Goal: Communication & Community: Answer question/provide support

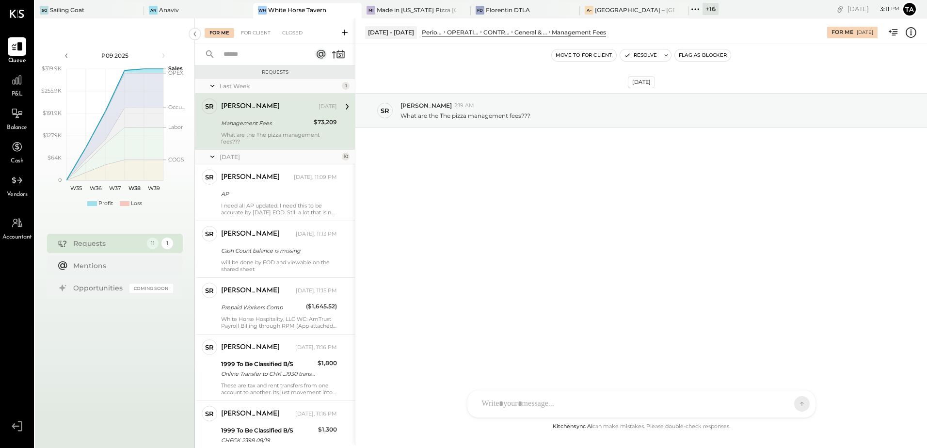
click at [266, 129] on div "Shaun Rose Sep 15, 2025 Management Fees $73,209 What are the The pizza manageme…" at bounding box center [279, 121] width 116 height 47
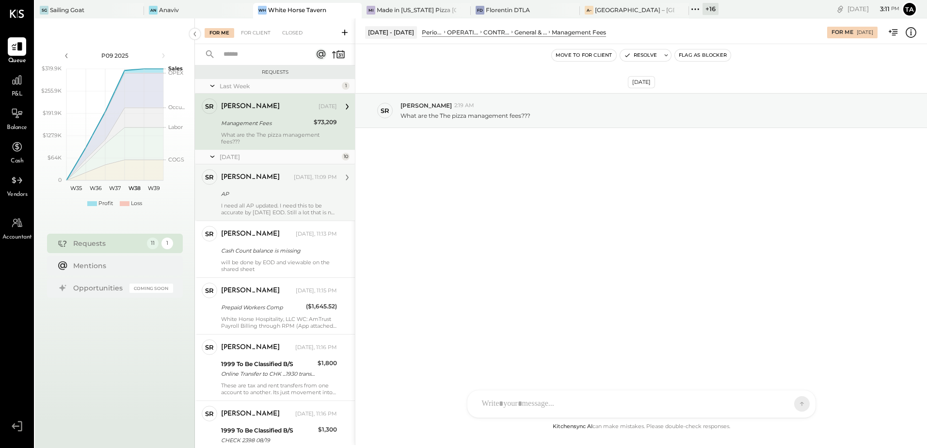
click at [259, 193] on div "AP" at bounding box center [277, 194] width 113 height 10
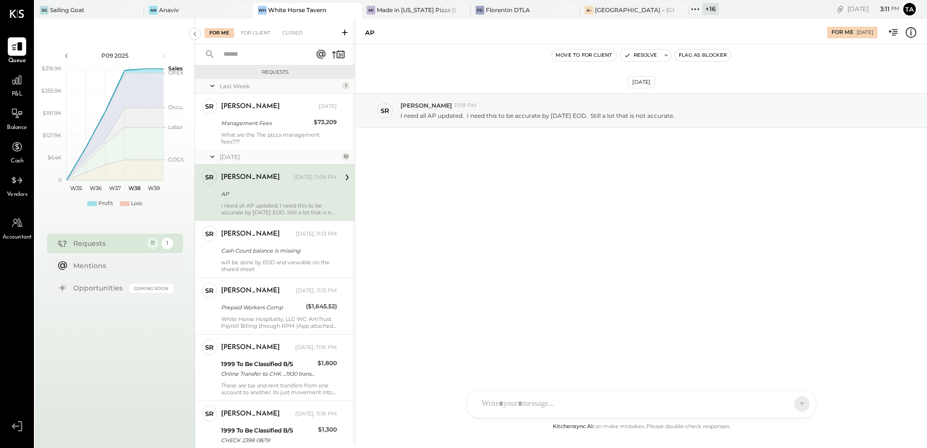
click at [531, 246] on div "Sep 17th, 2025 SR Shaun Rose 11:09 PM I need all AP updated. I need this to be …" at bounding box center [641, 232] width 572 height 377
click at [603, 242] on div "Sep 17th, 2025 SR Shaun Rose 11:09 PM I need all AP updated. I need this to be …" at bounding box center [641, 232] width 572 height 377
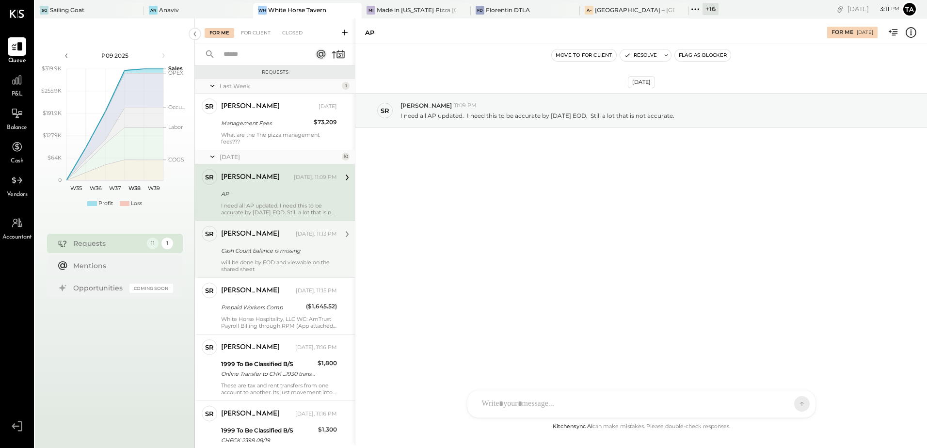
click at [253, 252] on div "Cash Count balance is missing" at bounding box center [277, 251] width 113 height 10
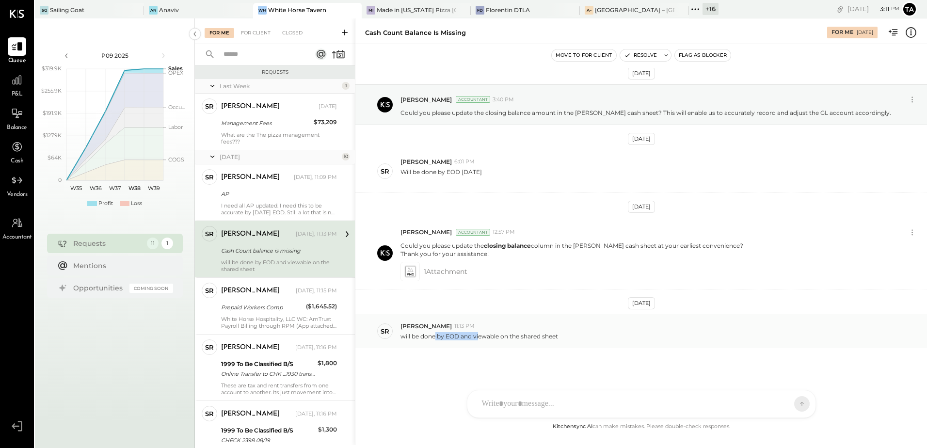
drag, startPoint x: 435, startPoint y: 337, endPoint x: 480, endPoint y: 340, distance: 45.2
click at [480, 340] on p "will be done by EOD and viewable on the shared sheet" at bounding box center [479, 336] width 158 height 8
drag, startPoint x: 480, startPoint y: 340, endPoint x: 544, endPoint y: 353, distance: 64.8
click at [544, 353] on div "Sep 1st, 2025 Tasmir Malek Accountant 3:40 PM Could you please update the closi…" at bounding box center [641, 244] width 572 height 352
click at [529, 403] on div at bounding box center [632, 403] width 311 height 21
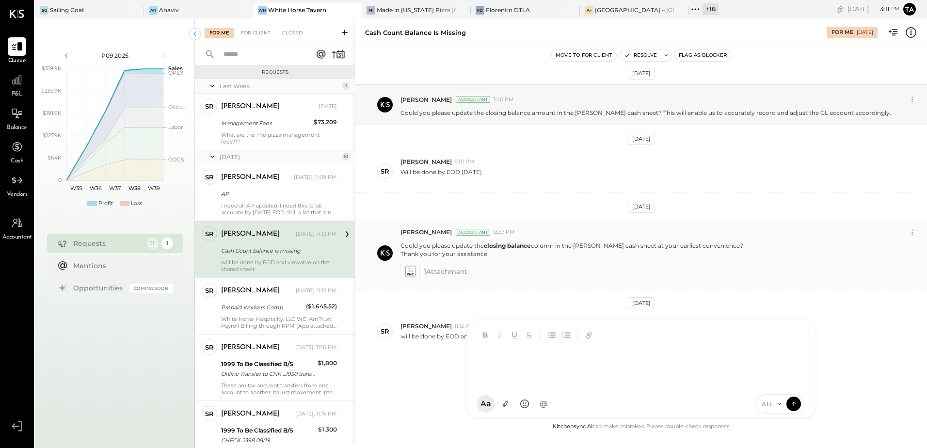
click at [538, 283] on div "Tasmir Malek Accountant 12:57 PM Could you please update the closing balance co…" at bounding box center [641, 254] width 572 height 72
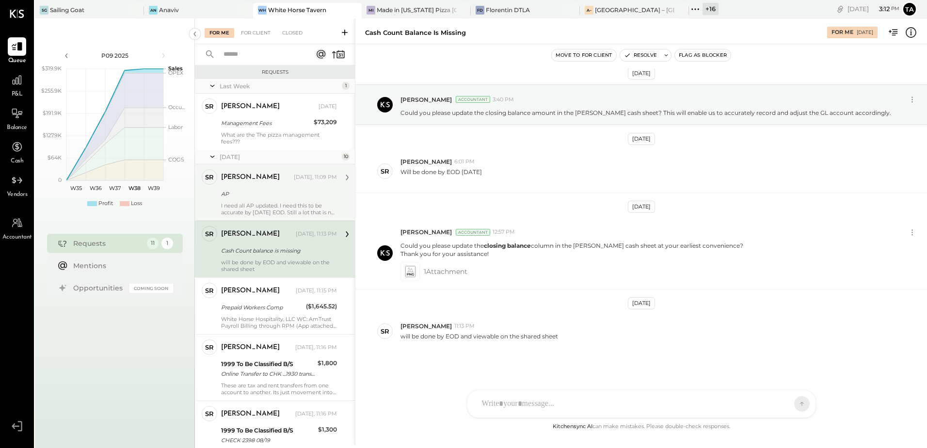
click at [275, 194] on div "AP" at bounding box center [277, 194] width 113 height 10
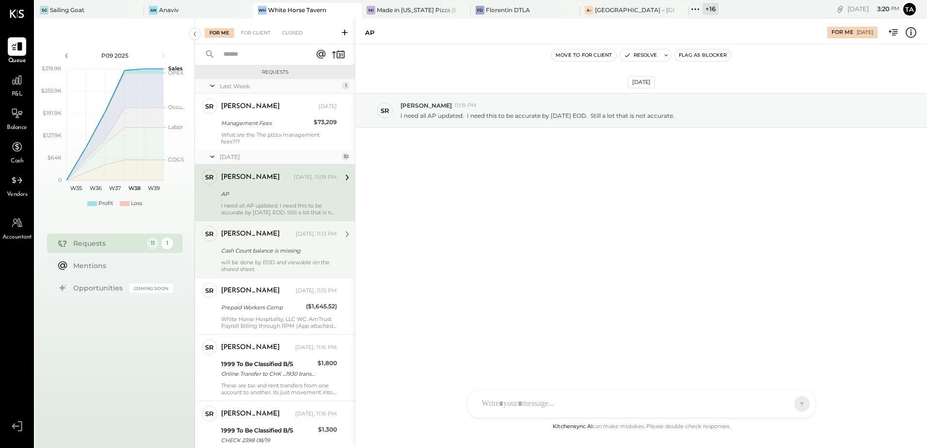
click at [253, 256] on div "Cash Count balance is missing" at bounding box center [277, 251] width 113 height 12
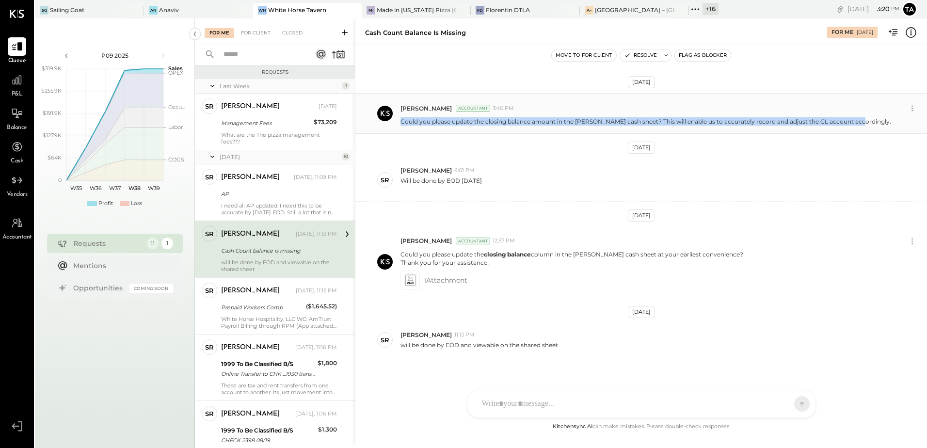
drag, startPoint x: 401, startPoint y: 123, endPoint x: 853, endPoint y: 123, distance: 451.4
click at [853, 123] on p "Could you please update the closing balance amount in the [PERSON_NAME] cash sh…" at bounding box center [645, 121] width 491 height 8
copy p "Could you please update the closing balance amount in the petty cash sheet? Thi…"
click at [517, 276] on div "1 Attachment" at bounding box center [659, 280] width 519 height 19
click at [411, 282] on icon at bounding box center [410, 279] width 10 height 11
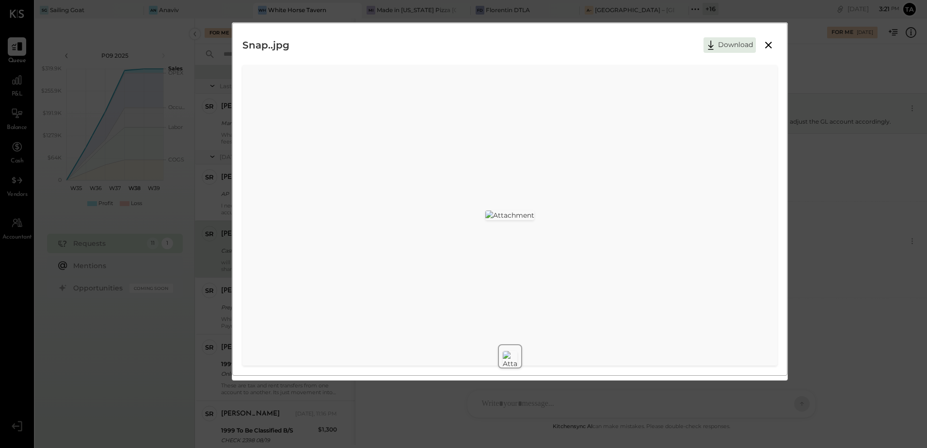
click at [769, 47] on icon at bounding box center [769, 45] width 12 height 12
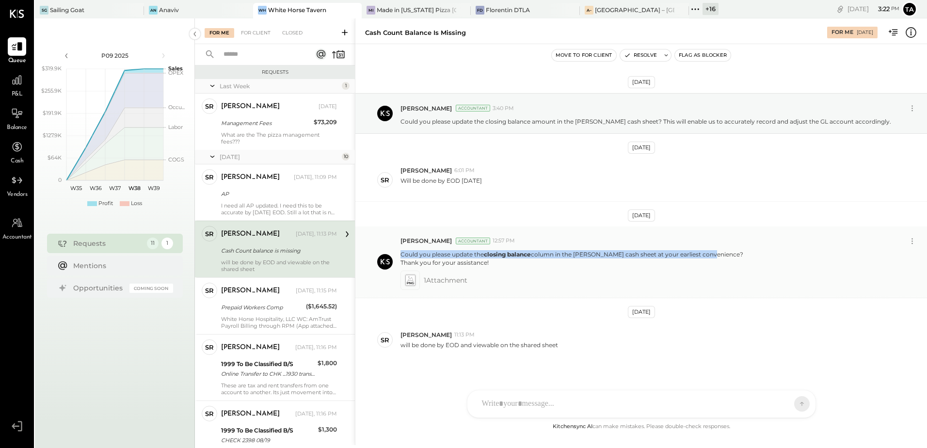
drag, startPoint x: 401, startPoint y: 256, endPoint x: 706, endPoint y: 253, distance: 305.0
click at [706, 253] on p "Could you please update the closing balance column in the petty cash sheet at y…" at bounding box center [571, 258] width 343 height 16
copy p "Could you please update the closing balance column in the petty cash sheet at y…"
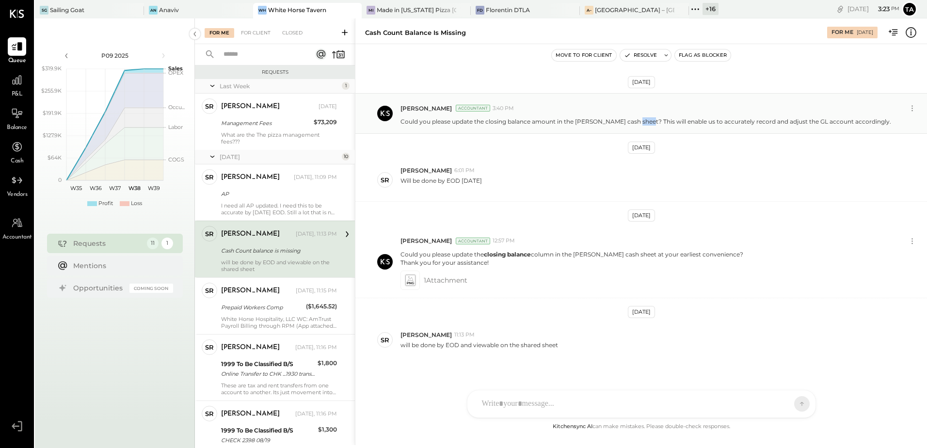
drag, startPoint x: 630, startPoint y: 123, endPoint x: 643, endPoint y: 122, distance: 13.6
click at [643, 122] on p "Could you please update the closing balance amount in the [PERSON_NAME] cash sh…" at bounding box center [645, 121] width 491 height 8
drag, startPoint x: 643, startPoint y: 122, endPoint x: 634, endPoint y: 122, distance: 9.2
click at [635, 122] on p "Could you please update the closing balance amount in the [PERSON_NAME] cash sh…" at bounding box center [645, 121] width 491 height 8
drag, startPoint x: 629, startPoint y: 120, endPoint x: 853, endPoint y: 123, distance: 224.5
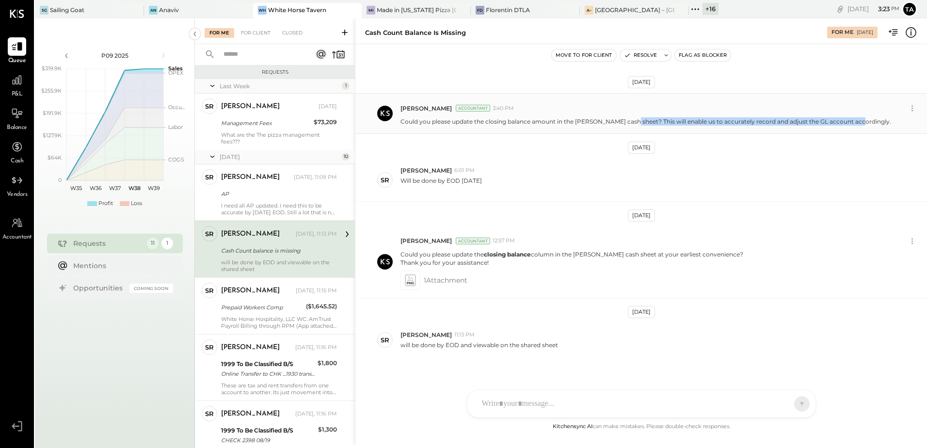
click at [853, 123] on p "Could you please update the closing balance amount in the [PERSON_NAME] cash sh…" at bounding box center [645, 121] width 491 height 8
copy p "This will enable us to accurately record and adjust the GL account accordingly"
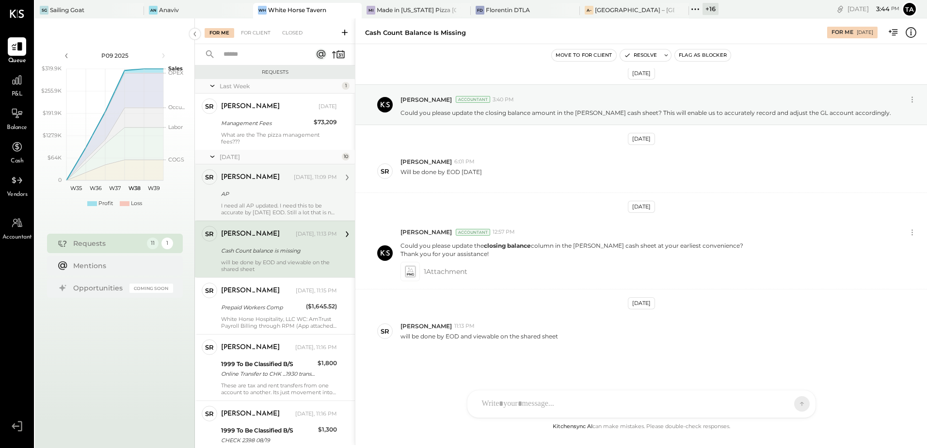
click at [265, 198] on div "AP" at bounding box center [277, 194] width 113 height 10
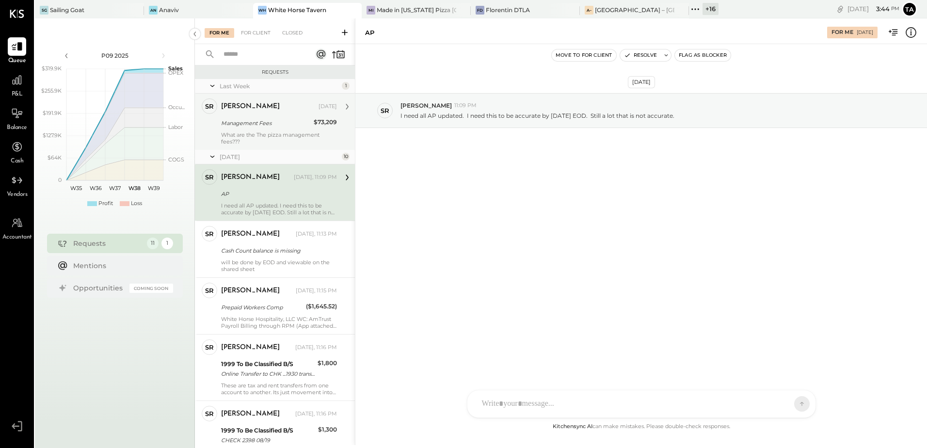
click at [264, 125] on div "Management Fees" at bounding box center [266, 123] width 90 height 10
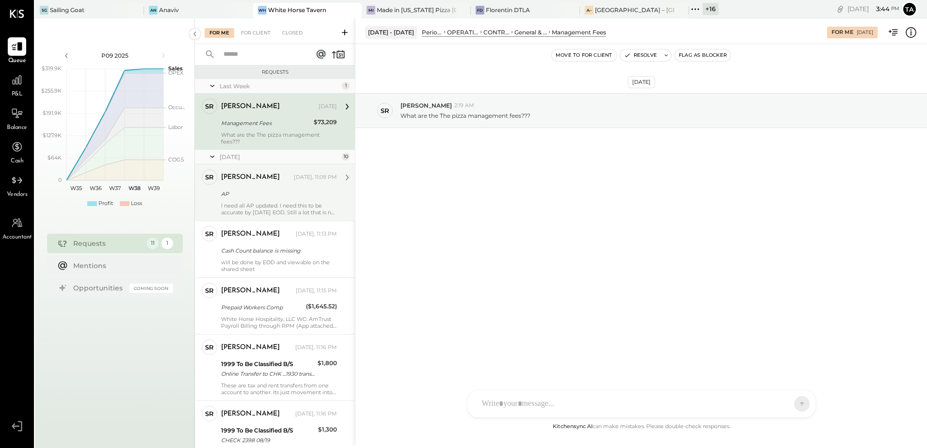
click at [267, 190] on div "AP" at bounding box center [277, 194] width 113 height 10
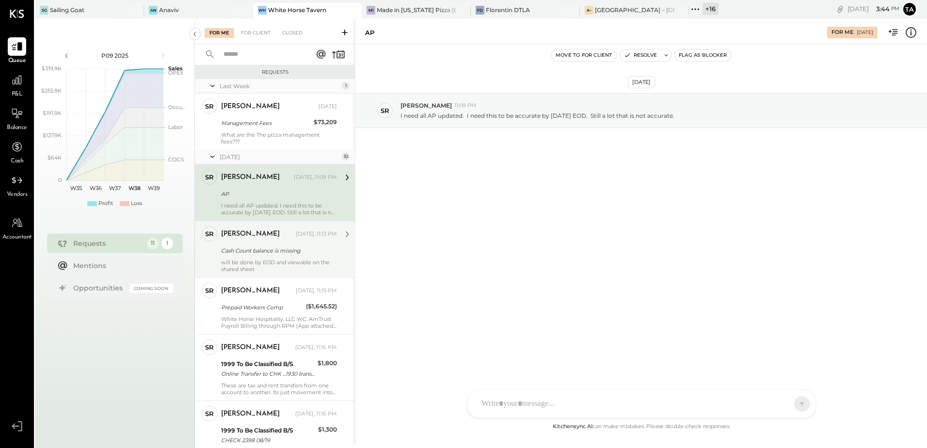
click at [271, 256] on div "Cash Count balance is missing" at bounding box center [277, 251] width 113 height 12
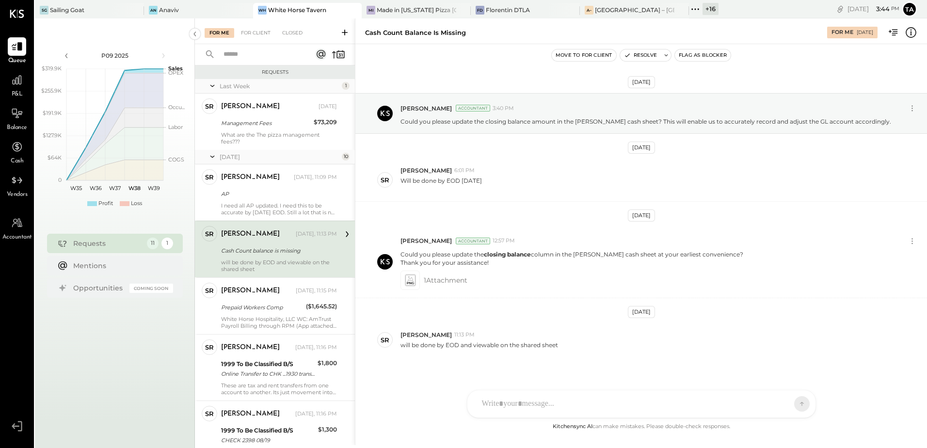
scroll to position [9, 0]
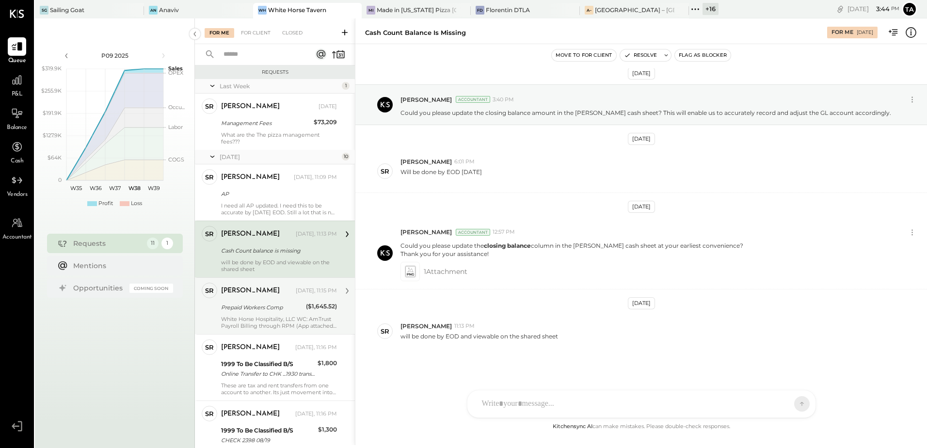
click at [232, 316] on div "White Horse Hospitality, LLC WC: AmTrust Payroll Billing through RPM (App attac…" at bounding box center [279, 323] width 116 height 14
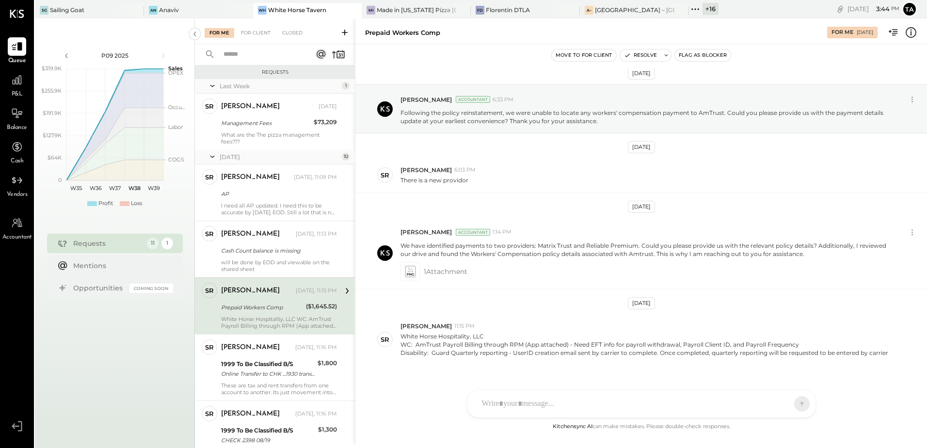
scroll to position [25, 0]
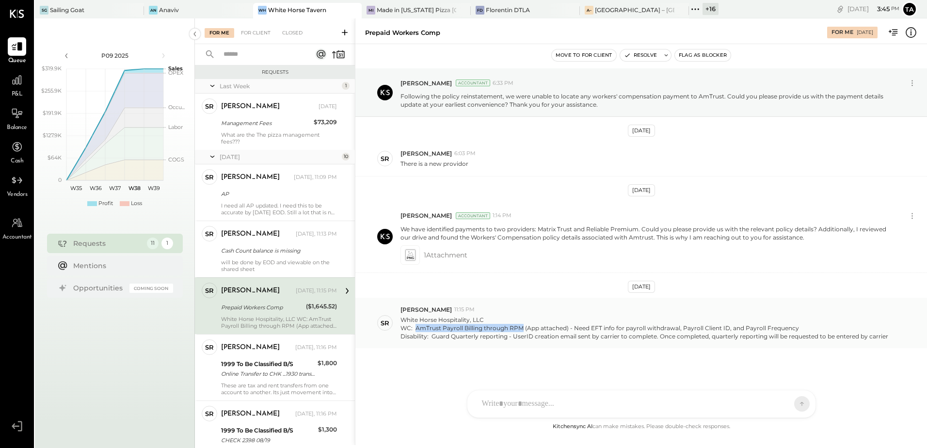
drag, startPoint x: 416, startPoint y: 328, endPoint x: 523, endPoint y: 329, distance: 107.2
click at [523, 329] on p "White Horse Hospitality, LLC WC: AmTrust Payroll Billing through RPM (App attac…" at bounding box center [644, 328] width 488 height 25
drag, startPoint x: 523, startPoint y: 329, endPoint x: 585, endPoint y: 331, distance: 62.1
click at [585, 331] on p "White Horse Hospitality, LLC WC: AmTrust Payroll Billing through RPM (App attac…" at bounding box center [644, 328] width 488 height 25
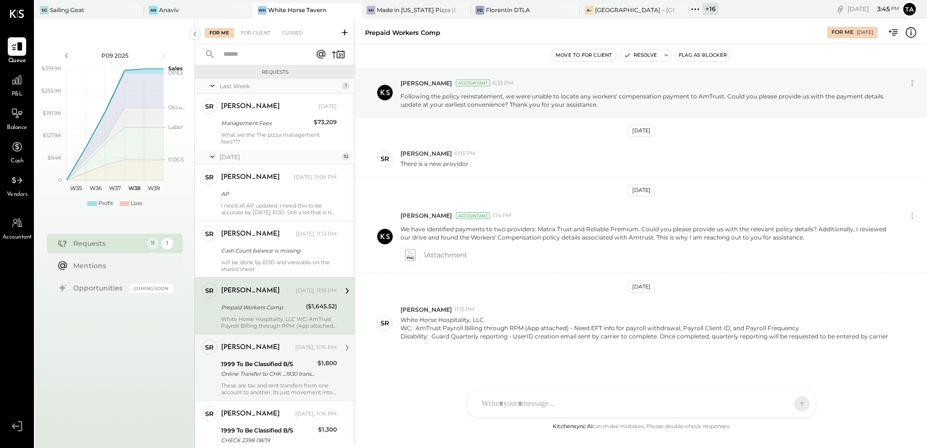
click at [258, 380] on div "Shaun Rose Yesterday, 11:16 PM 1999 To Be Classified B/S Online Transfer to CHK…" at bounding box center [279, 367] width 116 height 56
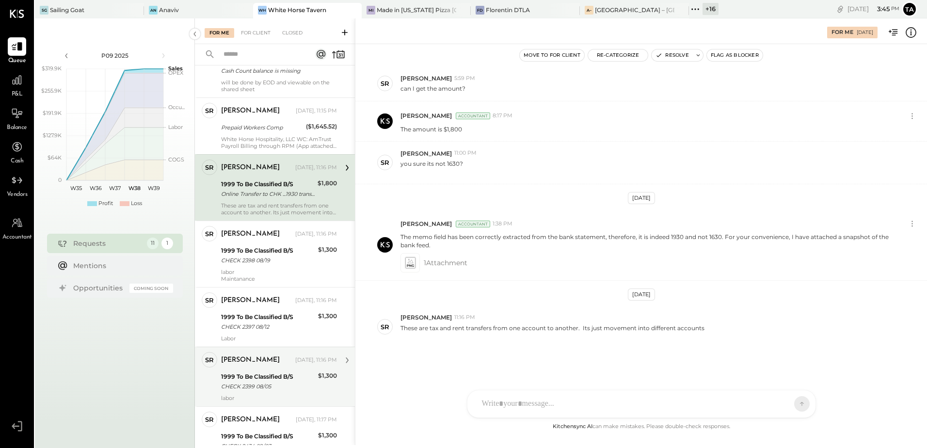
scroll to position [160, 0]
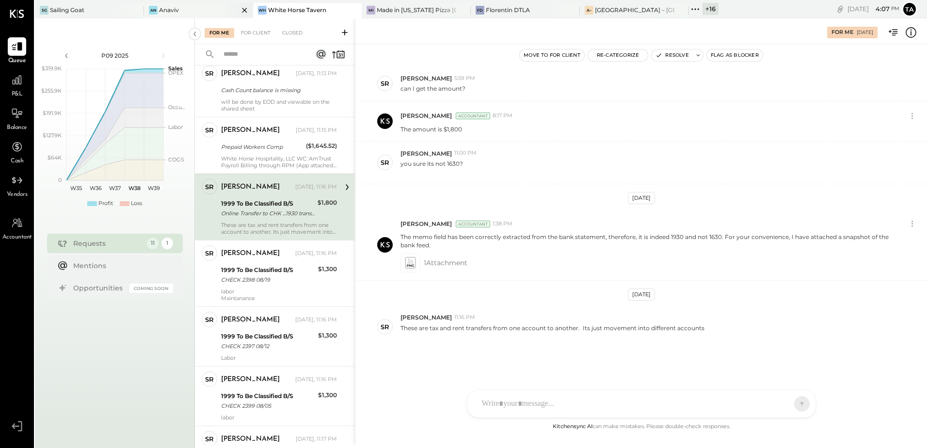
click at [199, 10] on div "An Anaviv" at bounding box center [191, 10] width 95 height 9
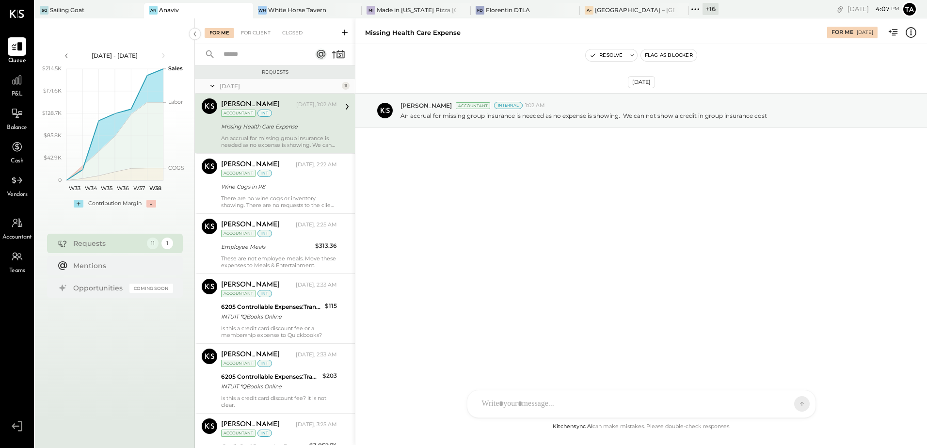
click at [290, 135] on div "An accrual for missing group insurance is needed as no expense is showing. We c…" at bounding box center [279, 142] width 116 height 14
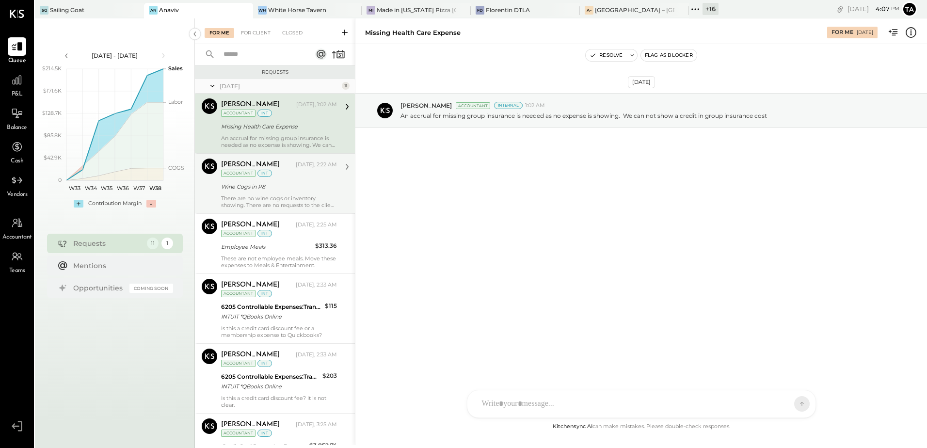
click at [283, 193] on div "Chris Dash Yesterday, 2:22 AM Accountant int Wine Cogs in P8 There are no wine …" at bounding box center [279, 184] width 116 height 50
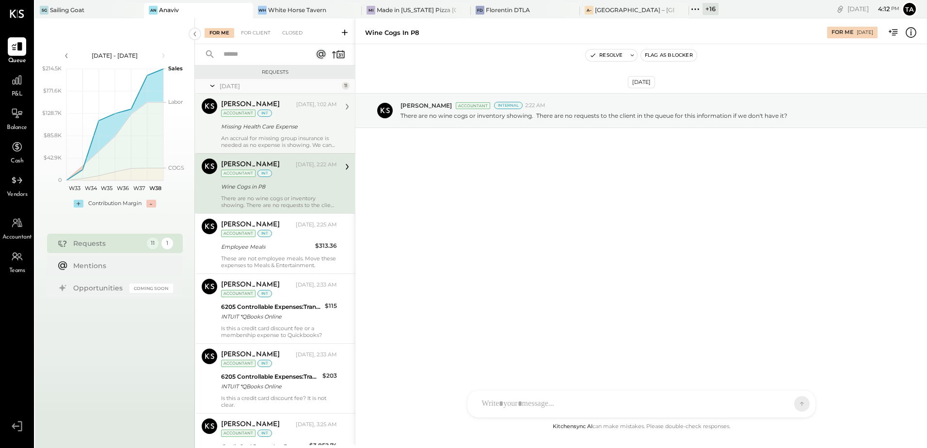
click at [288, 195] on div "There are no wine cogs or inventory showing. There are no requests to the clien…" at bounding box center [279, 202] width 116 height 14
click at [478, 284] on div "Sep 18th, 2025 Chris Dash Accountant Internal 2:22 AM There are no wine cogs or…" at bounding box center [641, 232] width 572 height 377
click at [268, 145] on div "An accrual for missing group insurance is needed as no expense is showing. We c…" at bounding box center [279, 142] width 116 height 14
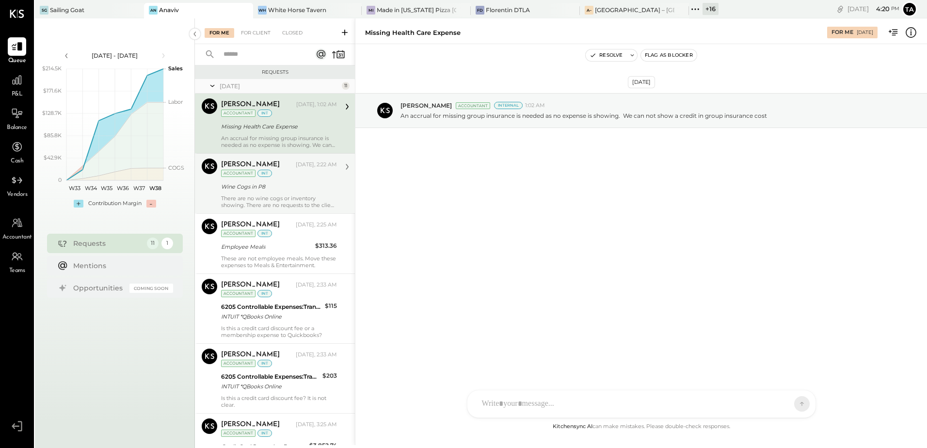
click at [521, 226] on div "Sep 18th, 2025 Chris Dash Accountant Internal 1:02 AM An accrual for missing gr…" at bounding box center [641, 232] width 572 height 377
click at [703, 268] on div "Sep 18th, 2025 Chris Dash Accountant Internal 1:02 AM An accrual for missing gr…" at bounding box center [641, 232] width 572 height 377
click at [290, 149] on div "Chris Dash Accountant Chris Dash Yesterday, 1:02 AM Accountant int Missing Heal…" at bounding box center [275, 124] width 160 height 60
drag, startPoint x: 439, startPoint y: 116, endPoint x: 553, endPoint y: 118, distance: 113.9
click at [553, 118] on p "An accrual for missing group insurance is needed as no expense is showing. We c…" at bounding box center [583, 116] width 367 height 8
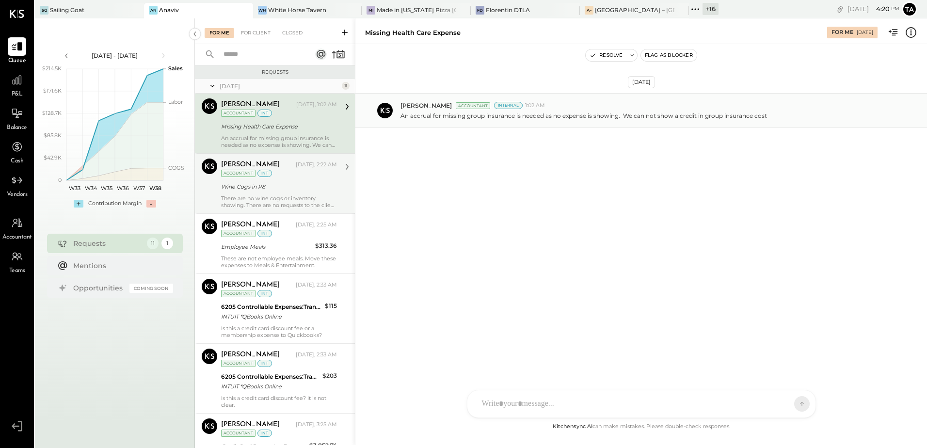
drag, startPoint x: 553, startPoint y: 118, endPoint x: 611, endPoint y: 118, distance: 58.7
click at [595, 118] on p "An accrual for missing group insurance is needed as no expense is showing. We c…" at bounding box center [583, 116] width 367 height 8
drag, startPoint x: 645, startPoint y: 117, endPoint x: 696, endPoint y: 117, distance: 51.4
click at [696, 117] on p "An accrual for missing group insurance is needed as no expense is showing. We c…" at bounding box center [583, 116] width 367 height 8
drag, startPoint x: 696, startPoint y: 117, endPoint x: 705, endPoint y: 185, distance: 68.4
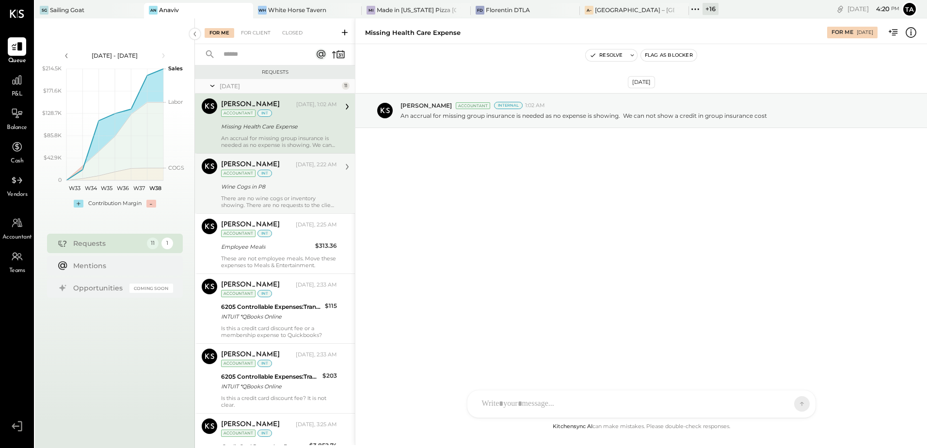
click at [705, 185] on div "Sep 18th, 2025 Chris Dash Accountant Internal 1:02 AM An accrual for missing gr…" at bounding box center [641, 134] width 572 height 132
click at [485, 268] on div "Sep 18th, 2025 Chris Dash Accountant Internal 1:02 AM An accrual for missing gr…" at bounding box center [641, 232] width 572 height 377
click at [284, 189] on div "Wine Cogs in P8" at bounding box center [277, 187] width 113 height 10
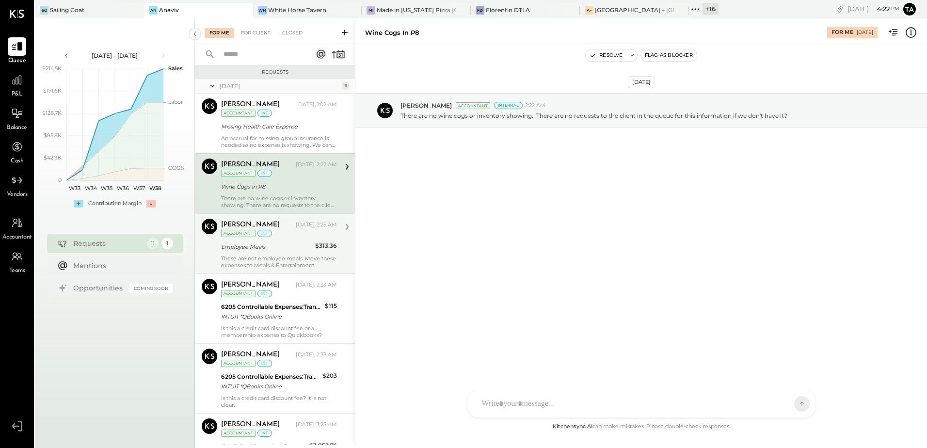
click at [292, 259] on div "These are not employee meals. Move these expenses to Meals & Entertainment." at bounding box center [279, 262] width 116 height 14
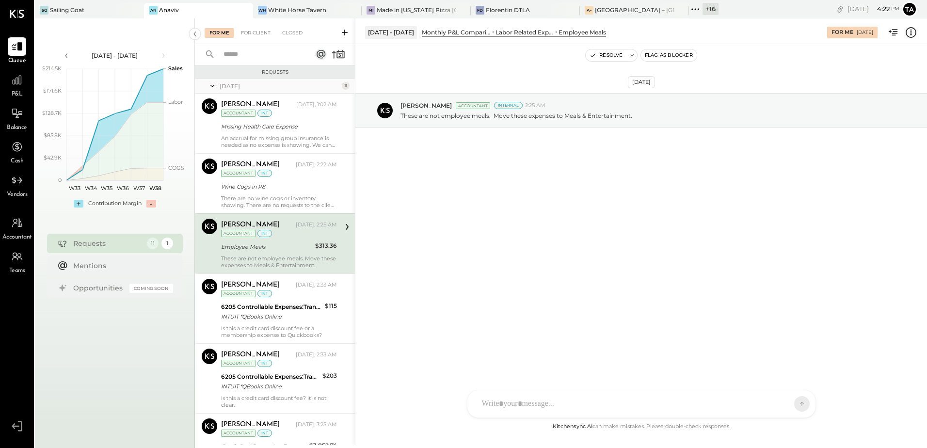
click at [293, 251] on div "Employee Meals" at bounding box center [266, 247] width 91 height 10
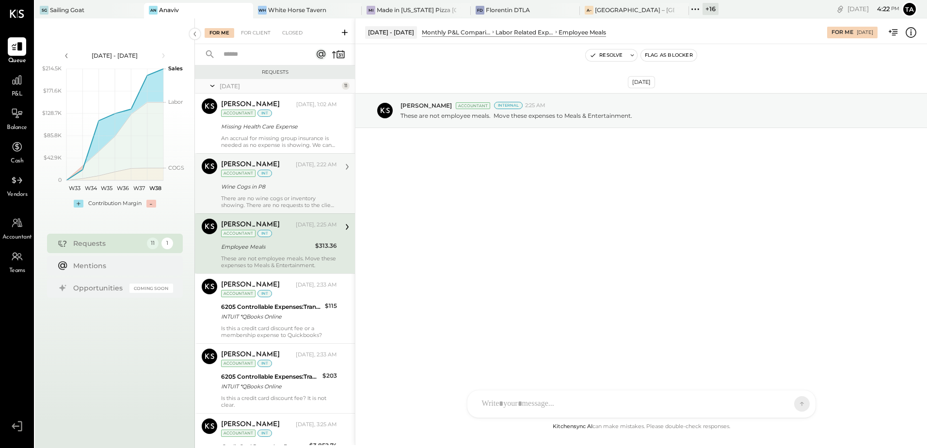
click at [282, 187] on div "Wine Cogs in P8" at bounding box center [277, 187] width 113 height 10
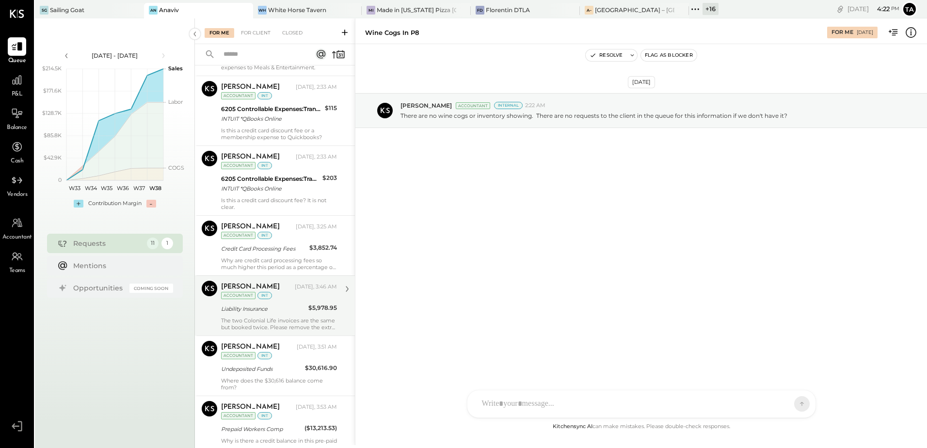
scroll to position [194, 0]
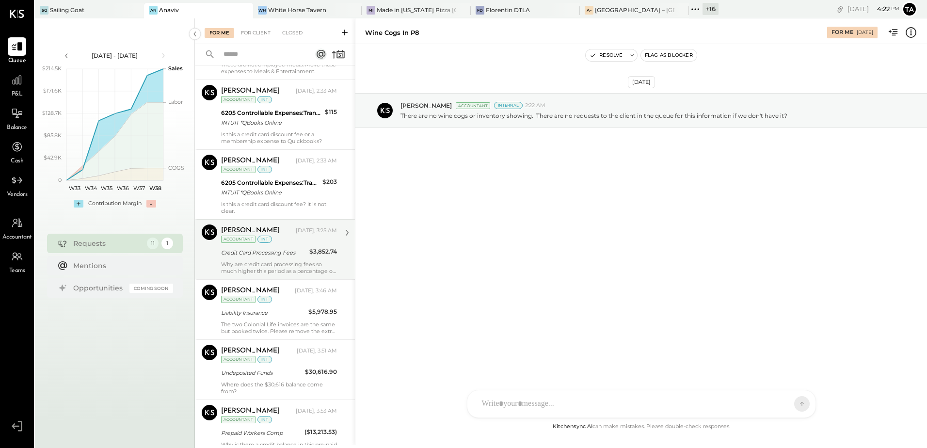
click at [280, 255] on div "Credit Card Processing Fees" at bounding box center [263, 253] width 85 height 10
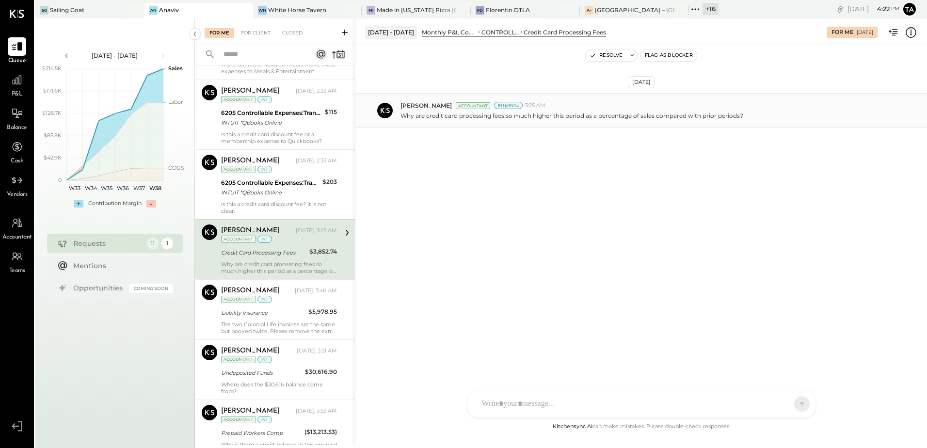
click at [564, 116] on p "Why are credit card processing fees so much higher this period as a percentage …" at bounding box center [571, 116] width 343 height 8
drag, startPoint x: 597, startPoint y: 117, endPoint x: 617, endPoint y: 118, distance: 19.4
click at [617, 118] on p "Why are credit card processing fees so much higher this period as a percentage …" at bounding box center [571, 116] width 343 height 8
drag, startPoint x: 617, startPoint y: 118, endPoint x: 696, endPoint y: 126, distance: 79.8
click at [696, 126] on div "[PERSON_NAME] Accountant Internal 3:25 AM Why are credit card processing fees s…" at bounding box center [641, 110] width 572 height 35
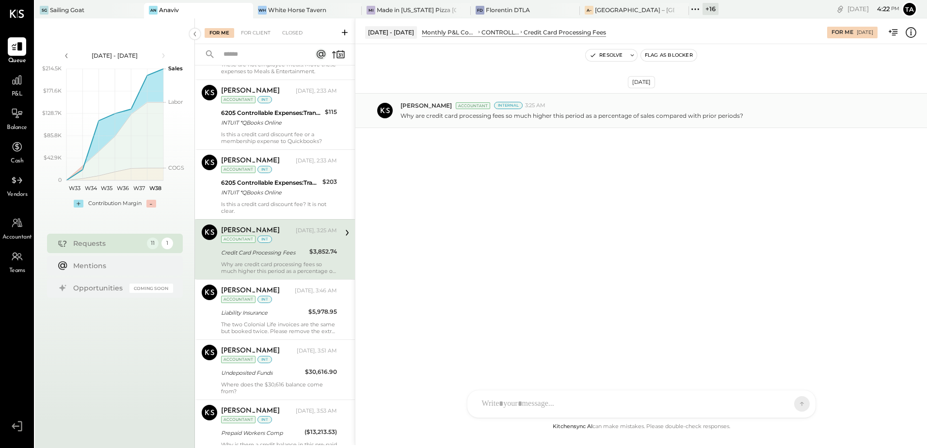
drag, startPoint x: 696, startPoint y: 126, endPoint x: 759, endPoint y: 123, distance: 62.6
click at [759, 123] on div "[PERSON_NAME] Accountant Internal 3:25 AM Why are credit card processing fees s…" at bounding box center [641, 110] width 572 height 35
drag, startPoint x: 661, startPoint y: 118, endPoint x: 698, endPoint y: 123, distance: 37.2
click at [696, 123] on div "[PERSON_NAME] Accountant Internal 3:25 AM Why are credit card processing fees s…" at bounding box center [641, 110] width 572 height 35
drag, startPoint x: 698, startPoint y: 123, endPoint x: 729, endPoint y: 169, distance: 55.1
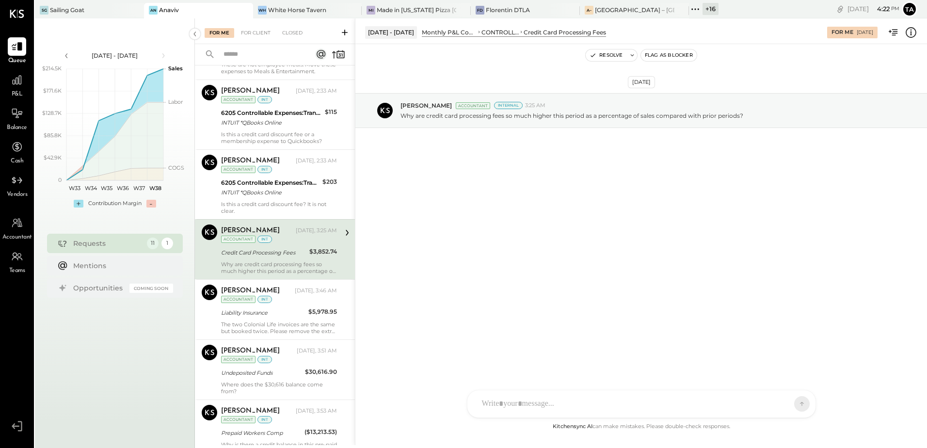
click at [729, 169] on div "[DATE] [PERSON_NAME] Accountant Internal 3:25 AM Why are credit card processing…" at bounding box center [641, 134] width 572 height 132
drag, startPoint x: 590, startPoint y: 192, endPoint x: 558, endPoint y: 181, distance: 34.0
click at [590, 192] on div "[DATE] [PERSON_NAME] Accountant Internal 3:25 AM Why are credit card processing…" at bounding box center [641, 134] width 572 height 132
click at [562, 115] on p "Why are credit card processing fees so much higher this period as a percentage …" at bounding box center [571, 116] width 343 height 8
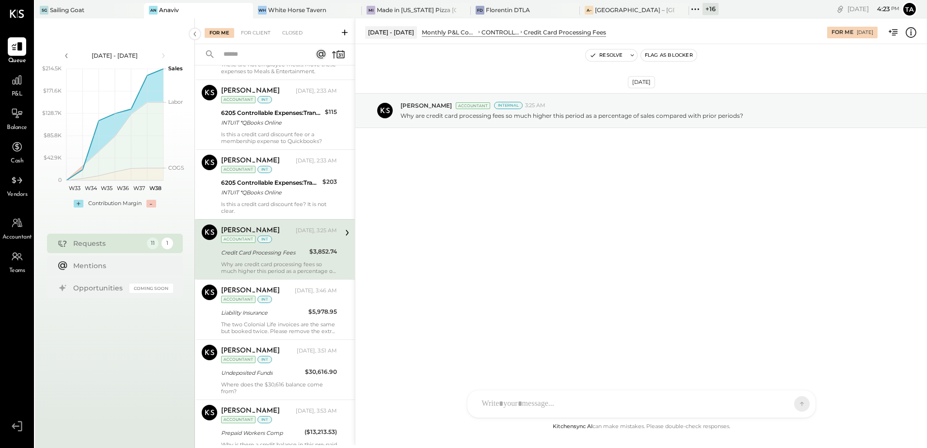
drag, startPoint x: 658, startPoint y: 174, endPoint x: 721, endPoint y: 150, distance: 67.5
click at [659, 175] on div "[DATE] [PERSON_NAME] Accountant Internal 3:25 AM Why are credit card processing…" at bounding box center [641, 134] width 572 height 132
click at [719, 122] on div "[PERSON_NAME] Accountant Internal 3:25 AM Why are credit card processing fees s…" at bounding box center [641, 110] width 572 height 35
drag, startPoint x: 719, startPoint y: 122, endPoint x: 576, endPoint y: 181, distance: 153.9
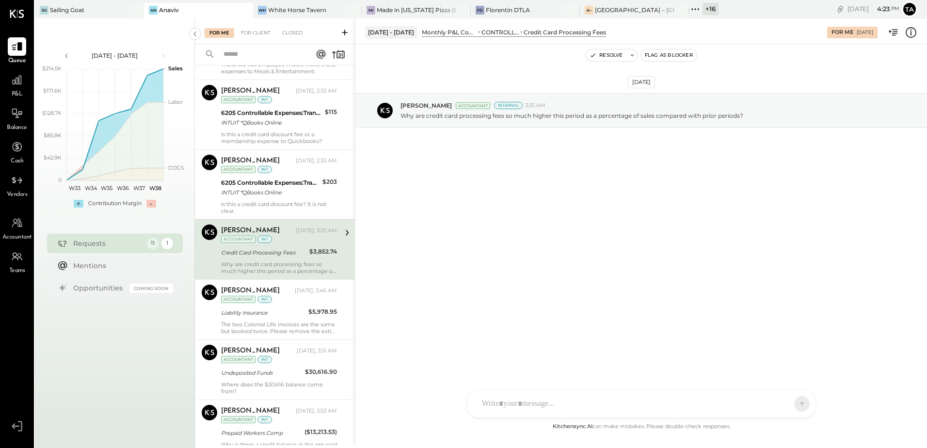
click at [640, 173] on div "[DATE] [PERSON_NAME] Accountant Internal 3:25 AM Why are credit card processing…" at bounding box center [641, 134] width 572 height 132
click at [492, 301] on div "[DATE] [PERSON_NAME] Accountant Internal 3:25 AM Why are credit card processing…" at bounding box center [641, 232] width 572 height 377
click at [294, 426] on div "[PERSON_NAME] [DATE], 3:53 AM Accountant int Prepaid Workers Comp ($13,213.53) …" at bounding box center [279, 430] width 116 height 50
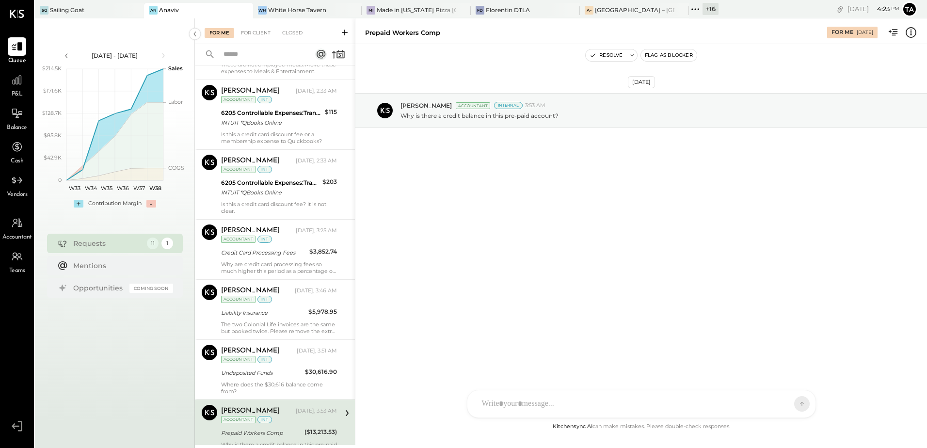
click at [575, 216] on div "[DATE] [PERSON_NAME] Accountant Internal 3:53 AM Why is there a credit balance …" at bounding box center [641, 232] width 572 height 377
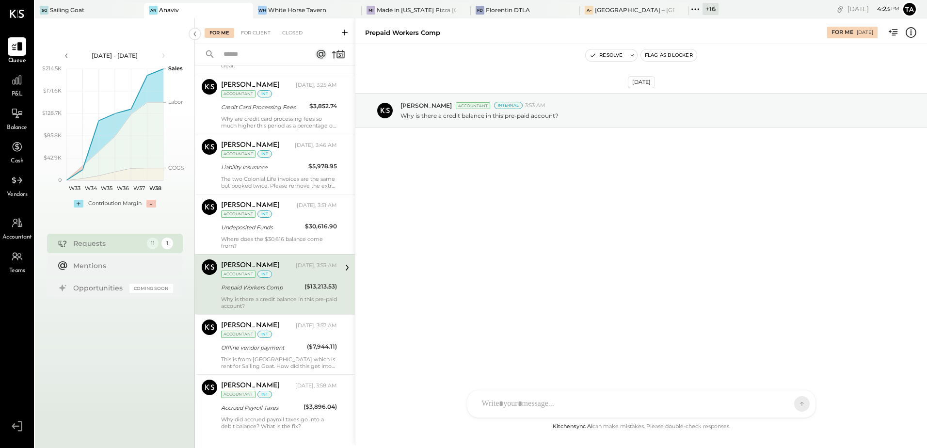
scroll to position [356, 0]
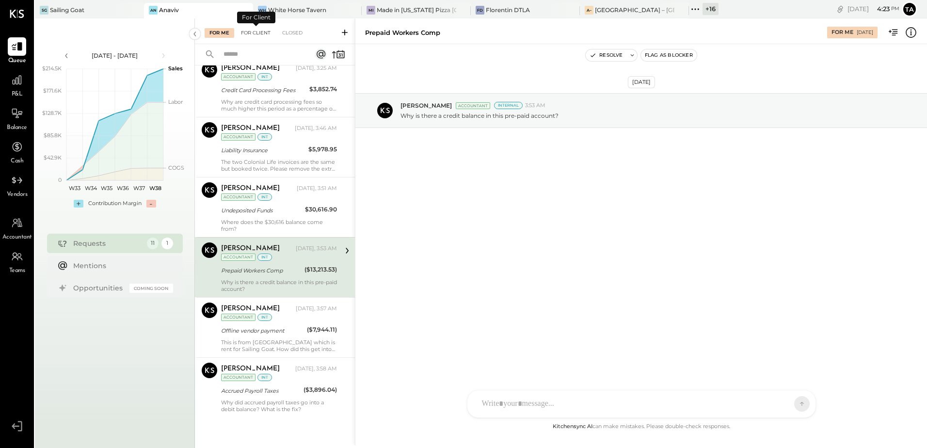
click at [252, 34] on div "For Client" at bounding box center [255, 33] width 39 height 10
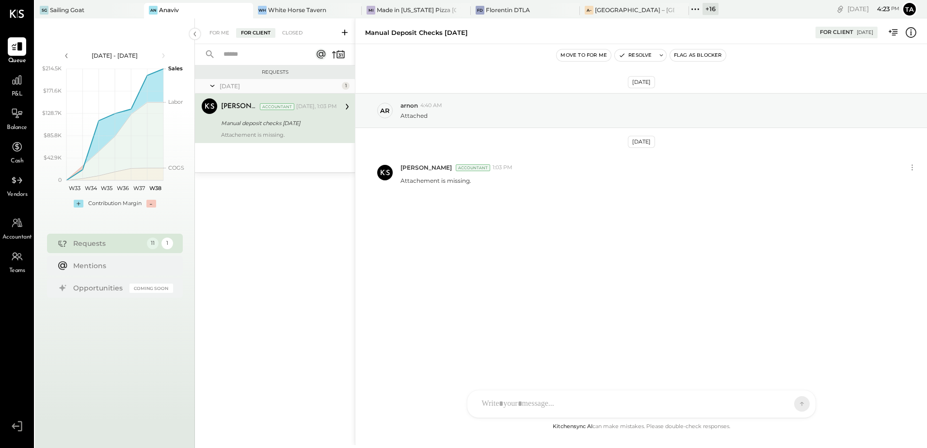
click at [273, 127] on div "Manual deposit checks [DATE]" at bounding box center [277, 123] width 113 height 10
click at [297, 30] on div "Closed" at bounding box center [292, 33] width 30 height 10
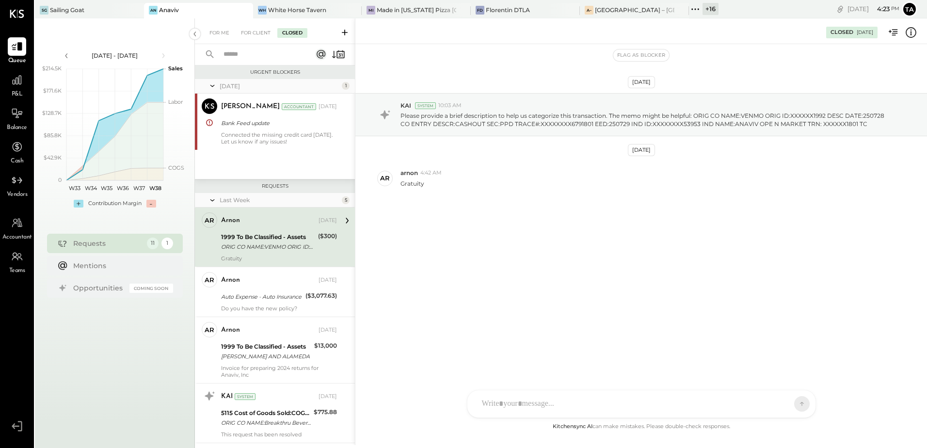
click at [251, 57] on input "text" at bounding box center [262, 55] width 88 height 16
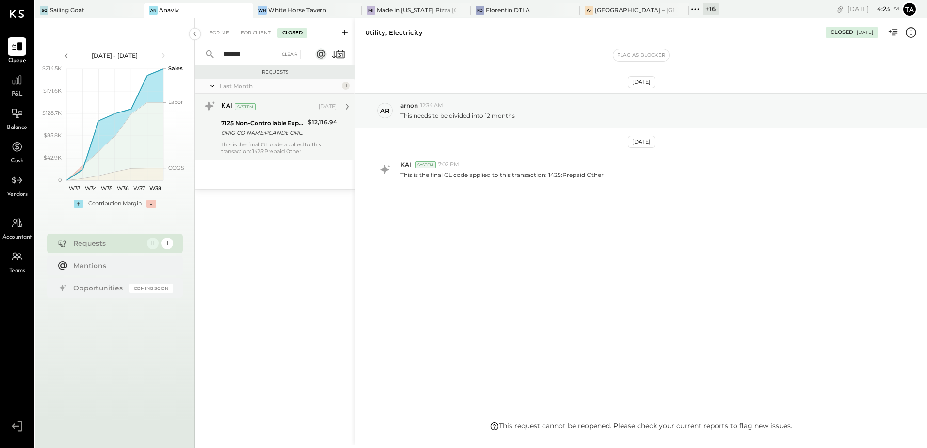
type input "*******"
click at [267, 148] on div "This is the final GL code applied to this transaction: 1425:Prepaid Other" at bounding box center [279, 148] width 116 height 14
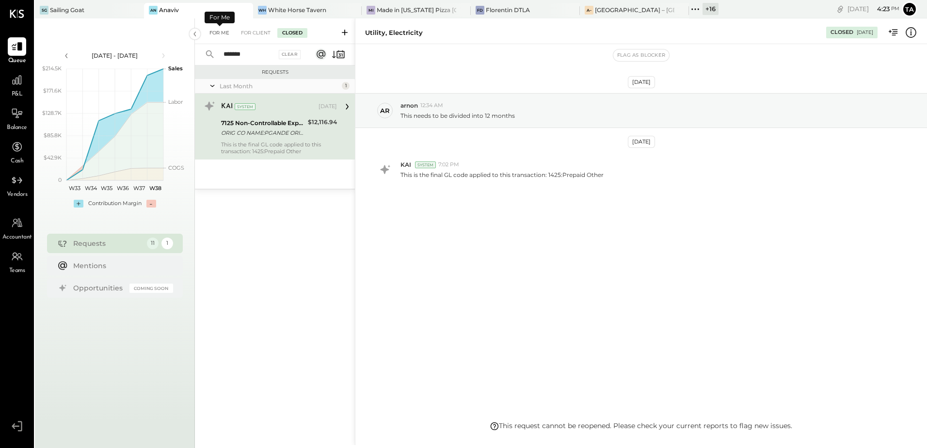
click at [212, 32] on div "For Me" at bounding box center [220, 33] width 30 height 10
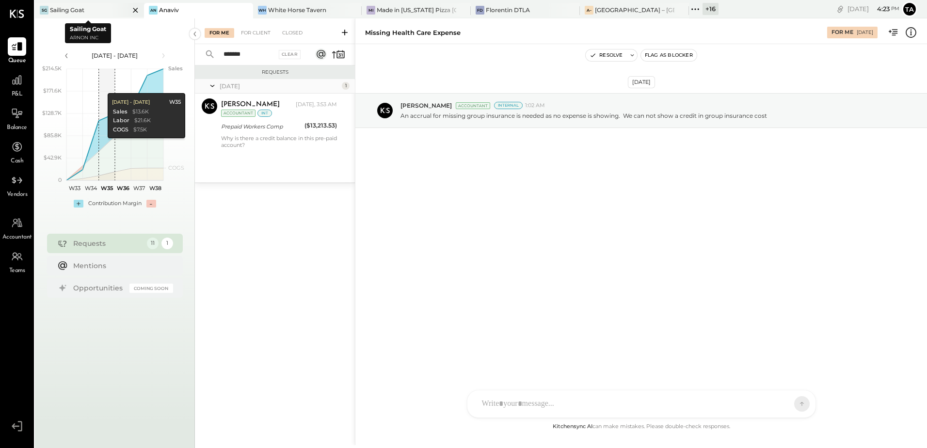
click at [67, 15] on div "SG Sailing Goat" at bounding box center [89, 11] width 109 height 16
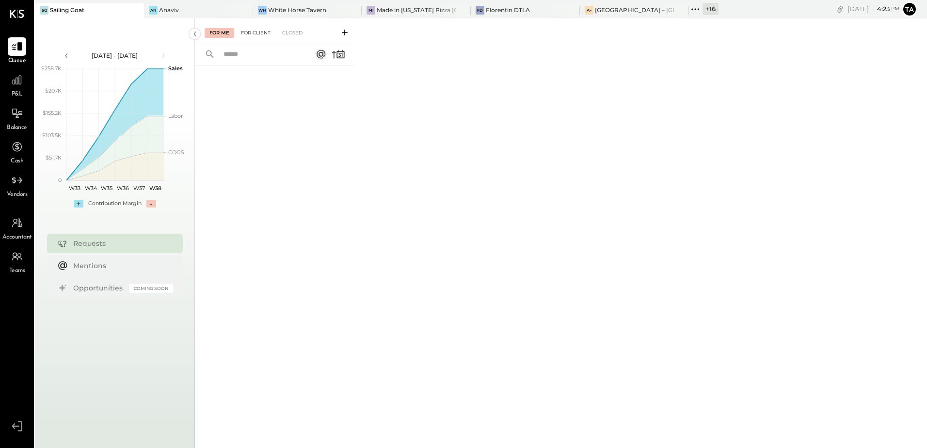
click at [266, 33] on div "For Client" at bounding box center [255, 33] width 39 height 10
click at [290, 35] on div "Closed" at bounding box center [292, 33] width 30 height 10
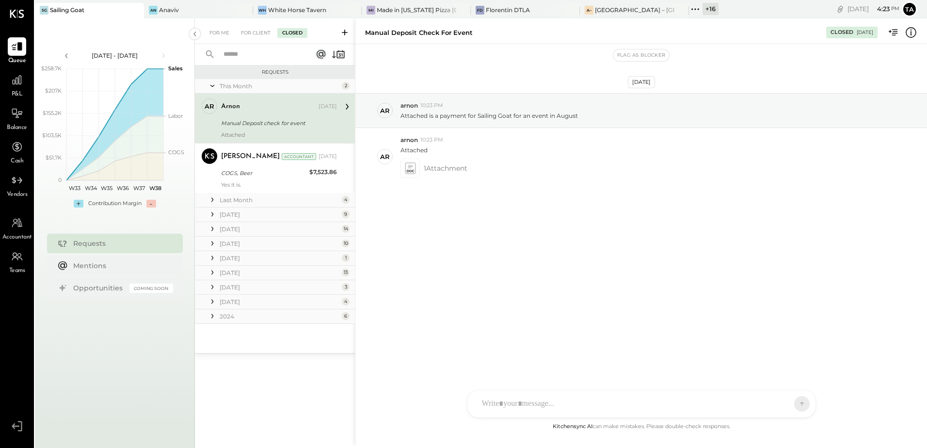
click at [253, 56] on input "text" at bounding box center [262, 55] width 88 height 16
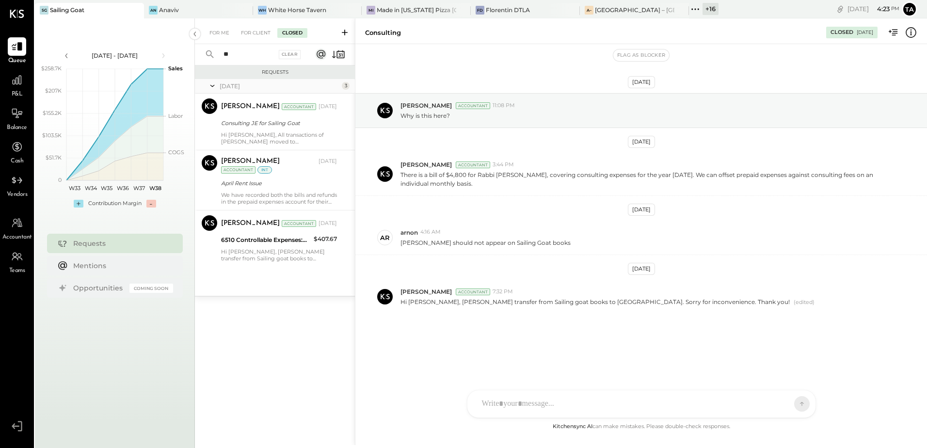
type input "*"
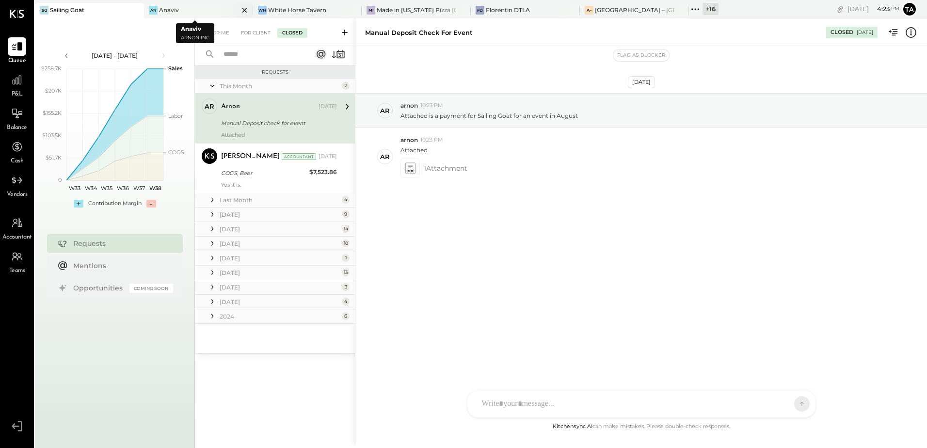
click at [193, 8] on div "An Anaviv" at bounding box center [191, 10] width 95 height 9
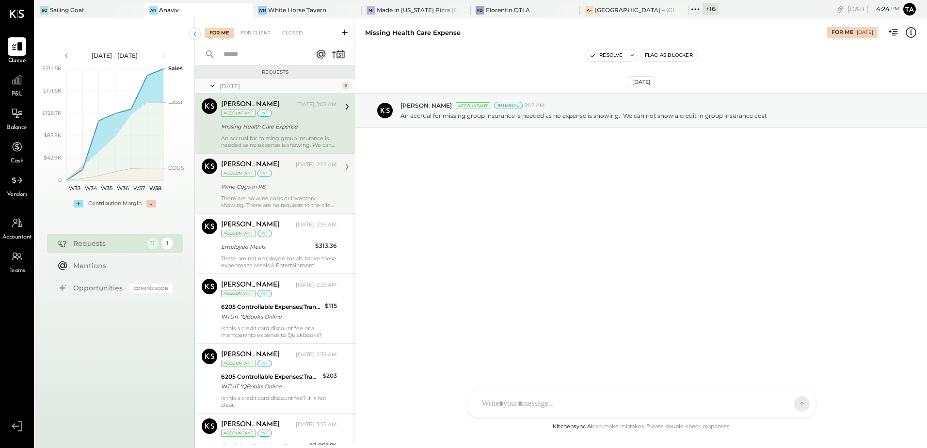
click at [278, 205] on div "There are no wine cogs or inventory showing. There are no requests to the clien…" at bounding box center [279, 202] width 116 height 14
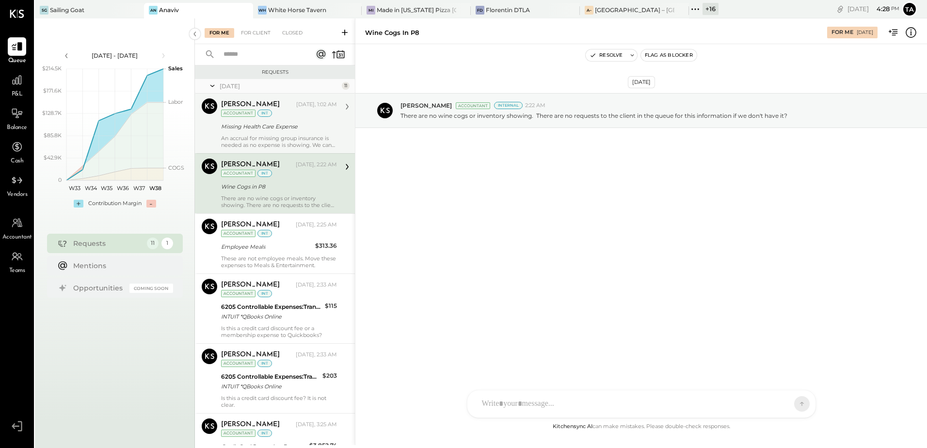
click at [267, 127] on div "Missing Health Care Expense" at bounding box center [277, 127] width 113 height 10
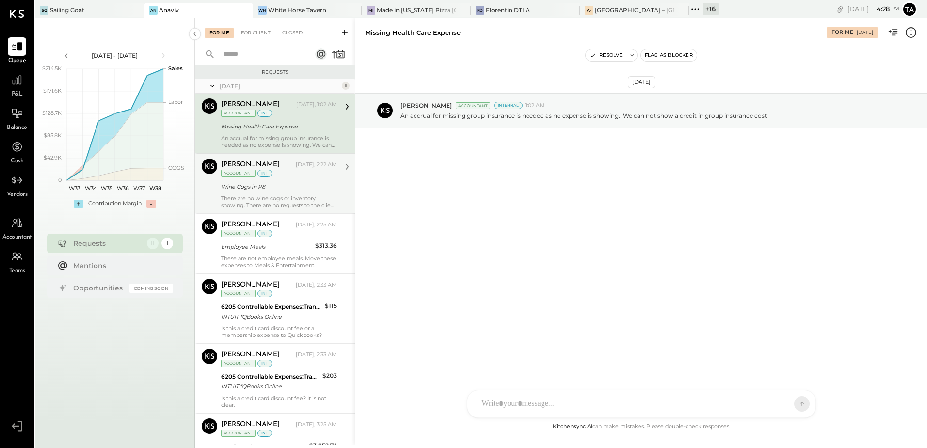
click at [498, 217] on div "Sep 18th, 2025 Chris Dash Accountant Internal 1:02 AM An accrual for missing gr…" at bounding box center [641, 232] width 572 height 377
click at [603, 57] on button "Resolve" at bounding box center [606, 55] width 41 height 12
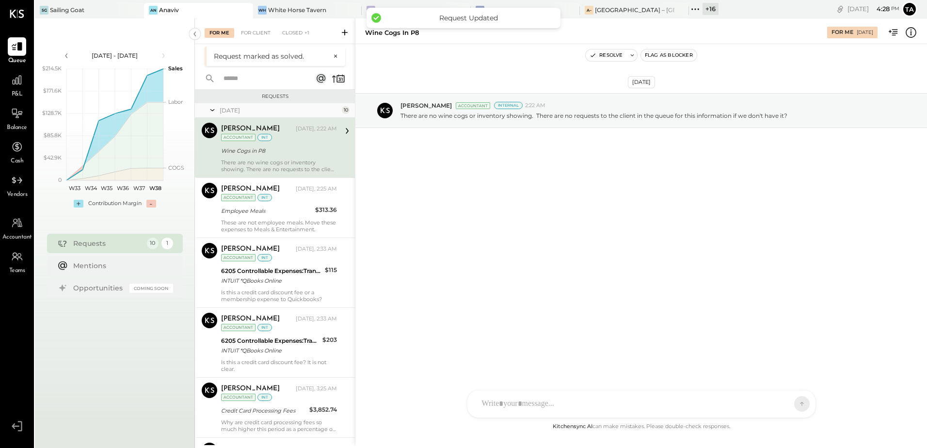
click at [268, 160] on div "There are no wine cogs or inventory showing. There are no requests to the clien…" at bounding box center [279, 166] width 116 height 14
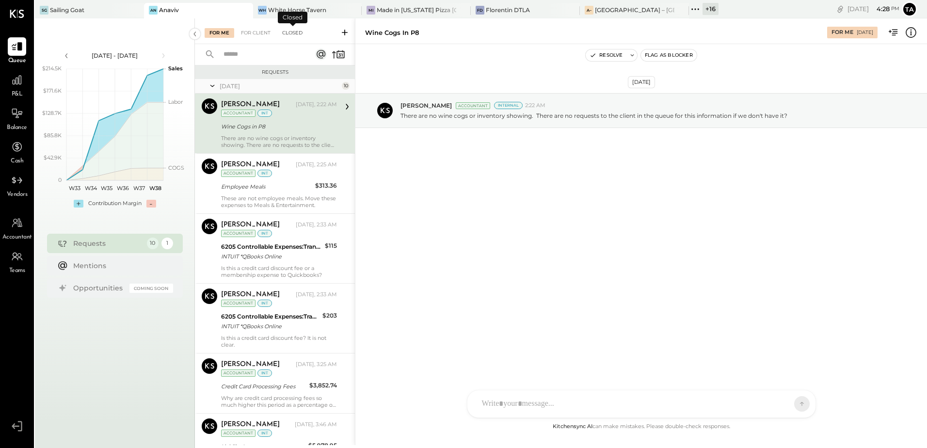
click at [290, 30] on div "Closed" at bounding box center [292, 33] width 30 height 10
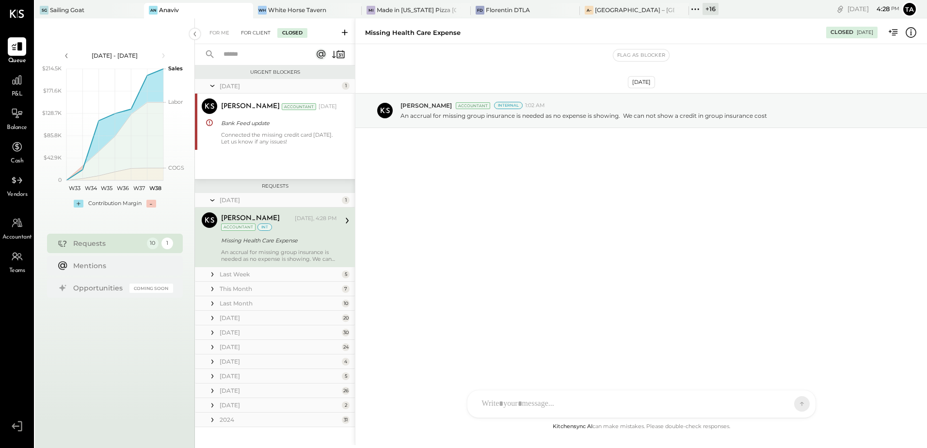
click at [251, 35] on div "For Client" at bounding box center [255, 33] width 39 height 10
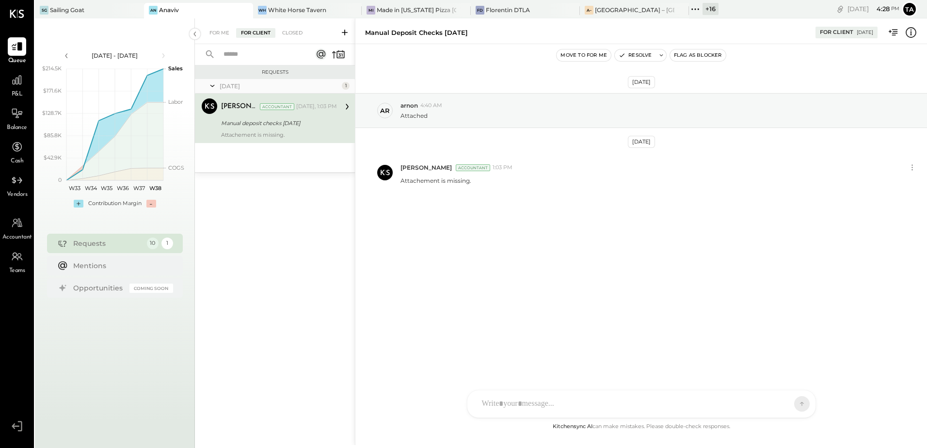
click at [265, 129] on div "Tasmir Malek Accountant Yesterday, 1:03 PM Manual deposit checks 9.16.25 Attach…" at bounding box center [279, 118] width 116 height 40
click at [292, 35] on div "Closed" at bounding box center [292, 33] width 30 height 10
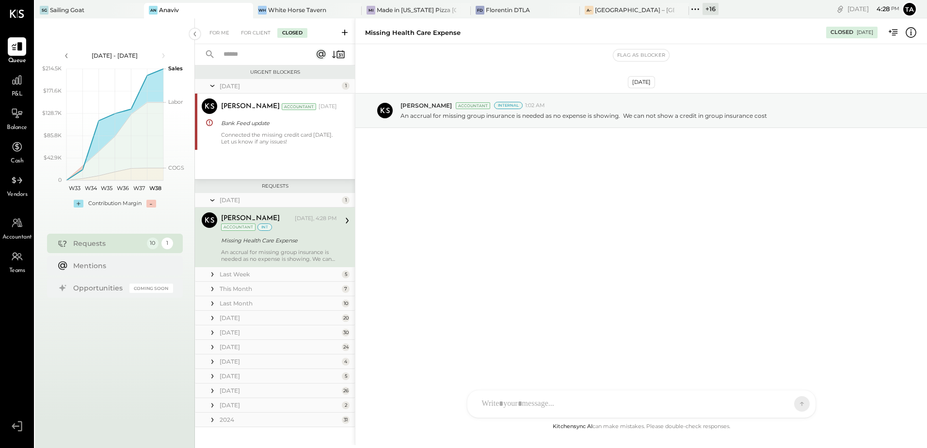
click at [250, 55] on input "text" at bounding box center [262, 55] width 88 height 16
click at [250, 55] on input "****" at bounding box center [262, 55] width 88 height 16
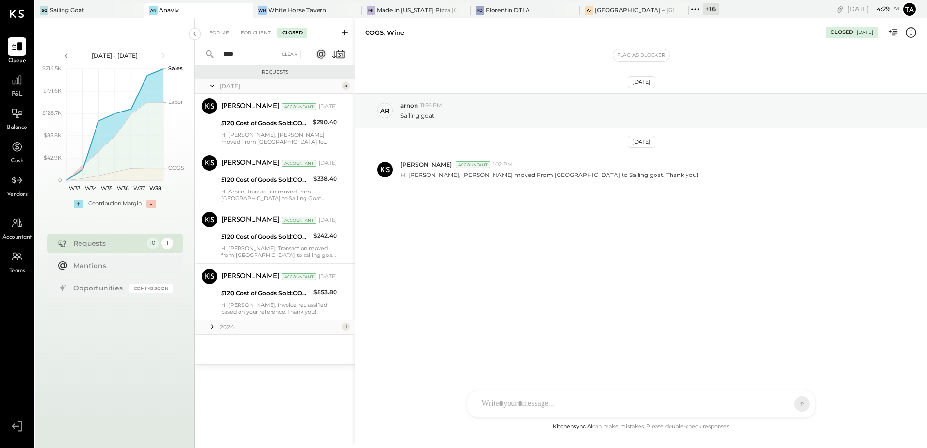
type input "****"
click at [209, 324] on icon at bounding box center [213, 327] width 10 height 10
click at [245, 56] on input "****" at bounding box center [247, 55] width 59 height 16
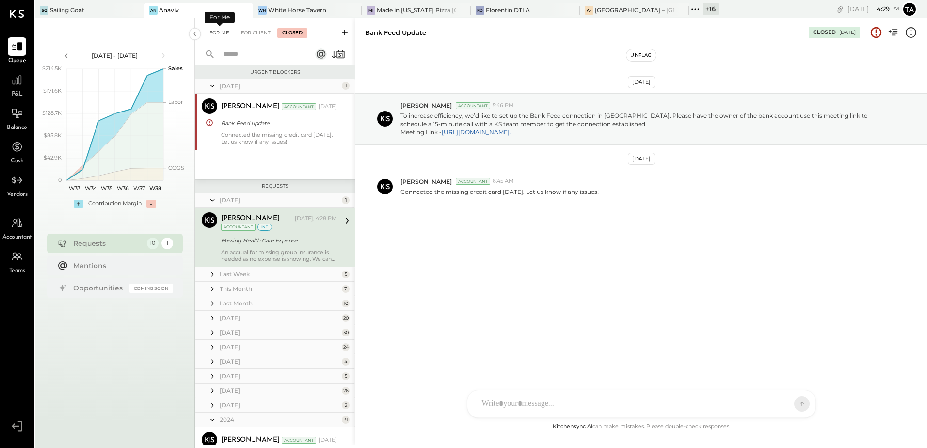
click at [224, 30] on div "For Me" at bounding box center [220, 33] width 30 height 10
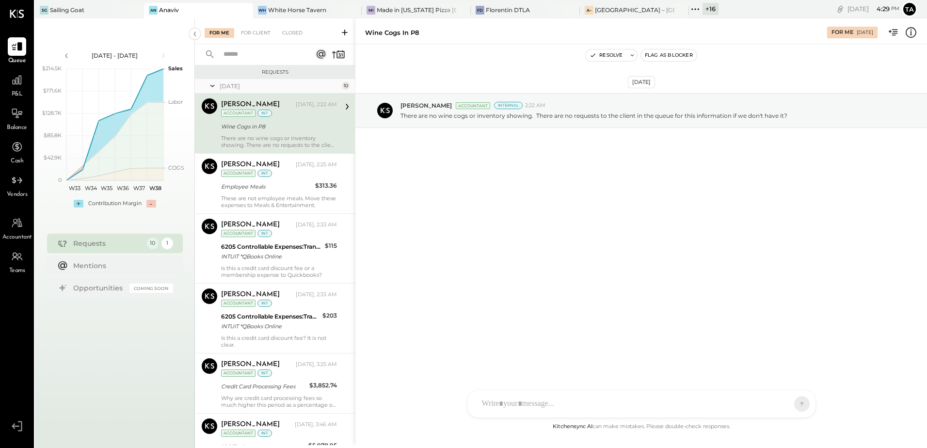
click at [292, 136] on div "There are no wine cogs or inventory showing. There are no requests to the clien…" at bounding box center [279, 142] width 116 height 14
click at [559, 221] on div "Sep 18th, 2025 Chris Dash Accountant Internal 2:22 AM There are no wine cogs or…" at bounding box center [641, 232] width 572 height 377
click at [443, 119] on p "There are no wine cogs or inventory showing. There are no requests to the clien…" at bounding box center [593, 116] width 387 height 8
click at [277, 131] on div "Wine Cogs in P8" at bounding box center [277, 127] width 113 height 12
click at [276, 133] on div "Chris Dash Yesterday, 2:22 AM Accountant int Wine Cogs in P8 There are no wine …" at bounding box center [279, 123] width 116 height 50
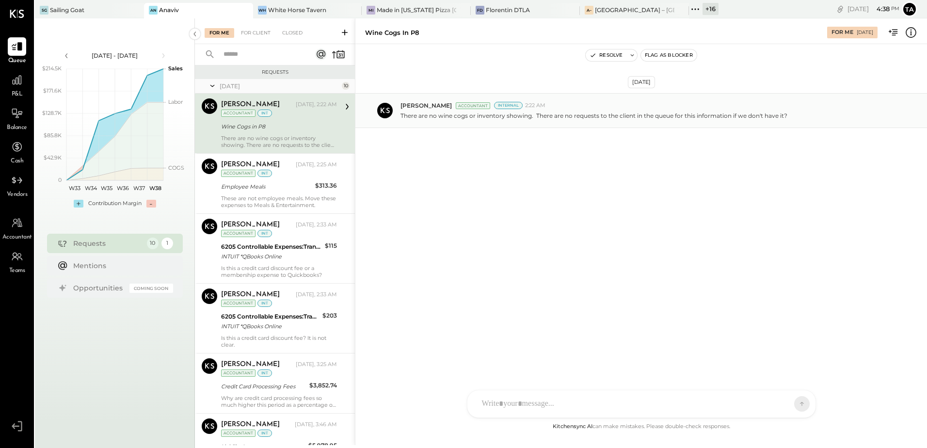
click at [645, 120] on p "There are no wine cogs or inventory showing. There are no requests to the clien…" at bounding box center [593, 116] width 387 height 8
click at [625, 206] on div "Sep 18th, 2025 Chris Dash Accountant Internal 2:22 AM There are no wine cogs or…" at bounding box center [641, 232] width 572 height 377
click at [317, 136] on div "There are no wine cogs or inventory showing. There are no requests to the clien…" at bounding box center [279, 142] width 116 height 14
click at [256, 31] on div "For Client" at bounding box center [255, 33] width 39 height 10
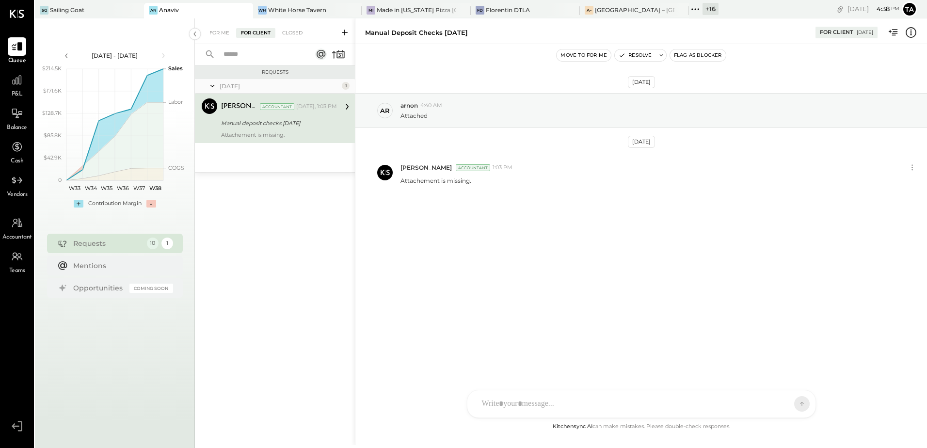
click at [470, 232] on div "Sep 17th, 2025 ar arnon 4:40 AM Attached Sep 17th, 2025 Tasmir Malek Accountant…" at bounding box center [641, 166] width 572 height 197
click at [216, 31] on div "For Me" at bounding box center [220, 33] width 30 height 10
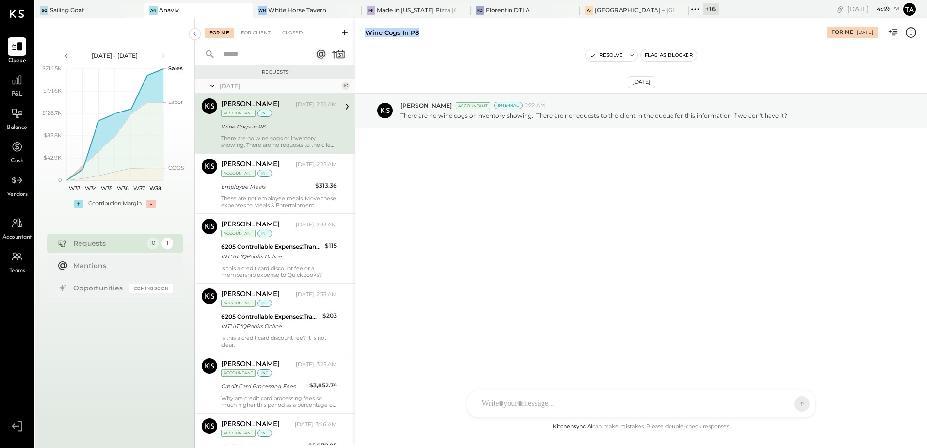
drag, startPoint x: 366, startPoint y: 33, endPoint x: 419, endPoint y: 34, distance: 53.4
click at [419, 34] on div "Wine Cogs in P8" at bounding box center [591, 32] width 452 height 9
copy div "Wine Cogs in P8"
click at [634, 54] on icon at bounding box center [631, 55] width 3 height 2
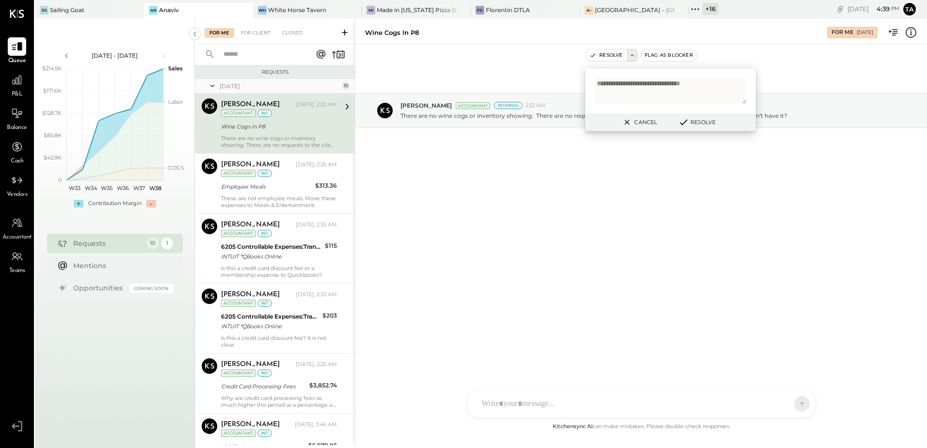
type textarea "**********"
click at [694, 119] on button "Resolve" at bounding box center [697, 122] width 44 height 12
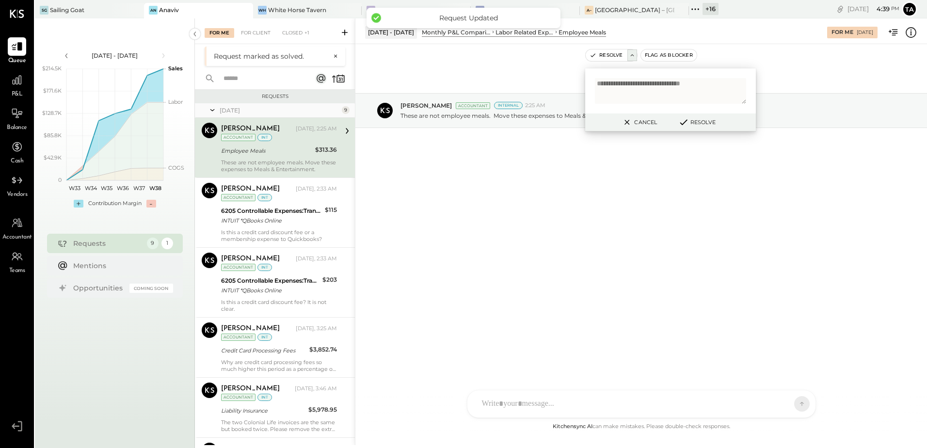
click at [346, 34] on icon at bounding box center [345, 33] width 10 height 10
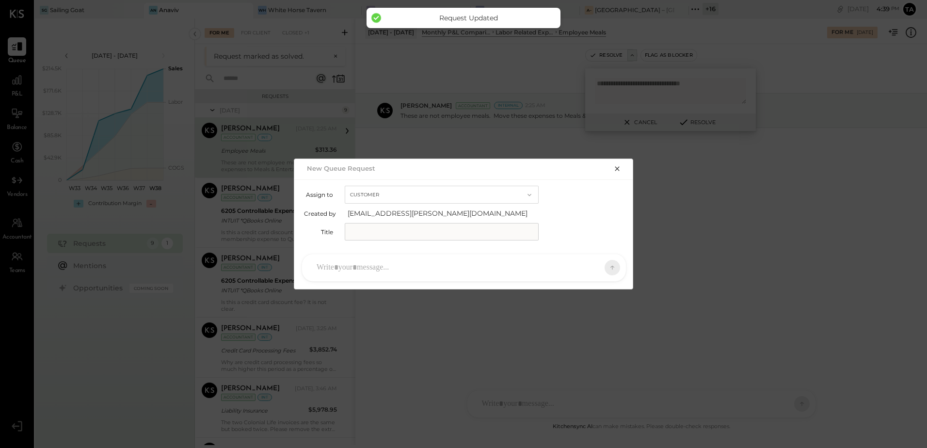
click at [383, 231] on input "text" at bounding box center [442, 231] width 194 height 17
paste input "**********"
type input "**********"
click at [402, 269] on div at bounding box center [455, 267] width 287 height 21
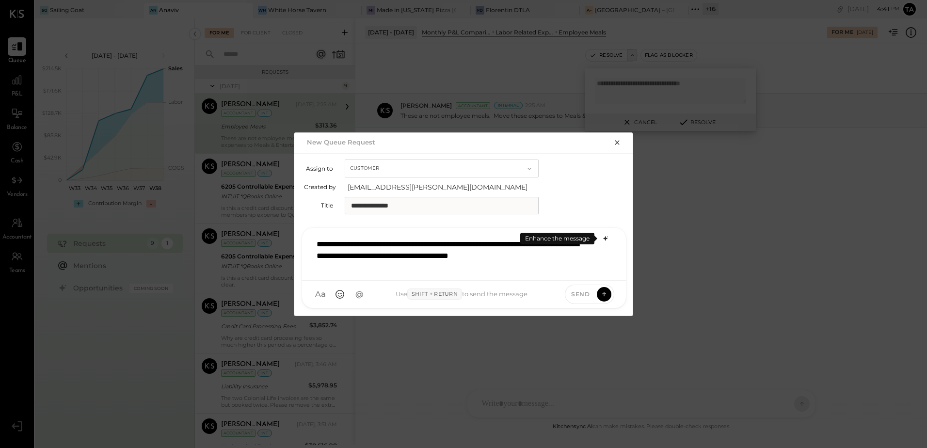
click at [604, 241] on icon at bounding box center [606, 239] width 8 height 8
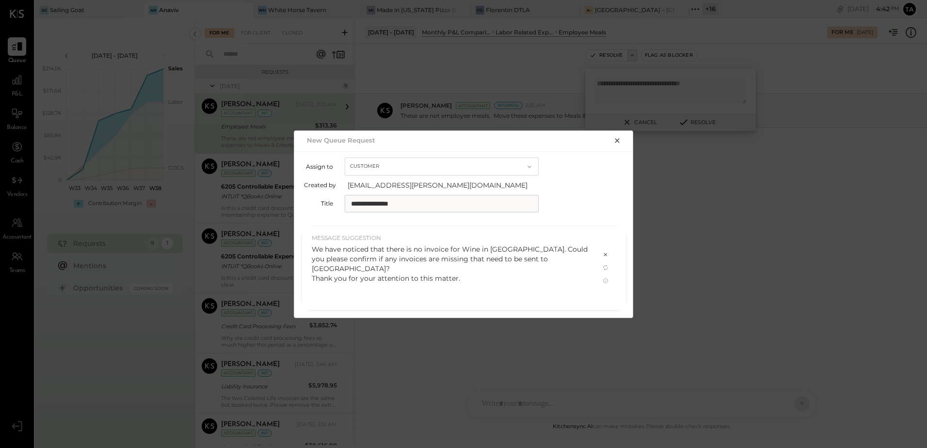
click at [467, 272] on div "We have noticed that there is no invoice for Wine in Anavin. Could you please c…" at bounding box center [451, 263] width 278 height 39
click at [606, 284] on icon at bounding box center [606, 281] width 8 height 8
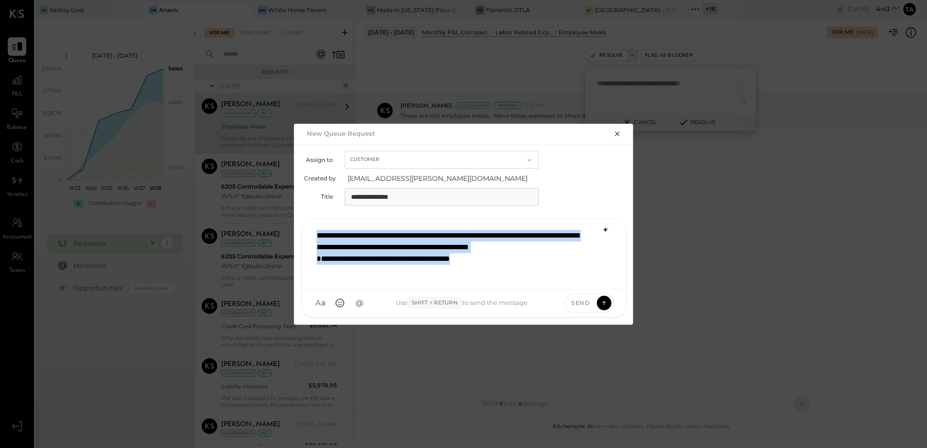
click at [501, 266] on div "**********" at bounding box center [464, 253] width 304 height 56
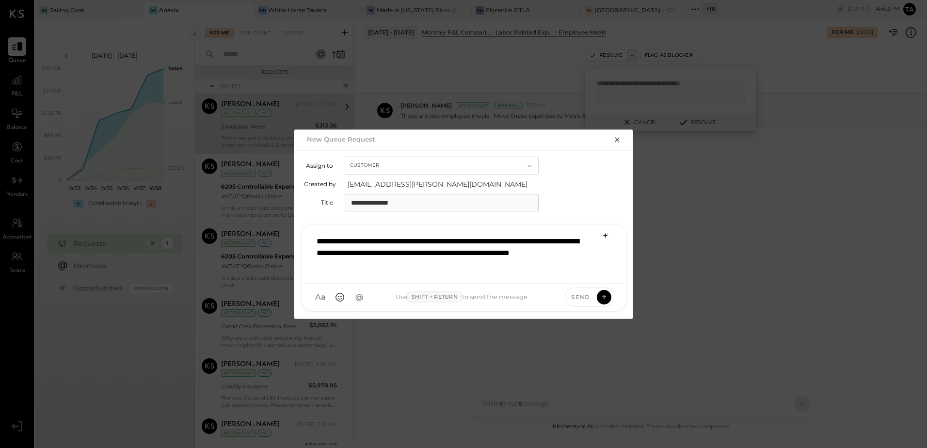
click at [346, 250] on div "**********" at bounding box center [464, 253] width 304 height 45
click at [600, 300] on icon at bounding box center [604, 297] width 9 height 10
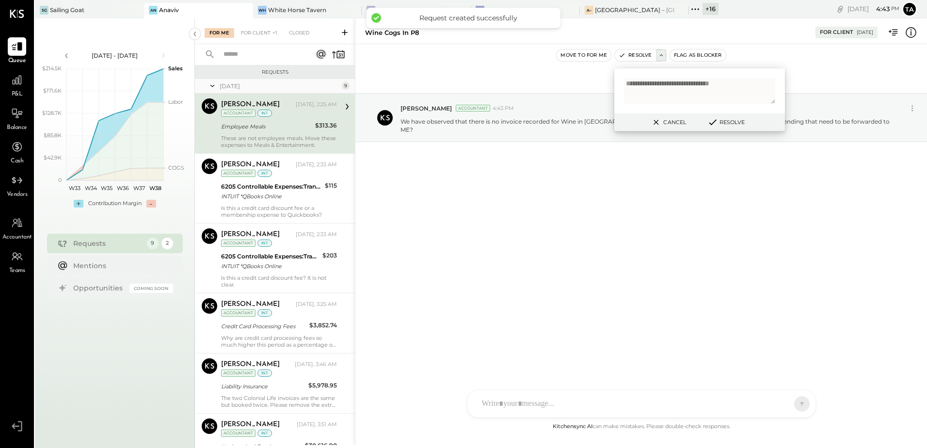
scroll to position [236, 0]
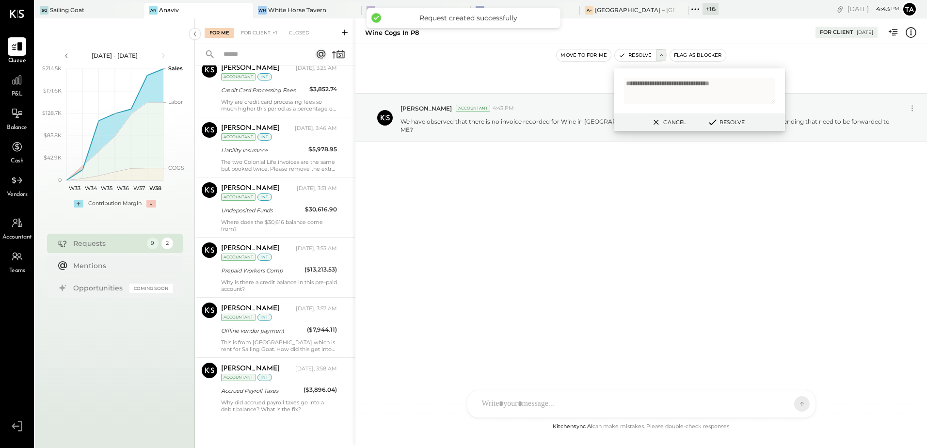
click at [667, 122] on button "Cancel" at bounding box center [668, 122] width 42 height 13
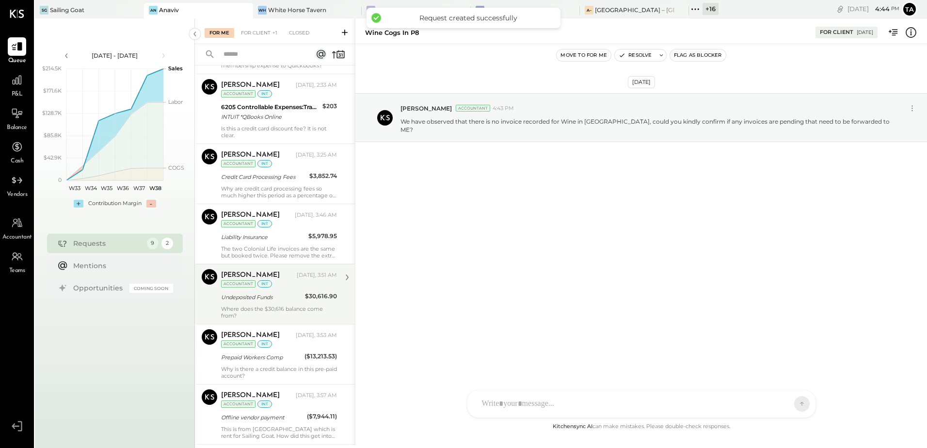
scroll to position [0, 0]
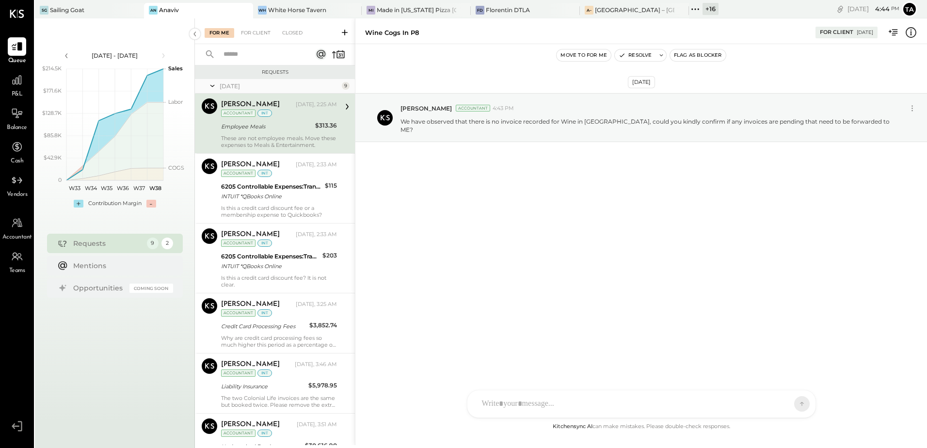
click at [282, 140] on div "These are not employee meals. Move these expenses to Meals & Entertainment." at bounding box center [279, 142] width 116 height 14
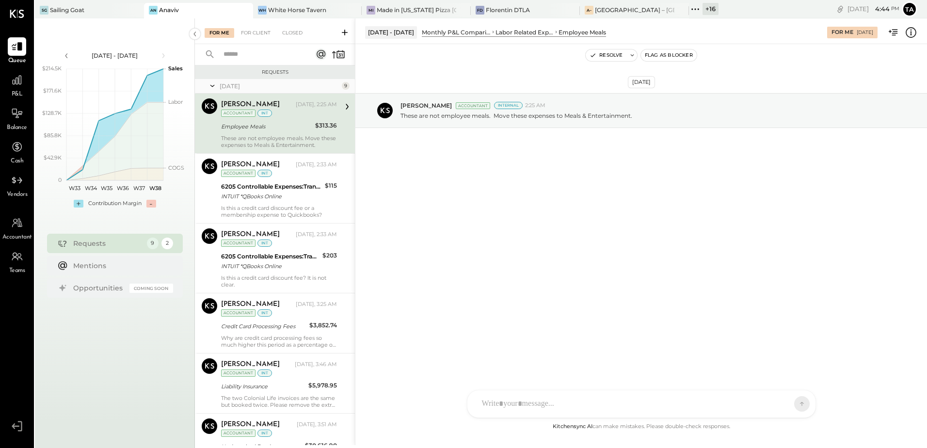
click at [274, 133] on div "Chris Dash Yesterday, 2:25 AM Accountant int Employee Meals $313.36 These are n…" at bounding box center [279, 123] width 116 height 50
drag, startPoint x: 288, startPoint y: 131, endPoint x: 369, endPoint y: 175, distance: 92.4
click at [288, 131] on div "Employee Meals" at bounding box center [266, 127] width 91 height 12
click at [596, 56] on icon "button" at bounding box center [593, 55] width 7 height 7
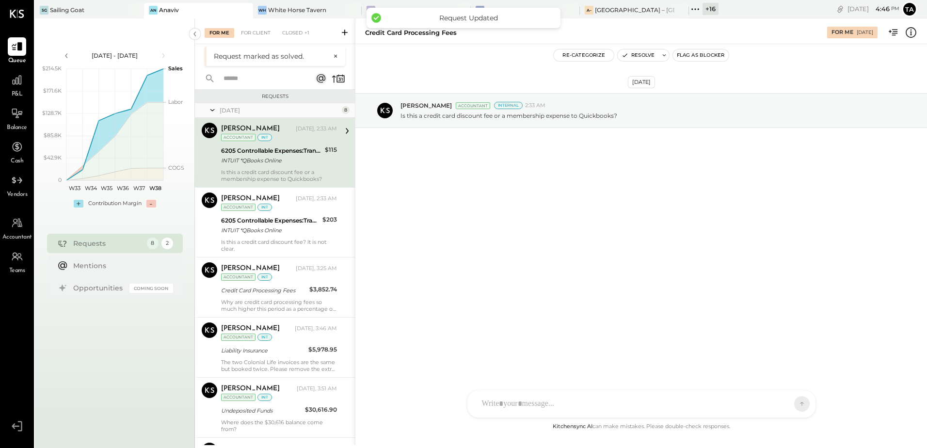
click at [266, 166] on div "Chris Dash Yesterday, 2:33 AM Accountant int 6205 Controllable Expenses:Transac…" at bounding box center [279, 153] width 116 height 60
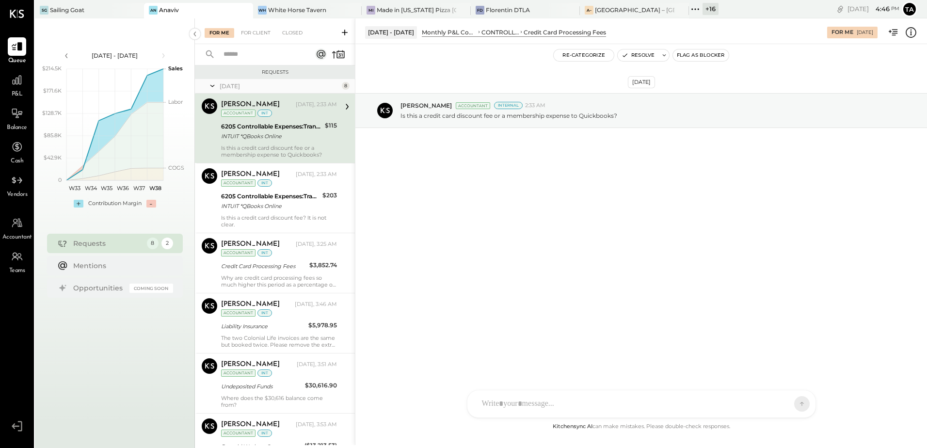
click at [544, 225] on div "Sep 18th, 2025 Chris Dash Accountant Internal 2:33 AM Is this a credit card dis…" at bounding box center [641, 232] width 572 height 377
click at [279, 141] on div "INTUIT *QBooks Online" at bounding box center [271, 136] width 101 height 10
click at [294, 133] on div "INTUIT *QBooks Online" at bounding box center [271, 136] width 101 height 10
click at [542, 405] on div at bounding box center [632, 403] width 311 height 21
click at [436, 322] on div "Sep 18th, 2025 Chris Dash Accountant Internal 2:33 AM Is this a credit card dis…" at bounding box center [641, 232] width 572 height 377
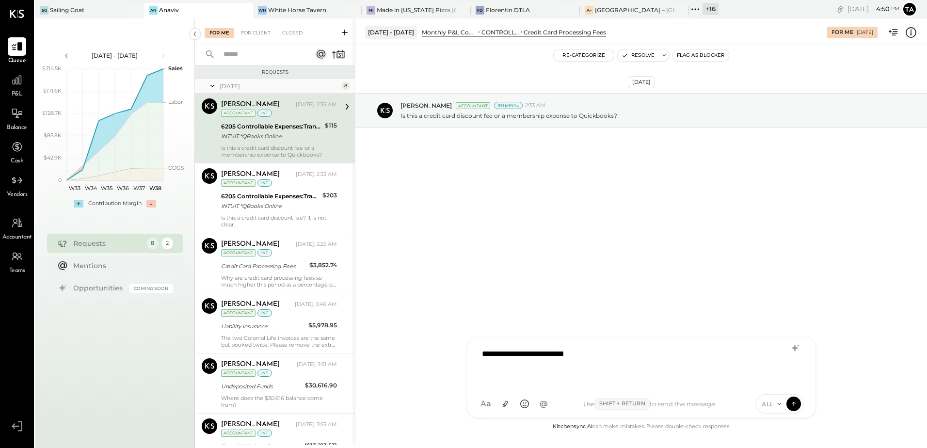
click at [494, 205] on div "Sep 18th, 2025 Chris Dash Accountant Internal 2:33 AM Is this a credit card dis…" at bounding box center [641, 232] width 572 height 377
click at [453, 199] on div "Sep 18th, 2025 Chris Dash Accountant Internal 2:33 AM Is this a credit card dis…" at bounding box center [641, 134] width 572 height 132
drag, startPoint x: 258, startPoint y: 132, endPoint x: 378, endPoint y: 153, distance: 121.6
click at [258, 132] on div "INTUIT *QBooks Online" at bounding box center [271, 136] width 101 height 10
click at [638, 57] on button "Resolve" at bounding box center [638, 55] width 41 height 12
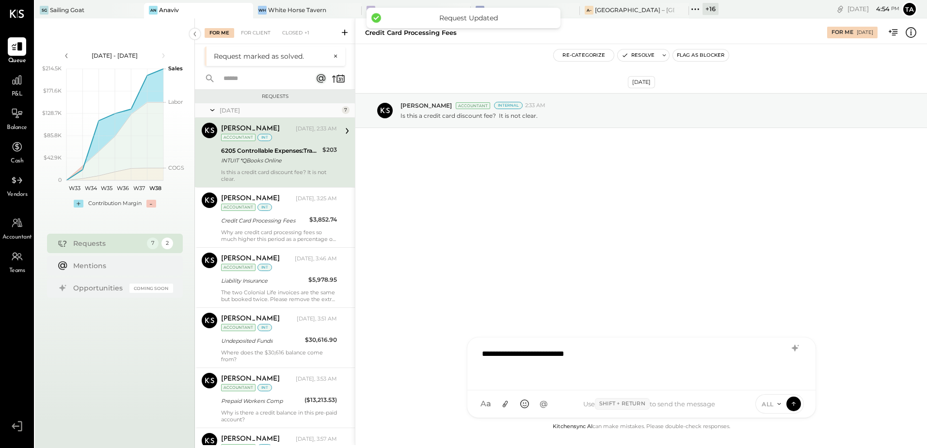
click at [252, 166] on div "Chris Dash Yesterday, 2:33 AM Accountant int 6205 Controllable Expenses:Transac…" at bounding box center [279, 153] width 116 height 60
click at [545, 226] on div "Sep 18th, 2025 Chris Dash Accountant Internal 2:33 AM Is this a credit card dis…" at bounding box center [641, 232] width 572 height 377
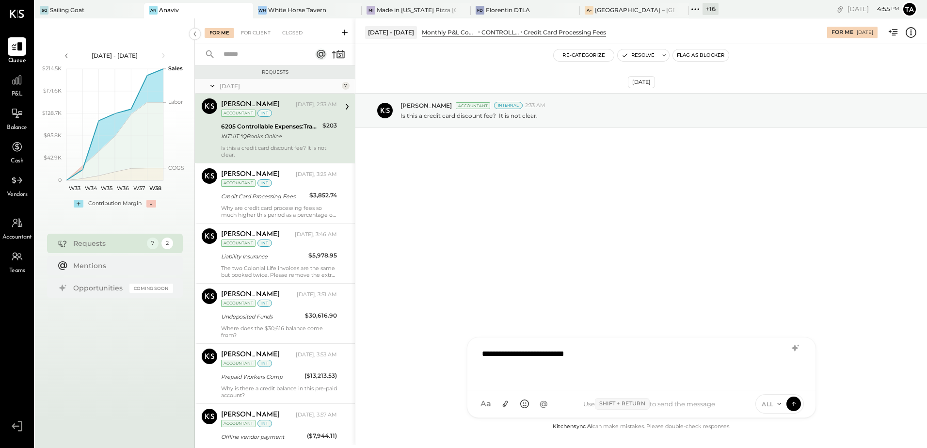
click at [527, 227] on div "Sep 18th, 2025 Chris Dash Accountant Internal 2:33 AM Is this a credit card dis…" at bounding box center [641, 232] width 572 height 377
drag, startPoint x: 283, startPoint y: 149, endPoint x: 428, endPoint y: 220, distance: 160.7
click at [283, 149] on div "Is this a credit card discount fee? It is not clear." at bounding box center [279, 151] width 116 height 14
click at [572, 218] on div "Sep 18th, 2025 Chris Dash Accountant Internal 2:33 AM Is this a credit card dis…" at bounding box center [641, 232] width 572 height 377
click at [273, 140] on div "INTUIT *QBooks Online" at bounding box center [270, 136] width 98 height 10
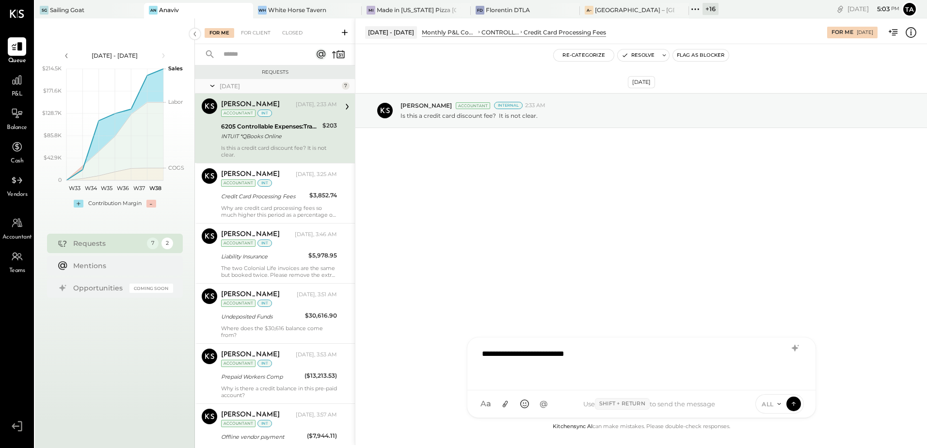
click at [262, 144] on div "Chris Dash Yesterday, 2:33 AM Accountant int 6205 Controllable Expenses:Transac…" at bounding box center [279, 128] width 116 height 60
click at [626, 59] on button "Resolve" at bounding box center [638, 55] width 41 height 12
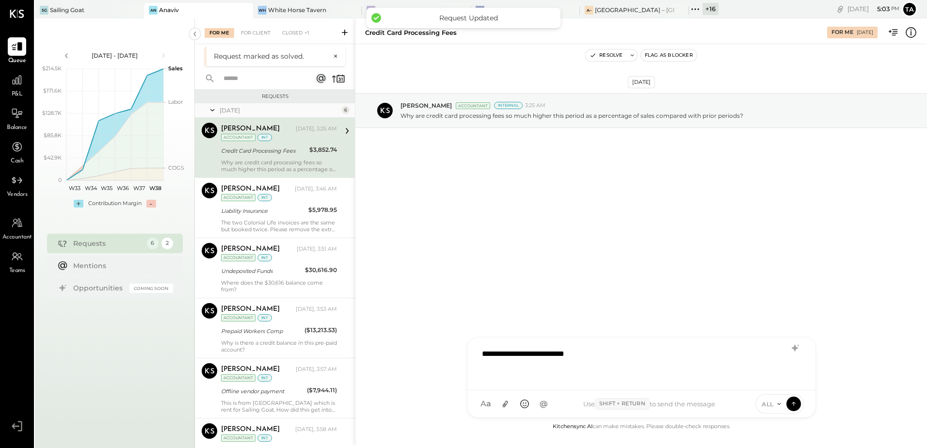
click at [270, 164] on div "Why are credit card processing fees so much higher this period as a percentage …" at bounding box center [279, 166] width 116 height 14
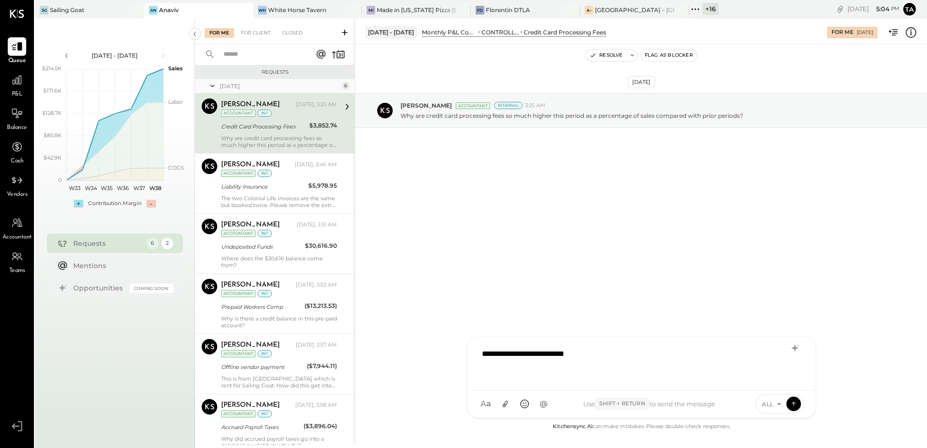
click at [577, 217] on div "[DATE] [PERSON_NAME] Accountant Internal 3:25 AM Why are credit card processing…" at bounding box center [641, 232] width 572 height 377
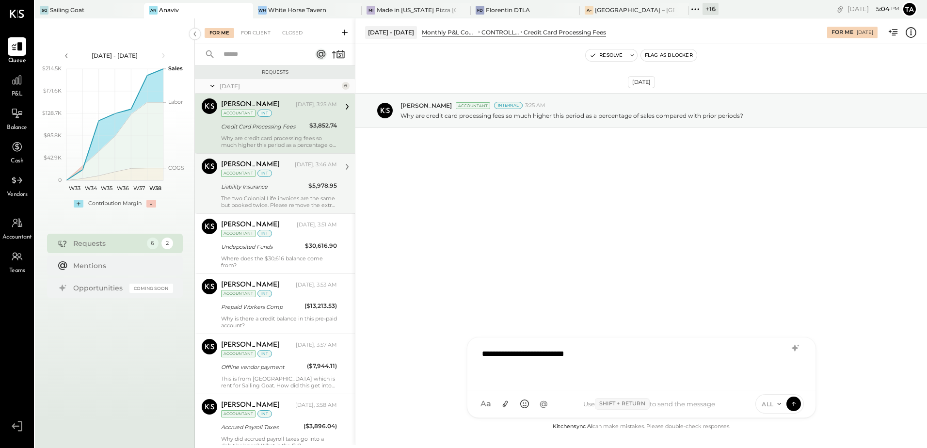
click at [290, 193] on div "Chris Dash Yesterday, 3:46 AM Accountant int Liability Insurance $5,978.95 The …" at bounding box center [279, 184] width 116 height 50
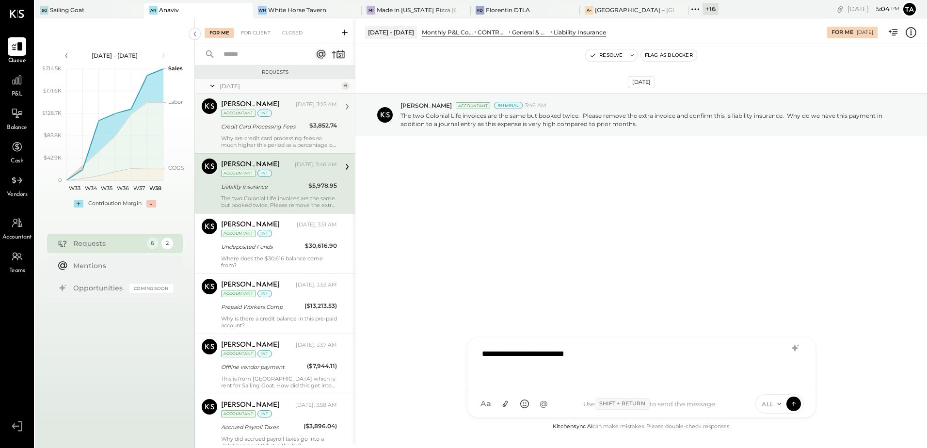
click at [302, 192] on div "Liability Insurance" at bounding box center [263, 187] width 84 height 12
click at [266, 191] on div "Liability Insurance" at bounding box center [263, 187] width 84 height 10
click at [618, 359] on div "**********" at bounding box center [641, 362] width 329 height 39
click at [664, 368] on div "**********" at bounding box center [641, 362] width 329 height 39
click at [794, 350] on icon at bounding box center [794, 348] width 6 height 7
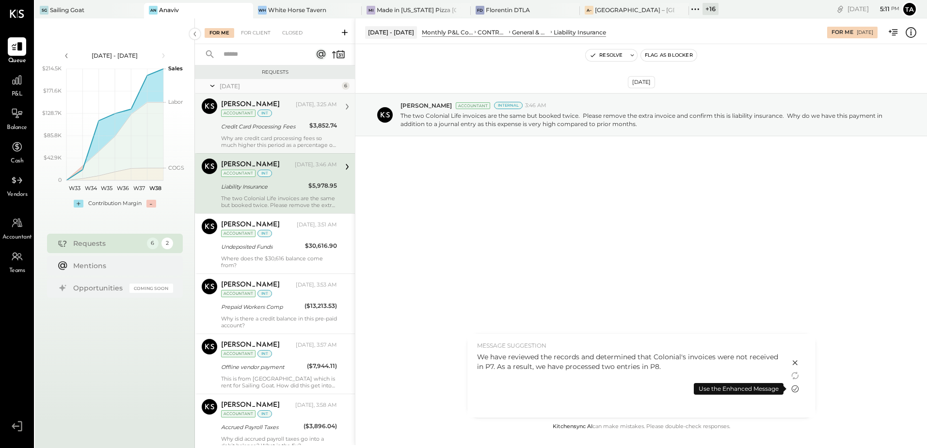
click at [791, 391] on icon at bounding box center [795, 389] width 12 height 12
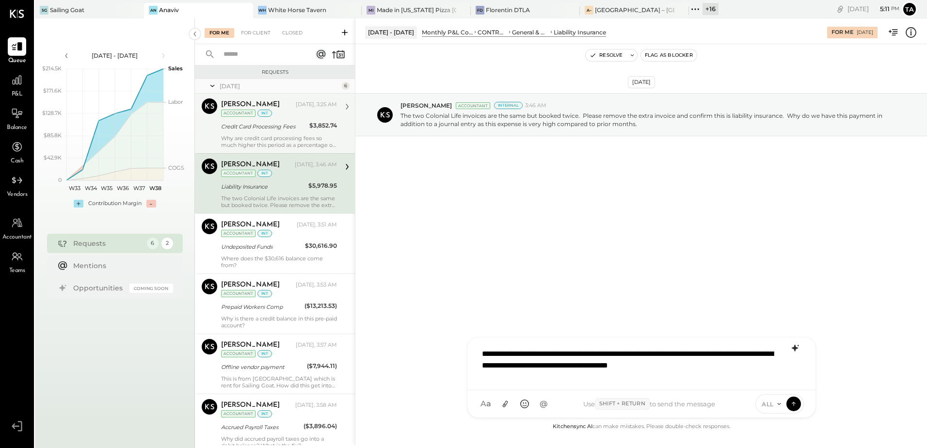
click at [743, 372] on div "**********" at bounding box center [641, 362] width 329 height 39
click at [794, 406] on icon at bounding box center [793, 404] width 9 height 10
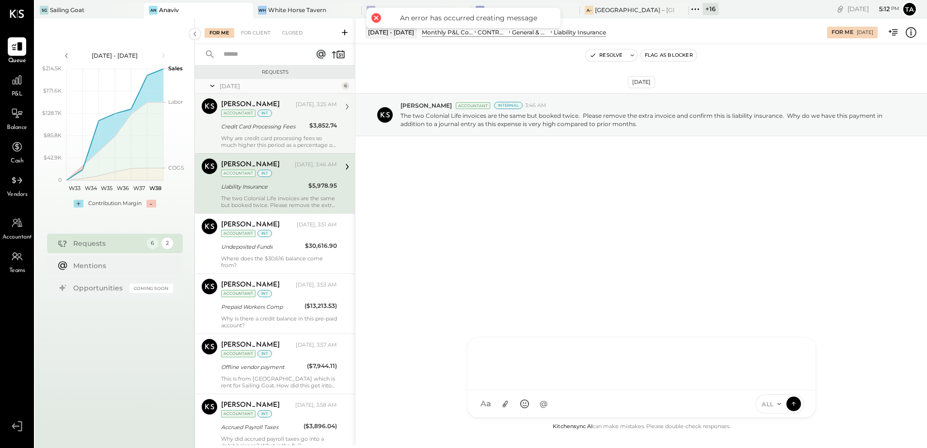
click at [555, 270] on div "[DATE] [PERSON_NAME] Accountant Internal 3:46 AM The two Colonial Life invoices…" at bounding box center [641, 232] width 572 height 377
click at [280, 114] on div "Chris Dash Yesterday, 3:25 AM Accountant int" at bounding box center [279, 108] width 116 height 20
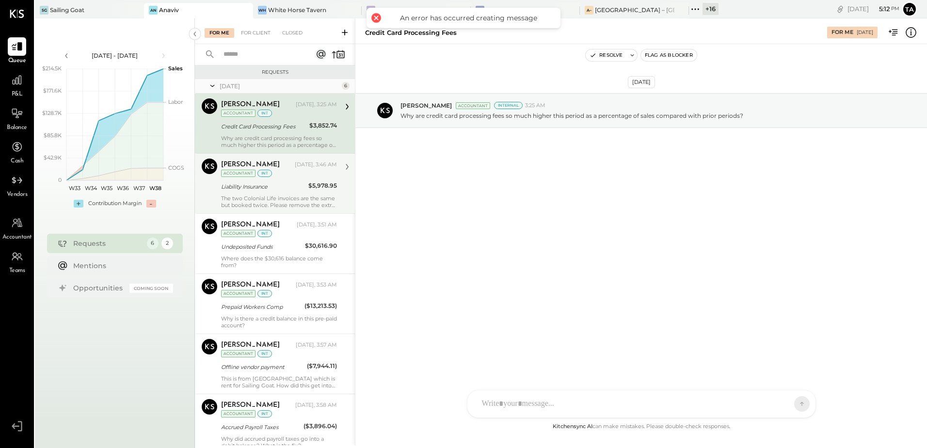
click at [278, 199] on div "The two Colonial Life invoices are the same but booked twice. Please remove the…" at bounding box center [279, 202] width 116 height 14
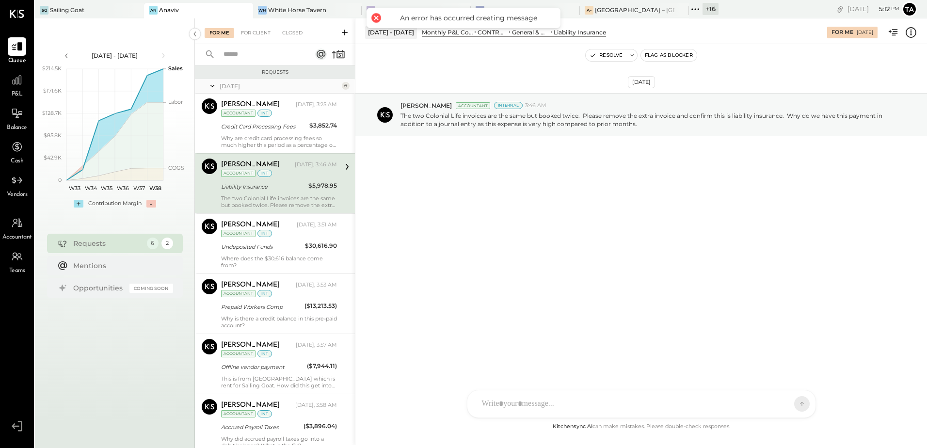
click at [539, 221] on div "[DATE] [PERSON_NAME] Accountant Internal 3:46 AM The two Colonial Life invoices…" at bounding box center [641, 232] width 572 height 377
click at [275, 192] on div "Liability Insurance" at bounding box center [263, 187] width 84 height 12
click at [582, 262] on div "[DATE] [PERSON_NAME] Accountant Internal 3:46 AM The two Colonial Life invoices…" at bounding box center [641, 232] width 572 height 377
click at [575, 400] on div at bounding box center [641, 403] width 348 height 27
paste div
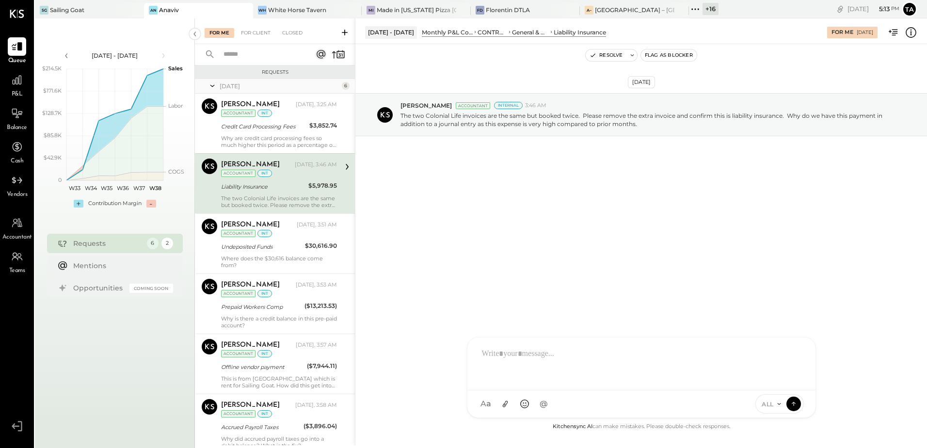
click at [542, 366] on div at bounding box center [641, 362] width 329 height 39
click at [435, 118] on p "The two Colonial Life invoices are the same but booked twice. Please remove the…" at bounding box center [646, 120] width 493 height 16
copy p "Colonial"
click at [632, 360] on div "**********" at bounding box center [641, 362] width 329 height 39
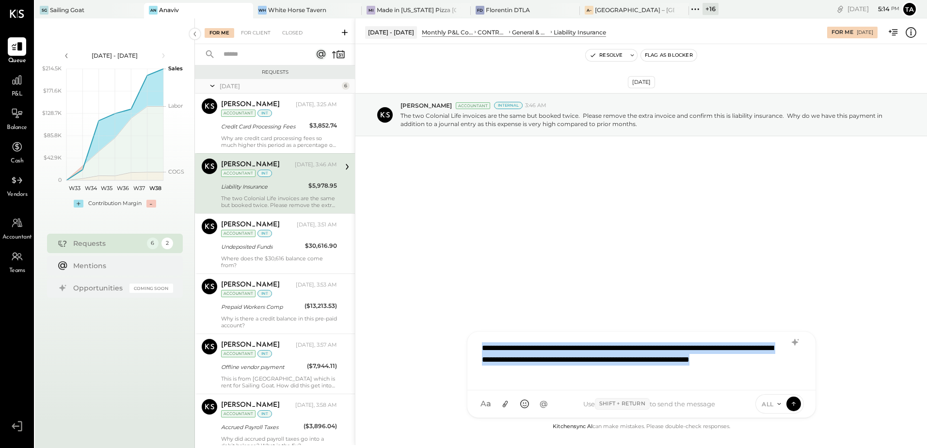
copy div "**********"
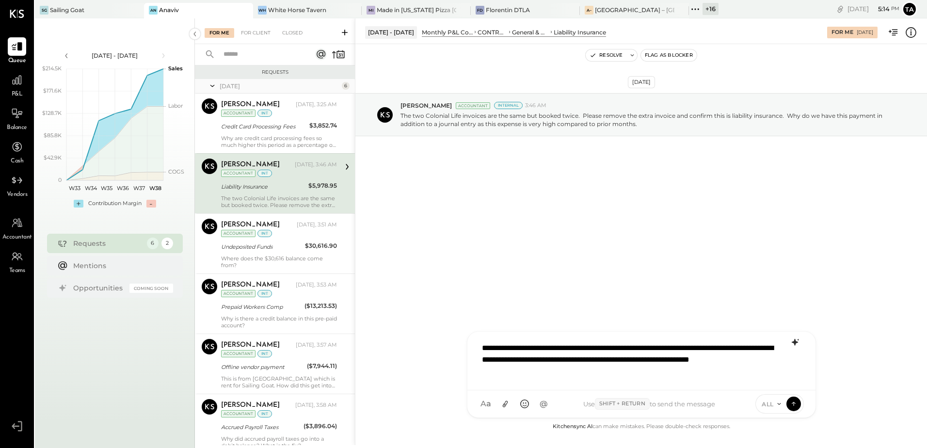
click at [791, 341] on icon at bounding box center [795, 342] width 12 height 12
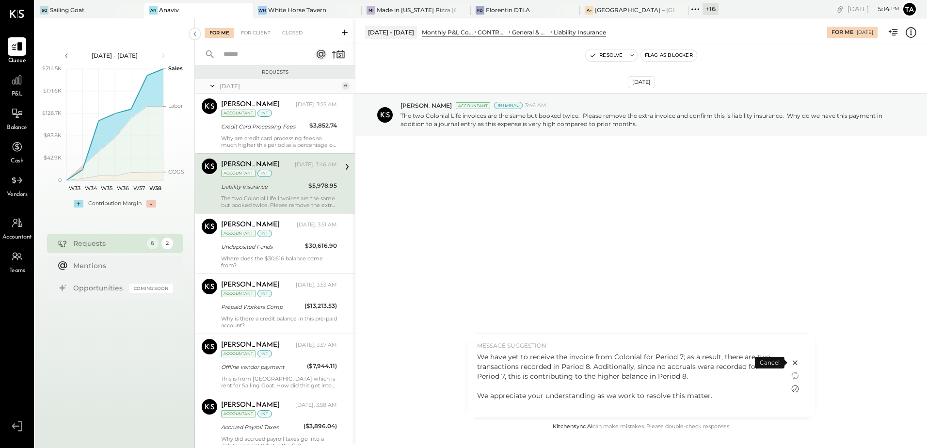
click at [795, 390] on icon at bounding box center [794, 388] width 7 height 7
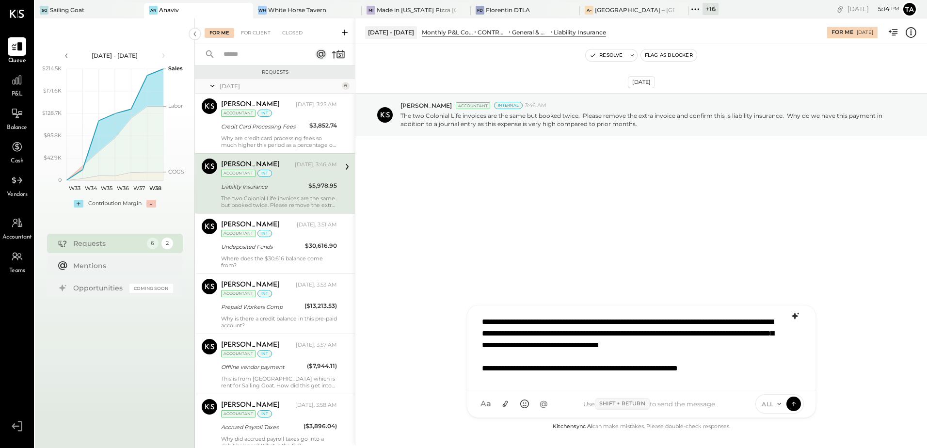
click at [611, 369] on div "**********" at bounding box center [641, 347] width 328 height 73
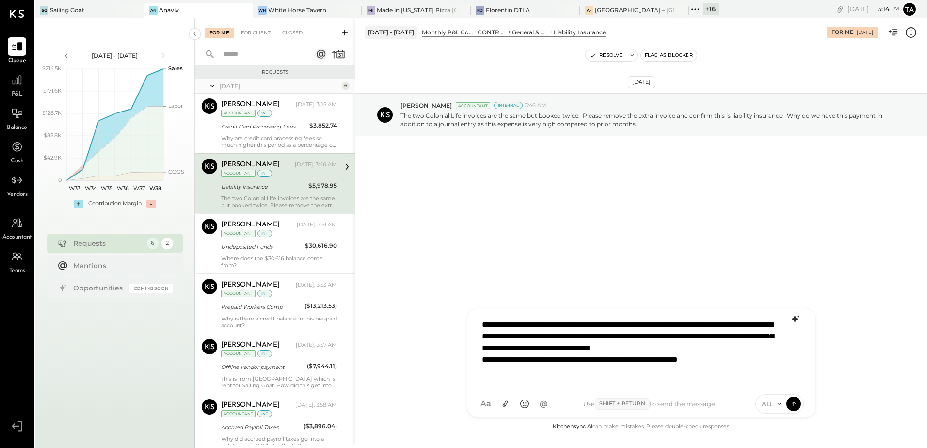
click at [707, 323] on div "**********" at bounding box center [641, 348] width 329 height 68
click at [679, 360] on div "**********" at bounding box center [641, 348] width 329 height 68
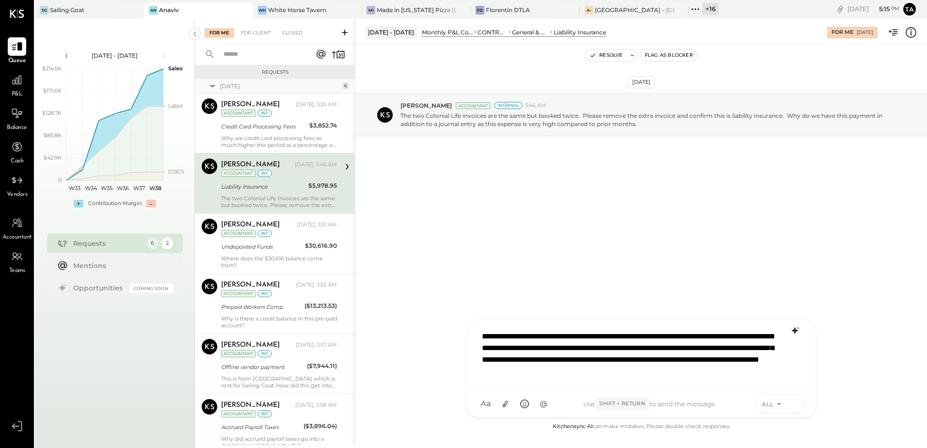
click at [792, 404] on icon at bounding box center [793, 404] width 9 height 10
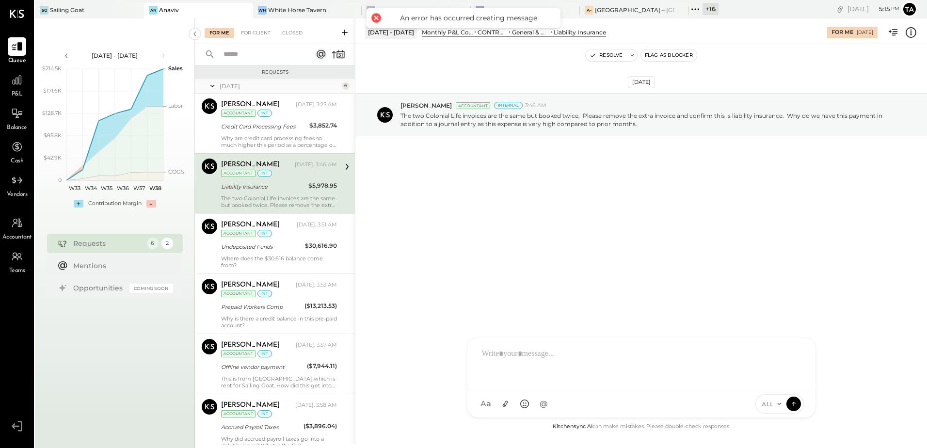
click at [477, 180] on div "[DATE] [PERSON_NAME] Accountant Internal 3:46 AM The two Colonial Life invoices…" at bounding box center [641, 138] width 572 height 141
click at [561, 382] on div at bounding box center [643, 362] width 333 height 39
click at [519, 234] on div "[DATE] [PERSON_NAME] Accountant Internal 3:46 AM The two Colonial Life invoices…" at bounding box center [641, 232] width 572 height 377
click at [610, 57] on button "Resolve" at bounding box center [606, 55] width 41 height 12
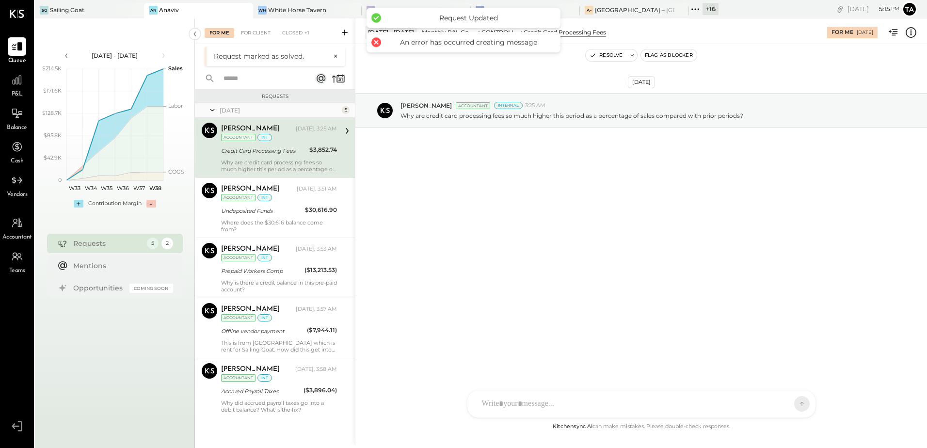
click at [284, 168] on div "Why are credit card processing fees so much higher this period as a percentage …" at bounding box center [279, 166] width 116 height 14
click at [299, 35] on div "Closed" at bounding box center [292, 33] width 30 height 10
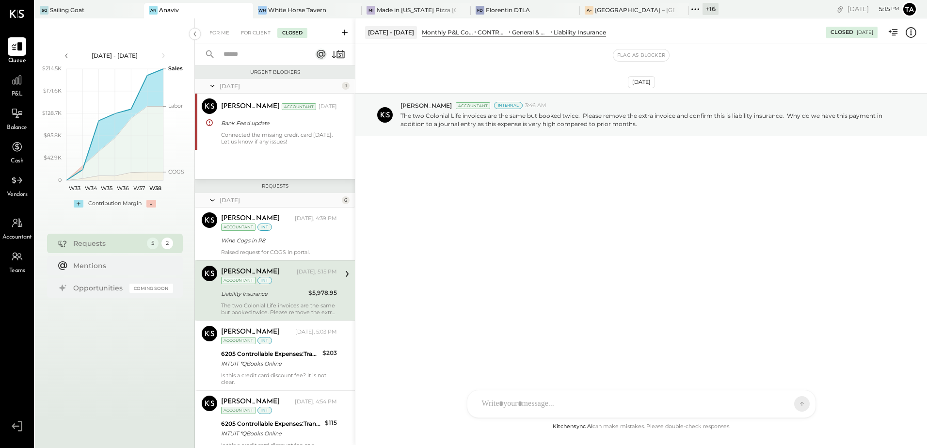
click at [283, 292] on div "Liability Insurance" at bounding box center [263, 294] width 84 height 10
click at [524, 219] on div "[DATE] [PERSON_NAME] Accountant Internal 3:46 AM The two Colonial Life invoices…" at bounding box center [641, 232] width 572 height 377
click at [557, 390] on div at bounding box center [641, 355] width 348 height 70
click at [573, 230] on div "[DATE] [PERSON_NAME] Accountant Internal 3:46 AM The two Colonial Life invoices…" at bounding box center [641, 232] width 572 height 377
click at [566, 371] on div "[DATE] [PERSON_NAME] Accountant Internal 3:46 AM The two Colonial Life invoices…" at bounding box center [641, 232] width 572 height 377
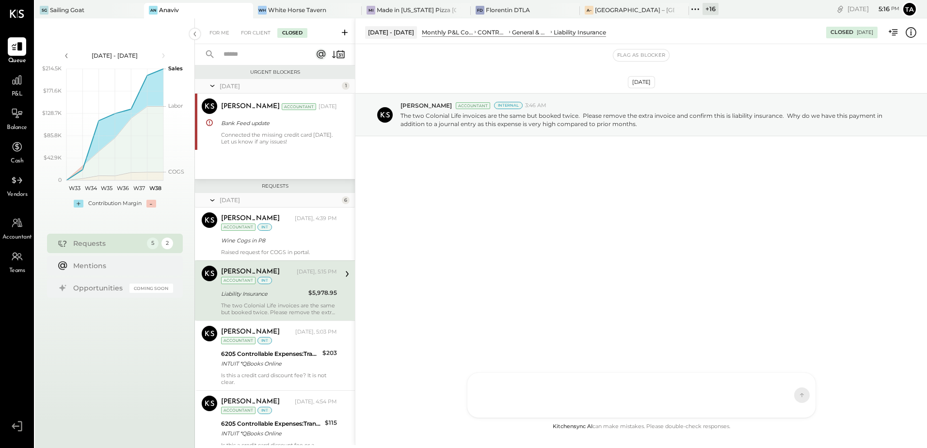
click at [561, 396] on div at bounding box center [632, 395] width 311 height 39
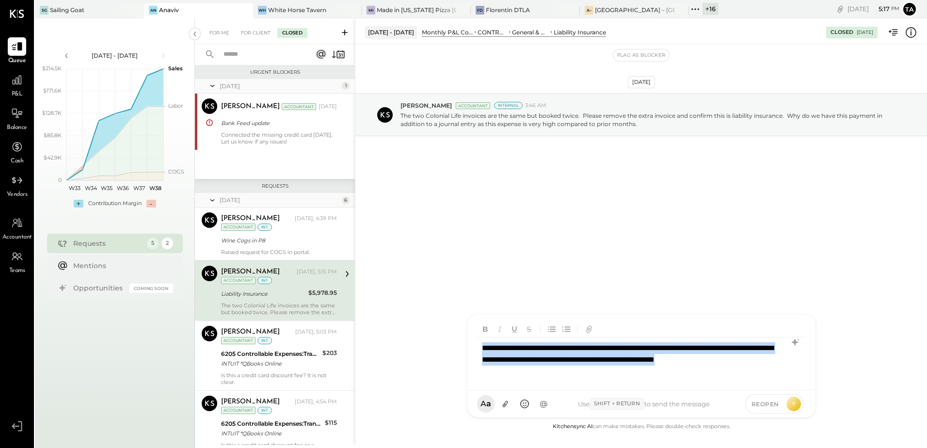
copy div "**********"
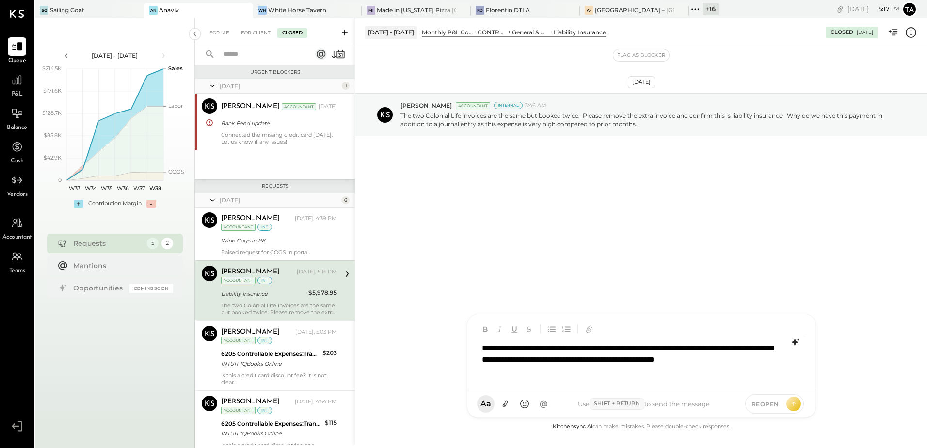
click at [794, 347] on icon at bounding box center [795, 342] width 12 height 12
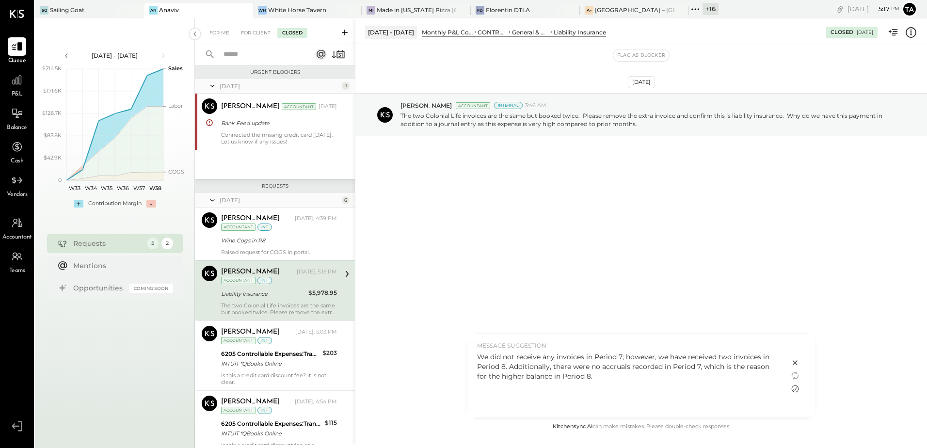
click at [797, 389] on icon at bounding box center [795, 389] width 12 height 12
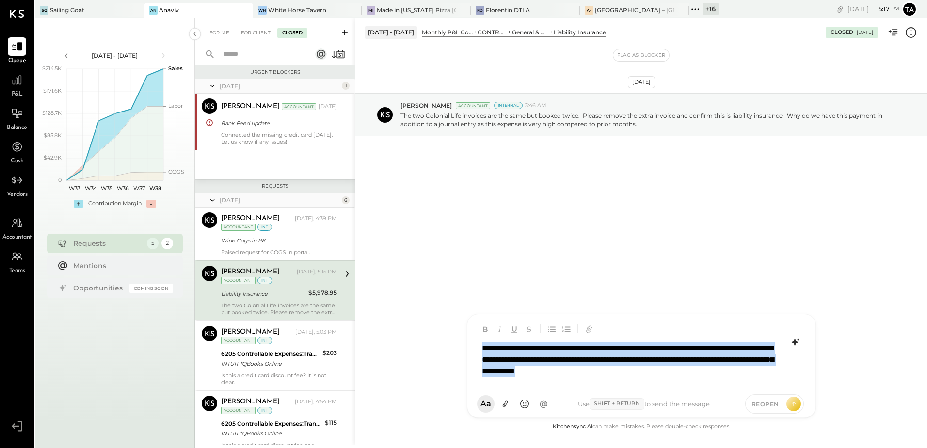
click at [651, 348] on div "**********" at bounding box center [641, 359] width 329 height 45
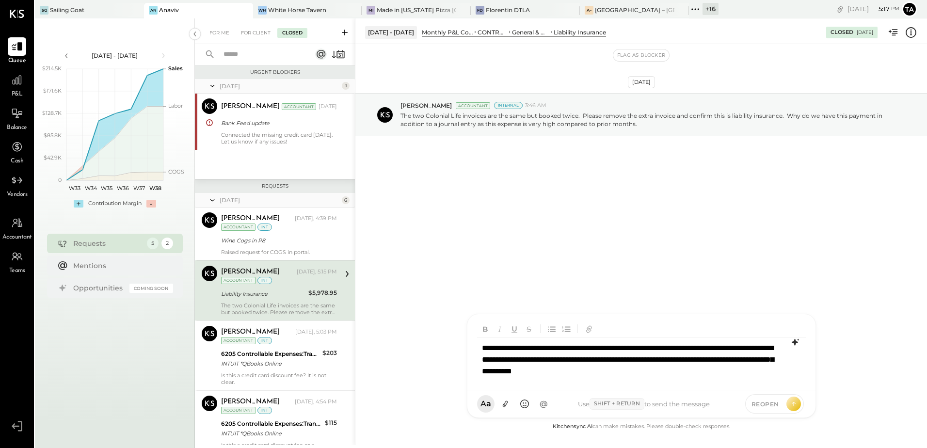
click at [708, 371] on div "**********" at bounding box center [641, 359] width 329 height 45
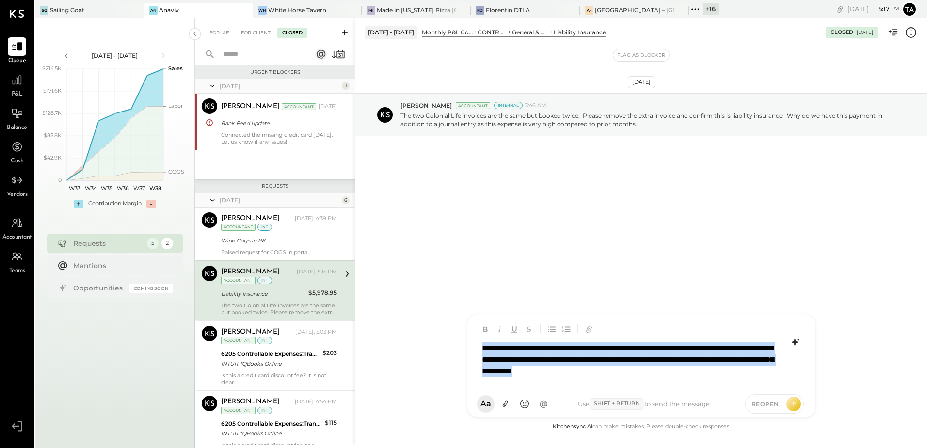
copy div "**********"
click at [709, 371] on div "**********" at bounding box center [641, 359] width 329 height 45
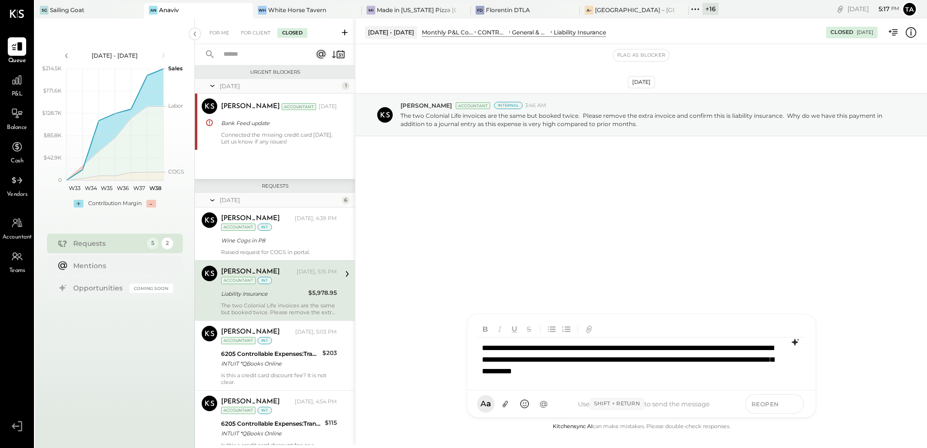
click at [799, 405] on button at bounding box center [793, 403] width 15 height 15
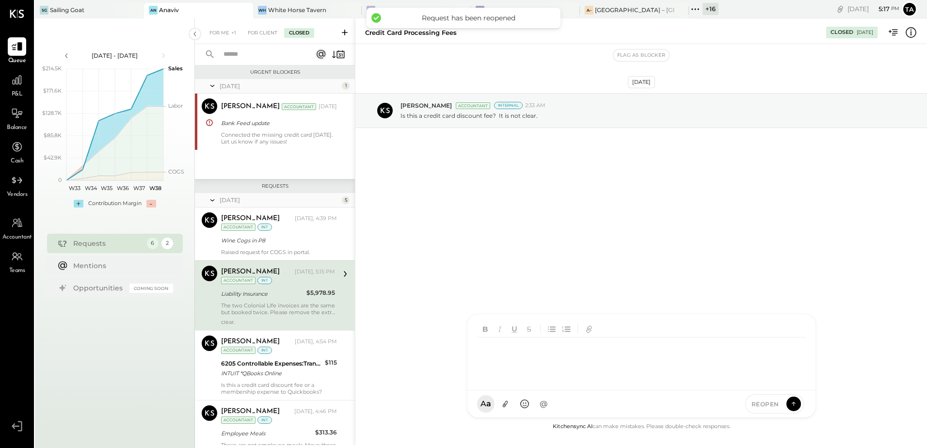
click at [546, 370] on div at bounding box center [641, 359] width 329 height 45
click at [259, 32] on div "For Client" at bounding box center [255, 33] width 39 height 10
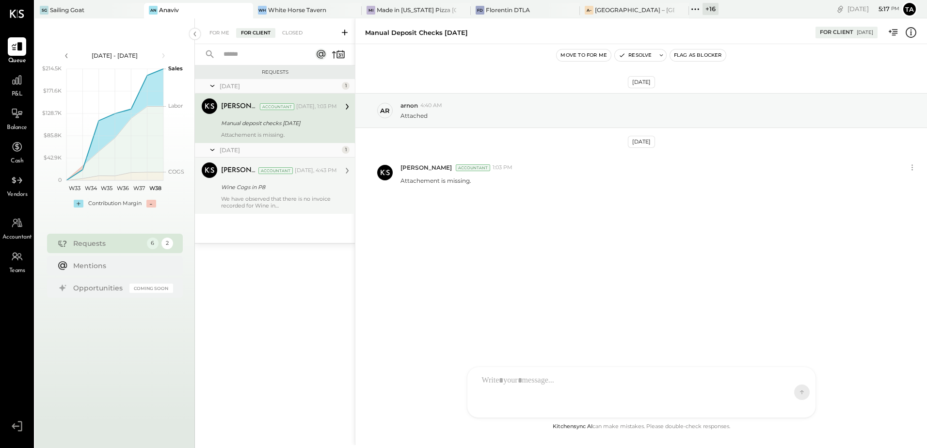
click at [300, 192] on div "Wine Cogs in P8" at bounding box center [277, 187] width 113 height 12
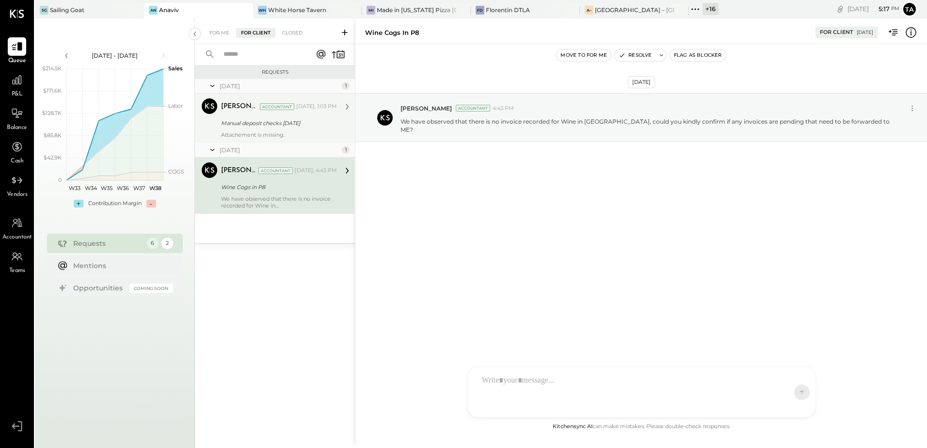
click at [288, 128] on div "Manual deposit checks [DATE]" at bounding box center [277, 123] width 113 height 12
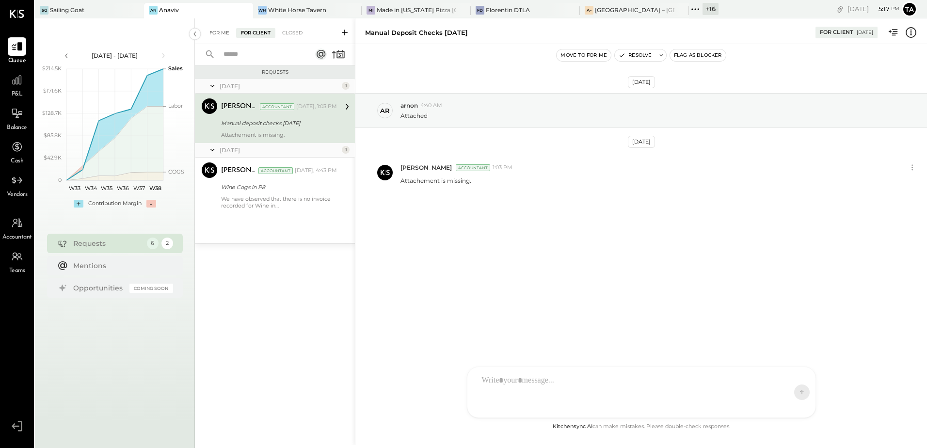
click at [217, 32] on div "For Me" at bounding box center [220, 33] width 30 height 10
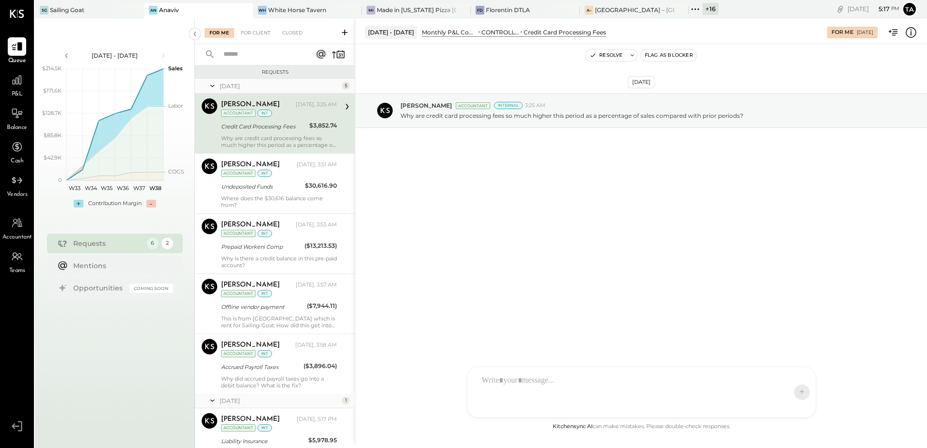
click at [294, 122] on div "Credit Card Processing Fees" at bounding box center [263, 127] width 85 height 10
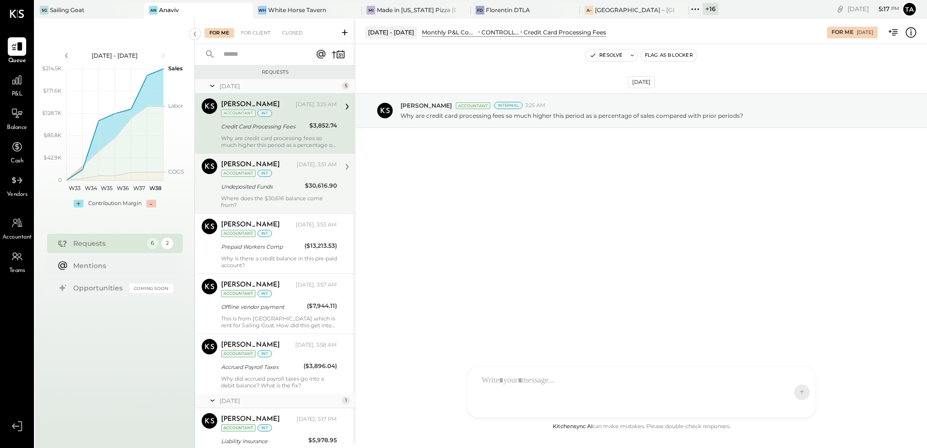
click at [258, 192] on div "Undeposited Funds" at bounding box center [261, 187] width 81 height 12
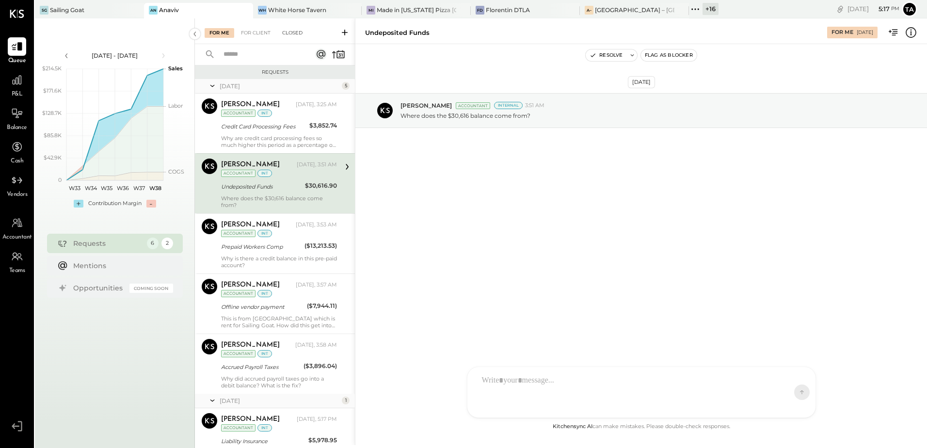
click at [303, 34] on div "Closed" at bounding box center [292, 33] width 30 height 10
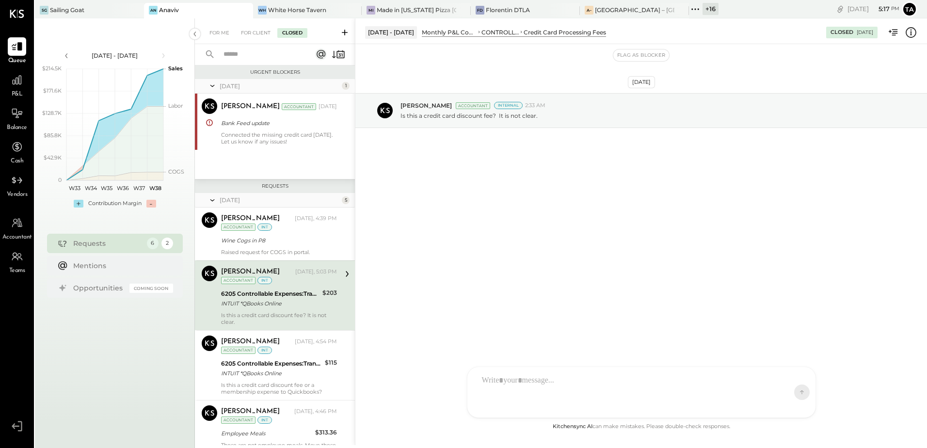
scroll to position [39, 0]
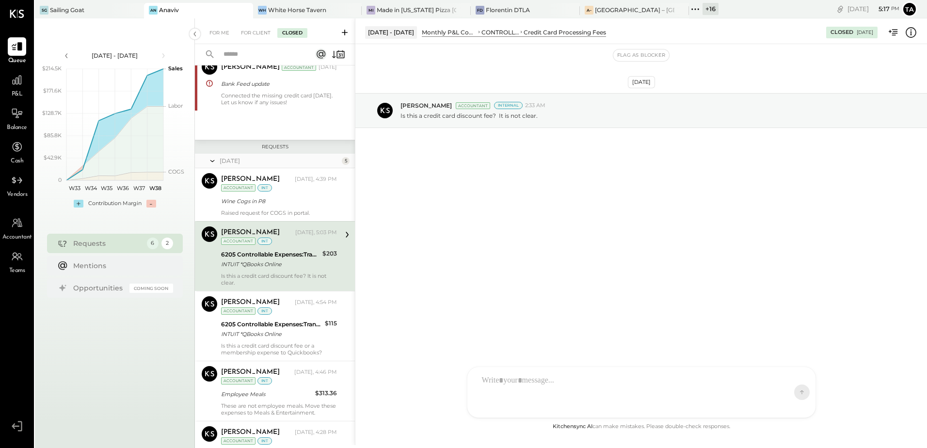
click at [288, 270] on div "6205 Controllable Expenses:Transaction Related Expenses:Credit Card Processing …" at bounding box center [270, 259] width 98 height 21
click at [266, 205] on div "Wine Cogs in P8" at bounding box center [277, 201] width 113 height 10
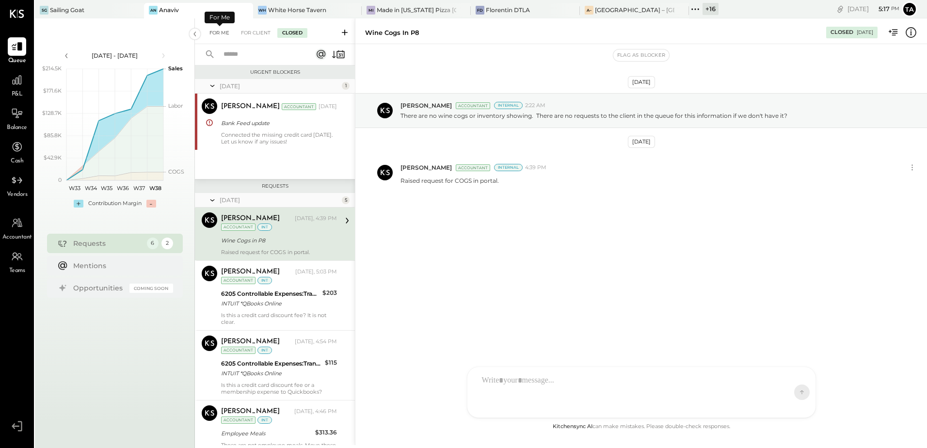
click at [219, 33] on div "For Me" at bounding box center [220, 33] width 30 height 10
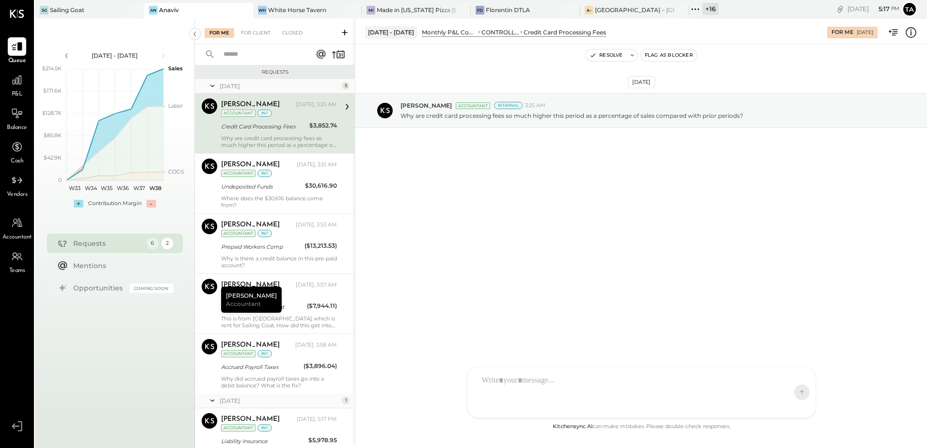
click at [262, 132] on div "[PERSON_NAME] [DATE], 3:25 AM Accountant int Credit Card Processing Fees $3,852…" at bounding box center [279, 123] width 116 height 50
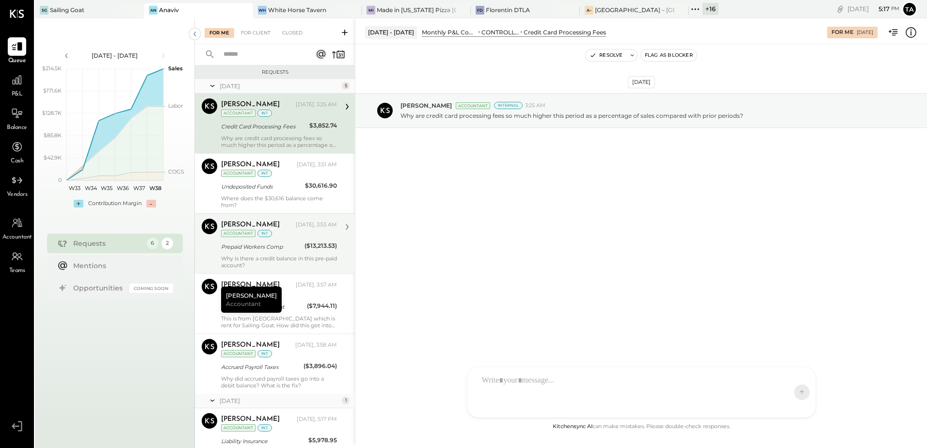
scroll to position [50, 0]
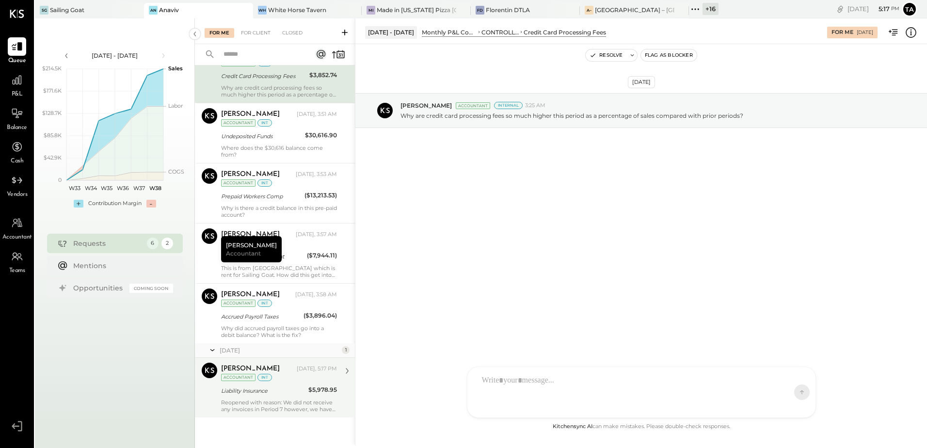
click at [274, 400] on div "Reopened with reason: We did not receive any invoices in Period 7 however, we h…" at bounding box center [279, 406] width 116 height 14
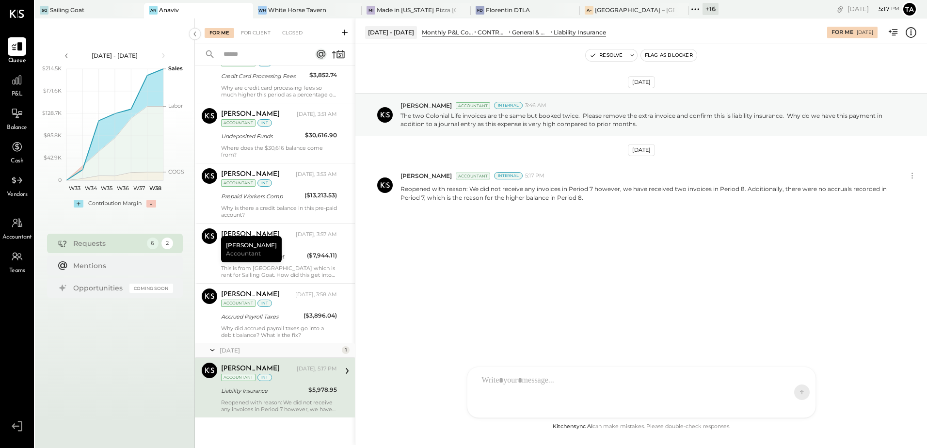
click at [596, 312] on div "[DATE] [PERSON_NAME] Accountant Internal 3:46 AM The two Colonial Life invoices…" at bounding box center [641, 232] width 572 height 377
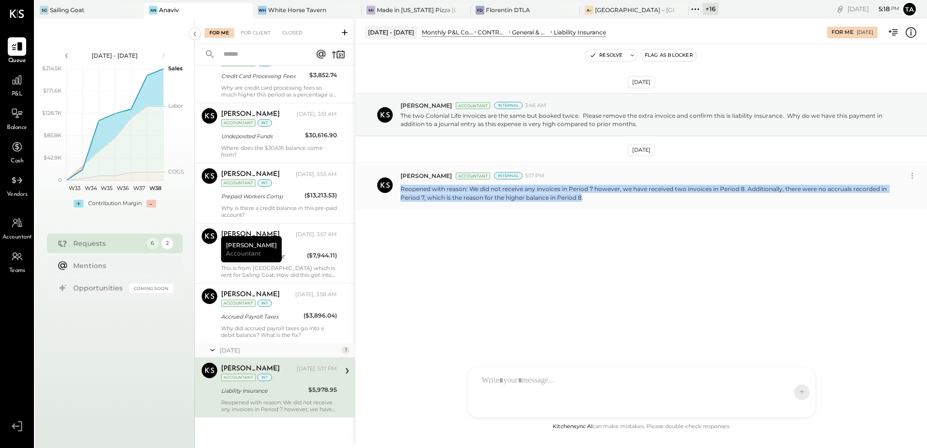
drag, startPoint x: 401, startPoint y: 189, endPoint x: 577, endPoint y: 203, distance: 177.0
click at [580, 198] on p "Reopened with reason: We did not receive any invoices in Period 7 however, we h…" at bounding box center [646, 193] width 493 height 16
copy p "Reopened with reason: We did not receive any invoices in Period 7 however, we h…"
click at [632, 55] on icon at bounding box center [631, 55] width 3 height 2
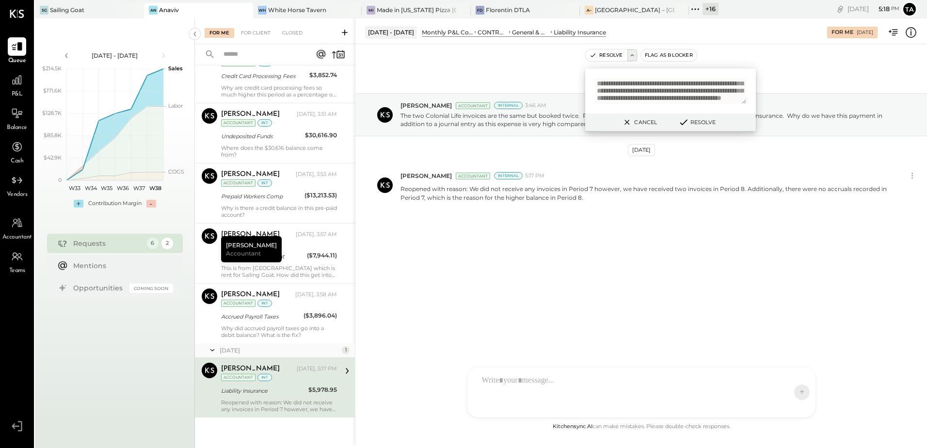
scroll to position [2, 0]
type textarea "**********"
click at [707, 127] on button "Resolve" at bounding box center [697, 122] width 44 height 12
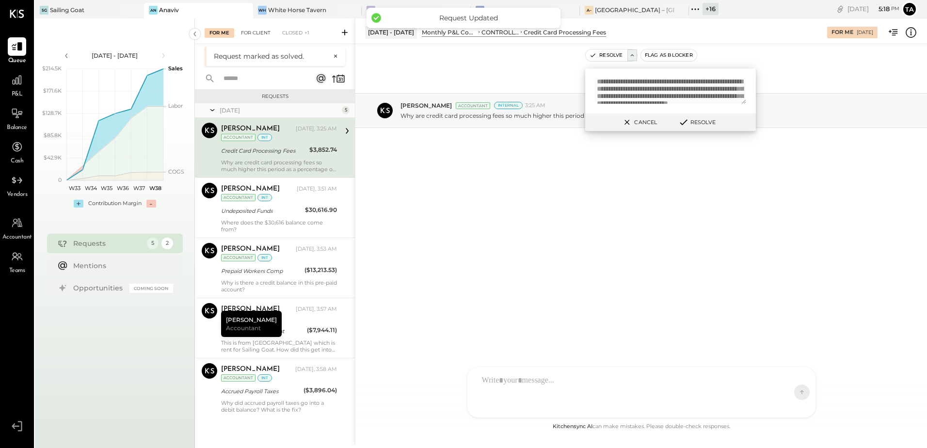
click at [255, 32] on div "For Client" at bounding box center [255, 33] width 39 height 10
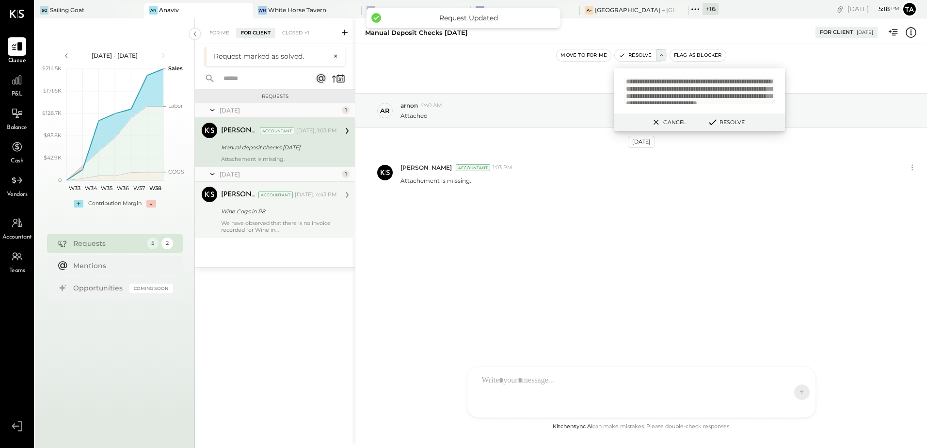
click at [263, 224] on div "We have observed that there is no invoice recorded for Wine in [GEOGRAPHIC_DATA…" at bounding box center [279, 227] width 116 height 14
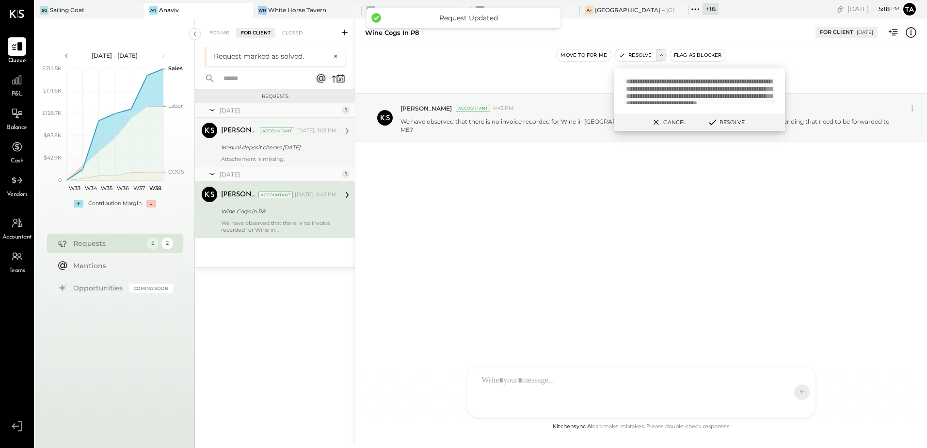
click at [259, 148] on div "Manual deposit checks [DATE]" at bounding box center [277, 148] width 113 height 10
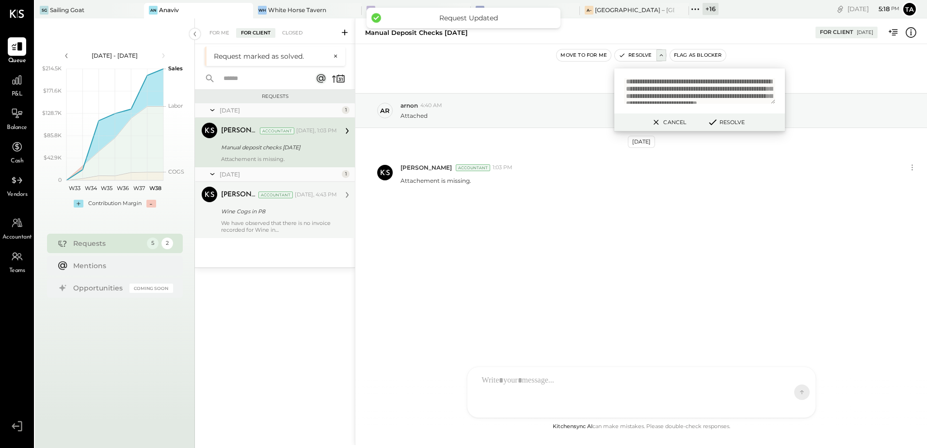
click at [260, 222] on div "We have observed that there is no invoice recorded for Wine in [GEOGRAPHIC_DATA…" at bounding box center [279, 227] width 116 height 14
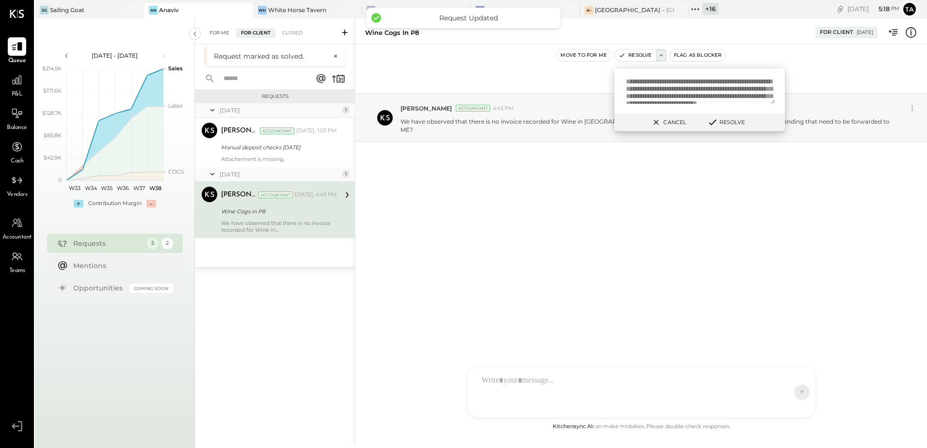
click at [219, 36] on div "For Me" at bounding box center [220, 33] width 30 height 10
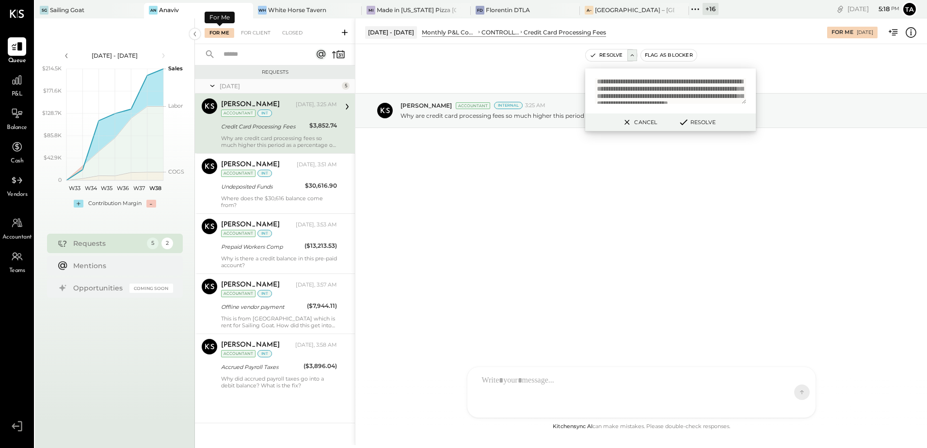
click at [634, 126] on button "Cancel" at bounding box center [639, 122] width 42 height 13
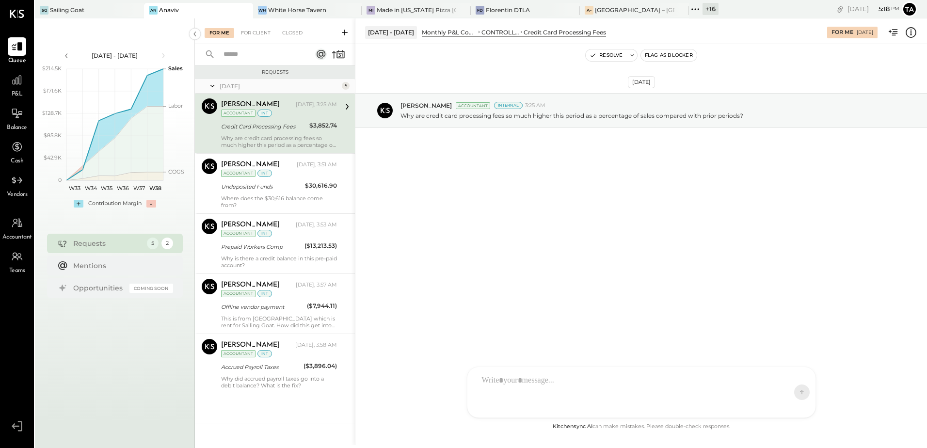
click at [579, 272] on div "[DATE] [PERSON_NAME] Accountant Internal 3:25 AM Why are credit card processing…" at bounding box center [641, 232] width 572 height 377
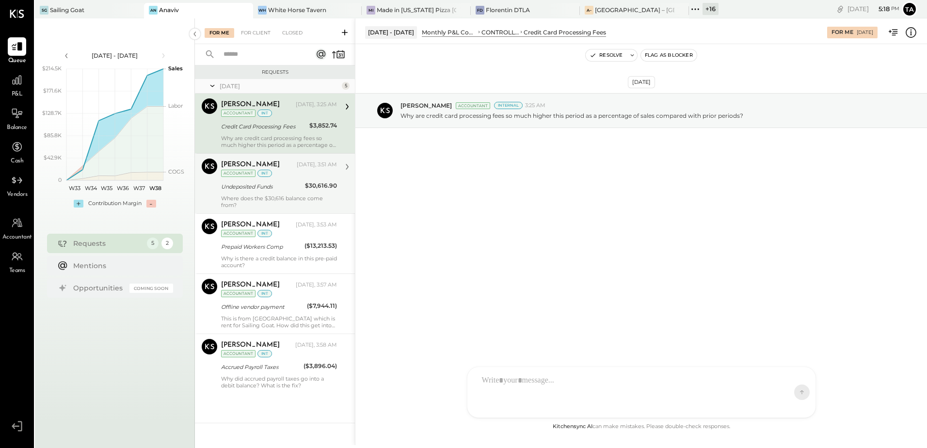
click at [283, 195] on div "Where does the $30,616 balance come from?" at bounding box center [279, 202] width 116 height 14
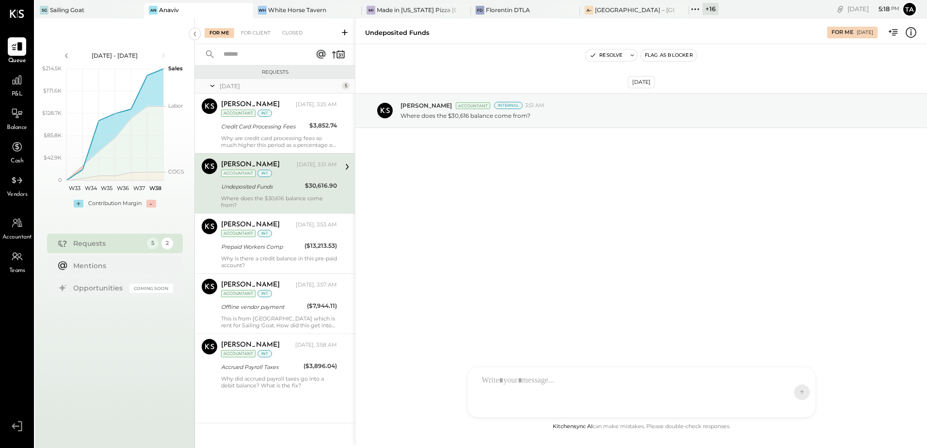
click at [501, 385] on div at bounding box center [632, 392] width 311 height 45
click at [523, 361] on div at bounding box center [641, 362] width 329 height 39
click at [797, 348] on icon at bounding box center [794, 348] width 6 height 7
click at [794, 388] on icon at bounding box center [795, 389] width 12 height 12
click at [610, 221] on div "[DATE] [PERSON_NAME] Accountant Internal 3:51 AM Where does the $30,616 balance…" at bounding box center [641, 232] width 572 height 377
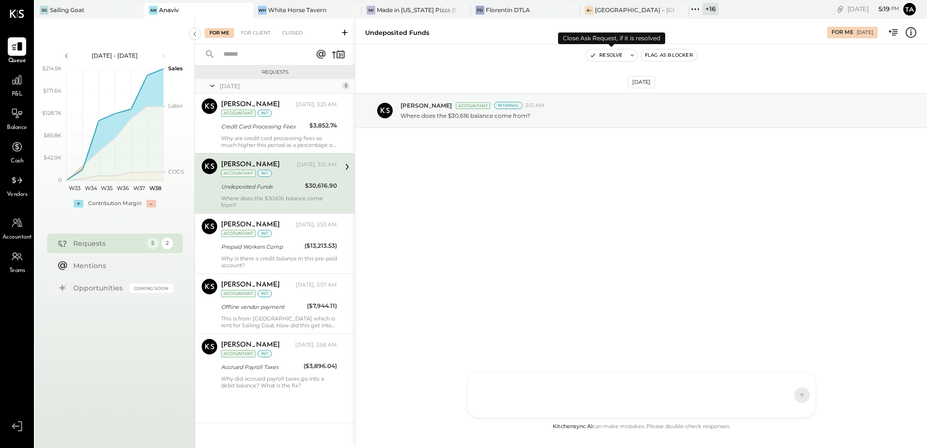
click at [631, 56] on icon at bounding box center [632, 55] width 7 height 7
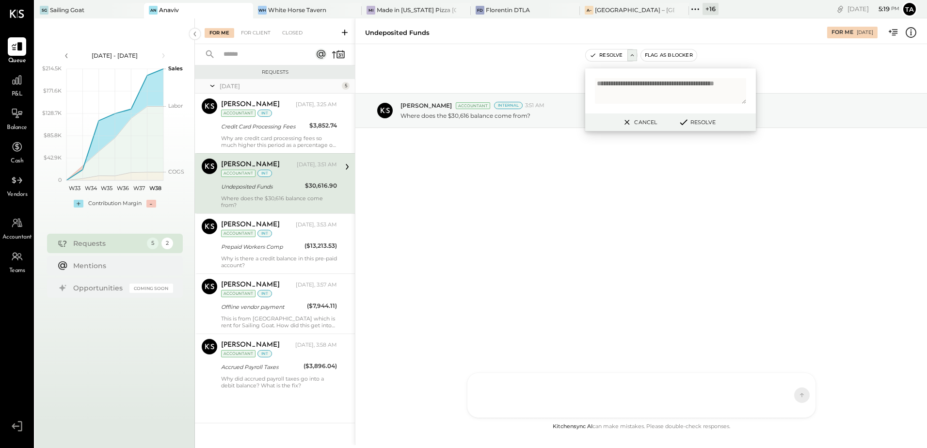
type textarea "**********"
click at [702, 122] on button "Resolve" at bounding box center [697, 122] width 44 height 12
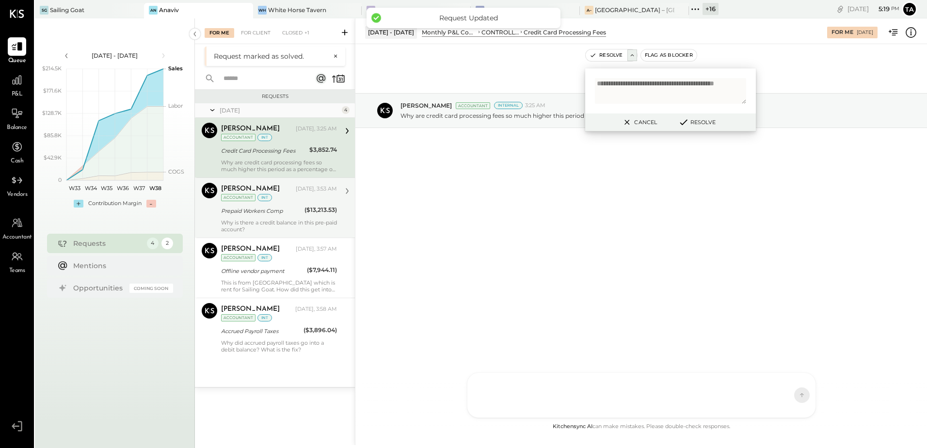
click at [274, 214] on div "Prepaid Workers Comp" at bounding box center [261, 211] width 80 height 10
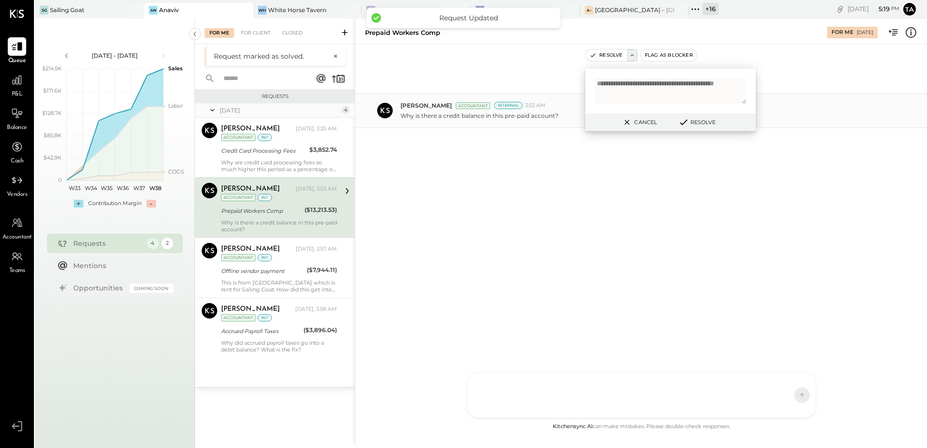
click at [639, 123] on button "Cancel" at bounding box center [639, 122] width 42 height 13
click at [547, 258] on div "[DATE] [PERSON_NAME] Accountant Internal 3:53 AM Why is there a credit balance …" at bounding box center [641, 232] width 572 height 377
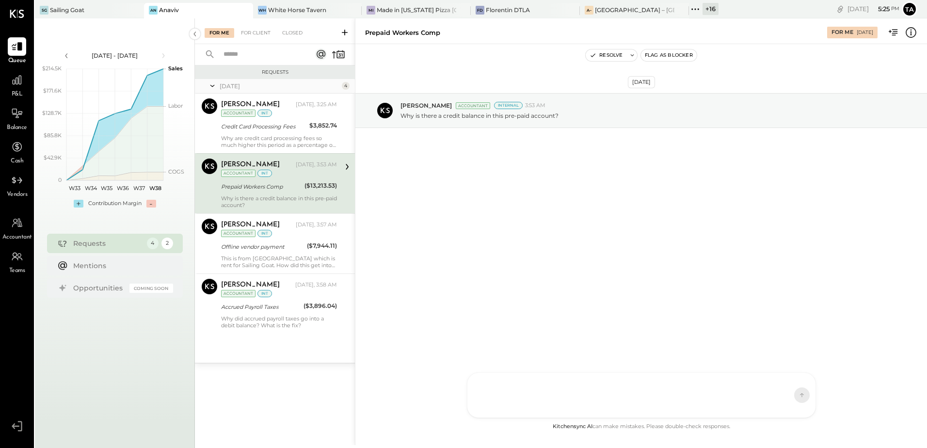
click at [270, 191] on div "Prepaid Workers Comp" at bounding box center [261, 187] width 80 height 10
click at [265, 139] on div "Why are credit card processing fees so much higher this period as a percentage …" at bounding box center [279, 142] width 116 height 14
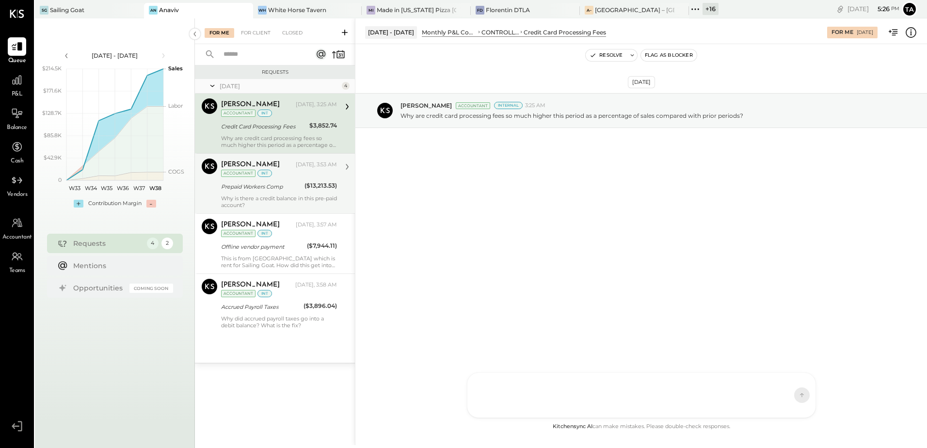
click at [272, 194] on div "[PERSON_NAME] [DATE], 3:53 AM Accountant int Prepaid Workers Comp ($13,213.53) …" at bounding box center [279, 184] width 116 height 50
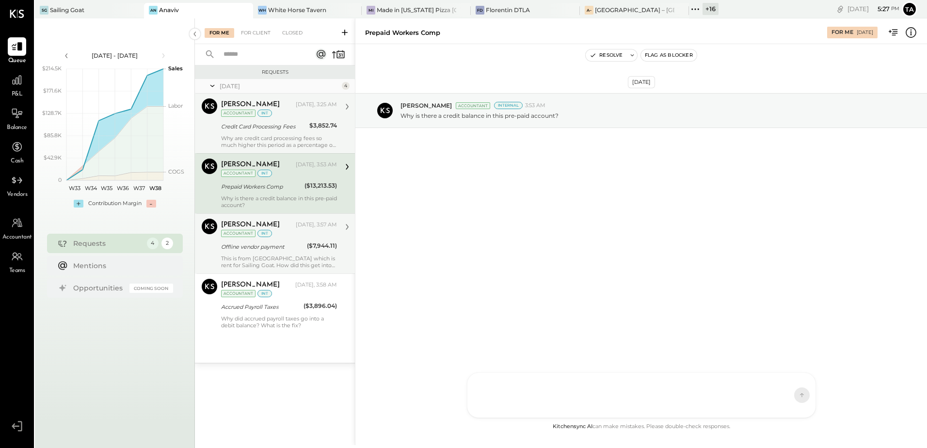
click at [272, 253] on div "[PERSON_NAME] [DATE], 3:57 AM Accountant int Offline vendor payment ($7,944.11)…" at bounding box center [279, 244] width 116 height 50
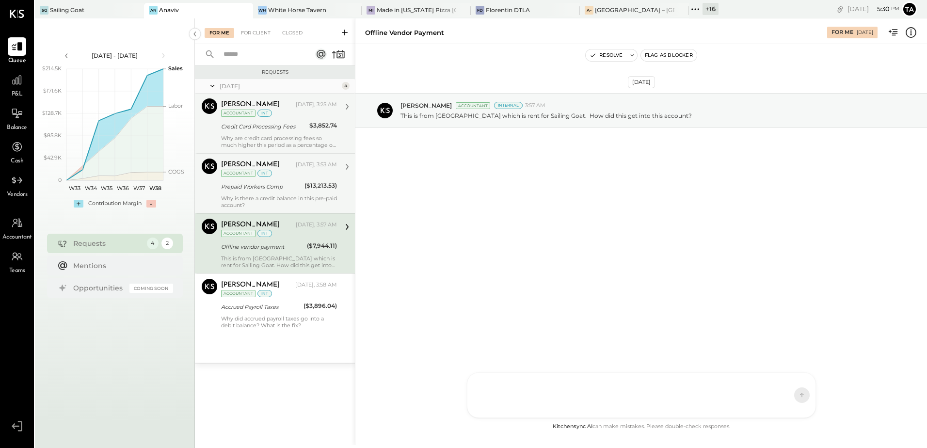
click at [287, 199] on div "Why is there a credit balance in this pre-paid account?" at bounding box center [279, 202] width 116 height 14
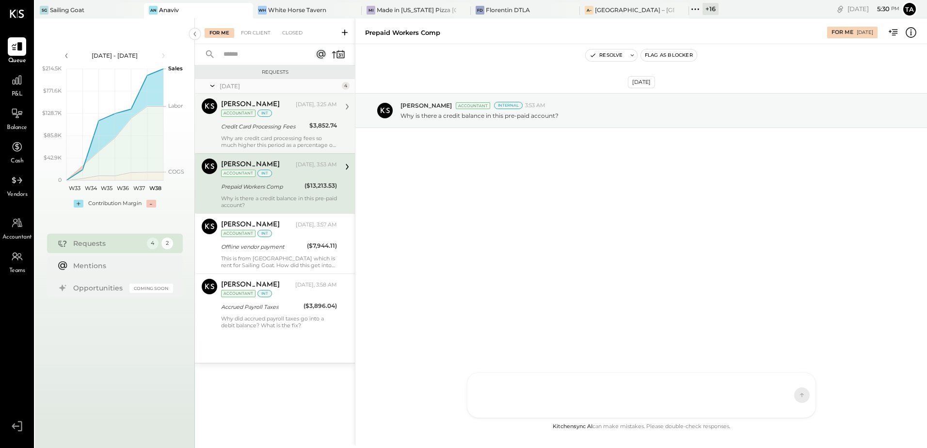
click at [288, 123] on div "Credit Card Processing Fees" at bounding box center [263, 127] width 85 height 10
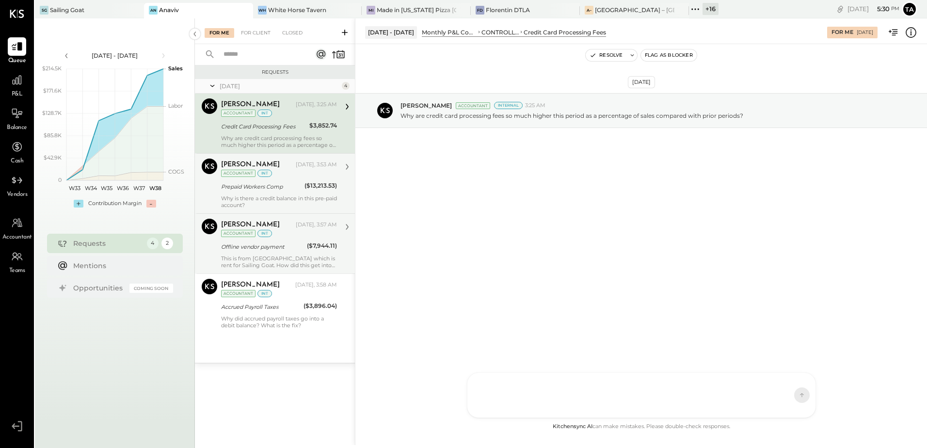
click at [288, 254] on div "[PERSON_NAME] [DATE], 3:57 AM Accountant int Offline vendor payment ($7,944.11)…" at bounding box center [279, 244] width 116 height 50
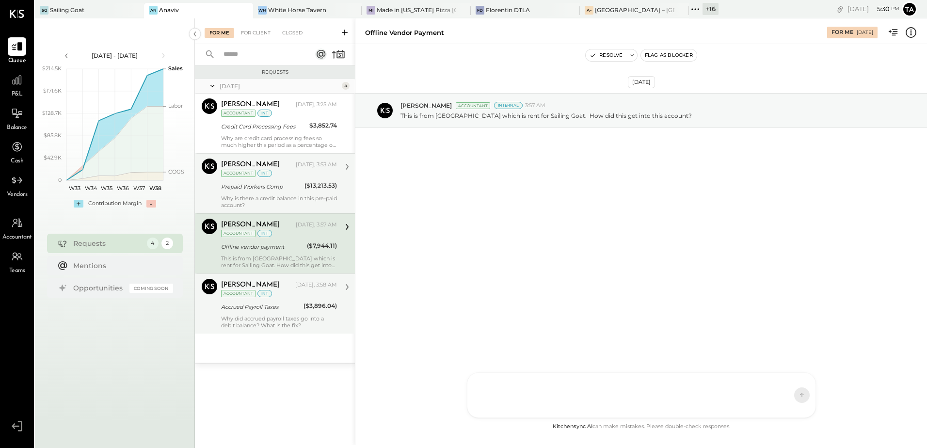
click at [276, 312] on div "Accrued Payroll Taxes" at bounding box center [261, 307] width 80 height 12
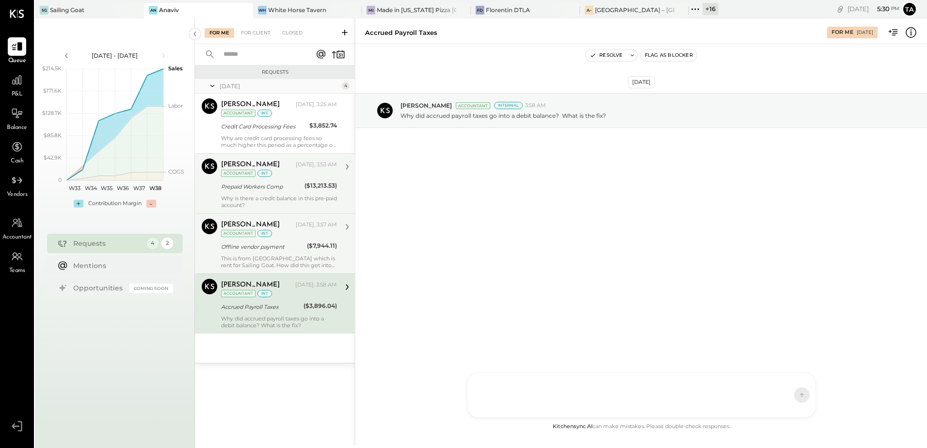
click at [277, 254] on div "[PERSON_NAME] [DATE], 3:57 AM Accountant int Offline vendor payment ($7,944.11)…" at bounding box center [279, 244] width 116 height 50
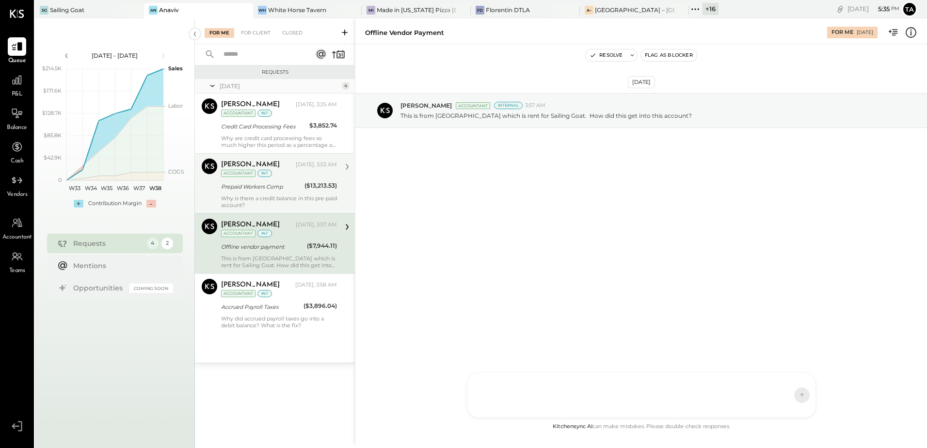
click at [275, 255] on div "This is from [GEOGRAPHIC_DATA] which is rent for Sailing Goat. How did this get…" at bounding box center [279, 262] width 116 height 14
click at [530, 254] on div "[DATE] [PERSON_NAME] Accountant Internal 3:57 AM This is from [GEOGRAPHIC_DATA]…" at bounding box center [641, 232] width 572 height 377
click at [610, 55] on button "Resolve" at bounding box center [606, 55] width 41 height 12
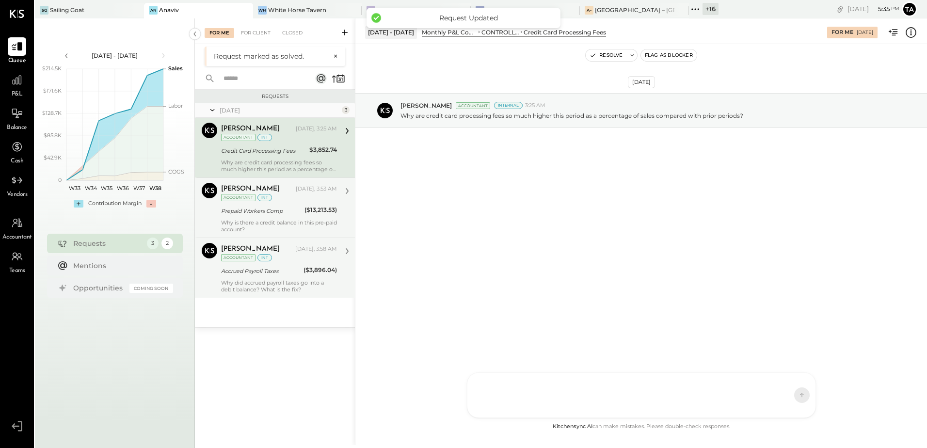
click at [276, 281] on div "Why did accrued payroll taxes go into a debit balance? What is the fix?" at bounding box center [279, 286] width 116 height 14
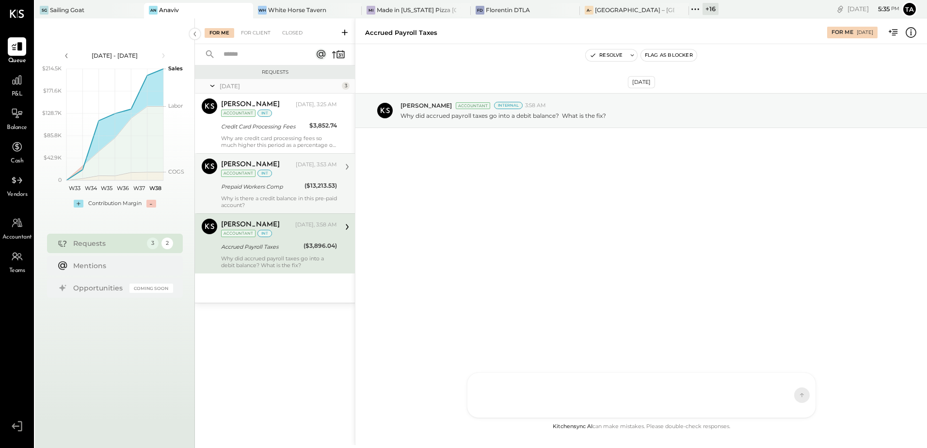
click at [290, 260] on div "Why did accrued payroll taxes go into a debit balance? What is the fix?" at bounding box center [279, 262] width 116 height 14
click at [287, 188] on div "Prepaid Workers Comp" at bounding box center [261, 187] width 80 height 10
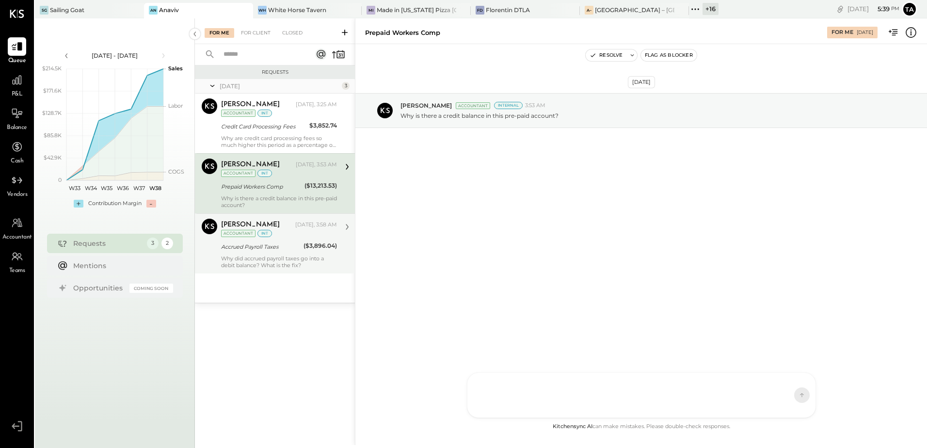
click at [268, 259] on div "Why did accrued payroll taxes go into a debit balance? What is the fix?" at bounding box center [279, 262] width 116 height 14
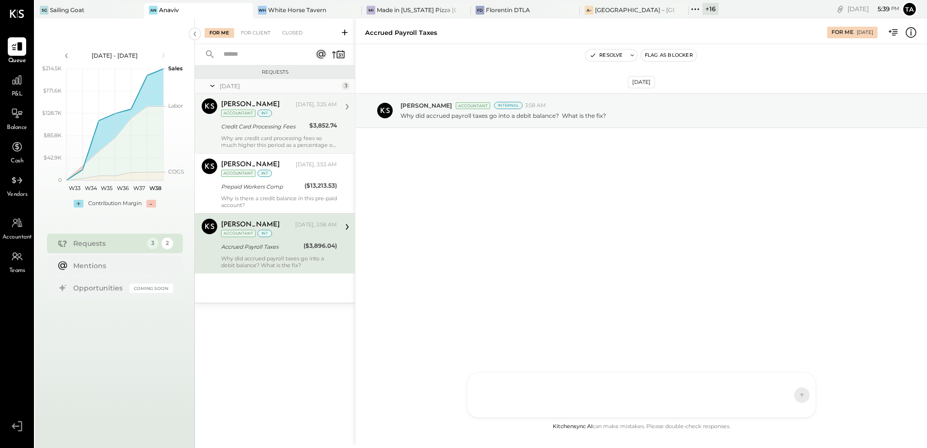
click at [285, 133] on div "[PERSON_NAME] [DATE], 3:25 AM Accountant int Credit Card Processing Fees $3,852…" at bounding box center [279, 123] width 116 height 50
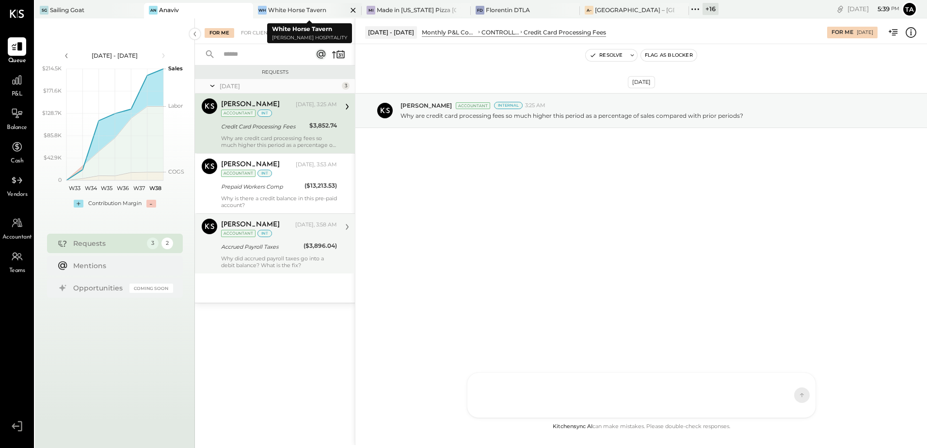
click at [289, 13] on div "White Horse Tavern" at bounding box center [297, 10] width 58 height 8
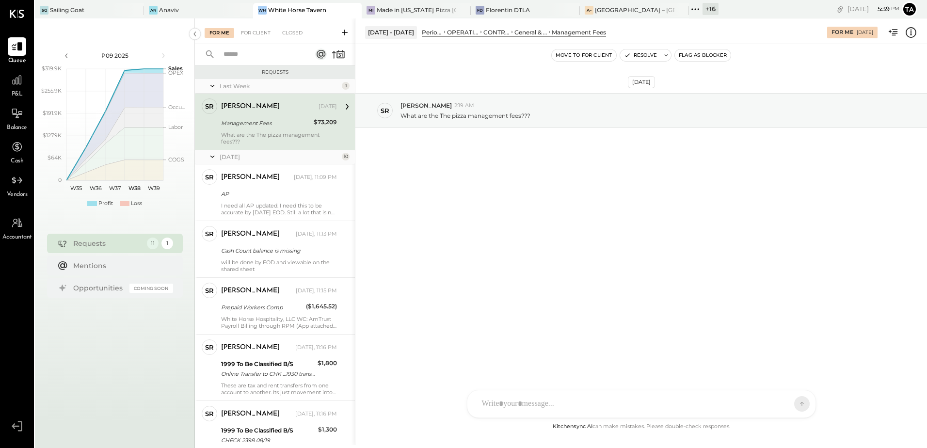
click at [255, 121] on div "Management Fees" at bounding box center [266, 123] width 90 height 10
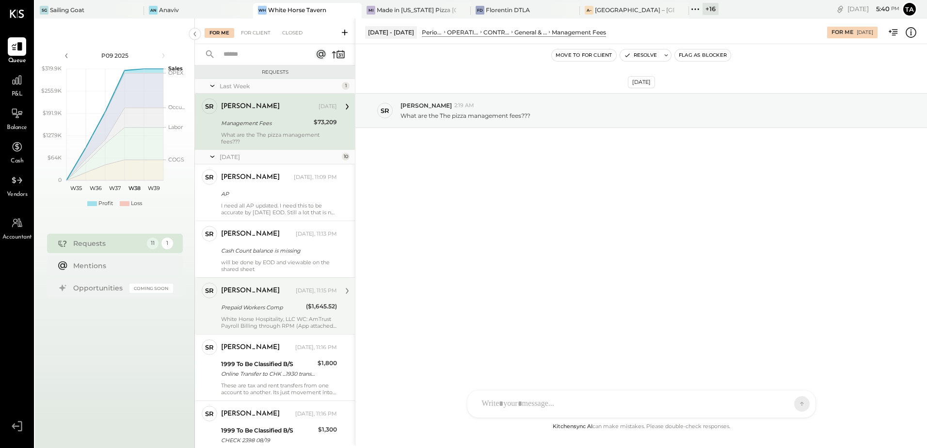
click at [267, 302] on div "Prepaid Workers Comp" at bounding box center [262, 308] width 82 height 12
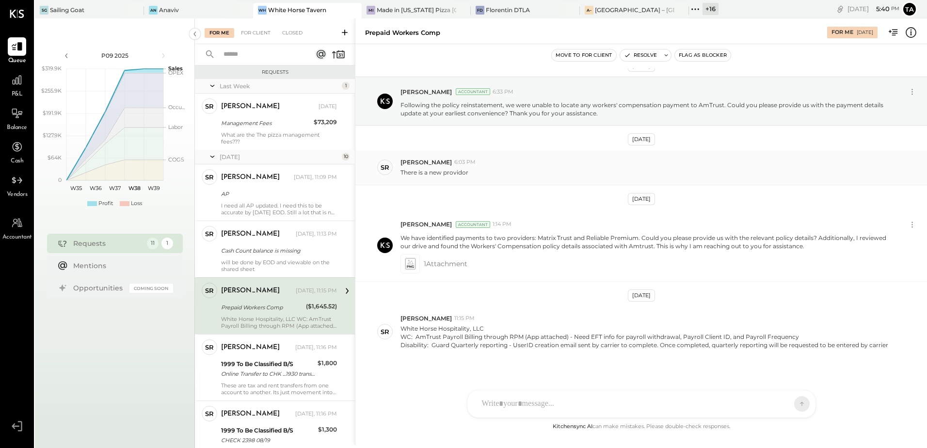
scroll to position [25, 0]
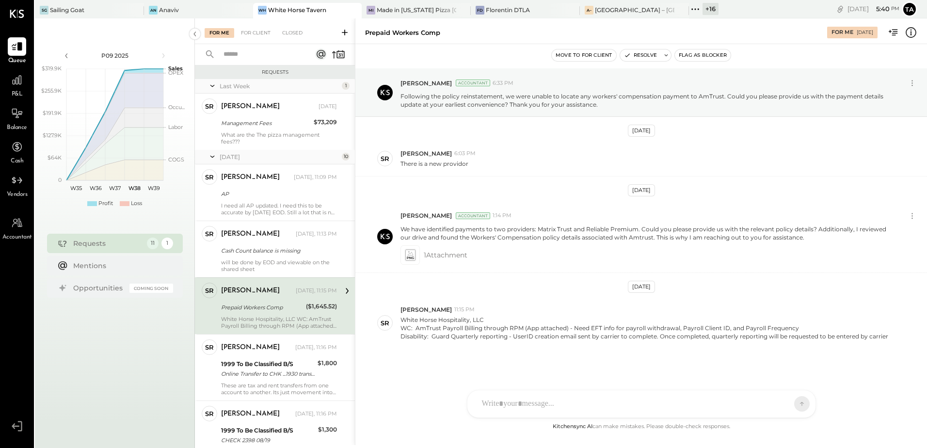
drag, startPoint x: 265, startPoint y: 374, endPoint x: 495, endPoint y: 354, distance: 230.2
click at [265, 373] on div "Online Transfer to CHK ...1930 transaction#: 25839717996 08/13" at bounding box center [268, 374] width 94 height 10
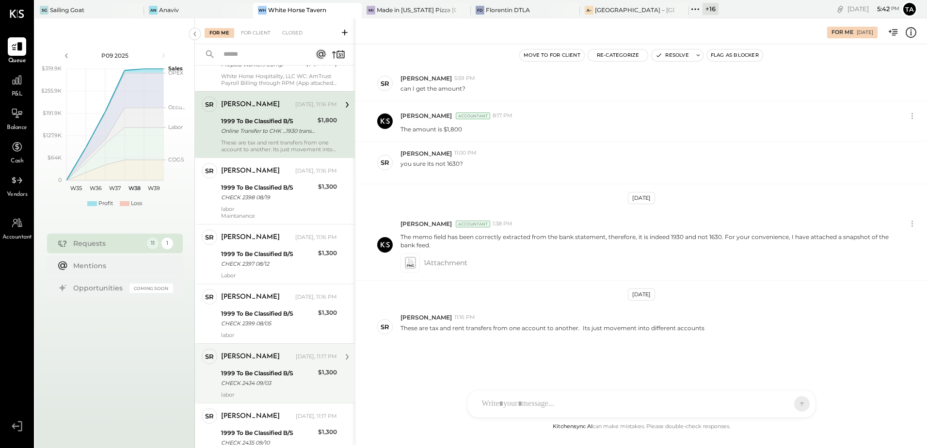
scroll to position [160, 0]
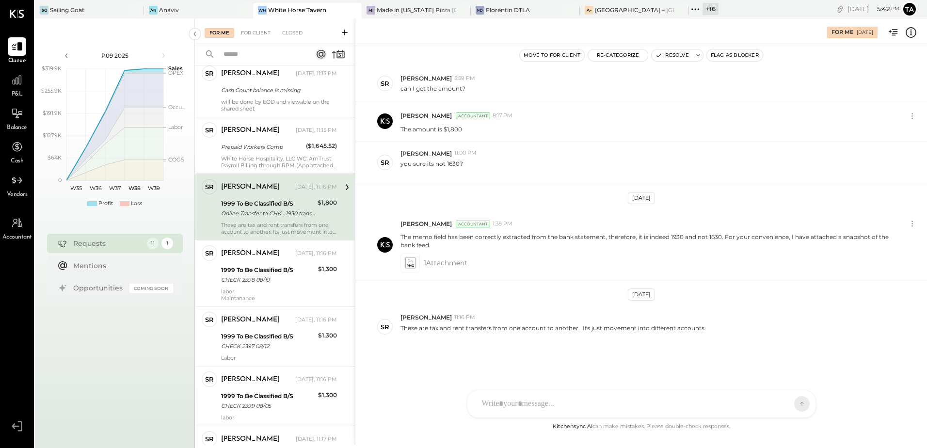
click at [272, 214] on div "Online Transfer to CHK ...1930 transaction#: 25839717996 08/13" at bounding box center [268, 213] width 94 height 10
click at [541, 346] on div "SR [PERSON_NAME] 11:16 PM These are tax and rent transfers from one account to …" at bounding box center [641, 326] width 572 height 42
click at [523, 329] on p "These are tax and rent transfers from one account to another. Its just movement…" at bounding box center [552, 332] width 304 height 16
drag, startPoint x: 582, startPoint y: 328, endPoint x: 704, endPoint y: 331, distance: 122.2
click at [704, 331] on div "These are tax and rent transfers from one account to another. Its just movement…" at bounding box center [659, 331] width 519 height 18
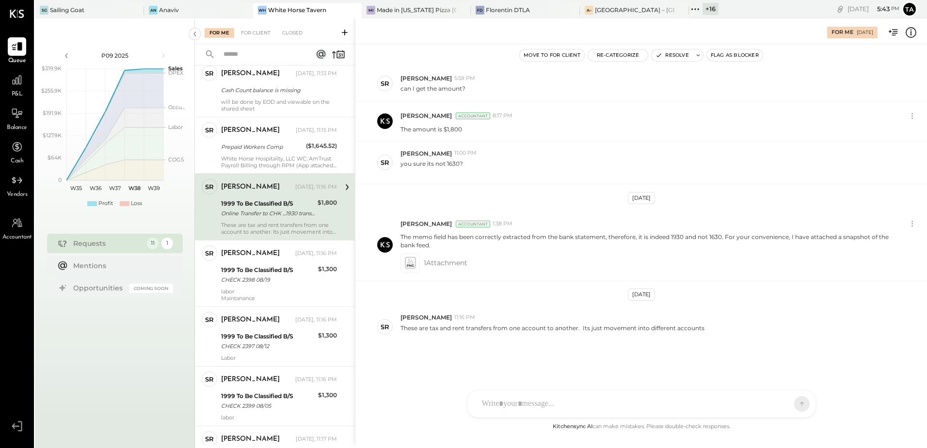
drag, startPoint x: 704, startPoint y: 331, endPoint x: 683, endPoint y: 367, distance: 41.7
click at [682, 365] on div "[DATE] KAI System 7:05 PM Please provide a brief description to help us categor…" at bounding box center [641, 244] width 572 height 352
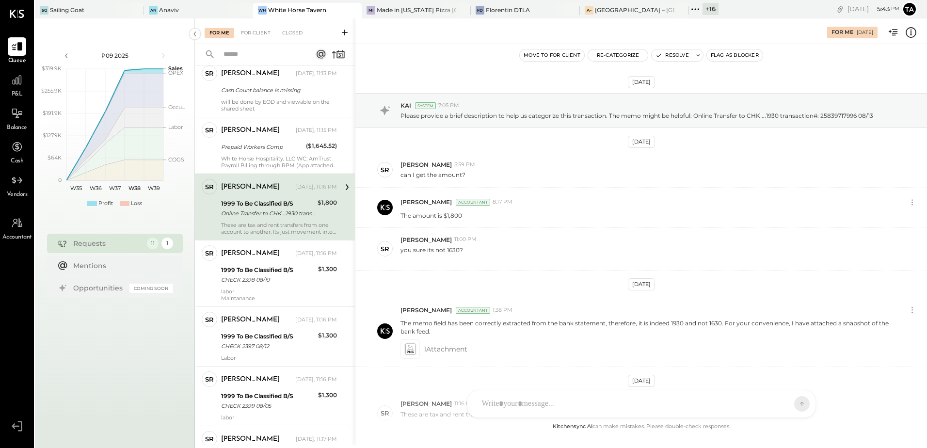
scroll to position [86, 0]
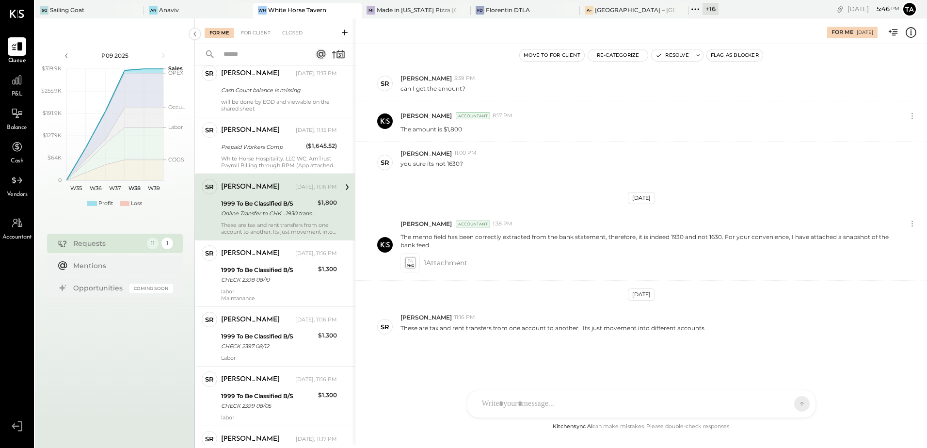
click at [281, 222] on div "These are tax and rent transfers from one account to another. Its just movement…" at bounding box center [279, 229] width 116 height 14
click at [669, 56] on button "Resolve" at bounding box center [672, 55] width 41 height 12
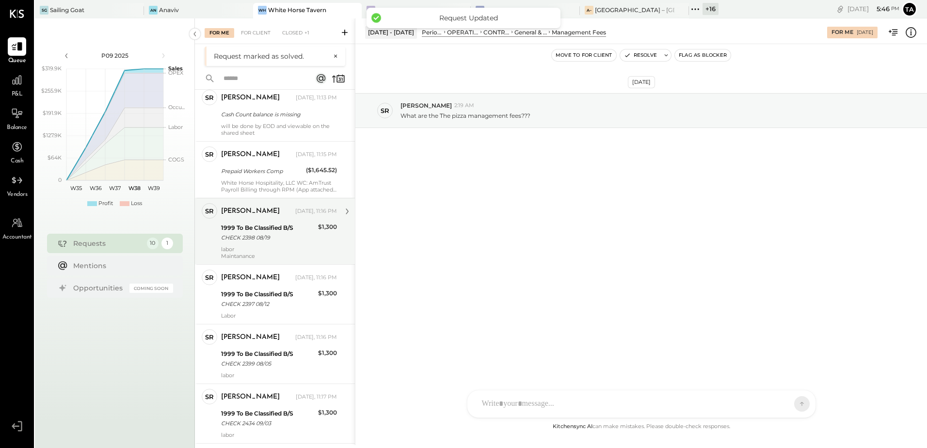
click at [253, 239] on div "CHECK 2398 08/19" at bounding box center [268, 238] width 94 height 10
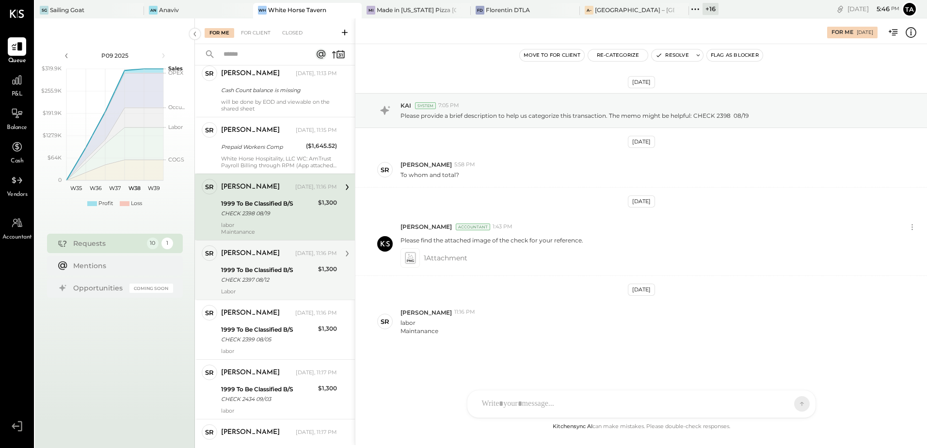
click at [266, 283] on div "CHECK 2397 08/12" at bounding box center [268, 280] width 94 height 10
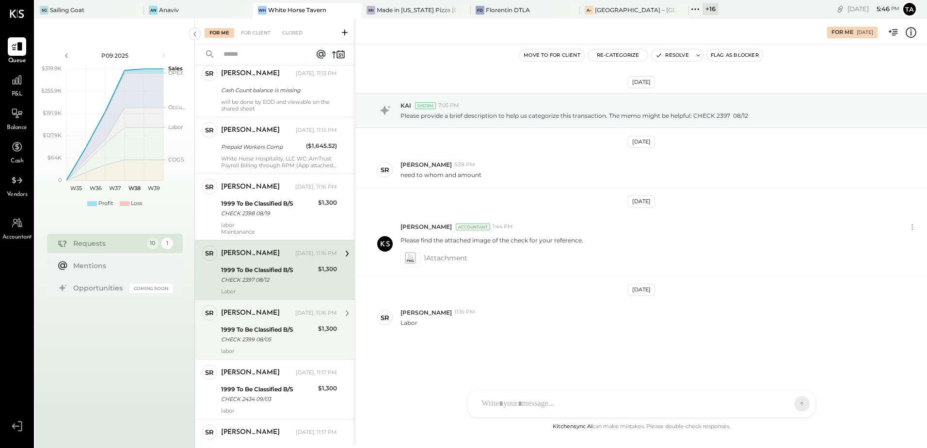
click at [267, 331] on div "1999 To Be Classified B/S" at bounding box center [268, 330] width 94 height 10
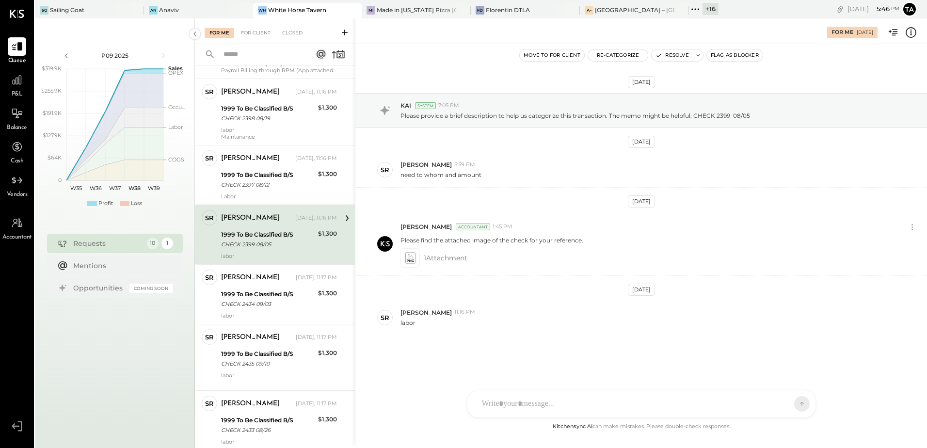
scroll to position [257, 0]
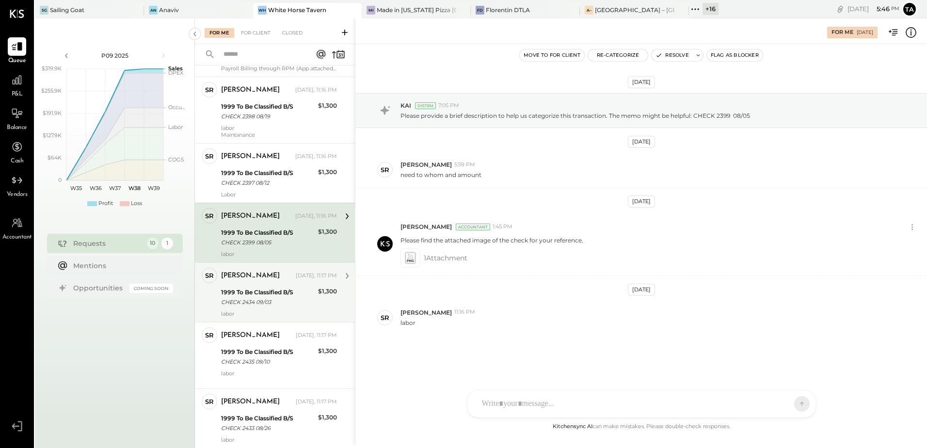
click at [271, 308] on div "[PERSON_NAME] [DATE], 11:17 PM 1999 To Be Classified B/S CHECK 2434 09/03 $1,30…" at bounding box center [279, 292] width 116 height 49
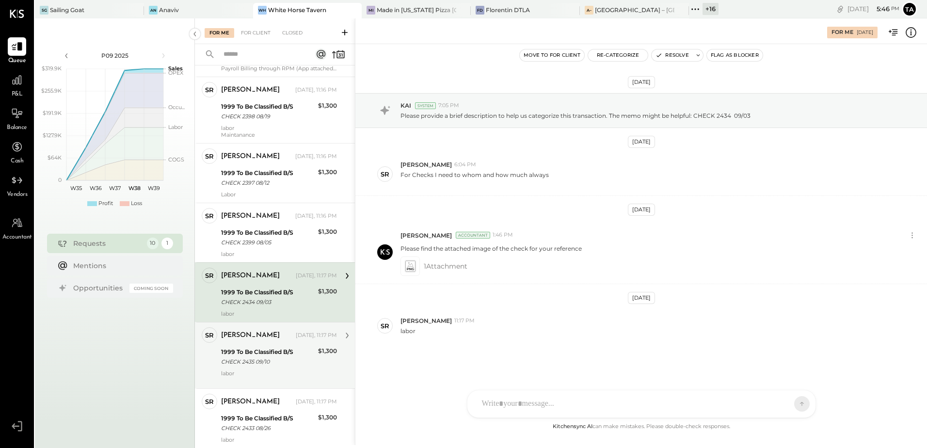
click at [272, 366] on div "CHECK 2435 09/10" at bounding box center [268, 362] width 94 height 10
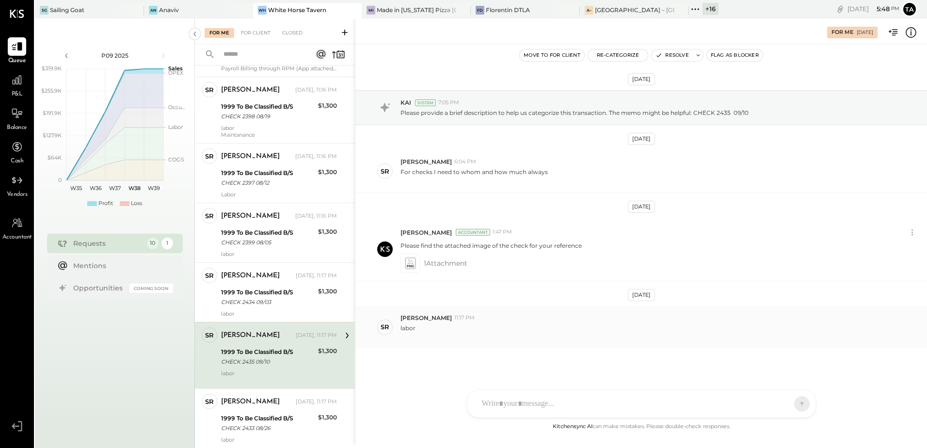
click at [472, 336] on div "labor" at bounding box center [659, 331] width 519 height 18
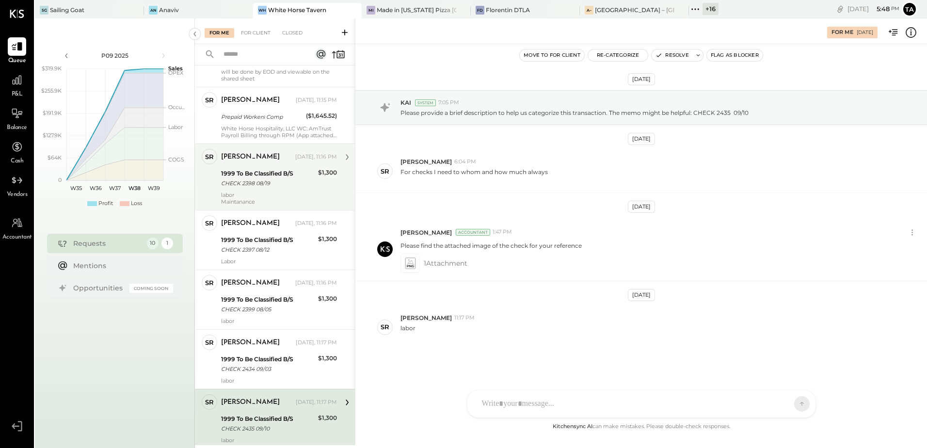
scroll to position [143, 0]
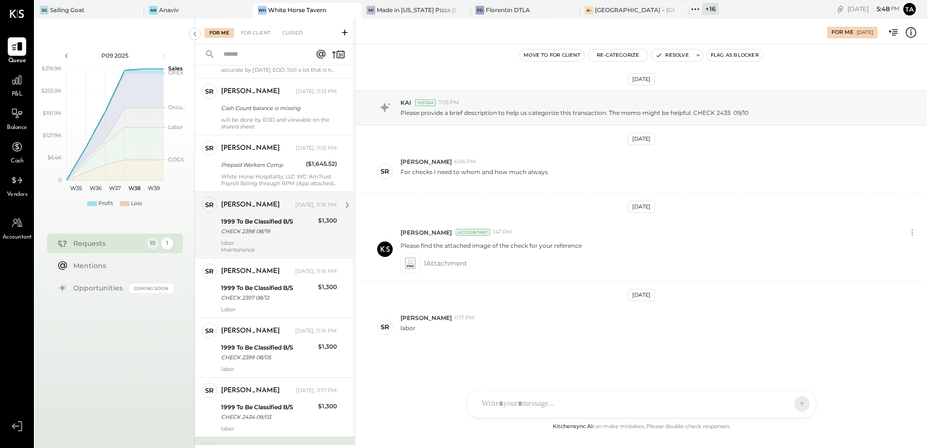
click at [271, 233] on div "CHECK 2398 08/19" at bounding box center [268, 231] width 94 height 10
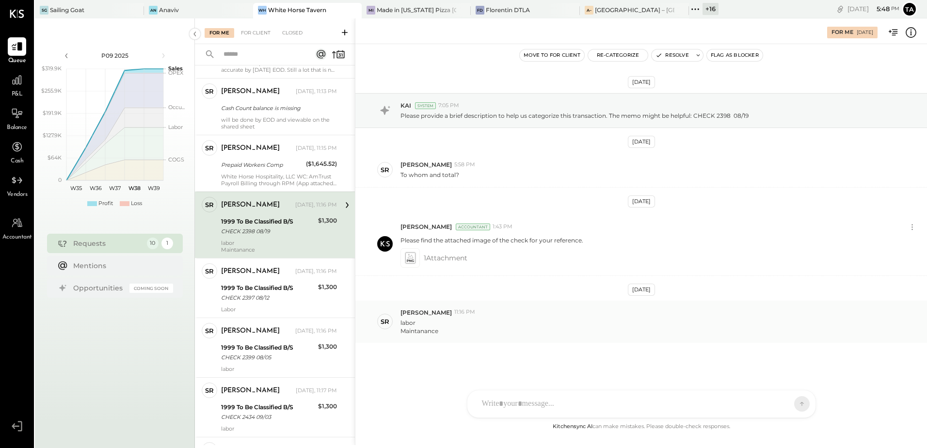
click at [503, 318] on div "labor Maintanance" at bounding box center [659, 326] width 519 height 18
click at [510, 273] on div "[PERSON_NAME] Accountant 1:43 PM Please find the attached image of the check fo…" at bounding box center [641, 244] width 572 height 64
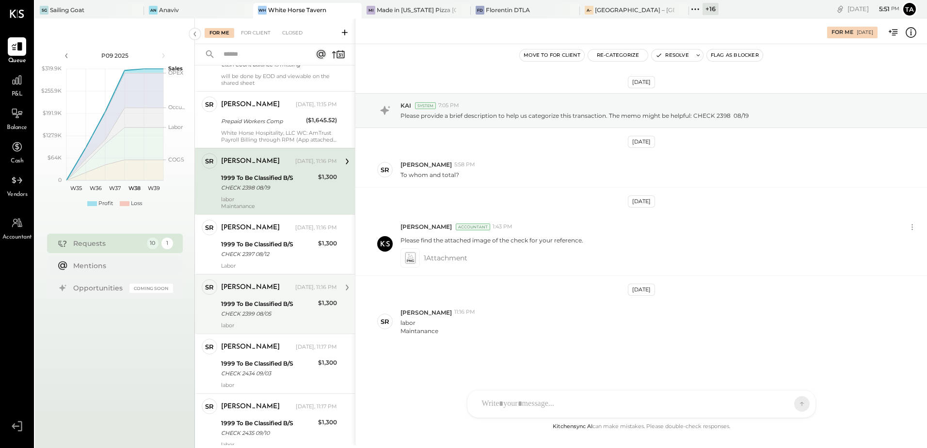
scroll to position [194, 0]
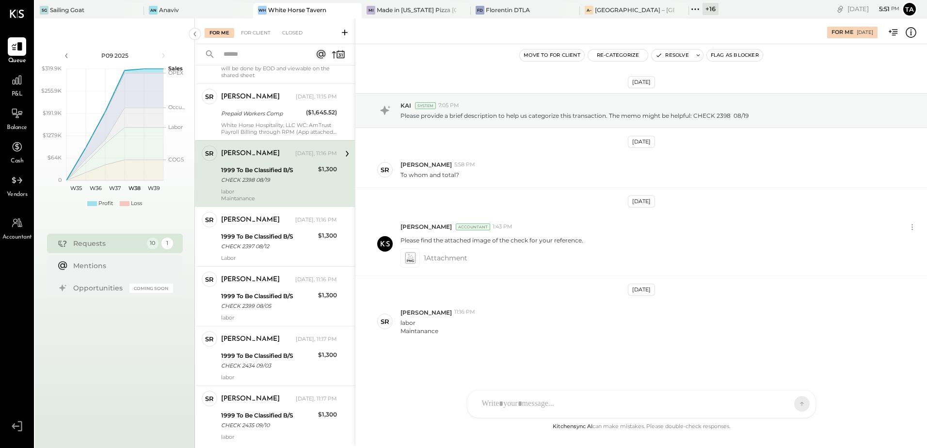
click at [250, 173] on div "1999 To Be Classified B/S" at bounding box center [268, 170] width 94 height 10
click at [411, 264] on icon at bounding box center [410, 258] width 12 height 14
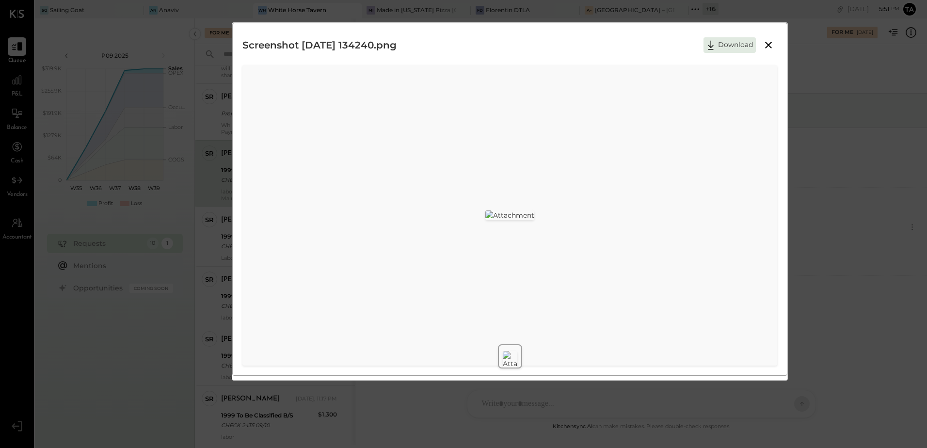
click at [767, 47] on icon at bounding box center [769, 45] width 12 height 12
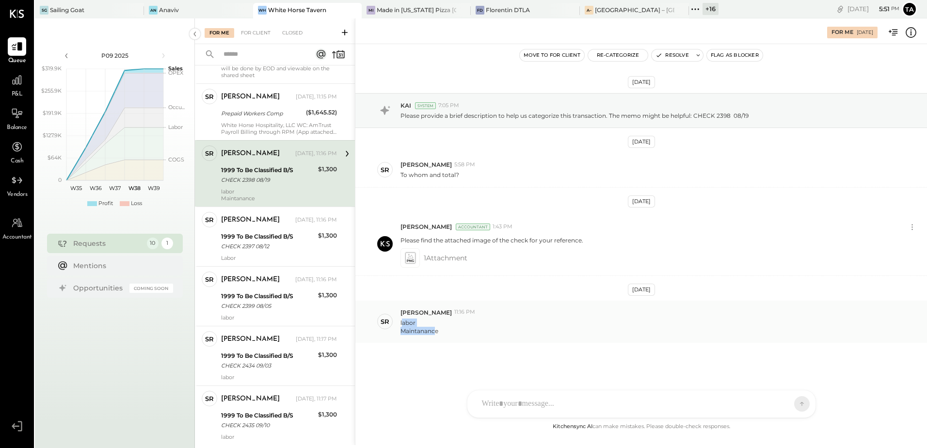
drag, startPoint x: 401, startPoint y: 321, endPoint x: 435, endPoint y: 330, distance: 35.0
click at [435, 330] on p "labor Maintanance" at bounding box center [419, 327] width 38 height 16
drag, startPoint x: 435, startPoint y: 330, endPoint x: 500, endPoint y: 358, distance: 70.6
click at [500, 358] on div "[DATE] KAI System 7:05 PM Please provide a brief description to help us categor…" at bounding box center [641, 241] width 572 height 347
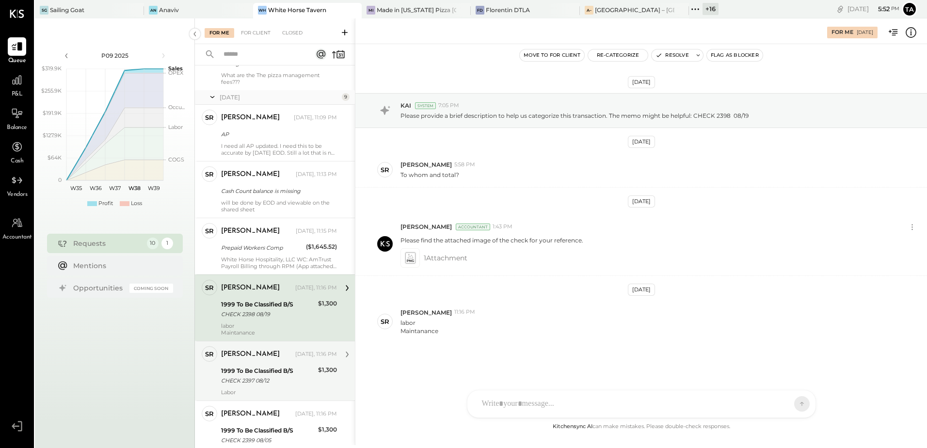
scroll to position [48, 0]
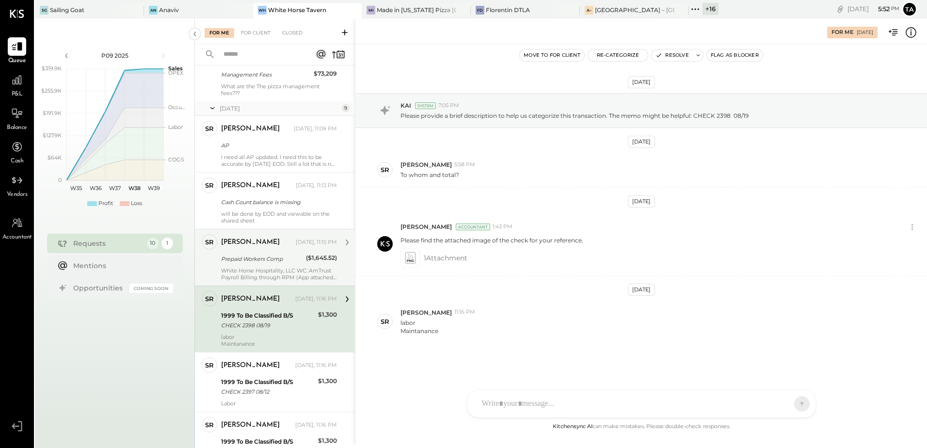
click at [264, 263] on div "Prepaid Workers Comp" at bounding box center [262, 259] width 82 height 10
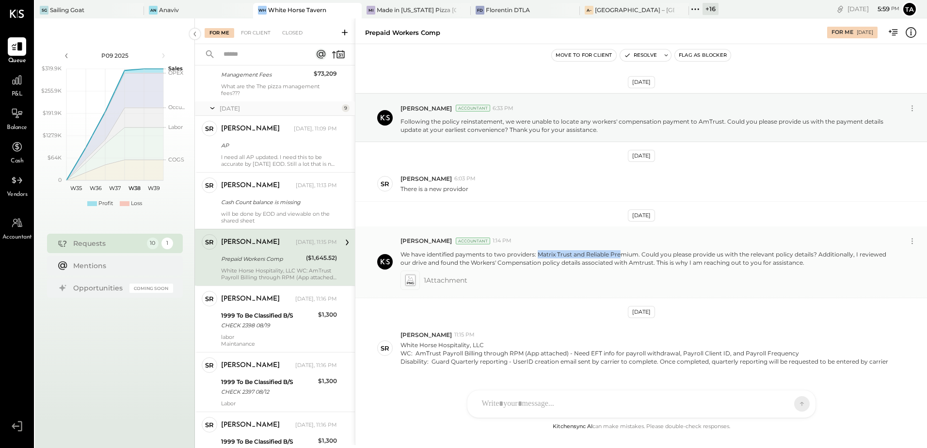
drag, startPoint x: 539, startPoint y: 256, endPoint x: 623, endPoint y: 255, distance: 84.4
click at [623, 255] on p "We have identified payments to two providers: Matrix Trust and Reliable Premium…" at bounding box center [646, 258] width 493 height 16
click at [506, 317] on div "[DATE] [PERSON_NAME] Accountant 6:33 PM Following the policy reinstatement, we …" at bounding box center [641, 244] width 572 height 352
drag, startPoint x: 544, startPoint y: 364, endPoint x: 712, endPoint y: 362, distance: 167.8
click at [712, 362] on p "White Horse Hospitality, LLC WC: AmTrust Payroll Billing through RPM (App attac…" at bounding box center [644, 353] width 488 height 25
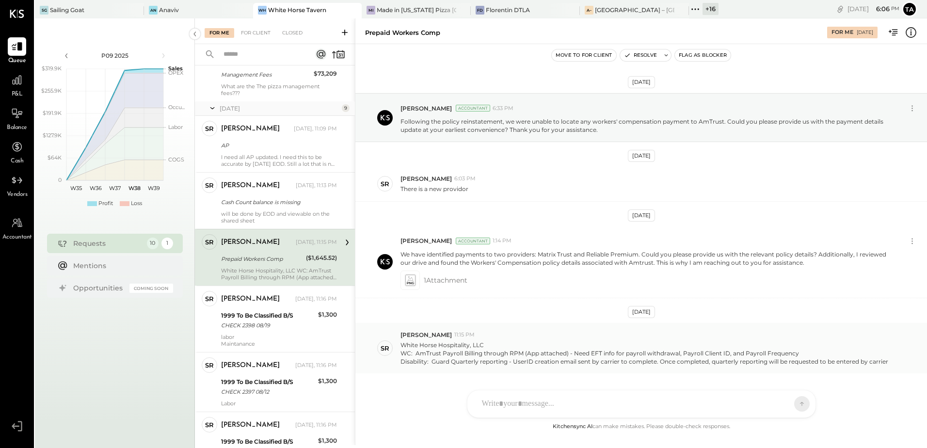
drag, startPoint x: 712, startPoint y: 362, endPoint x: 767, endPoint y: 365, distance: 54.9
click at [767, 365] on p "White Horse Hospitality, LLC WC: AmTrust Payroll Billing through RPM (App attac…" at bounding box center [644, 353] width 488 height 25
drag, startPoint x: 769, startPoint y: 364, endPoint x: 886, endPoint y: 365, distance: 117.3
click at [886, 365] on p "White Horse Hospitality, LLC WC: AmTrust Payroll Billing through RPM (App attac…" at bounding box center [644, 353] width 488 height 25
drag, startPoint x: 509, startPoint y: 354, endPoint x: 524, endPoint y: 355, distance: 15.5
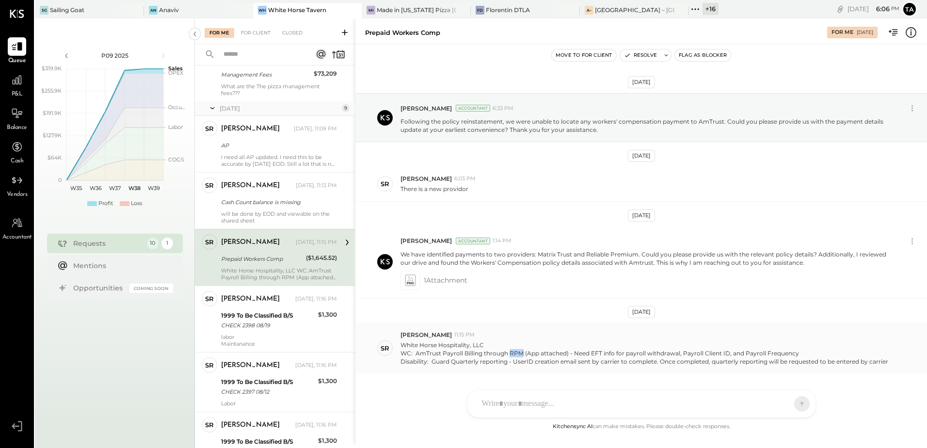
click at [524, 355] on p "White Horse Hospitality, LLC WC: AmTrust Payroll Billing through RPM (App attac…" at bounding box center [644, 353] width 488 height 25
click at [882, 363] on p "White Horse Hospitality, LLC WC: AmTrust Payroll Billing through RPM (App attac…" at bounding box center [644, 353] width 488 height 25
drag, startPoint x: 587, startPoint y: 255, endPoint x: 640, endPoint y: 258, distance: 53.9
click at [640, 258] on p "We have identified payments to two providers: Matrix Trust and Reliable Premium…" at bounding box center [646, 258] width 493 height 16
click at [409, 281] on icon at bounding box center [410, 279] width 10 height 11
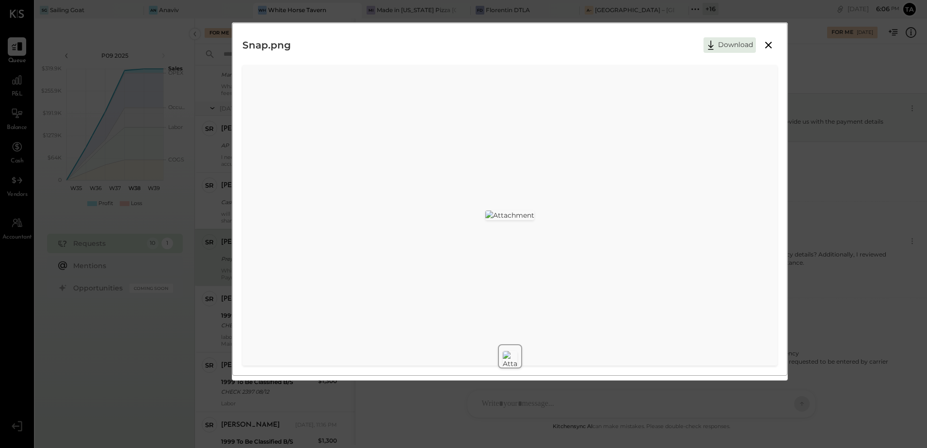
click at [768, 43] on icon at bounding box center [769, 45] width 12 height 12
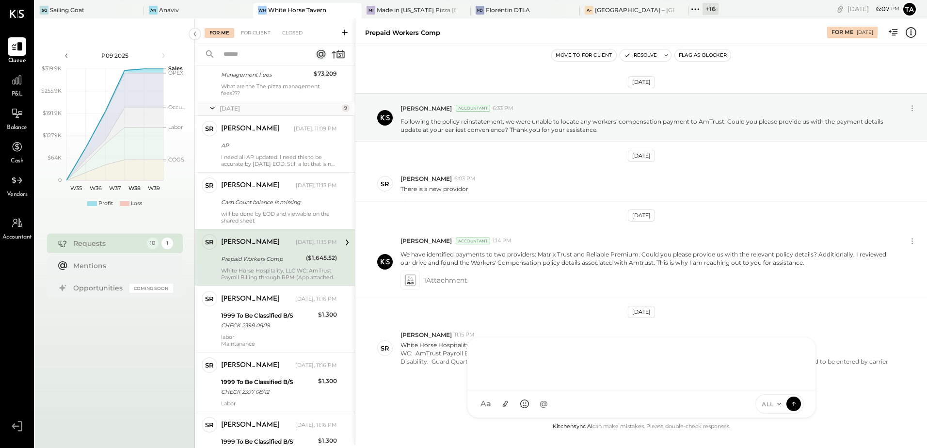
click at [508, 410] on div "SR [PERSON_NAME] RS [PERSON_NAME] [PERSON_NAME] [PERSON_NAME] [PERSON_NAME] UM …" at bounding box center [641, 377] width 349 height 81
click at [663, 363] on div "**********" at bounding box center [641, 362] width 329 height 39
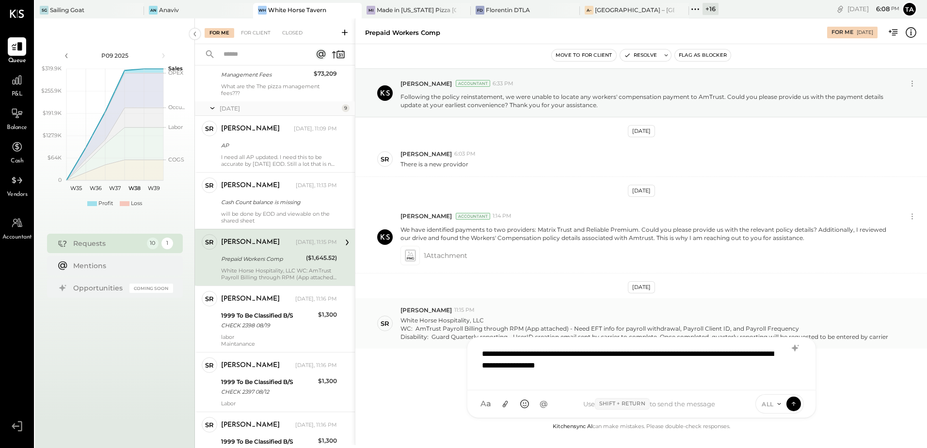
scroll to position [25, 0]
click at [414, 256] on icon at bounding box center [410, 254] width 10 height 11
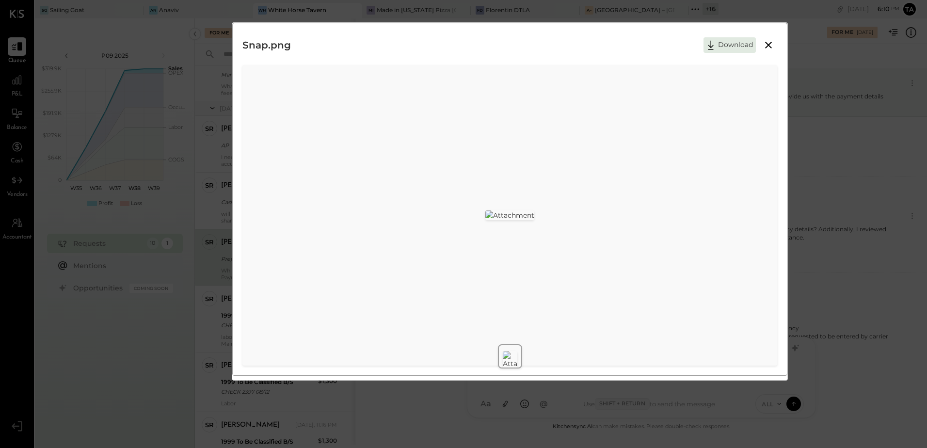
click at [770, 48] on icon at bounding box center [768, 45] width 7 height 7
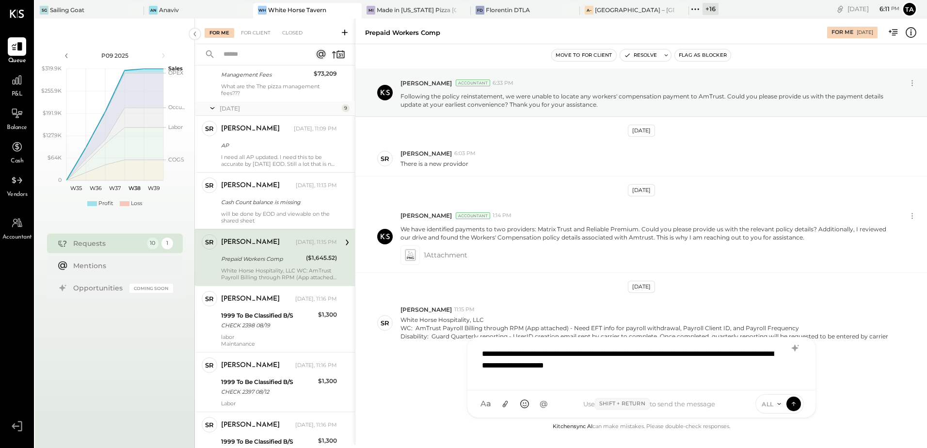
click at [702, 369] on div "**********" at bounding box center [641, 362] width 329 height 39
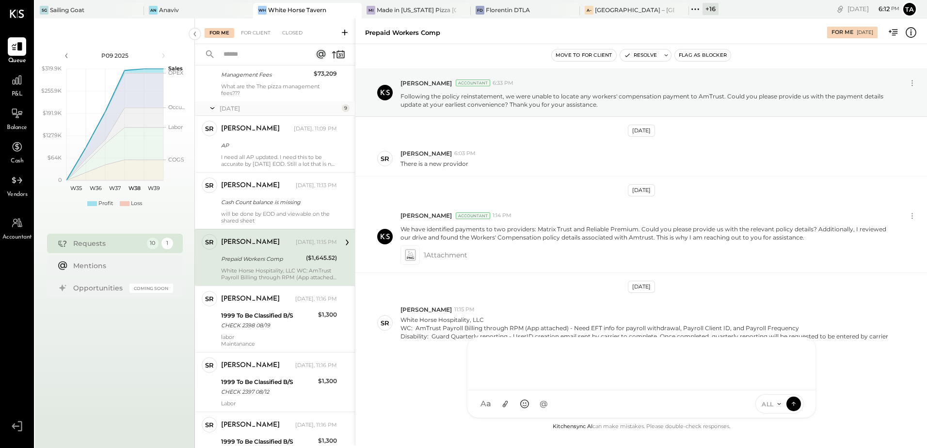
click at [428, 373] on div "[DATE] [PERSON_NAME] Accountant 6:33 PM Following the policy reinstatement, we …" at bounding box center [641, 244] width 572 height 352
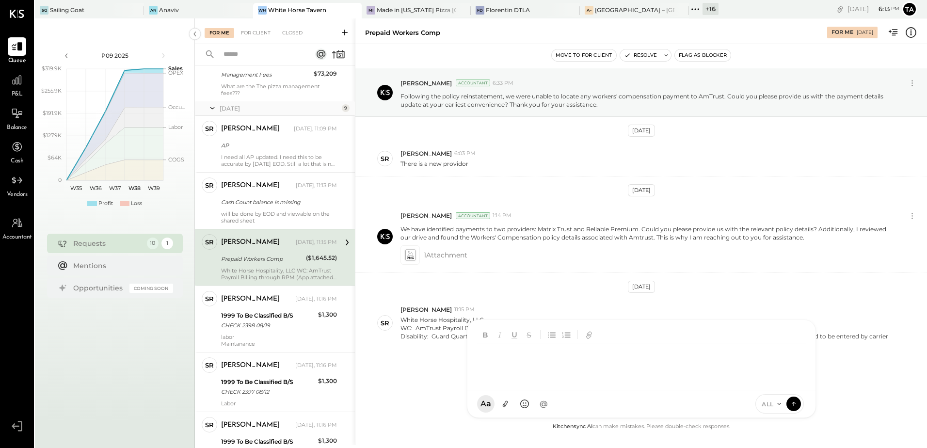
click at [528, 382] on div at bounding box center [643, 362] width 333 height 39
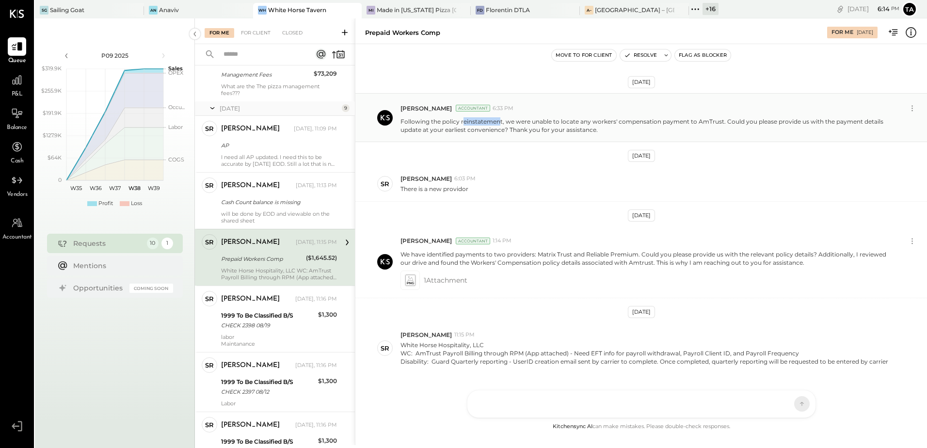
drag, startPoint x: 462, startPoint y: 121, endPoint x: 501, endPoint y: 120, distance: 38.8
click at [501, 120] on p "Following the policy reinstatement, we were unable to locate any workers' compe…" at bounding box center [646, 125] width 493 height 16
click at [531, 167] on div "SR [PERSON_NAME] 6:03 PM There is a new providor" at bounding box center [641, 184] width 572 height 34
drag, startPoint x: 585, startPoint y: 256, endPoint x: 626, endPoint y: 254, distance: 41.3
click at [626, 254] on p "We have identified payments to two providers: Matrix Trust and Reliable Premium…" at bounding box center [646, 258] width 493 height 16
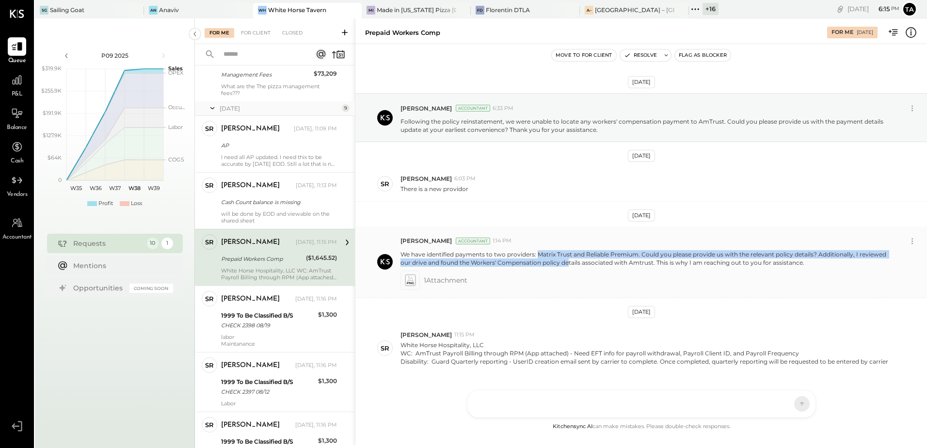
drag, startPoint x: 539, startPoint y: 256, endPoint x: 569, endPoint y: 258, distance: 30.6
click at [569, 258] on p "We have identified payments to two providers: Matrix Trust and Reliable Premium…" at bounding box center [646, 258] width 493 height 16
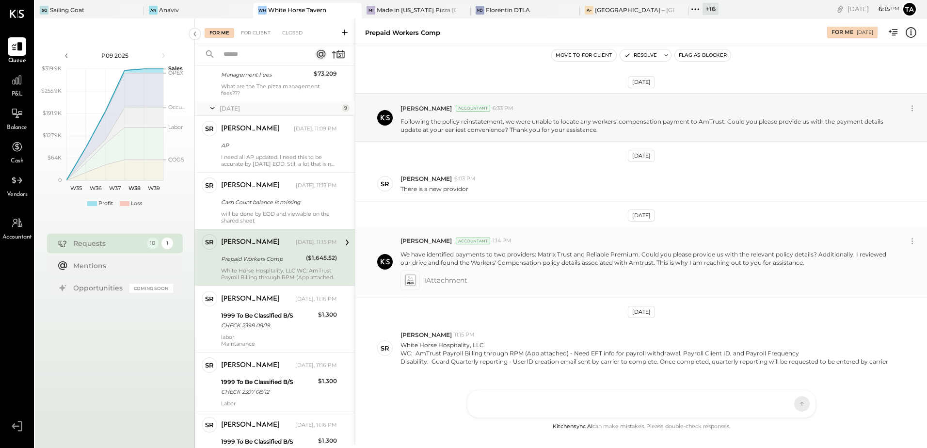
drag, startPoint x: 569, startPoint y: 258, endPoint x: 574, endPoint y: 291, distance: 33.3
click at [574, 291] on div "[PERSON_NAME] Accountant 1:14 PM We have identified payments to two providers: …" at bounding box center [641, 262] width 572 height 72
drag, startPoint x: 538, startPoint y: 254, endPoint x: 572, endPoint y: 252, distance: 33.5
click at [572, 252] on p "We have identified payments to two providers: Matrix Trust and Reliable Premium…" at bounding box center [646, 258] width 493 height 16
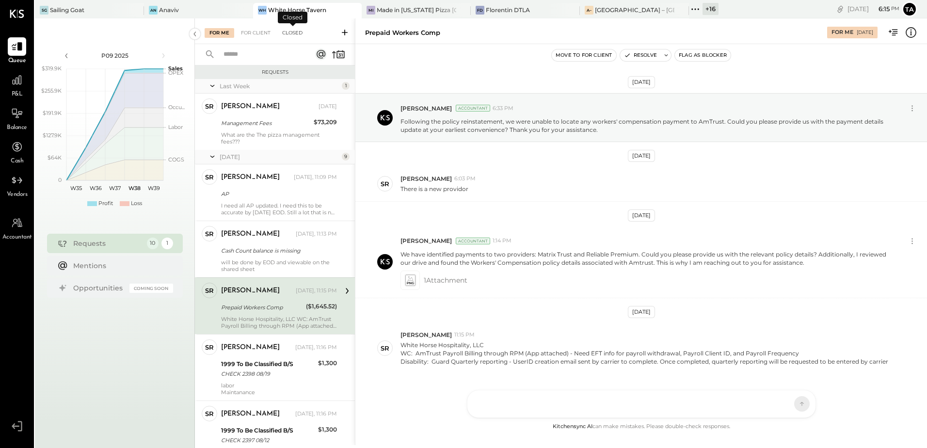
click at [291, 29] on div "Closed" at bounding box center [292, 33] width 30 height 10
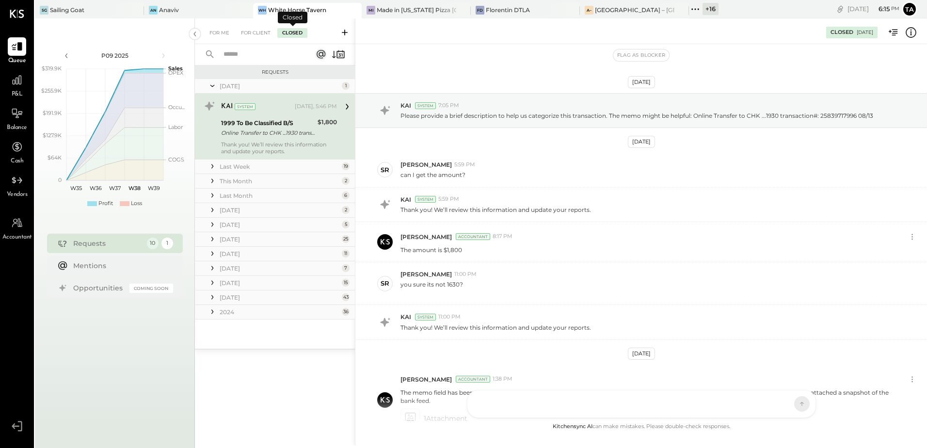
scroll to position [190, 0]
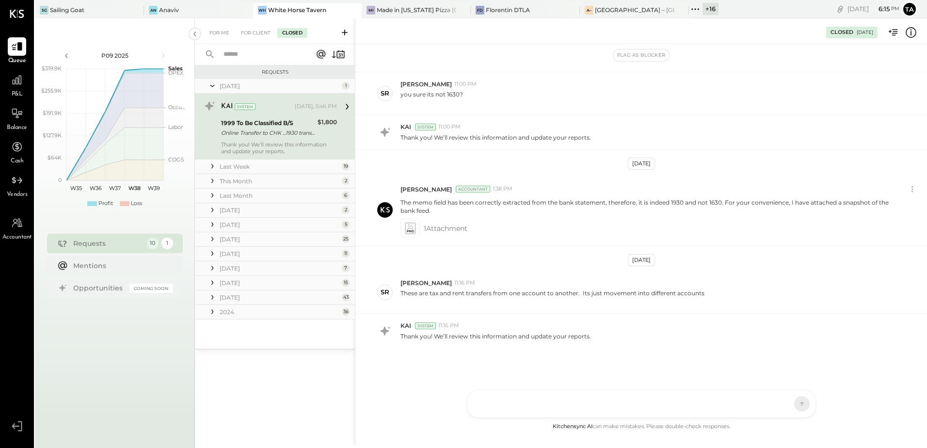
click at [247, 56] on input "text" at bounding box center [262, 55] width 88 height 16
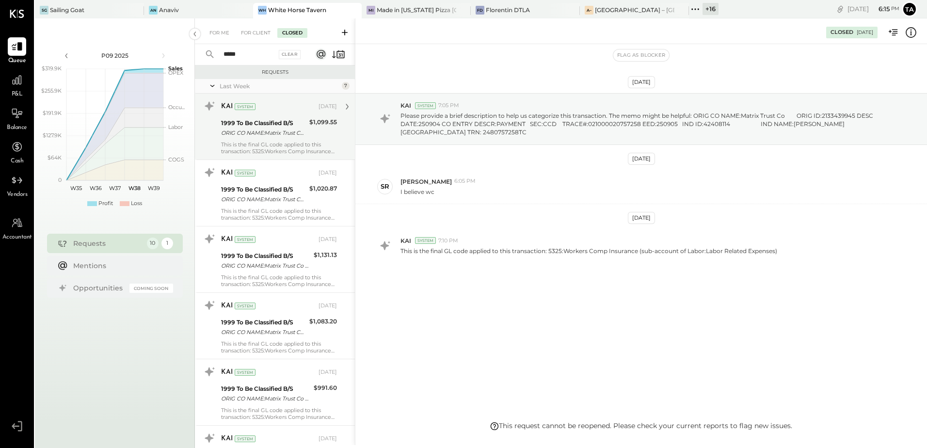
type input "*****"
click at [270, 140] on div "KAI System [DATE] 1999 To Be Classified B/S ORIG CO NAME:Matrix Trust Co ORIG I…" at bounding box center [279, 126] width 116 height 56
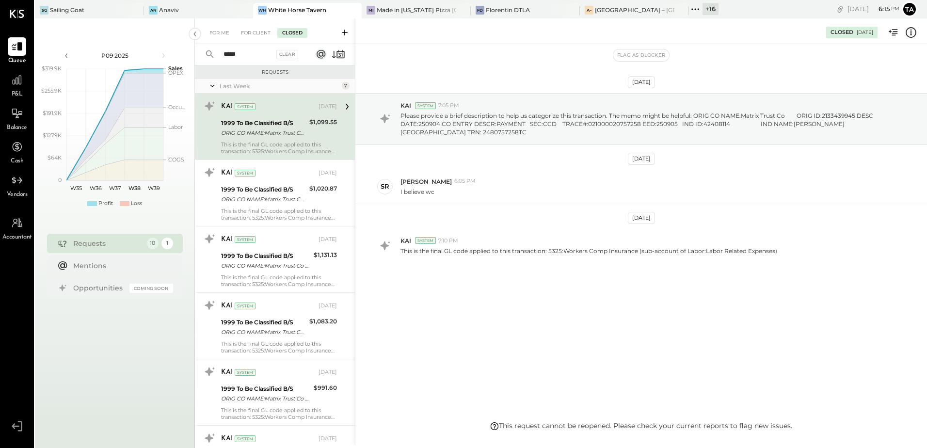
click at [288, 144] on div "This is the final GL code applied to this transaction: 5325:Workers Comp Insura…" at bounding box center [279, 148] width 116 height 14
drag, startPoint x: 401, startPoint y: 195, endPoint x: 431, endPoint y: 195, distance: 30.1
click at [431, 195] on p "I believe wc" at bounding box center [417, 192] width 34 height 8
drag, startPoint x: 431, startPoint y: 195, endPoint x: 526, endPoint y: 224, distance: 99.1
click at [526, 224] on div "[DATE] KAI System 7:05 PM Please provide a brief description to help us categor…" at bounding box center [641, 201] width 572 height 267
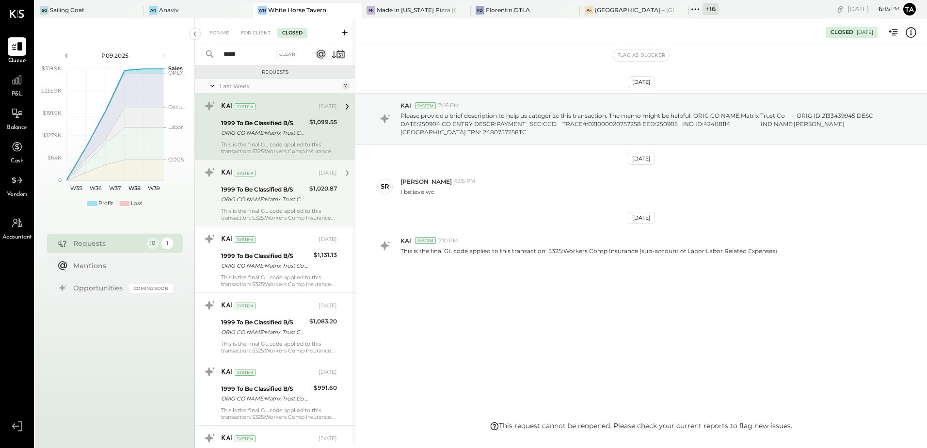
click at [263, 202] on div "ORIG CO NAME:Matrix Trust Co ORIG ID:2133439945 DESC DATE:250825 CO ENTRY DESCR…" at bounding box center [263, 199] width 85 height 10
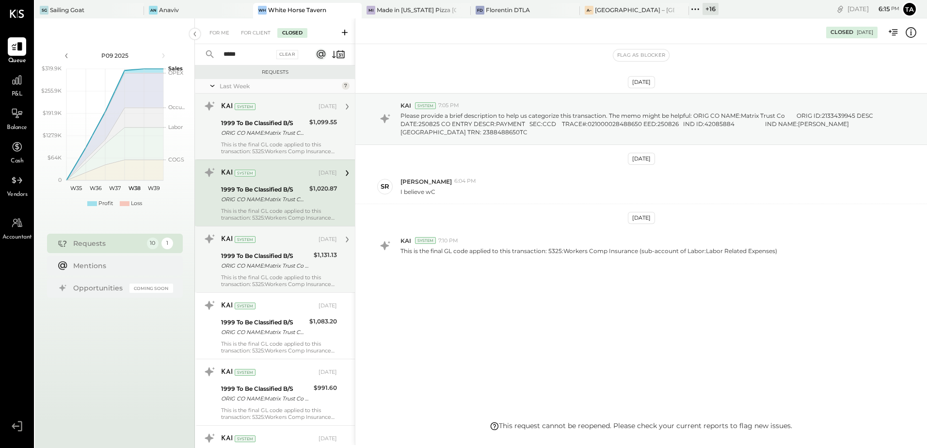
click at [282, 269] on div "ORIG CO NAME:Matrix Trust Co ORIG ID:2133439945 DESC DATE:250908 CO ENTRY DESCR…" at bounding box center [266, 266] width 90 height 10
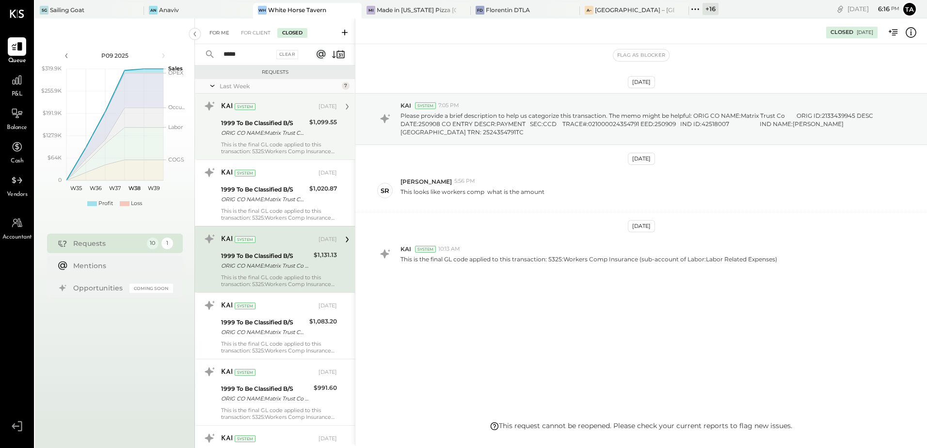
click at [218, 31] on div "For Me" at bounding box center [220, 33] width 30 height 10
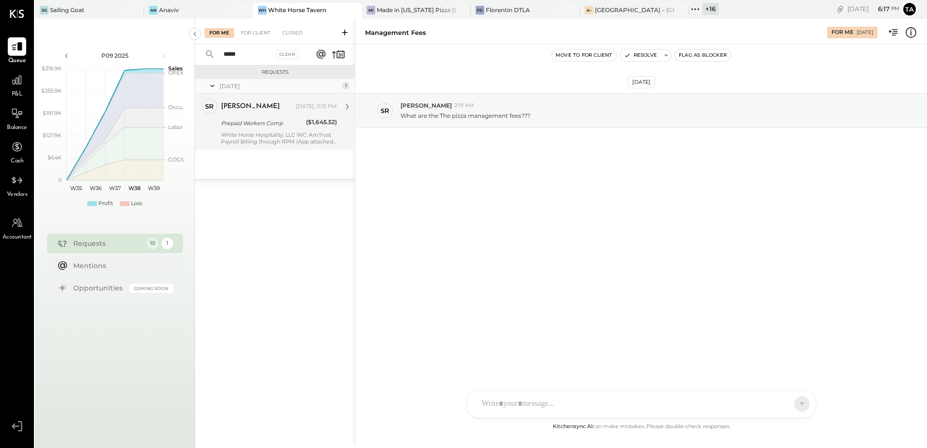
click at [268, 125] on div "Prepaid Workers Comp" at bounding box center [262, 123] width 82 height 10
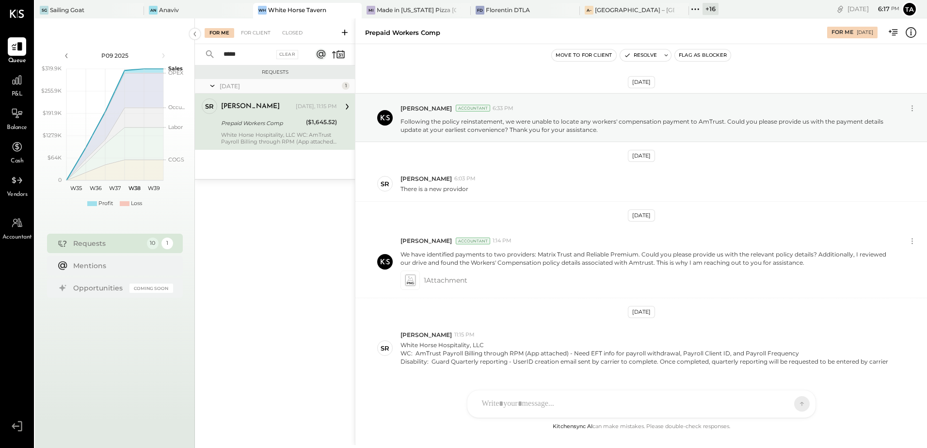
scroll to position [25, 0]
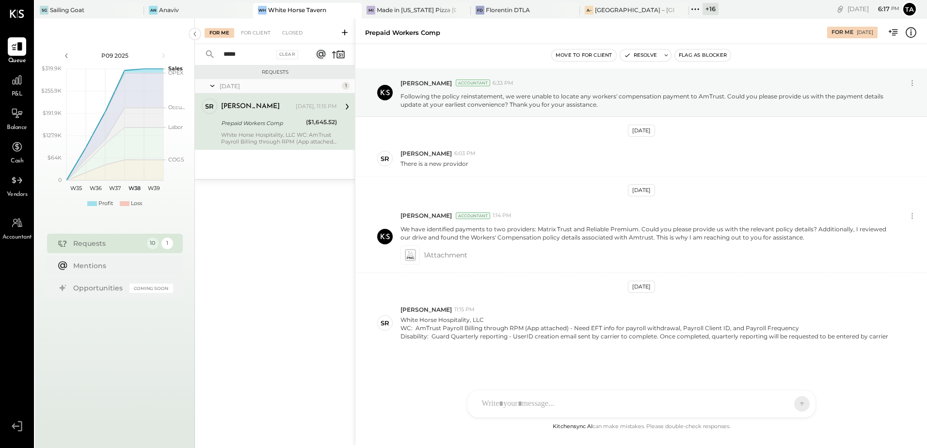
click at [509, 409] on div "SR [PERSON_NAME] RS [PERSON_NAME] [PERSON_NAME] [PERSON_NAME] [PERSON_NAME] UM …" at bounding box center [641, 404] width 349 height 28
click at [250, 56] on input "*****" at bounding box center [246, 55] width 56 height 16
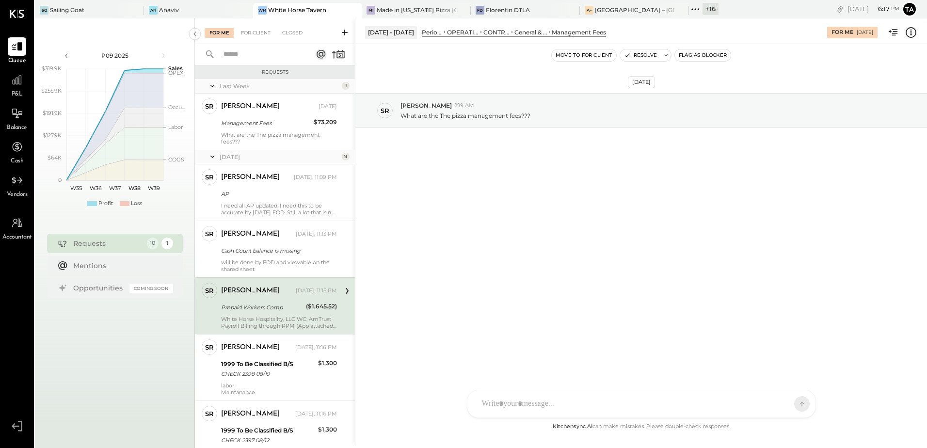
click at [272, 313] on div "[PERSON_NAME] [DATE], 11:15 PM Prepaid Workers Comp ($1,645.52) White Horse Hos…" at bounding box center [279, 306] width 116 height 47
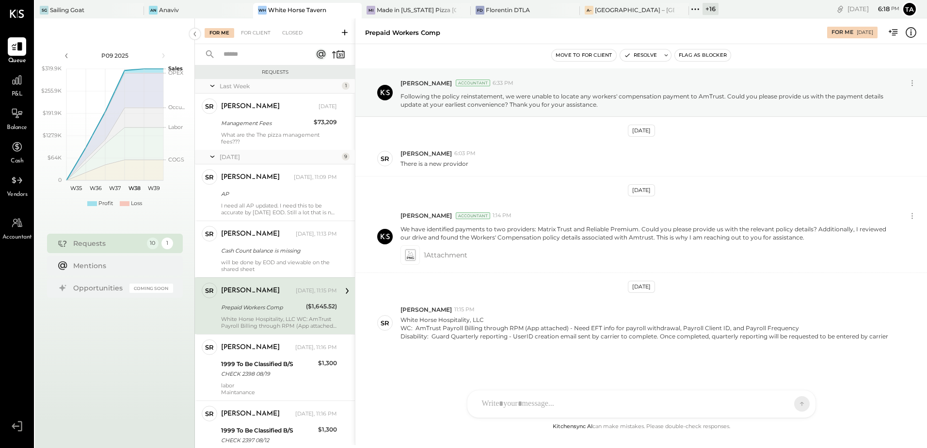
click at [529, 406] on div "SR [PERSON_NAME] RS [PERSON_NAME] [PERSON_NAME] [PERSON_NAME] [PERSON_NAME] UM …" at bounding box center [641, 404] width 349 height 28
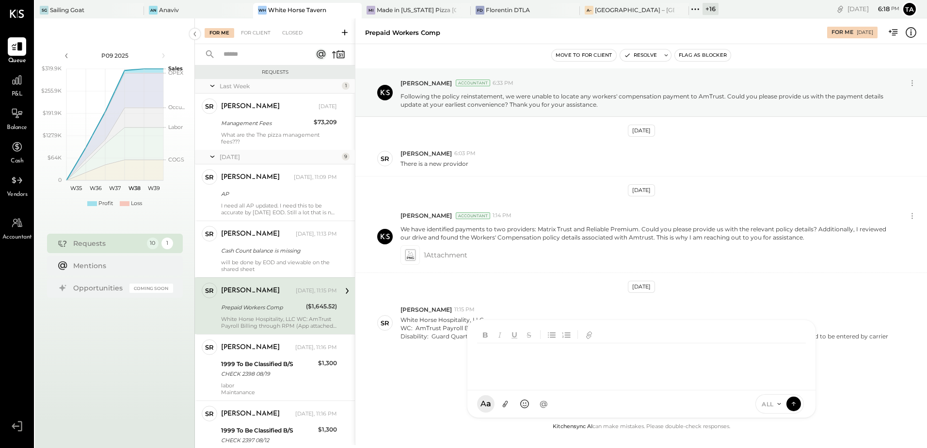
click at [415, 382] on div "[DATE] [PERSON_NAME] Accountant 6:33 PM Following the policy reinstatement, we …" at bounding box center [641, 244] width 572 height 352
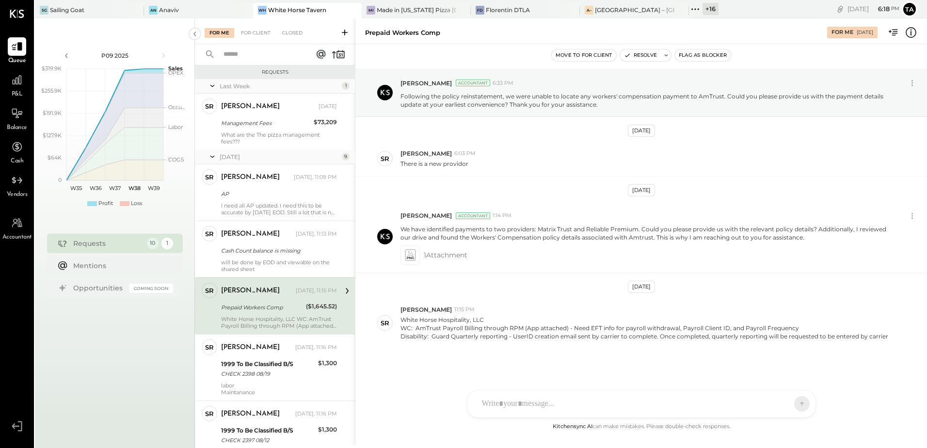
click at [506, 405] on div at bounding box center [632, 403] width 311 height 21
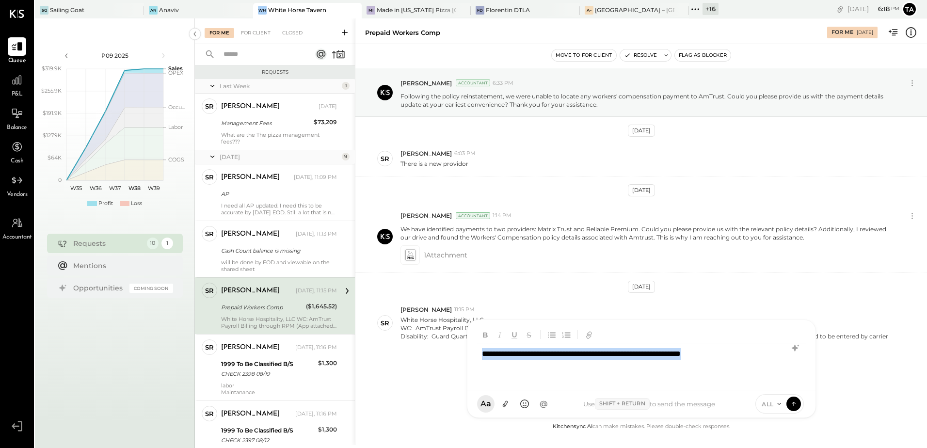
copy div "**********"
click at [796, 347] on icon at bounding box center [794, 348] width 6 height 7
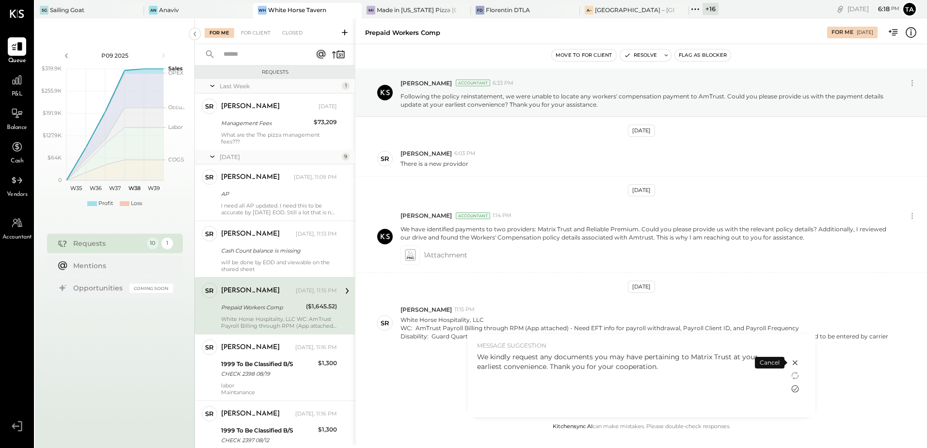
click at [794, 390] on icon at bounding box center [794, 388] width 7 height 7
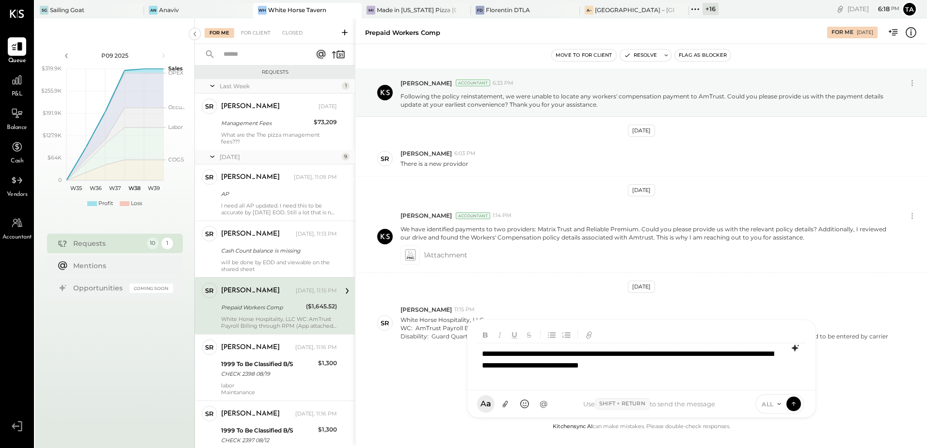
click at [728, 367] on div "**********" at bounding box center [641, 362] width 329 height 39
click at [798, 404] on icon at bounding box center [793, 404] width 9 height 10
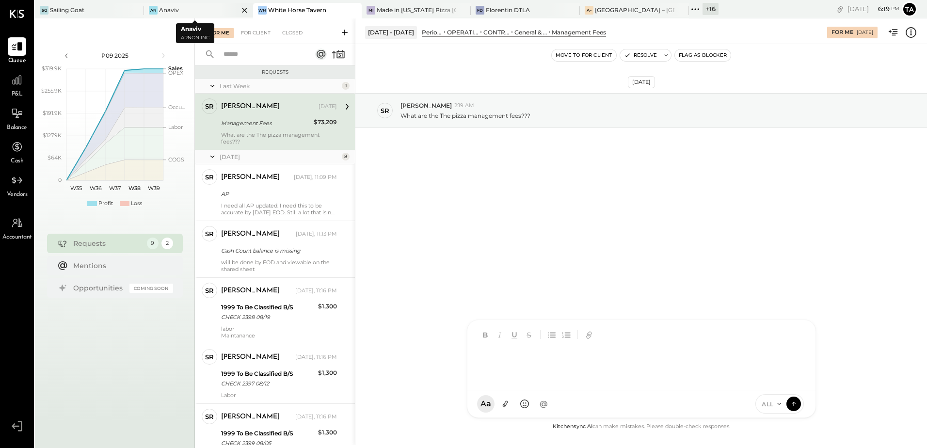
click at [172, 16] on div "An Anaviv" at bounding box center [198, 11] width 109 height 16
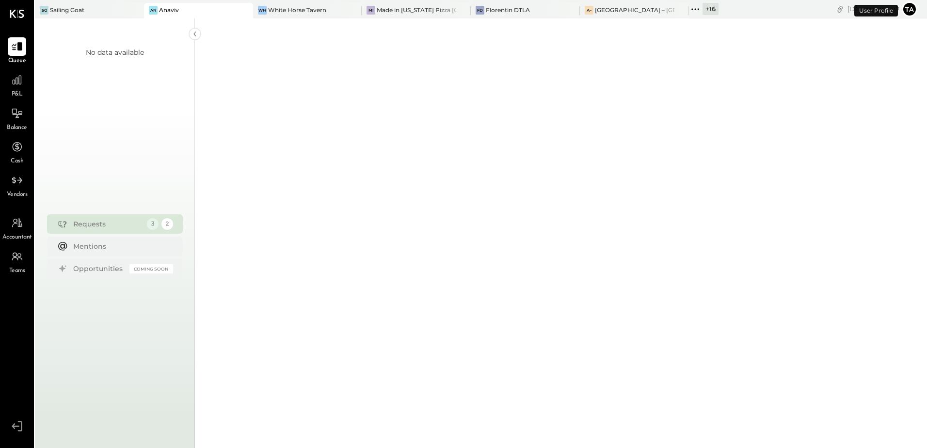
click at [458, 416] on div at bounding box center [561, 18] width 732 height 853
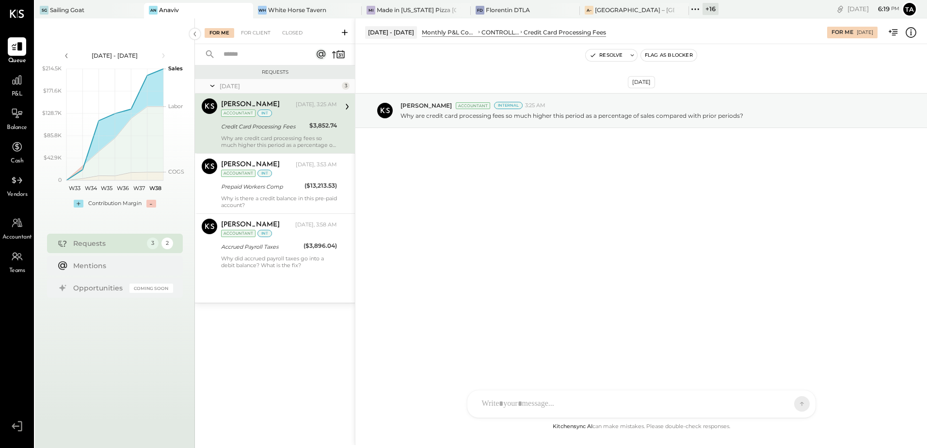
click at [284, 128] on div "Credit Card Processing Fees" at bounding box center [263, 127] width 85 height 10
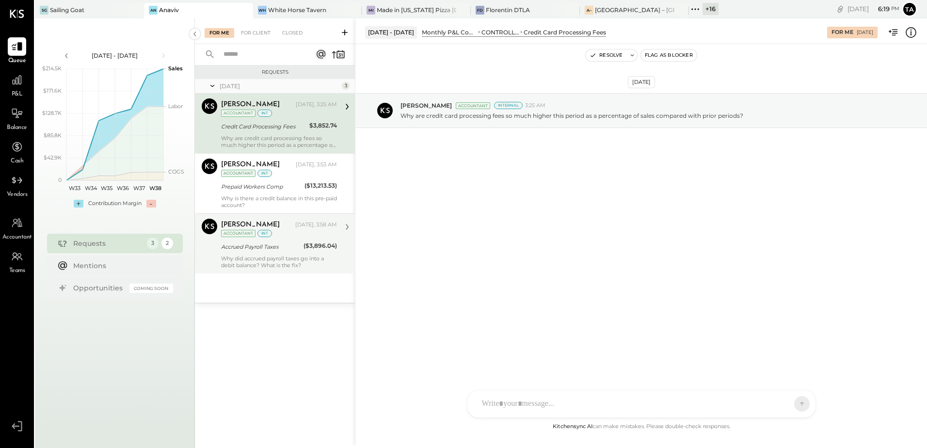
click at [269, 259] on div "Why did accrued payroll taxes go into a debit balance? What is the fix?" at bounding box center [279, 262] width 116 height 14
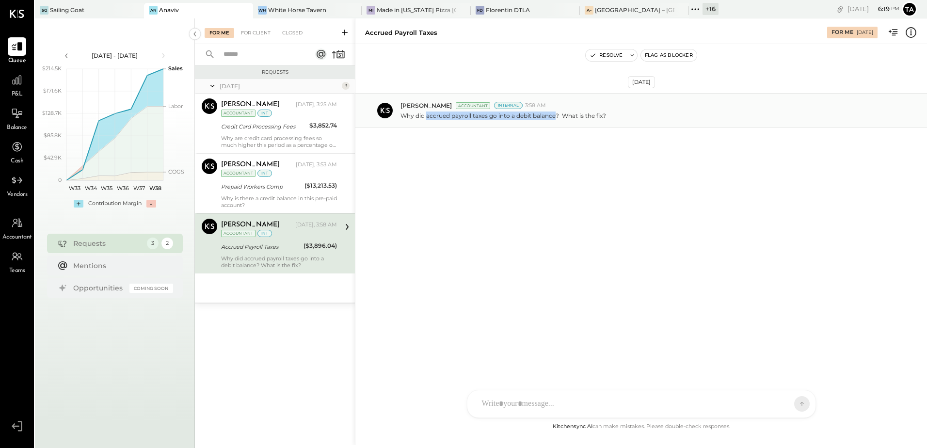
drag, startPoint x: 427, startPoint y: 117, endPoint x: 555, endPoint y: 118, distance: 128.0
click at [555, 118] on p "Why did accrued payroll taxes go into a debit balance? What is the fix?" at bounding box center [503, 116] width 206 height 8
click at [274, 266] on div "Why did accrued payroll taxes go into a debit balance? What is the fix?" at bounding box center [279, 262] width 116 height 14
click at [284, 245] on div "Accrued Payroll Taxes" at bounding box center [261, 247] width 80 height 10
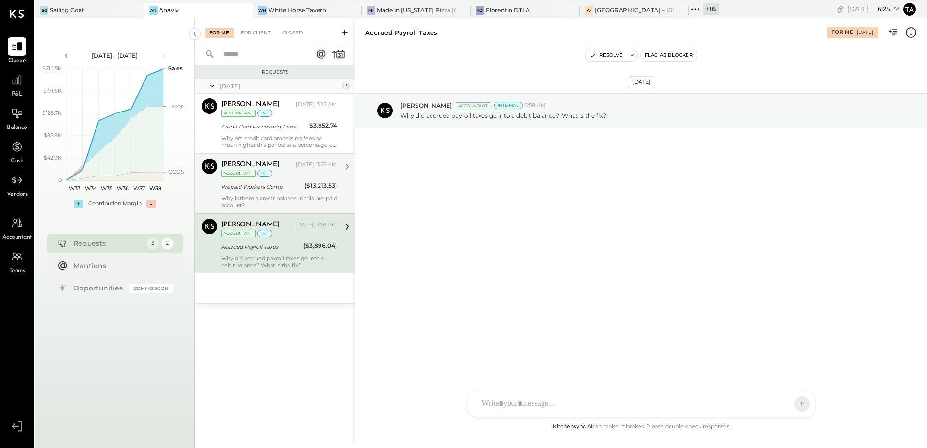
click at [284, 194] on div "[PERSON_NAME] [DATE], 3:53 AM Accountant int Prepaid Workers Comp ($13,213.53) …" at bounding box center [279, 184] width 116 height 50
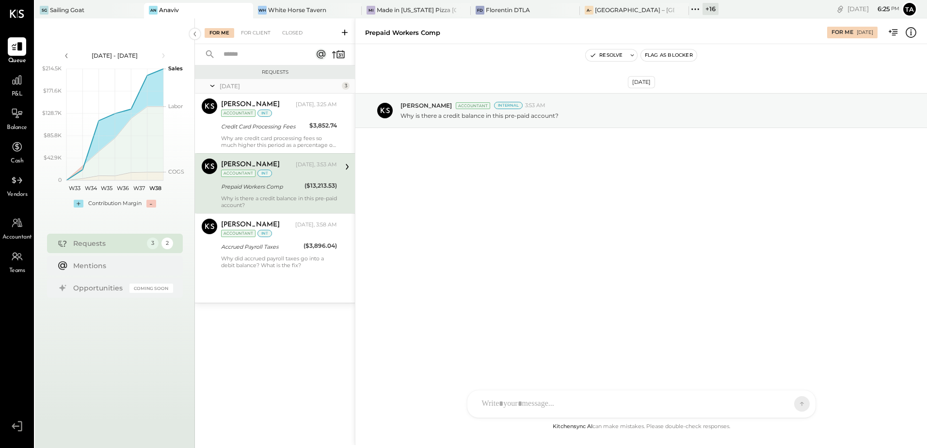
click at [280, 196] on div "Why is there a credit balance in this pre-paid account?" at bounding box center [279, 202] width 116 height 14
click at [287, 193] on div "[PERSON_NAME] [DATE], 3:53 AM Accountant int Prepaid Workers Comp ($13,213.53) …" at bounding box center [279, 184] width 116 height 50
drag, startPoint x: 495, startPoint y: 118, endPoint x: 515, endPoint y: 118, distance: 19.4
click at [496, 118] on p "Why is there a credit balance in this pre-paid account?" at bounding box center [479, 116] width 158 height 8
click at [519, 119] on p "Why is there a credit balance in this pre-paid account?" at bounding box center [479, 116] width 158 height 8
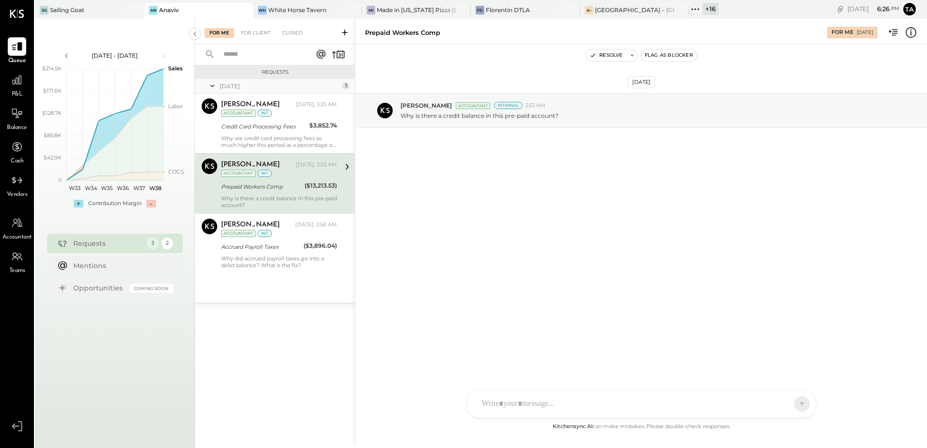
click at [270, 198] on div "Why is there a credit balance in this pre-paid account?" at bounding box center [279, 202] width 116 height 14
drag, startPoint x: 481, startPoint y: 117, endPoint x: 547, endPoint y: 122, distance: 66.2
click at [547, 122] on div "[PERSON_NAME] Accountant Internal 3:53 AM Why is there a credit balance in this…" at bounding box center [641, 110] width 572 height 35
click at [278, 189] on div "Prepaid Workers Comp" at bounding box center [261, 187] width 80 height 10
click at [531, 203] on div "[DATE] [PERSON_NAME] Accountant Internal 3:53 AM Why is there a credit balance …" at bounding box center [641, 232] width 572 height 377
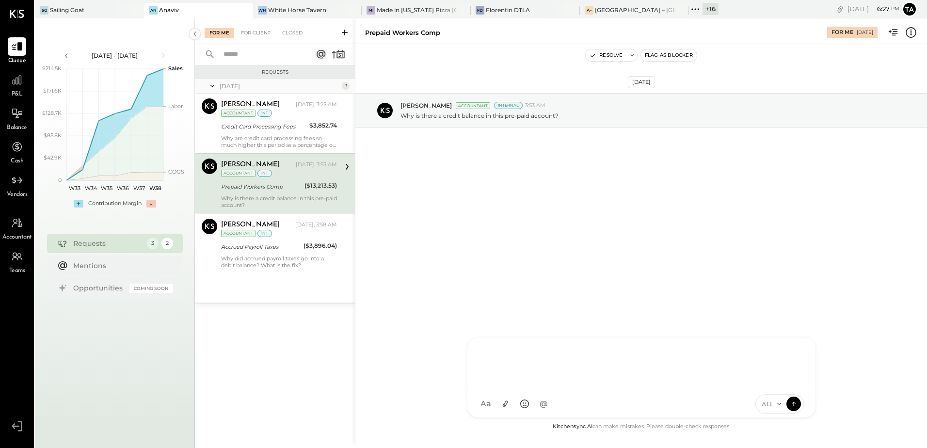
click at [580, 382] on div at bounding box center [641, 362] width 329 height 39
click at [634, 57] on icon at bounding box center [632, 55] width 7 height 7
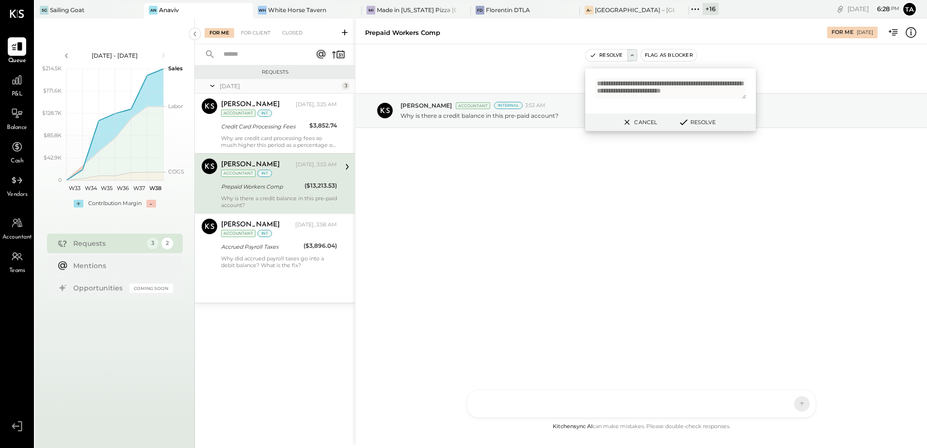
scroll to position [7, 0]
click at [637, 94] on textarea "**********" at bounding box center [670, 88] width 151 height 21
type textarea "**********"
click at [700, 120] on button "Resolve" at bounding box center [697, 122] width 44 height 12
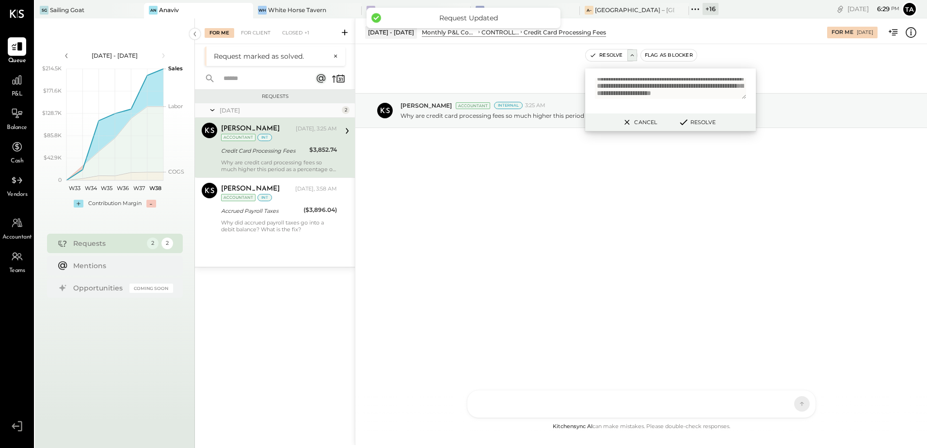
click at [294, 162] on div "Why are credit card processing fees so much higher this period as a percentage …" at bounding box center [279, 166] width 116 height 14
click at [641, 126] on button "Cancel" at bounding box center [639, 122] width 42 height 13
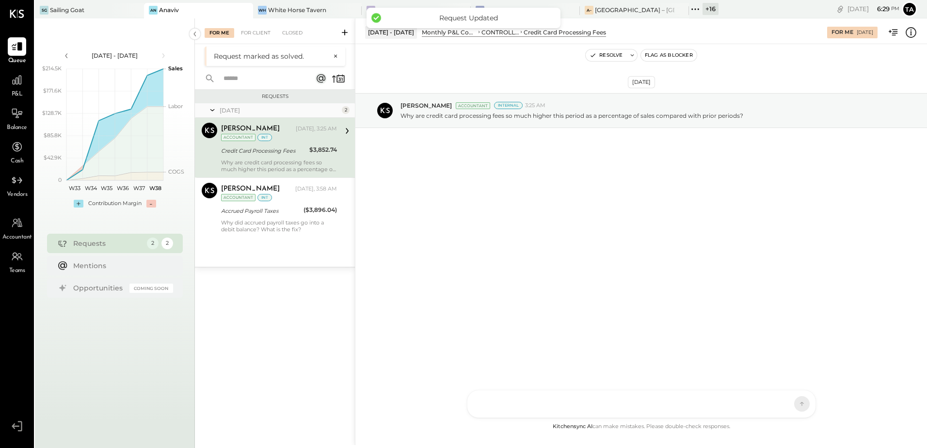
drag, startPoint x: 261, startPoint y: 152, endPoint x: 368, endPoint y: 208, distance: 120.2
click at [262, 152] on div "Credit Card Processing Fees" at bounding box center [263, 151] width 85 height 10
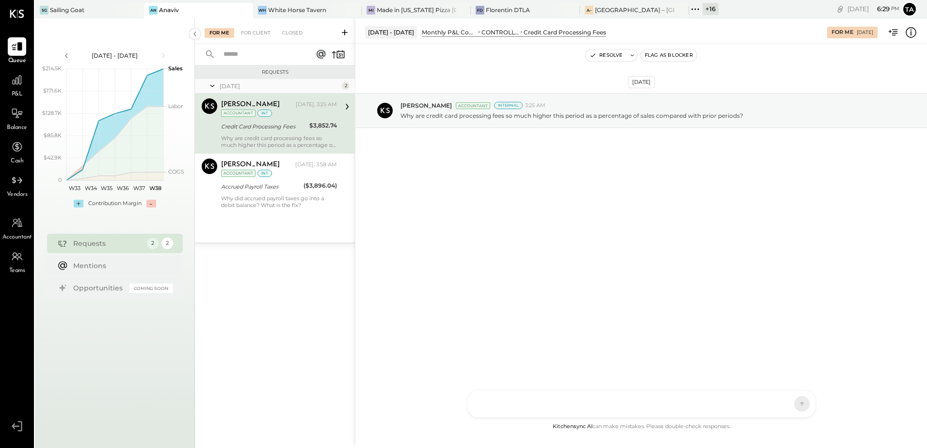
click at [270, 137] on div "Why are credit card processing fees so much higher this period as a percentage …" at bounding box center [279, 142] width 116 height 14
click at [346, 31] on icon at bounding box center [345, 33] width 10 height 10
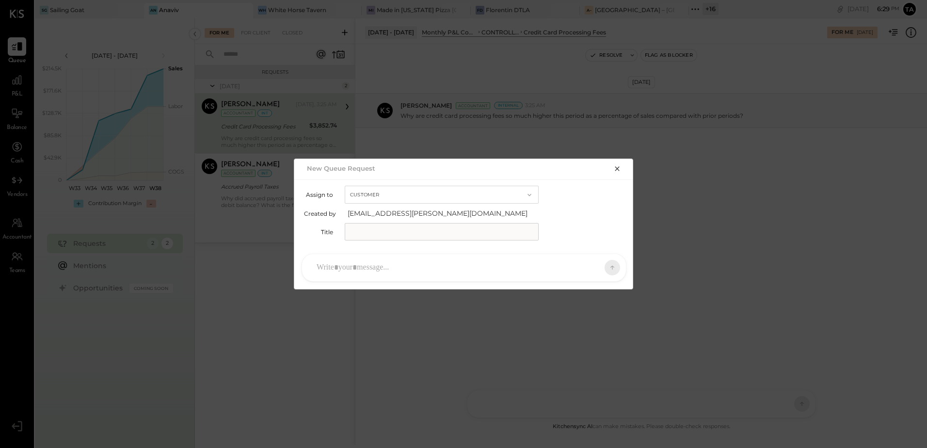
click at [392, 232] on input "text" at bounding box center [442, 231] width 194 height 17
type input "**********"
click at [449, 268] on div at bounding box center [455, 267] width 287 height 21
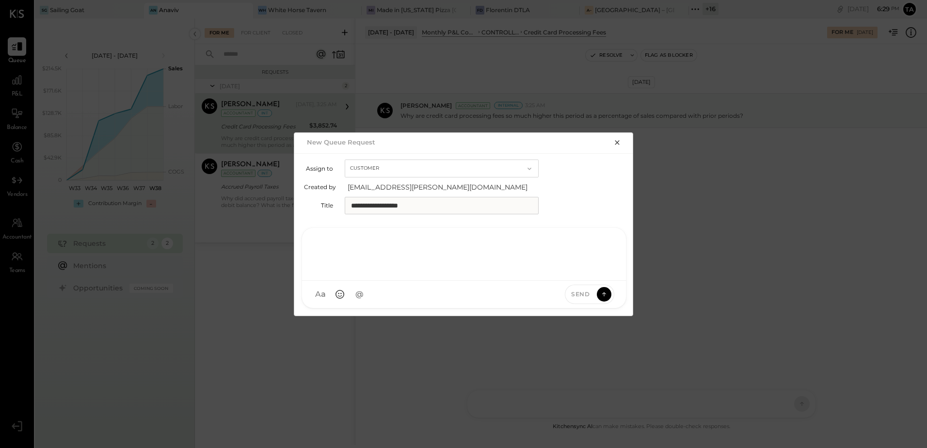
click at [616, 139] on icon "button" at bounding box center [617, 143] width 8 height 8
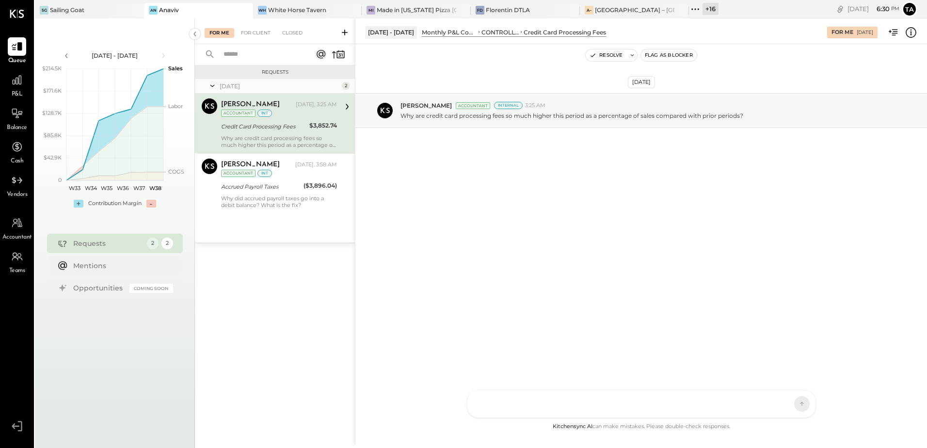
drag, startPoint x: 521, startPoint y: 205, endPoint x: 475, endPoint y: 204, distance: 46.1
click at [521, 205] on div "[DATE] [PERSON_NAME] Accountant Internal 3:25 AM Why are credit card processing…" at bounding box center [641, 232] width 572 height 377
click at [272, 145] on div "Why are credit card processing fees so much higher this period as a percentage …" at bounding box center [279, 142] width 116 height 14
drag, startPoint x: 548, startPoint y: 117, endPoint x: 590, endPoint y: 113, distance: 42.3
click at [590, 113] on p "Why are credit card processing fees so much higher this period as a percentage …" at bounding box center [571, 116] width 343 height 8
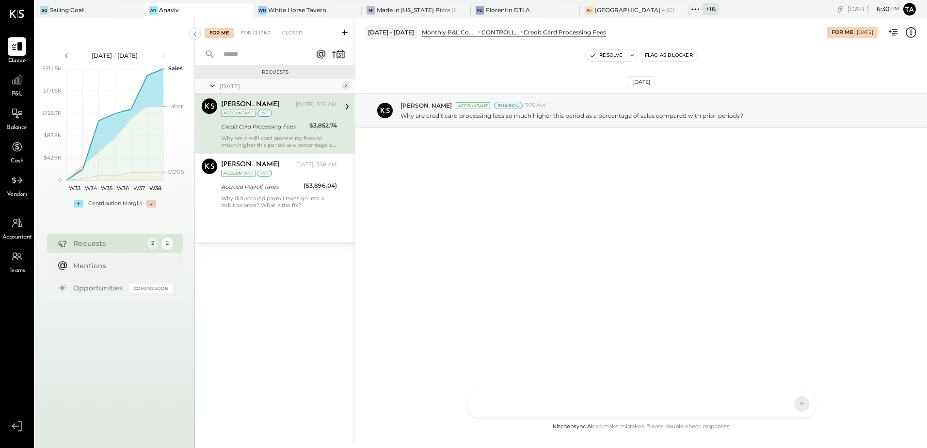
drag, startPoint x: 590, startPoint y: 113, endPoint x: 662, endPoint y: 137, distance: 75.6
click at [662, 137] on div "[DATE] [PERSON_NAME] Accountant Internal 3:25 AM Why are credit card processing…" at bounding box center [641, 134] width 572 height 132
drag, startPoint x: 700, startPoint y: 118, endPoint x: 718, endPoint y: 121, distance: 17.7
click at [718, 121] on div "[PERSON_NAME] Accountant Internal 3:25 AM Why are credit card processing fees s…" at bounding box center [641, 110] width 572 height 35
drag, startPoint x: 718, startPoint y: 121, endPoint x: 634, endPoint y: 191, distance: 109.1
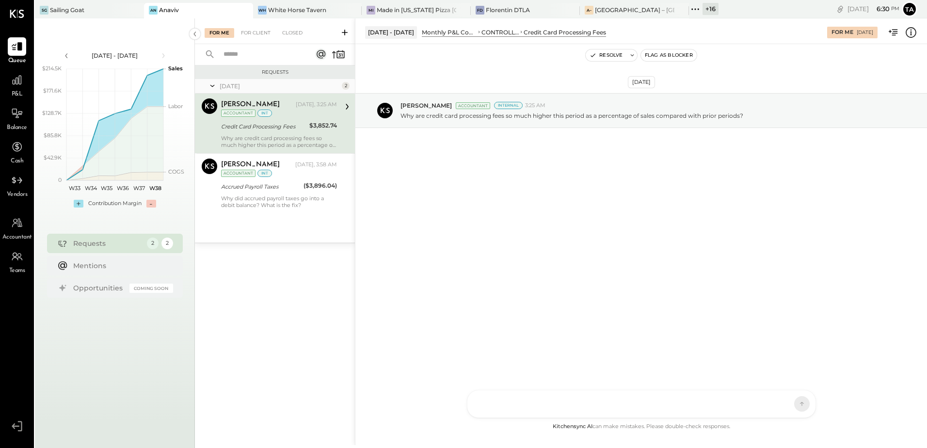
click at [634, 185] on div "[DATE] [PERSON_NAME] Accountant Internal 3:25 AM Why are credit card processing…" at bounding box center [641, 134] width 572 height 132
click at [304, 124] on div "Credit Card Processing Fees" at bounding box center [263, 127] width 85 height 10
click at [634, 55] on icon at bounding box center [631, 55] width 3 height 2
click at [628, 91] on textarea at bounding box center [670, 91] width 151 height 26
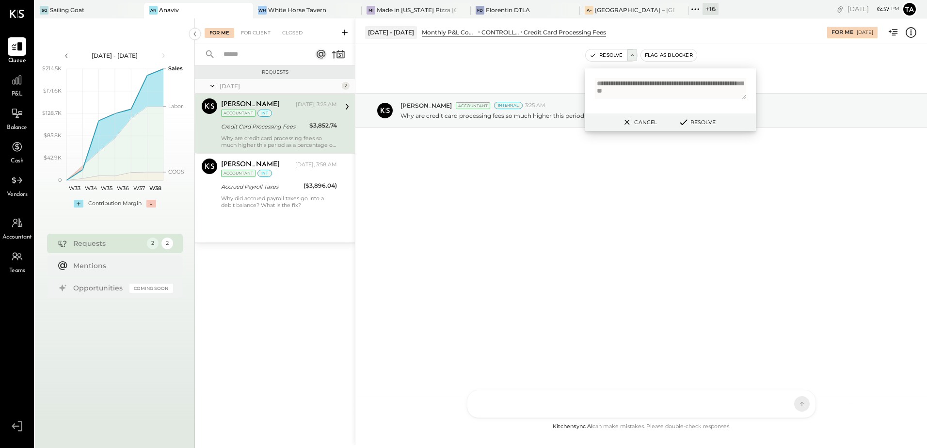
click at [725, 88] on textarea "**********" at bounding box center [670, 88] width 151 height 21
click at [671, 104] on div "**********" at bounding box center [670, 90] width 171 height 45
click at [670, 101] on textarea "**********" at bounding box center [670, 91] width 151 height 26
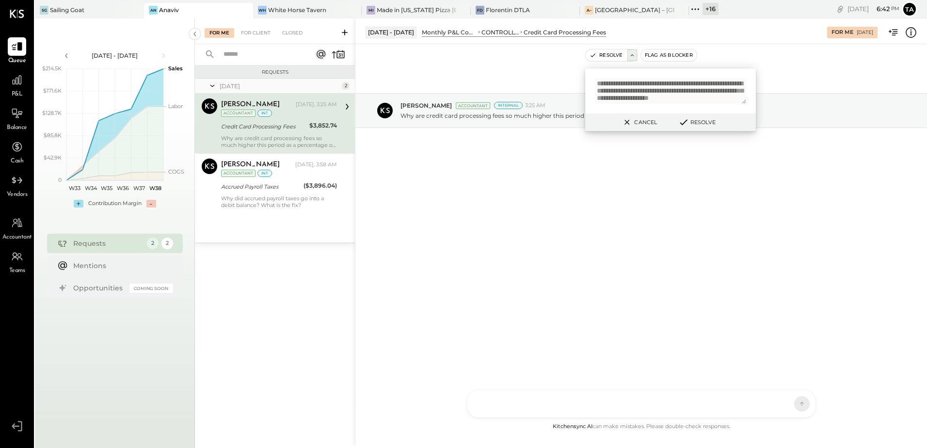
paste textarea "**********"
type textarea "**********"
click at [693, 125] on button "Resolve" at bounding box center [697, 122] width 44 height 12
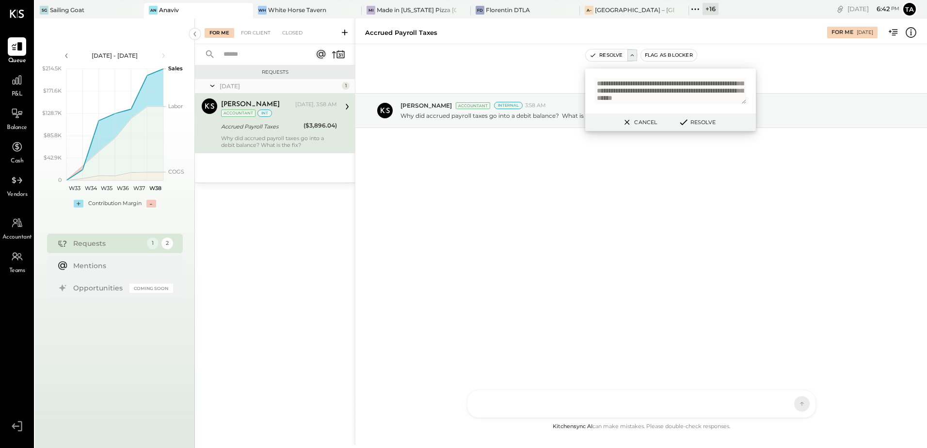
click at [646, 124] on button "Cancel" at bounding box center [639, 122] width 42 height 13
click at [270, 136] on div "Why did accrued payroll taxes go into a debit balance? What is the fix?" at bounding box center [279, 142] width 116 height 14
drag, startPoint x: 243, startPoint y: 129, endPoint x: 404, endPoint y: 150, distance: 162.3
click at [243, 129] on div "Accrued Payroll Taxes" at bounding box center [261, 127] width 80 height 10
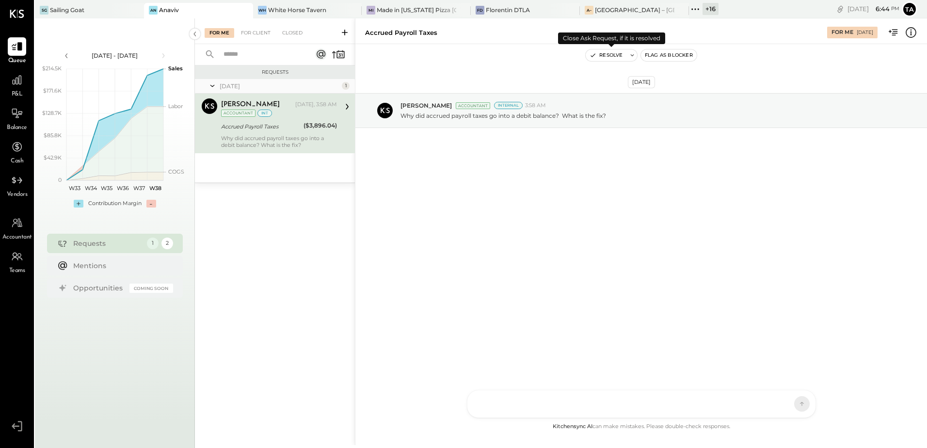
click at [609, 56] on button "Resolve" at bounding box center [606, 55] width 41 height 12
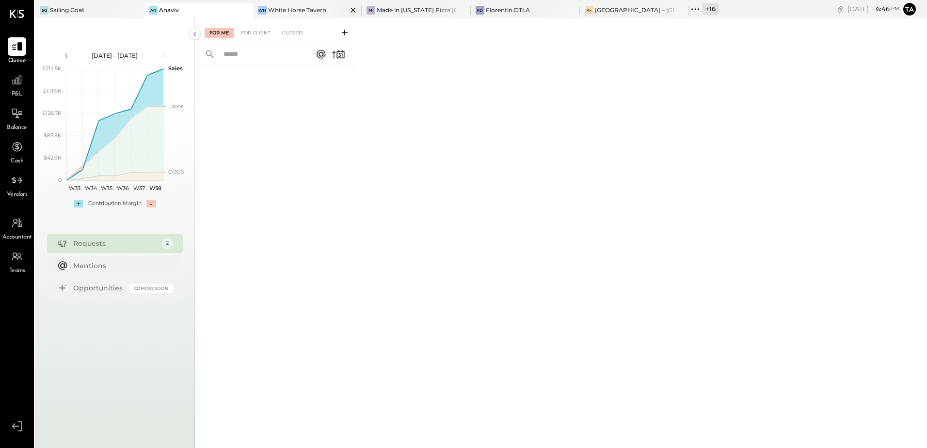
click at [310, 8] on div "White Horse Tavern" at bounding box center [297, 10] width 58 height 8
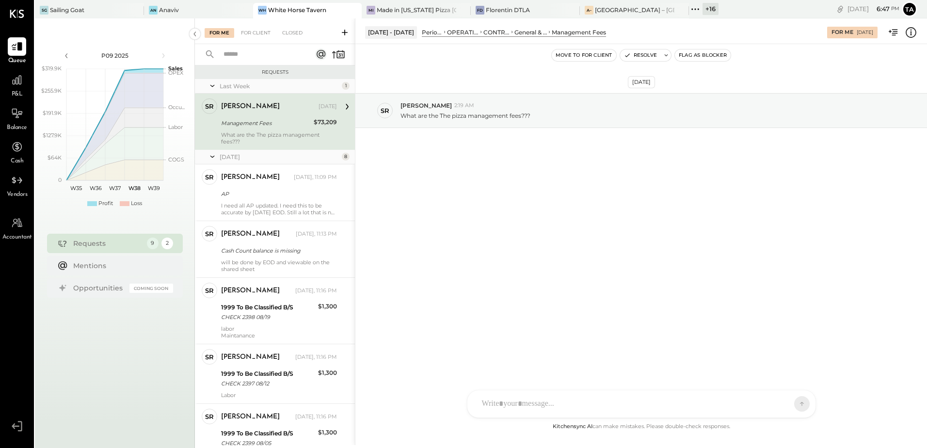
click at [454, 272] on div "[DATE] SR [PERSON_NAME] 2:19 AM What are the The pizza management fees???" at bounding box center [641, 232] width 572 height 377
click at [189, 14] on div "An Anaviv" at bounding box center [191, 10] width 95 height 9
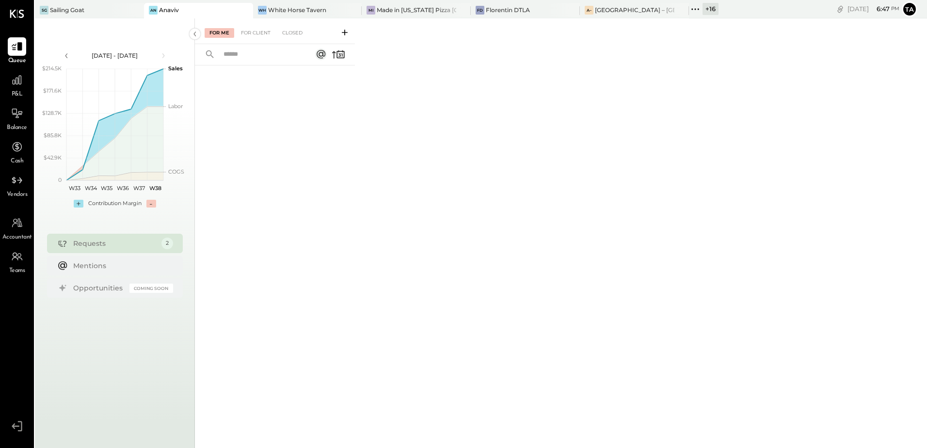
click at [345, 32] on icon at bounding box center [345, 33] width 6 height 6
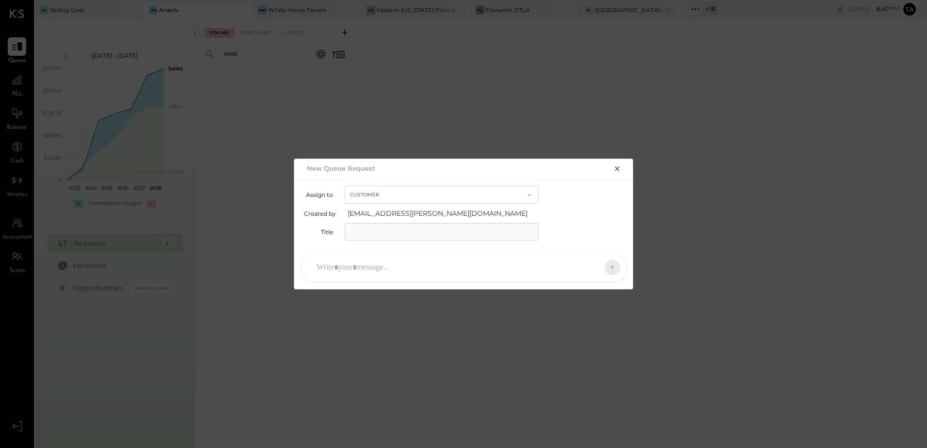
click at [379, 235] on input "text" at bounding box center [442, 231] width 194 height 17
type input "**********"
click at [357, 267] on div at bounding box center [455, 267] width 287 height 21
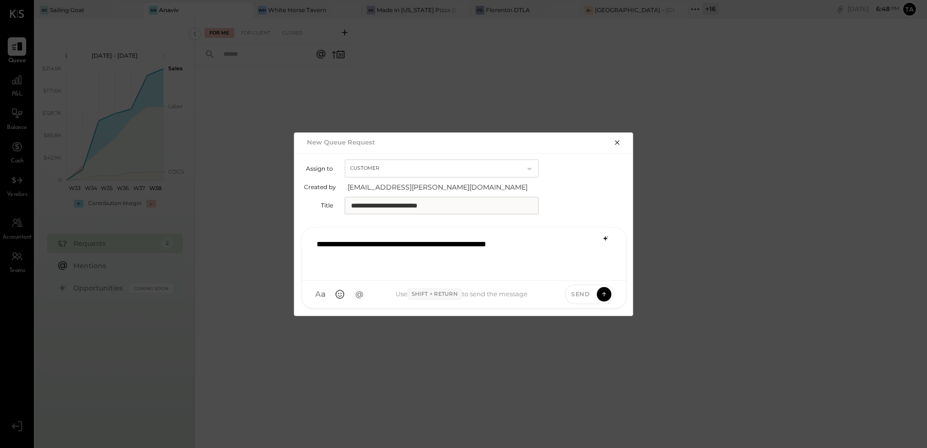
click at [606, 239] on icon at bounding box center [605, 238] width 4 height 4
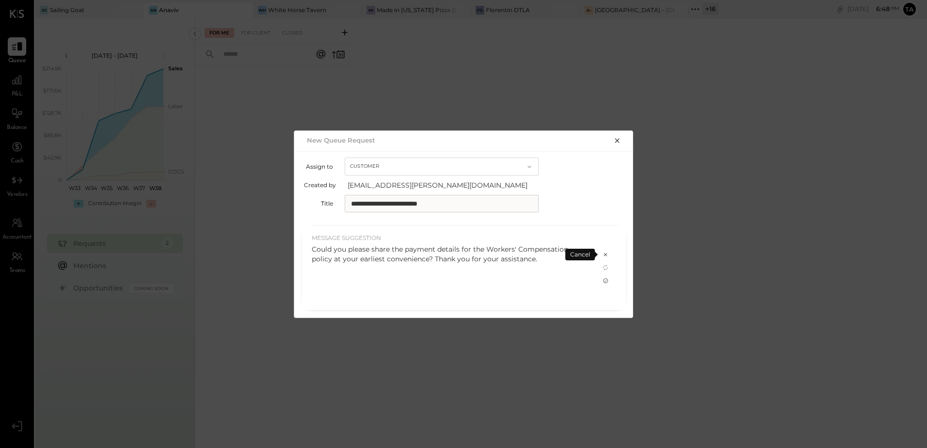
click at [607, 282] on icon at bounding box center [605, 280] width 5 height 5
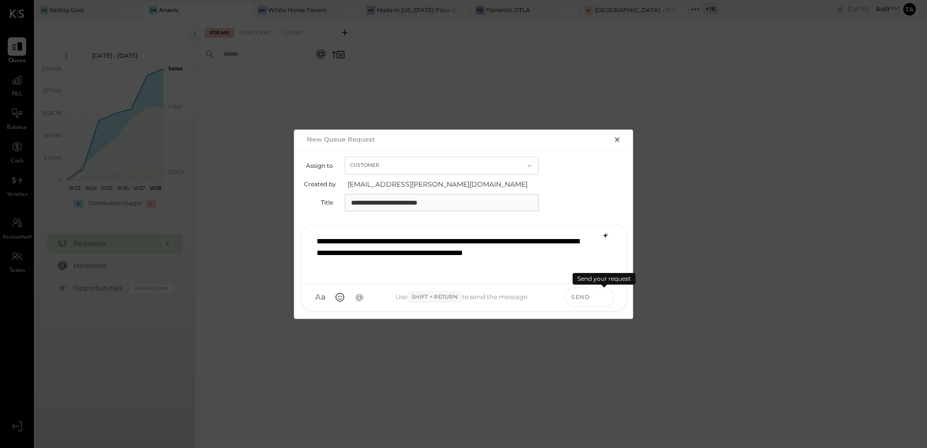
click at [600, 299] on icon at bounding box center [604, 297] width 9 height 10
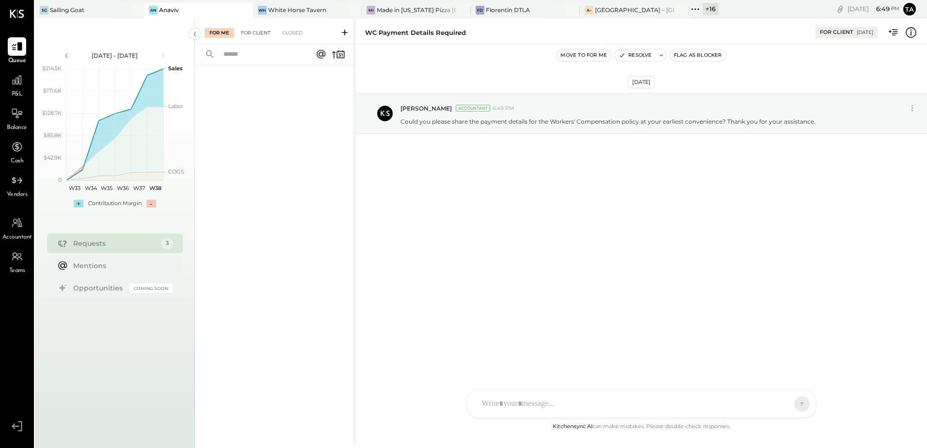
click at [257, 36] on div "For Client" at bounding box center [255, 33] width 39 height 10
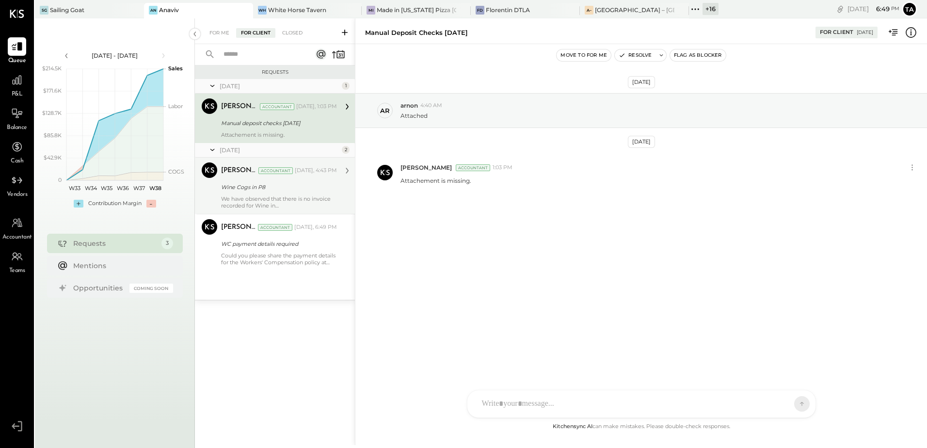
click at [244, 188] on div "Wine Cogs in P8" at bounding box center [277, 187] width 113 height 10
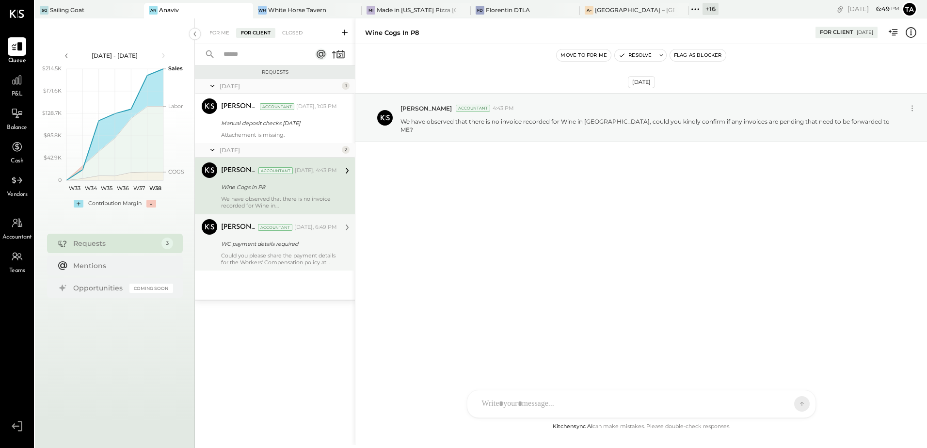
click at [253, 247] on div "WC payment details required" at bounding box center [277, 244] width 113 height 10
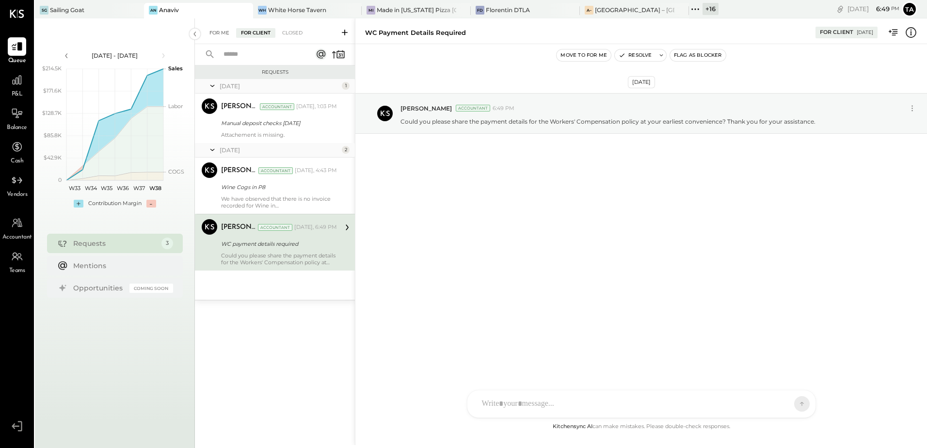
click at [218, 34] on div "For Me" at bounding box center [220, 33] width 30 height 10
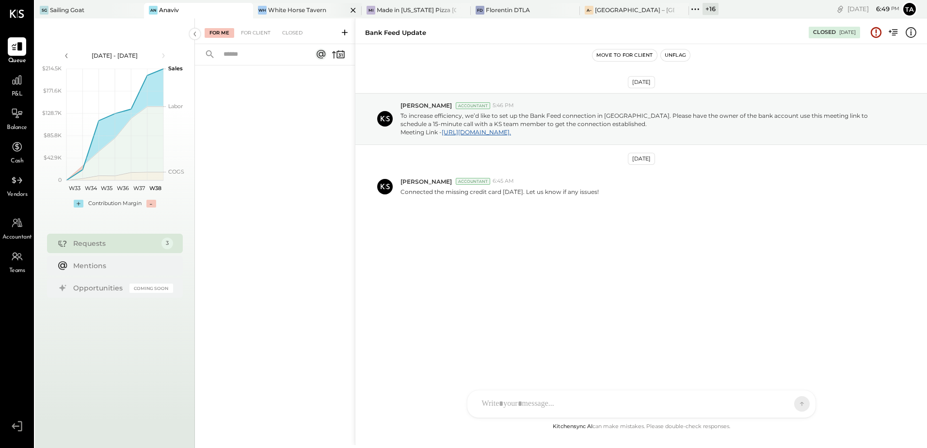
click at [295, 10] on div "White Horse Tavern" at bounding box center [297, 10] width 58 height 8
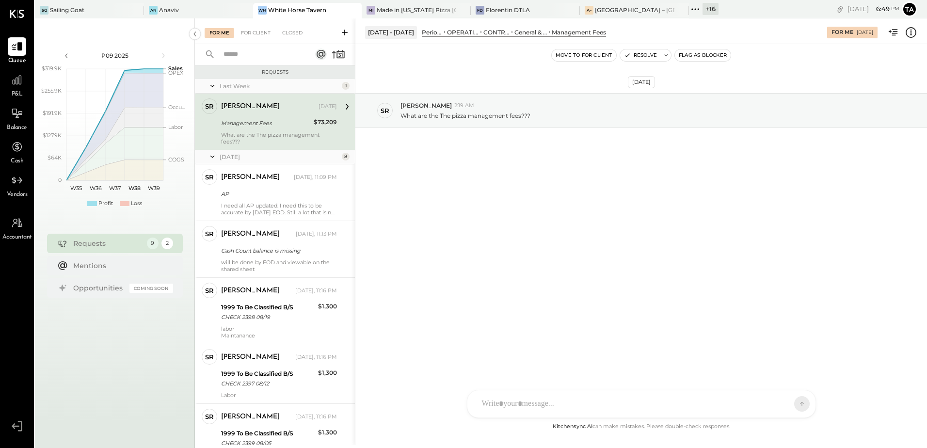
click at [266, 134] on div "What are the The pizza management fees???" at bounding box center [279, 138] width 116 height 14
click at [254, 34] on div "For Client" at bounding box center [255, 33] width 39 height 10
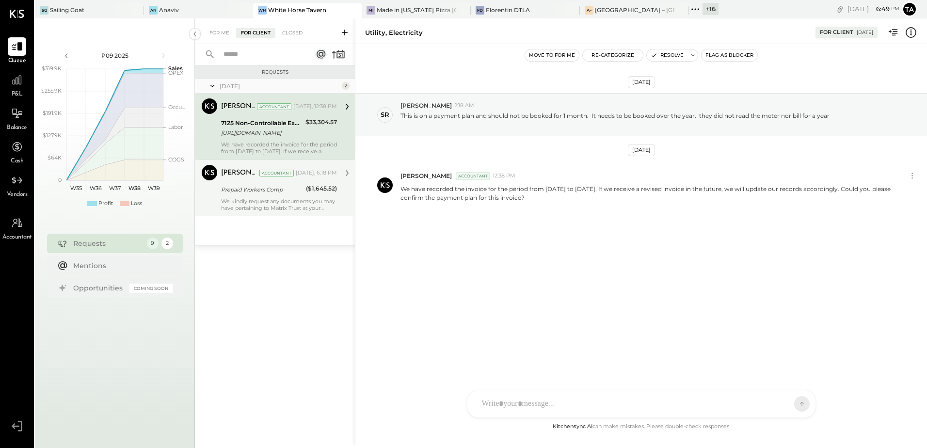
click at [242, 193] on div "Prepaid Workers Comp" at bounding box center [262, 190] width 82 height 10
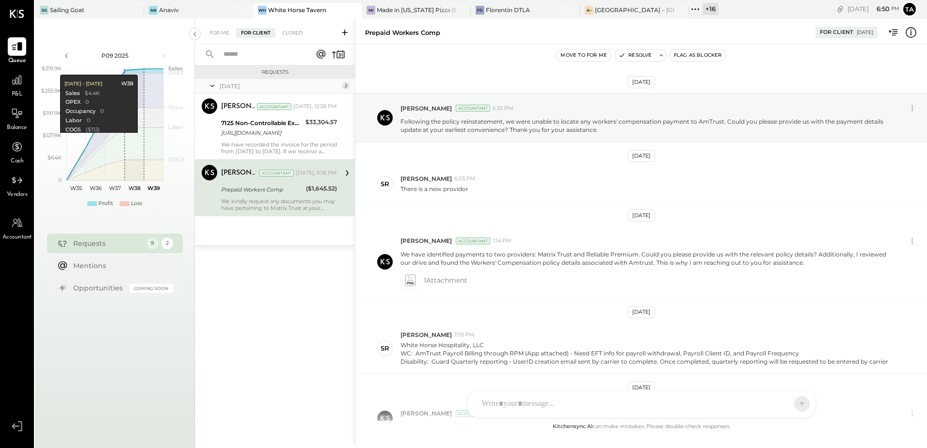
drag, startPoint x: 221, startPoint y: 31, endPoint x: 682, endPoint y: 265, distance: 516.9
click at [221, 31] on div "For Me" at bounding box center [220, 33] width 30 height 10
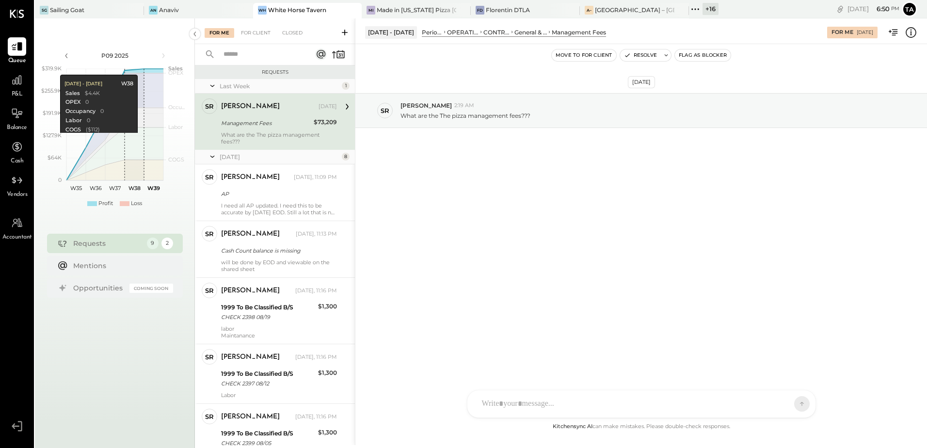
click at [263, 128] on div "Management Fees" at bounding box center [266, 123] width 90 height 10
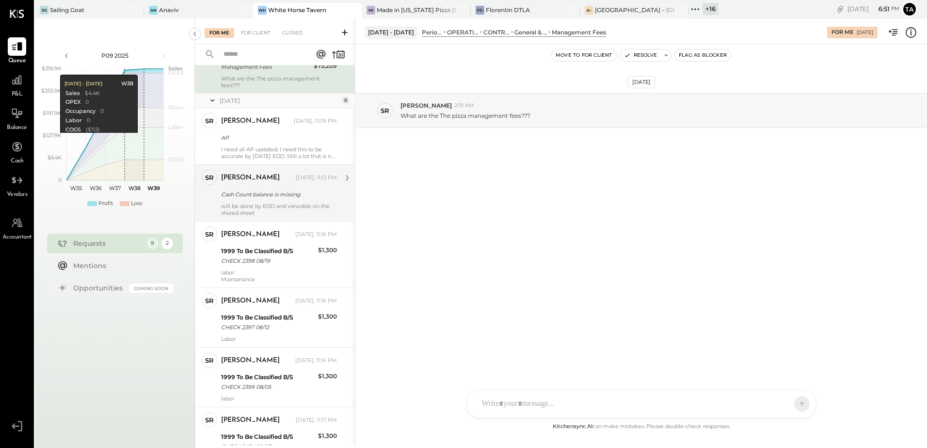
scroll to position [97, 0]
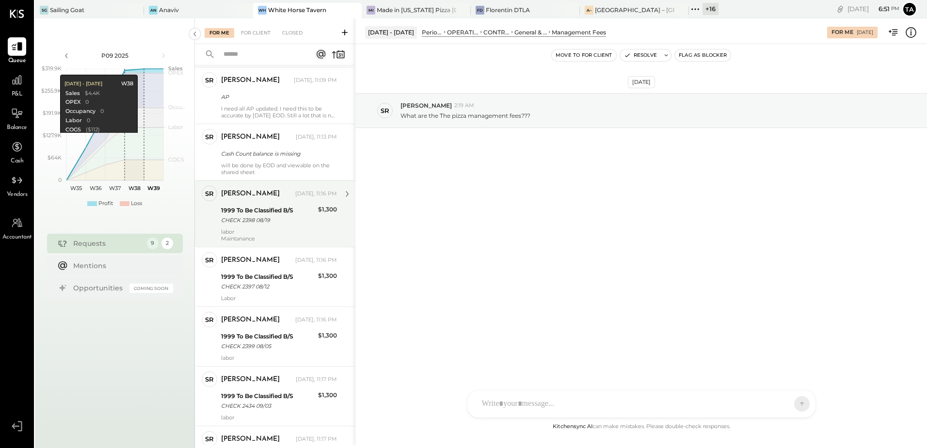
click at [278, 216] on div "CHECK 2398 08/19" at bounding box center [268, 220] width 94 height 10
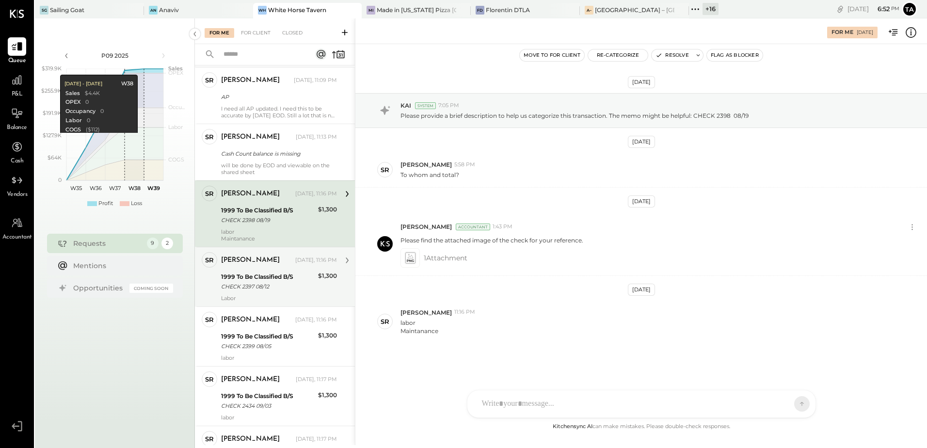
click at [248, 288] on div "CHECK 2397 08/12" at bounding box center [268, 287] width 94 height 10
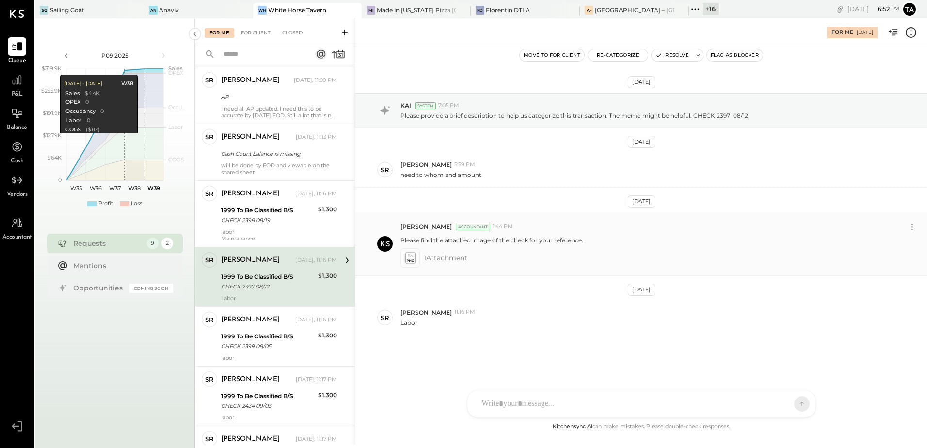
click at [415, 258] on icon at bounding box center [410, 257] width 10 height 11
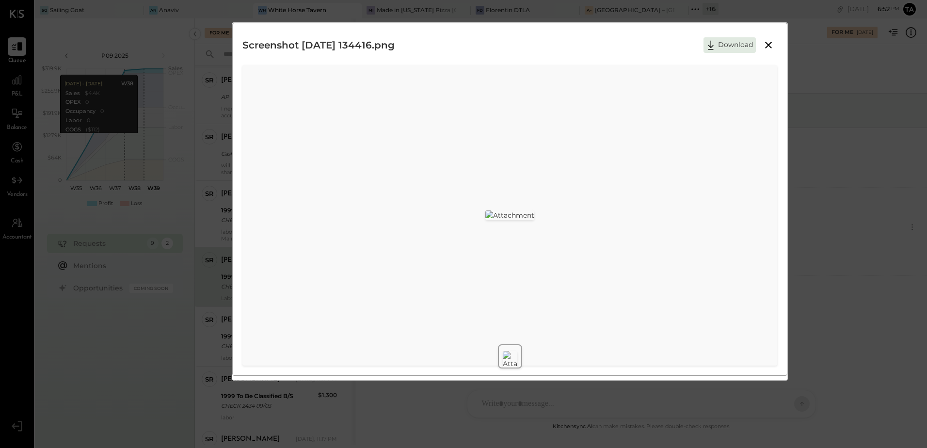
click at [772, 47] on icon at bounding box center [769, 45] width 12 height 12
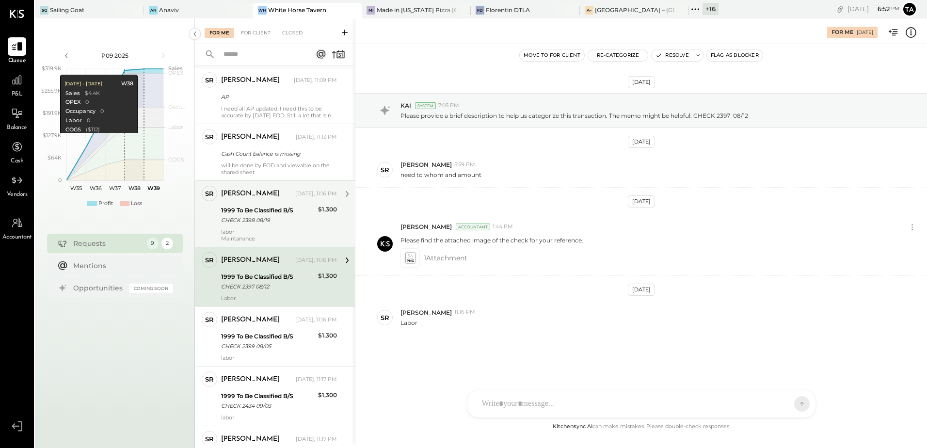
click at [265, 219] on div "CHECK 2398 08/19" at bounding box center [268, 220] width 94 height 10
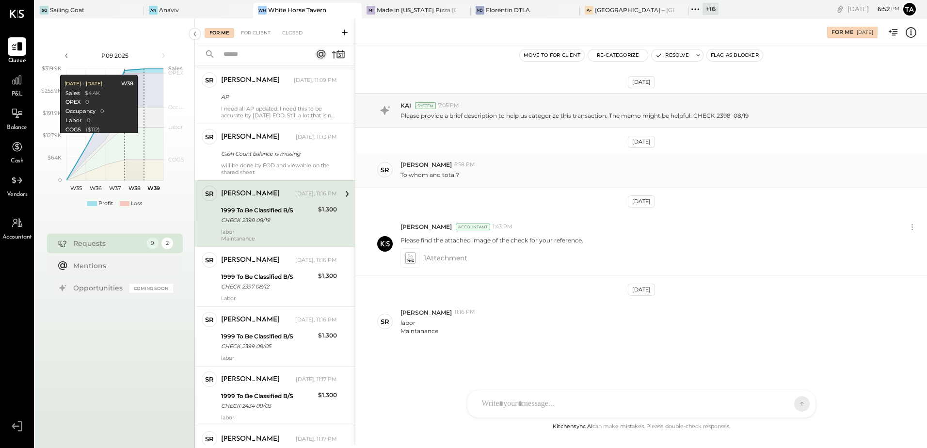
drag, startPoint x: 260, startPoint y: 227, endPoint x: 472, endPoint y: 178, distance: 217.8
click at [260, 227] on div "[PERSON_NAME] [DATE], 11:16 PM 1999 To Be Classified B/S CHECK 2398 08/19 $1,30…" at bounding box center [279, 214] width 116 height 56
click at [677, 59] on button "Resolve" at bounding box center [672, 55] width 41 height 12
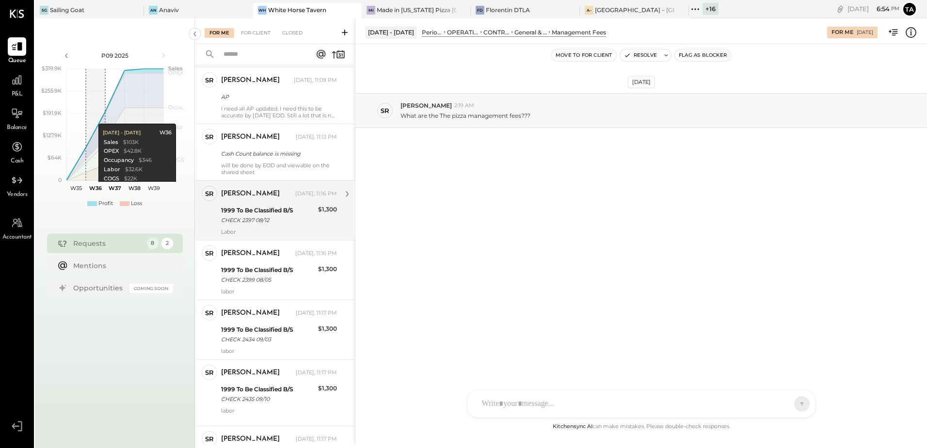
click at [255, 227] on div "[PERSON_NAME] [DATE], 11:16 PM 1999 To Be Classified B/S CHECK 2397 08/12 $1,30…" at bounding box center [279, 210] width 116 height 49
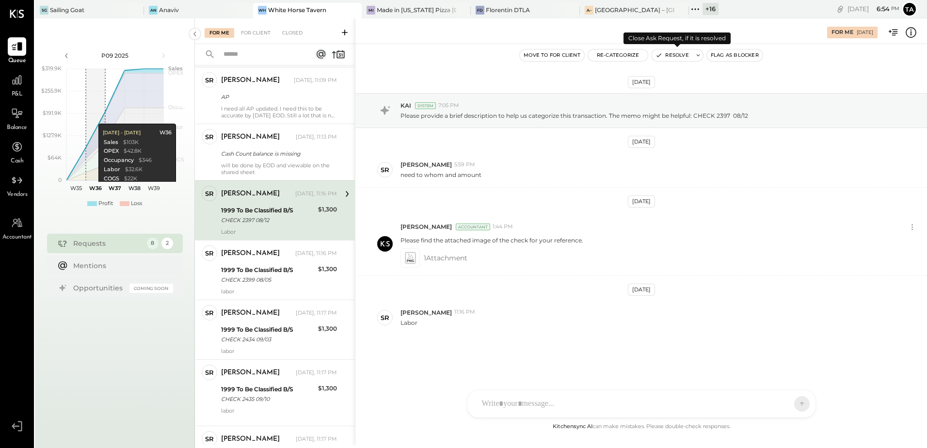
click at [670, 58] on button "Resolve" at bounding box center [672, 55] width 41 height 12
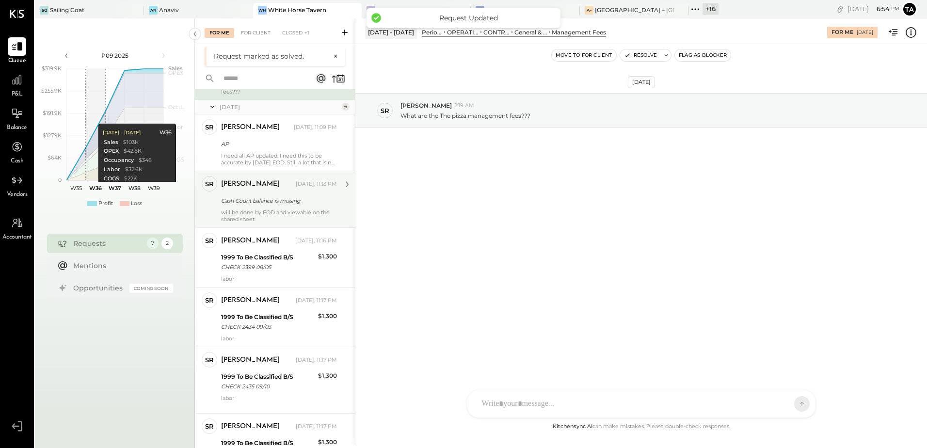
scroll to position [97, 0]
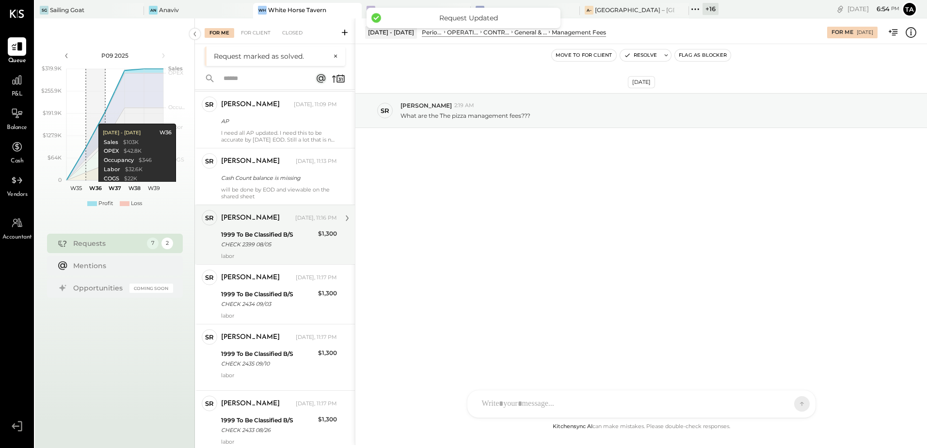
click at [269, 250] on div "[PERSON_NAME] [DATE], 11:16 PM 1999 To Be Classified B/S CHECK 2399 08/05 $1,30…" at bounding box center [279, 234] width 116 height 49
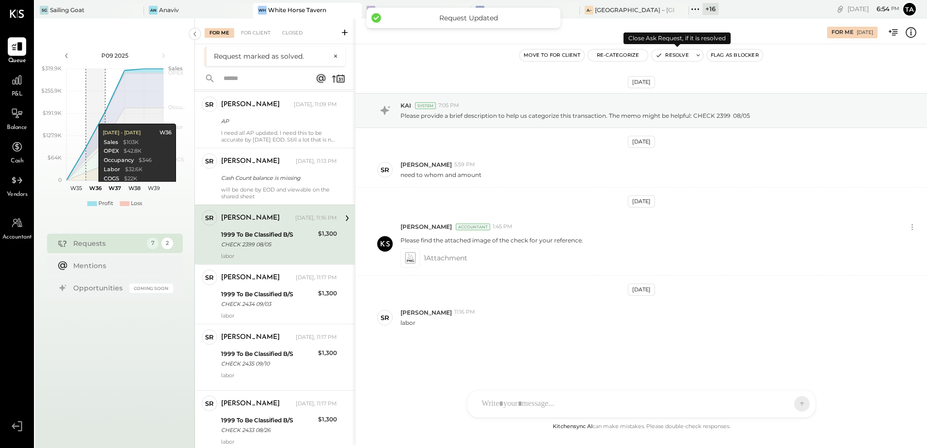
drag, startPoint x: 664, startPoint y: 61, endPoint x: 660, endPoint y: 72, distance: 12.1
click at [663, 61] on button "Resolve" at bounding box center [672, 55] width 41 height 12
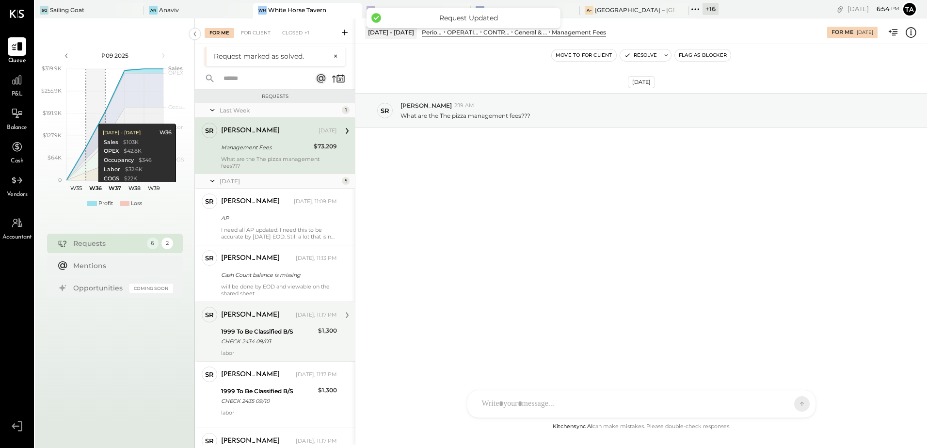
click at [265, 329] on div "1999 To Be Classified B/S" at bounding box center [268, 332] width 94 height 10
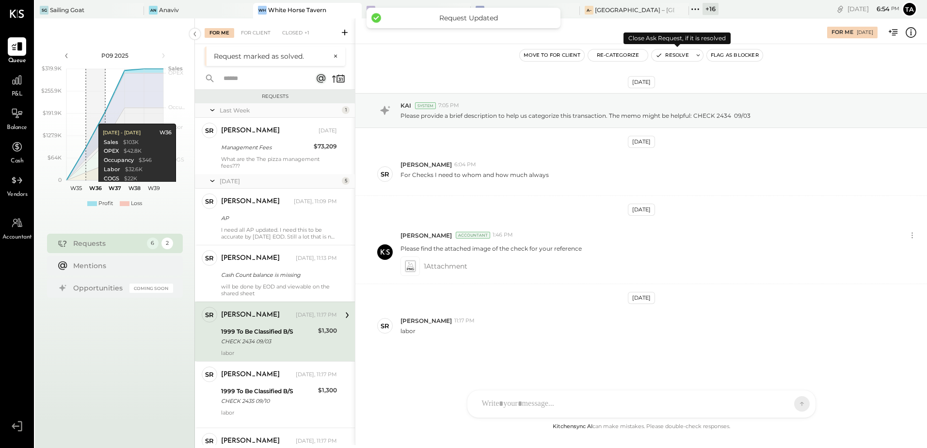
click at [673, 61] on div "Resolve" at bounding box center [677, 55] width 52 height 13
click at [672, 58] on button "Resolve" at bounding box center [672, 55] width 41 height 12
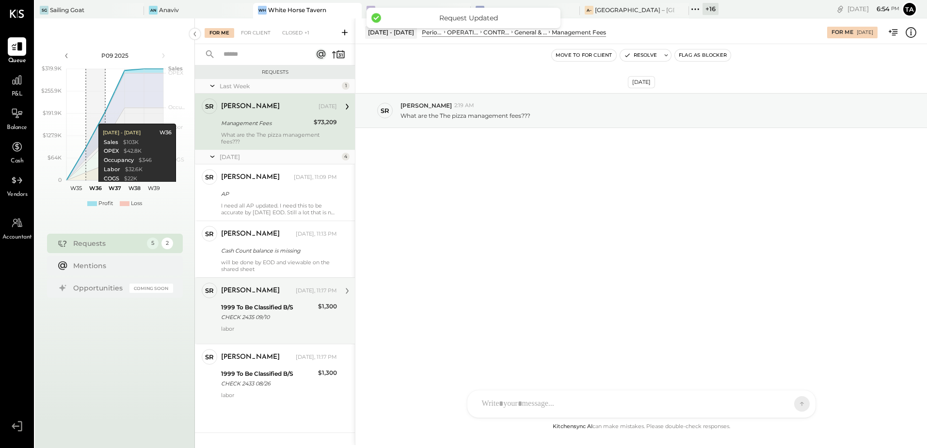
click at [266, 321] on div "CHECK 2435 09/10" at bounding box center [268, 317] width 94 height 10
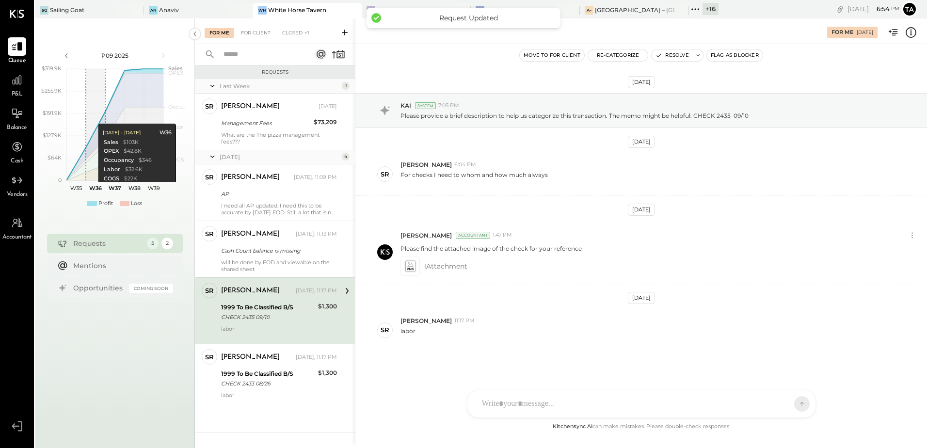
scroll to position [3, 0]
click at [673, 56] on button "Resolve" at bounding box center [672, 55] width 41 height 12
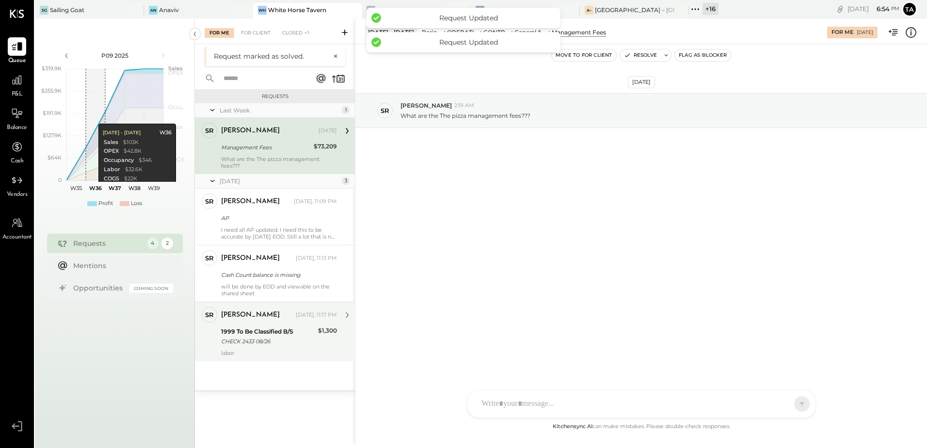
click at [273, 342] on div "CHECK 2433 08/26" at bounding box center [268, 341] width 94 height 10
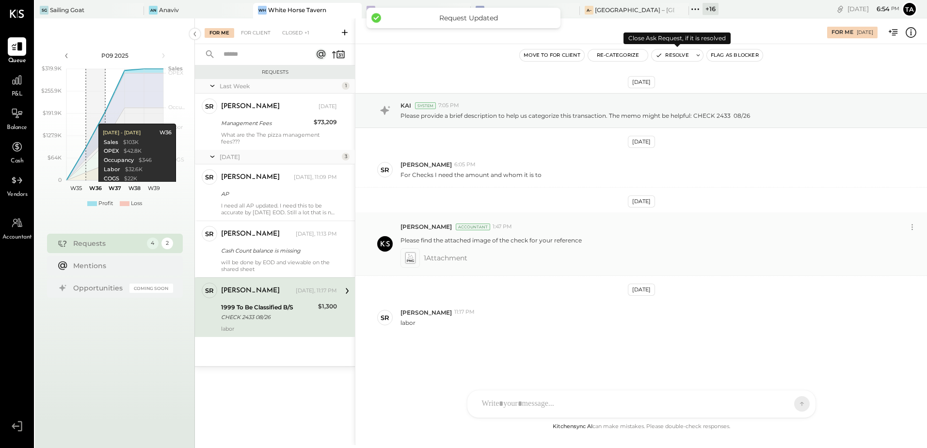
drag, startPoint x: 678, startPoint y: 56, endPoint x: 484, endPoint y: 239, distance: 266.8
click at [679, 55] on button "Resolve" at bounding box center [672, 55] width 41 height 12
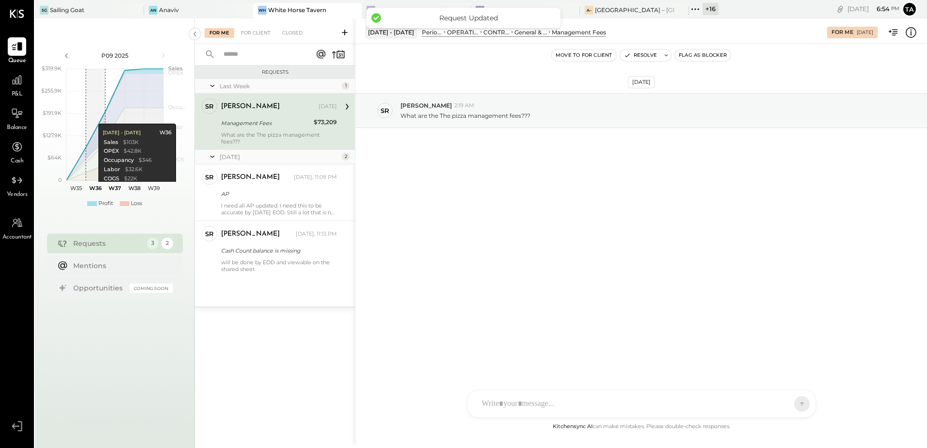
click at [285, 123] on div "Management Fees" at bounding box center [266, 123] width 90 height 10
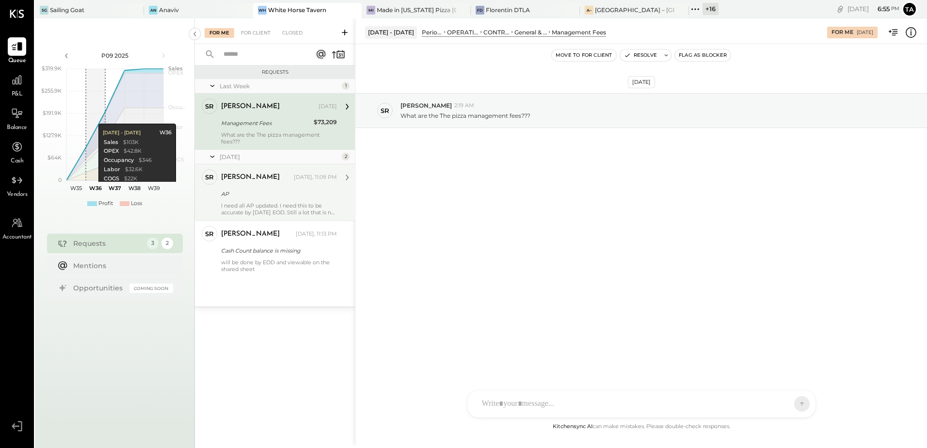
click at [253, 188] on div "AP" at bounding box center [277, 194] width 113 height 12
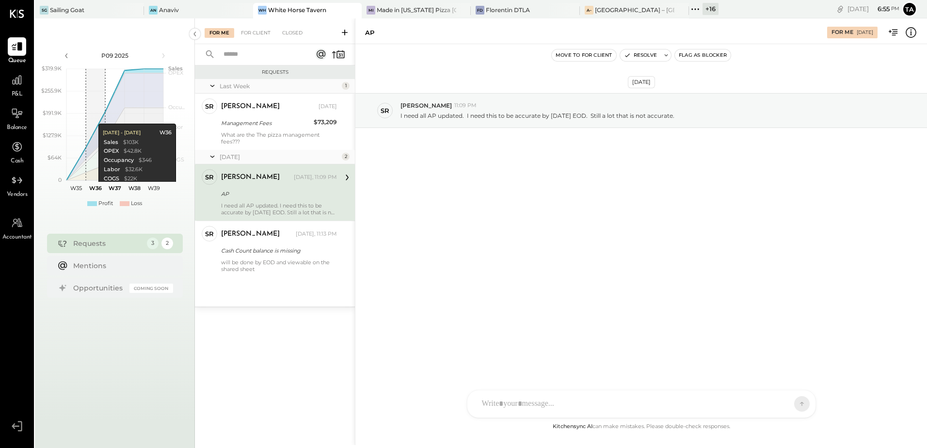
click at [527, 400] on div at bounding box center [632, 403] width 311 height 21
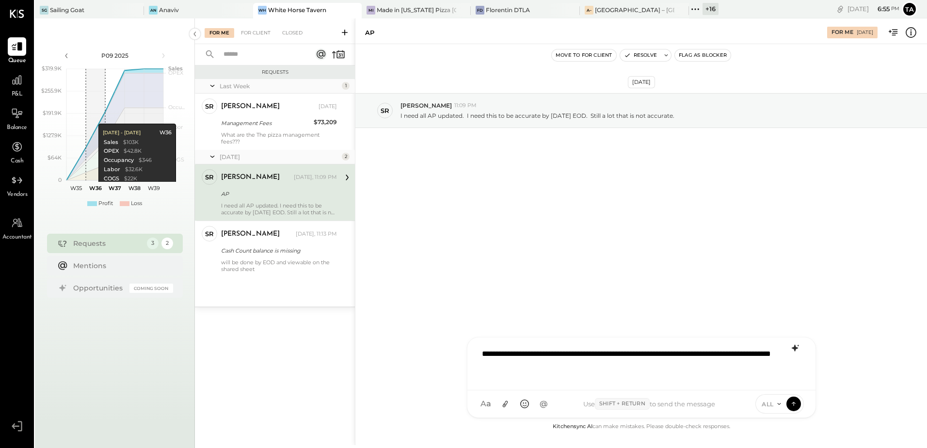
click at [798, 349] on icon at bounding box center [795, 348] width 12 height 12
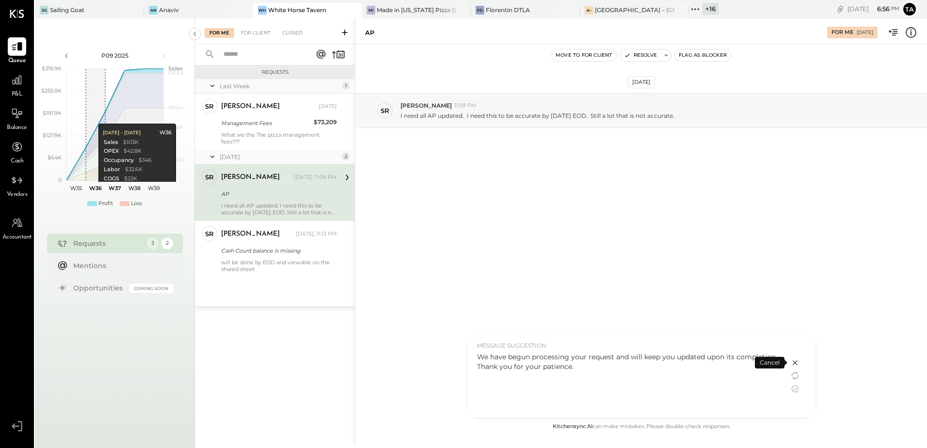
click at [642, 368] on div "We have begun processing your request and will keep you updated upon its comple…" at bounding box center [628, 361] width 303 height 19
click at [796, 390] on icon at bounding box center [795, 389] width 12 height 12
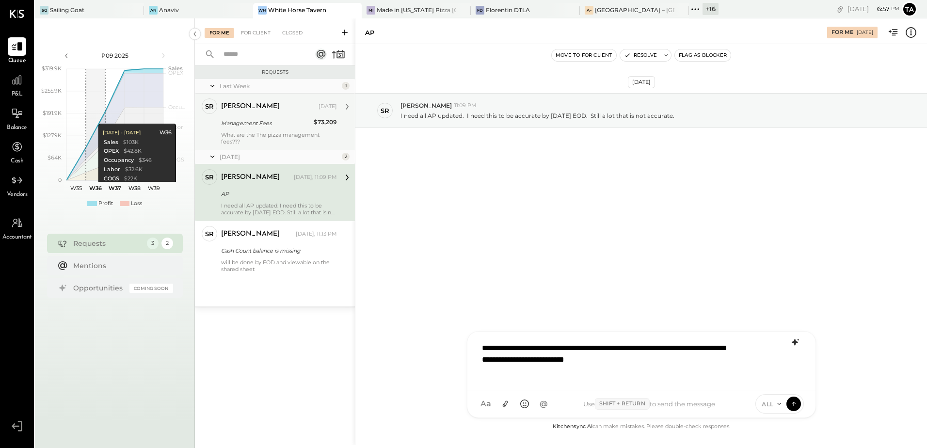
click at [236, 134] on div "What are the The pizza management fees???" at bounding box center [279, 138] width 116 height 14
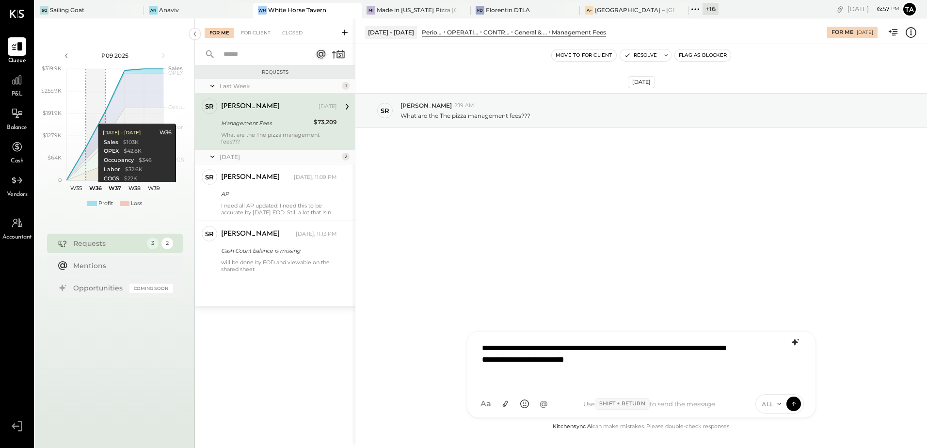
click at [607, 370] on div "**********" at bounding box center [641, 359] width 329 height 45
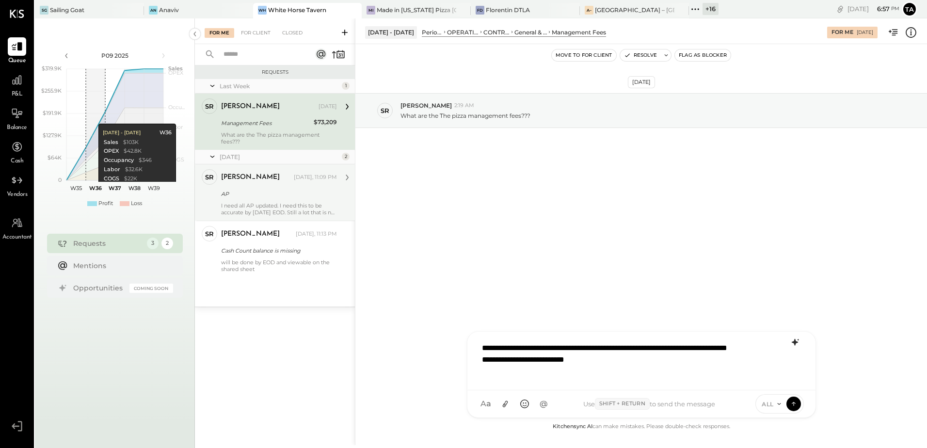
click at [252, 190] on div "AP" at bounding box center [277, 194] width 113 height 10
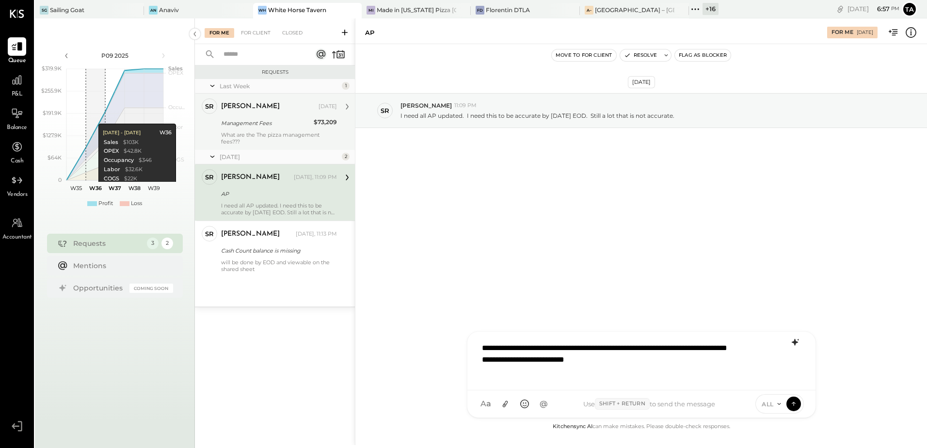
click at [609, 370] on div "**********" at bounding box center [641, 359] width 329 height 45
click at [609, 361] on div "**********" at bounding box center [641, 359] width 329 height 45
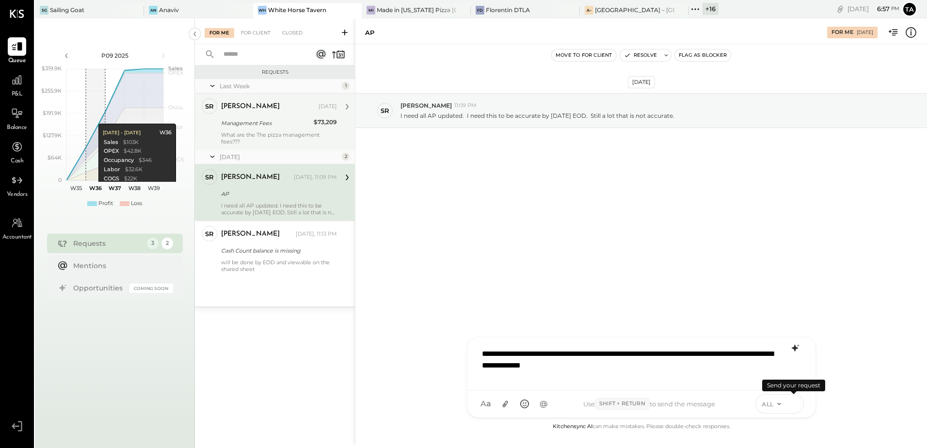
click at [791, 404] on icon at bounding box center [793, 404] width 9 height 10
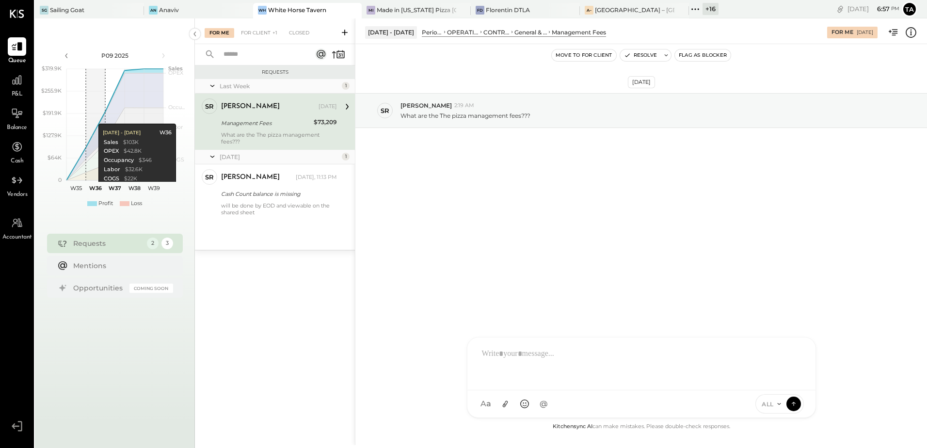
click at [268, 134] on div "What are the The pizza management fees???" at bounding box center [279, 138] width 116 height 14
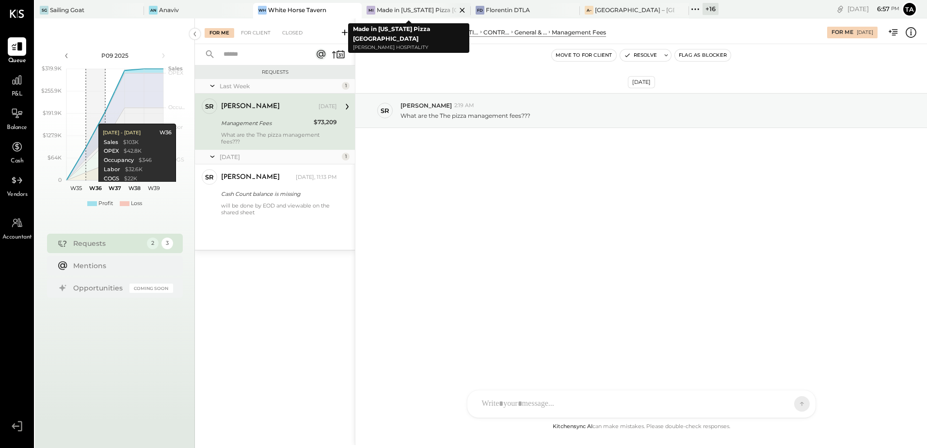
click at [402, 12] on div "Made in [US_STATE] Pizza [GEOGRAPHIC_DATA]" at bounding box center [417, 10] width 80 height 8
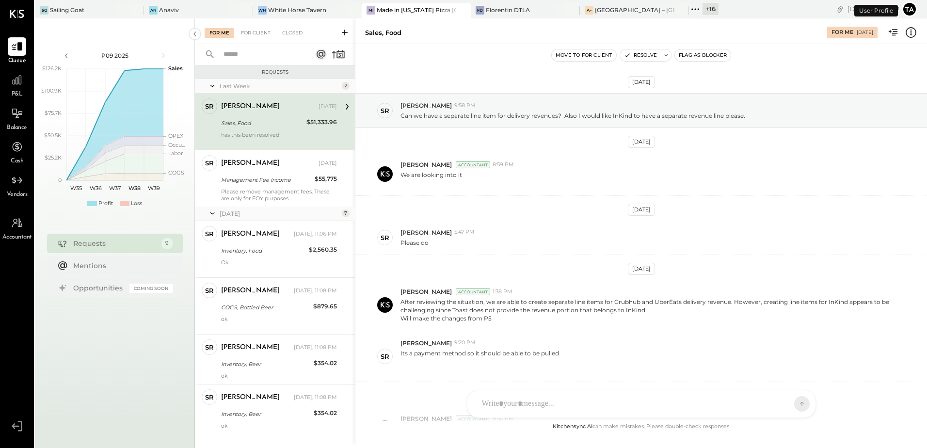
scroll to position [169, 0]
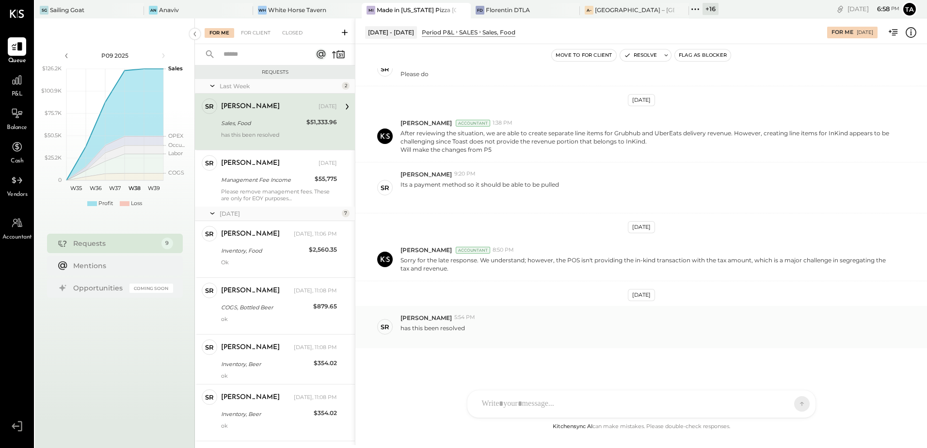
click at [523, 339] on div "has this been resolved" at bounding box center [659, 331] width 519 height 18
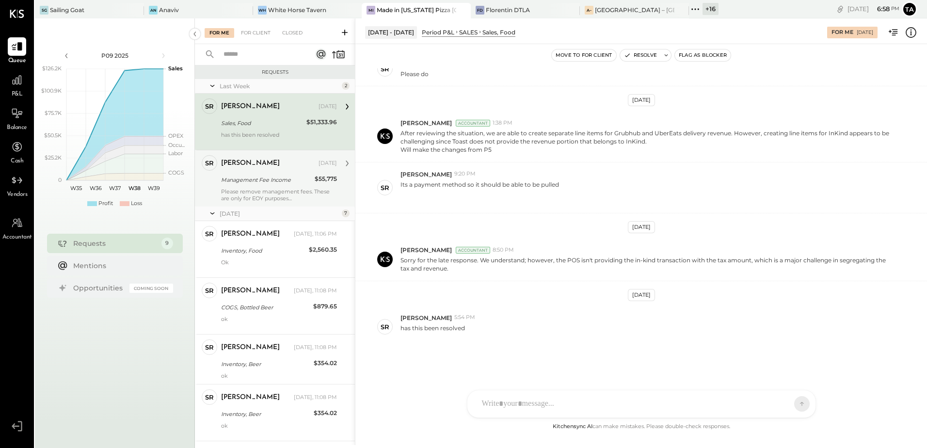
click at [249, 192] on div "Please remove management fees. These are only for EOY purposes" at bounding box center [279, 195] width 116 height 14
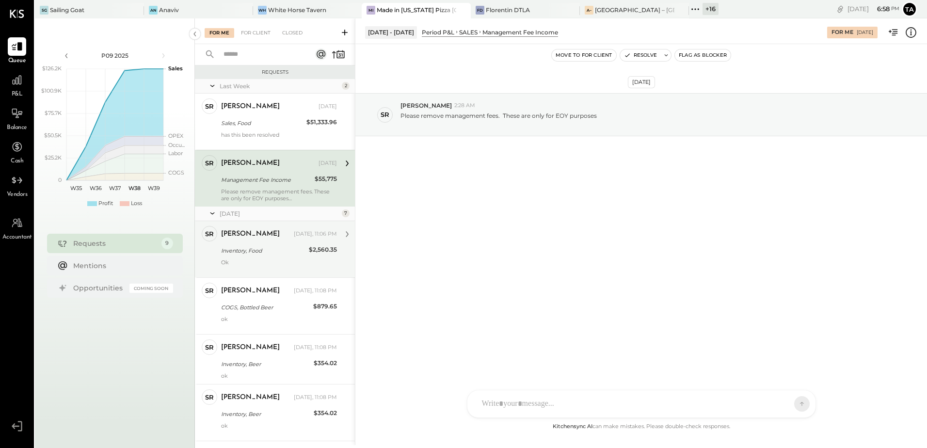
click at [263, 264] on div "Ok" at bounding box center [279, 266] width 116 height 14
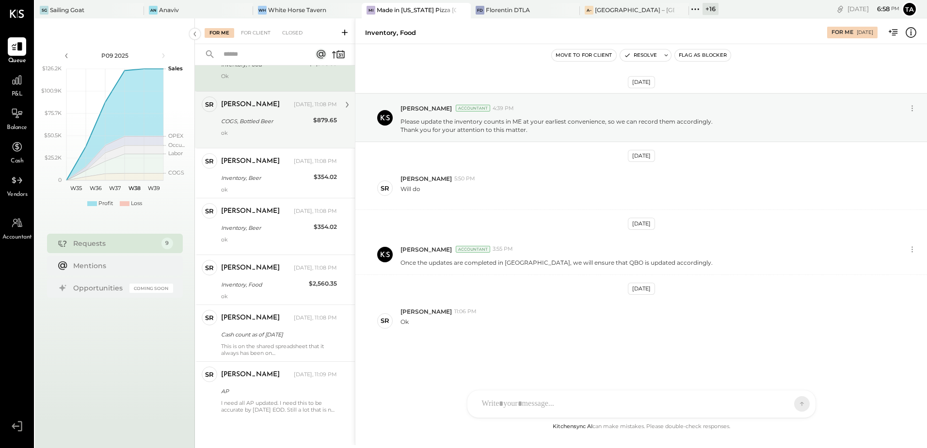
scroll to position [187, 0]
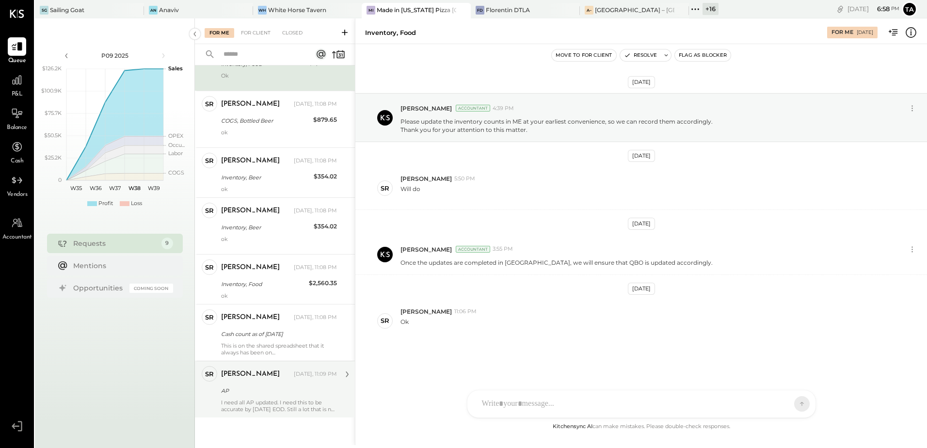
click at [262, 406] on div "I need all AP updated. I need this to be accurate by [DATE] EOD. Still a lot th…" at bounding box center [279, 406] width 116 height 14
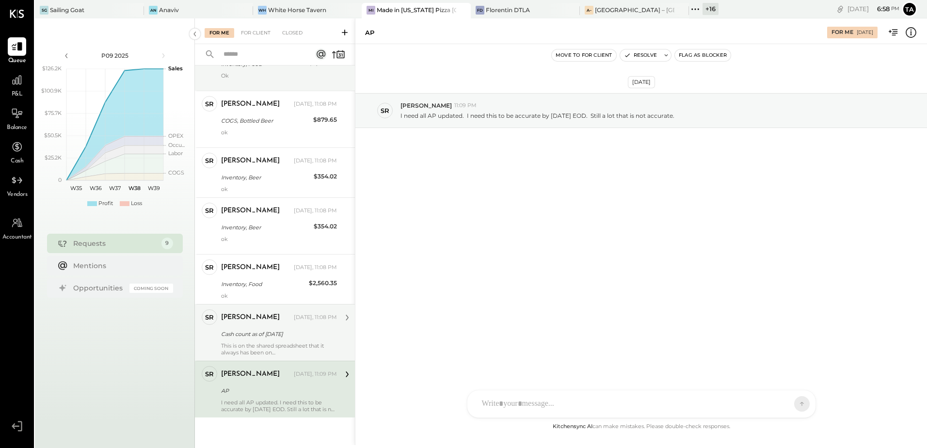
click at [266, 344] on div "This is on the shared spreadsheet that it always has been on" at bounding box center [279, 349] width 116 height 14
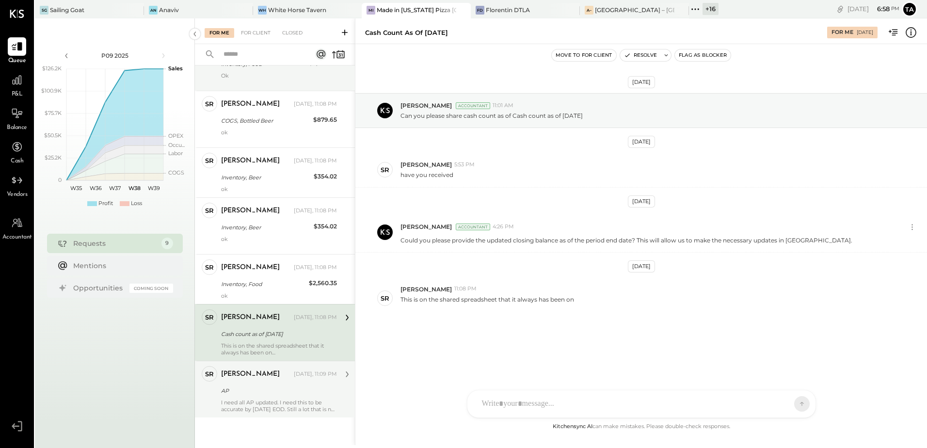
click at [258, 399] on div "I need all AP updated. I need this to be accurate by [DATE] EOD. Still a lot th…" at bounding box center [279, 406] width 116 height 14
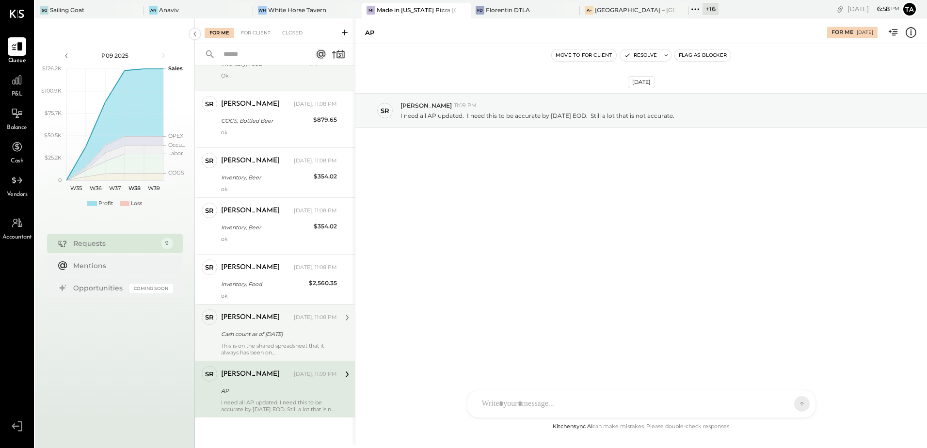
click at [259, 347] on div "This is on the shared spreadsheet that it always has been on" at bounding box center [279, 349] width 116 height 14
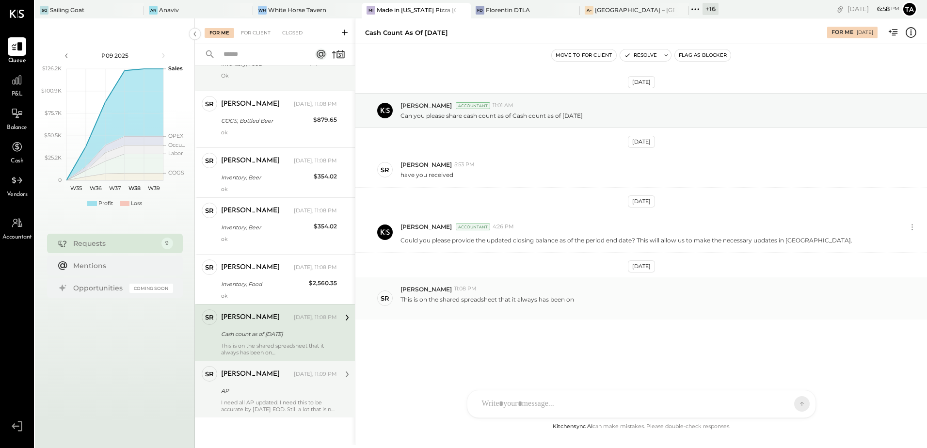
click at [421, 301] on p "This is on the shared spreadsheet that it always has been on" at bounding box center [487, 303] width 174 height 16
drag, startPoint x: 506, startPoint y: 298, endPoint x: 521, endPoint y: 299, distance: 15.1
click at [517, 299] on p "This is on the shared spreadsheet that it always has been on" at bounding box center [487, 303] width 174 height 16
drag, startPoint x: 521, startPoint y: 299, endPoint x: 538, endPoint y: 325, distance: 31.1
click at [538, 325] on div "[DATE] [PERSON_NAME] Accountant 11:01 AM Can you please share cash count as of …" at bounding box center [641, 230] width 572 height 324
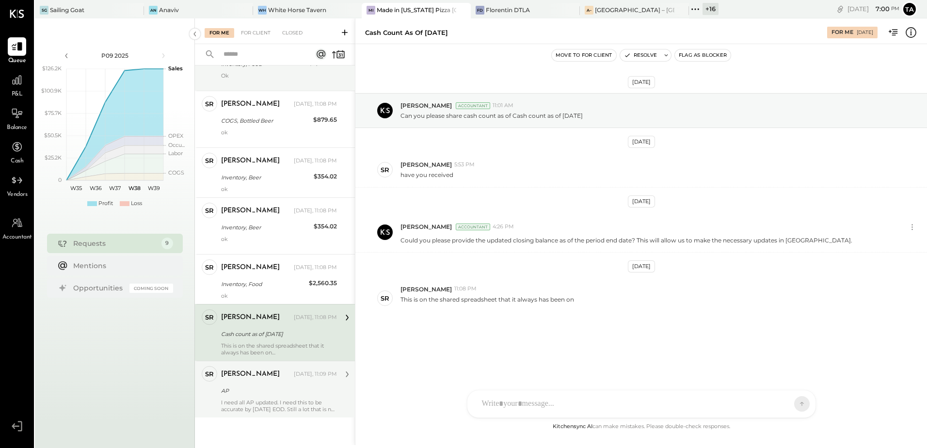
click at [255, 345] on div "This is on the shared spreadsheet that it always has been on" at bounding box center [279, 349] width 116 height 14
click at [493, 335] on div "[DATE] [PERSON_NAME] Accountant 11:01 AM Can you please share cash count as of …" at bounding box center [641, 230] width 572 height 324
click at [538, 406] on div at bounding box center [632, 403] width 311 height 21
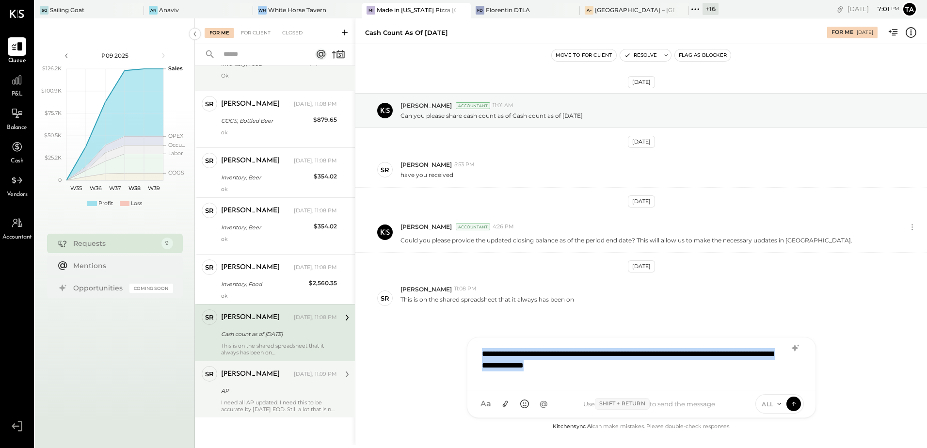
copy div "**********"
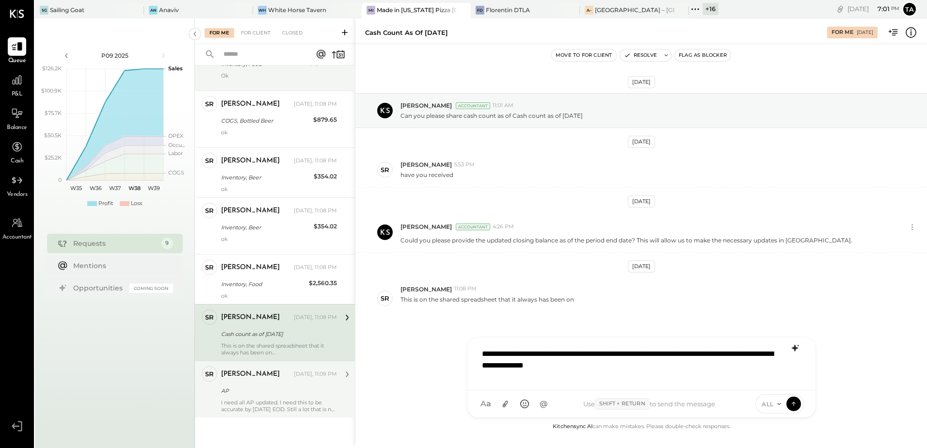
click at [794, 350] on icon at bounding box center [794, 348] width 6 height 7
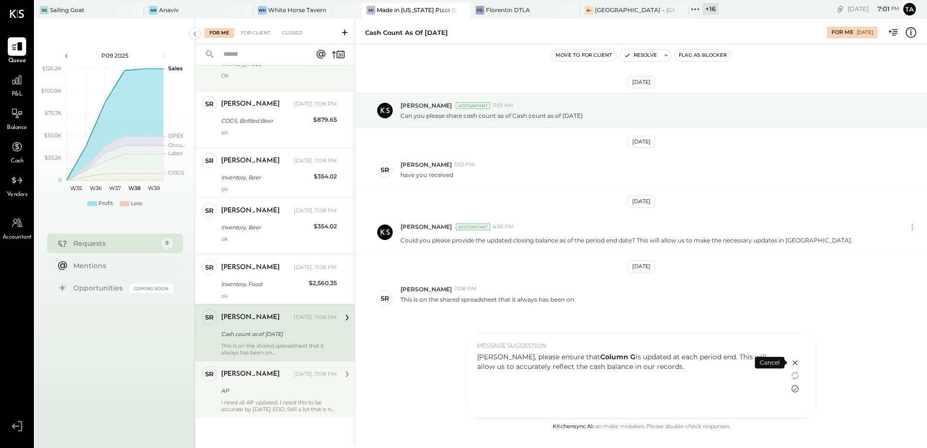
click at [795, 391] on icon at bounding box center [795, 389] width 12 height 12
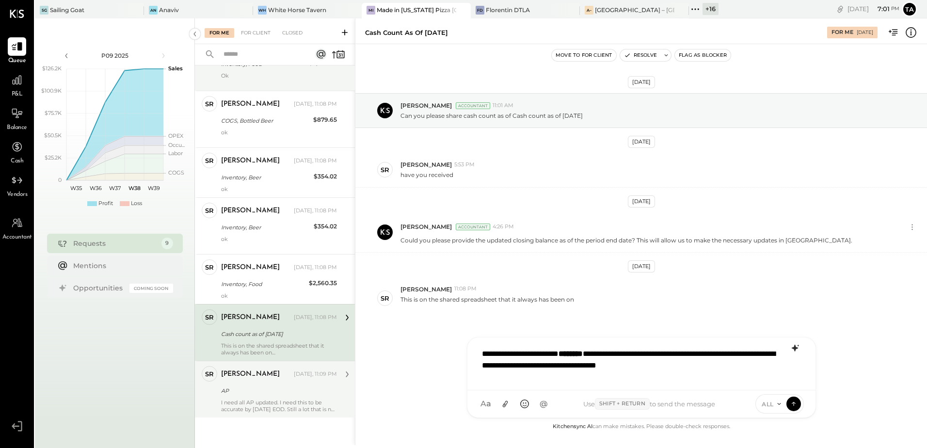
click at [738, 369] on div "**********" at bounding box center [641, 362] width 329 height 39
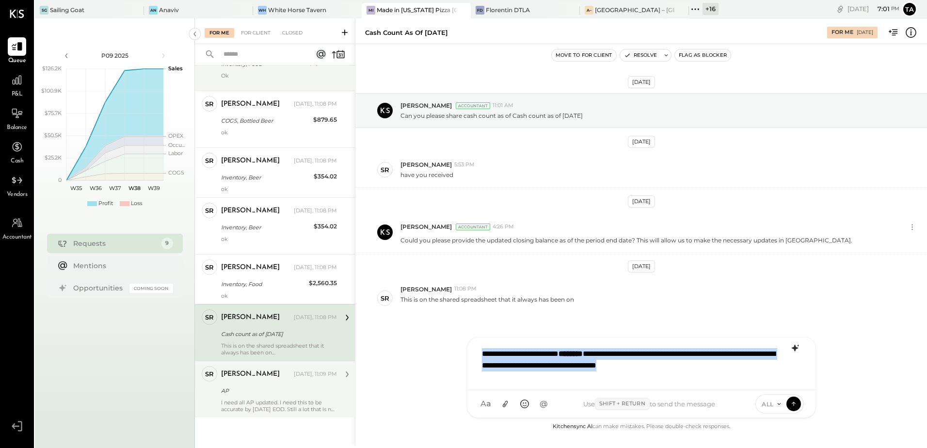
click at [744, 369] on div "**********" at bounding box center [641, 362] width 329 height 39
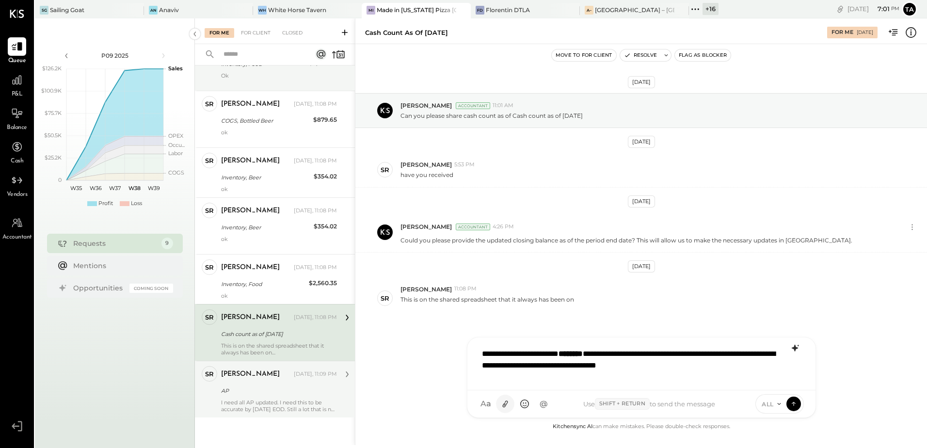
click at [504, 407] on icon at bounding box center [504, 404] width 5 height 7
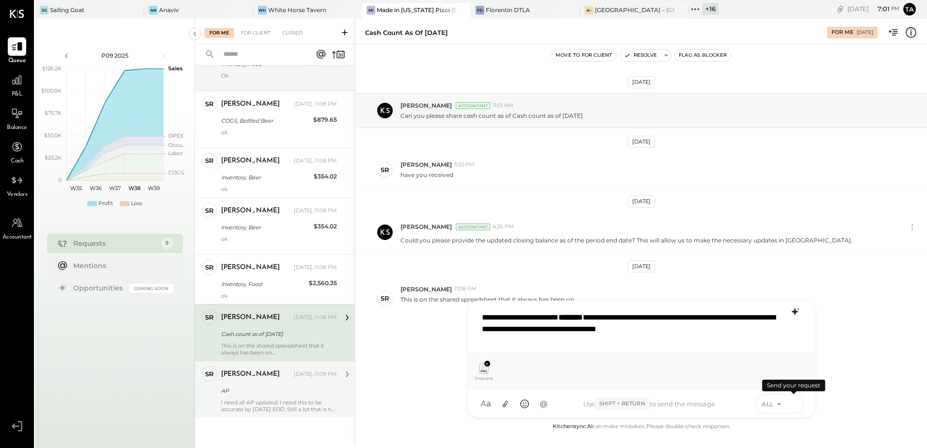
click at [791, 405] on icon at bounding box center [793, 404] width 9 height 10
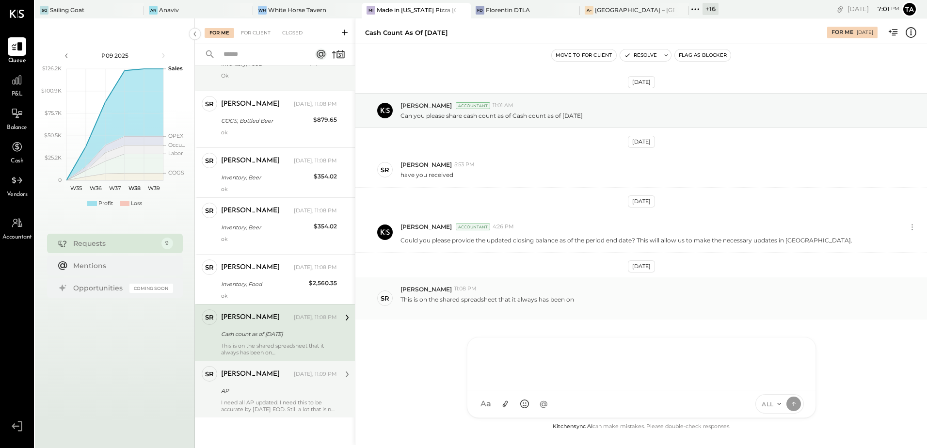
scroll to position [130, 0]
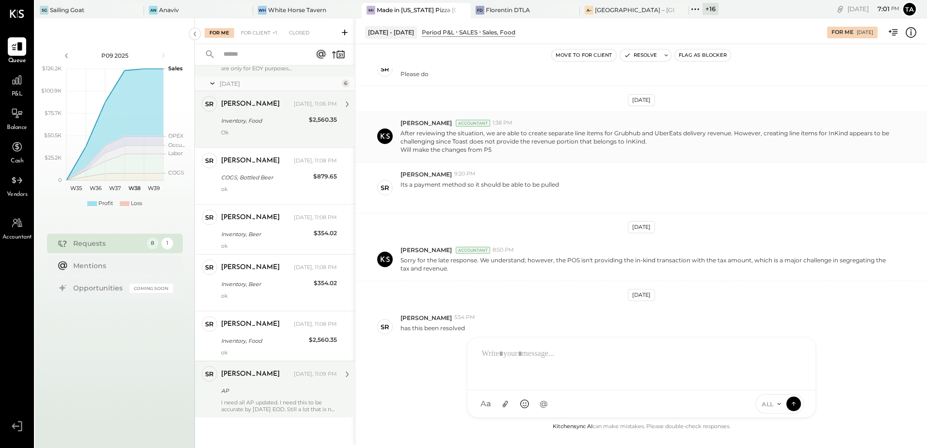
click at [242, 136] on div at bounding box center [279, 139] width 116 height 7
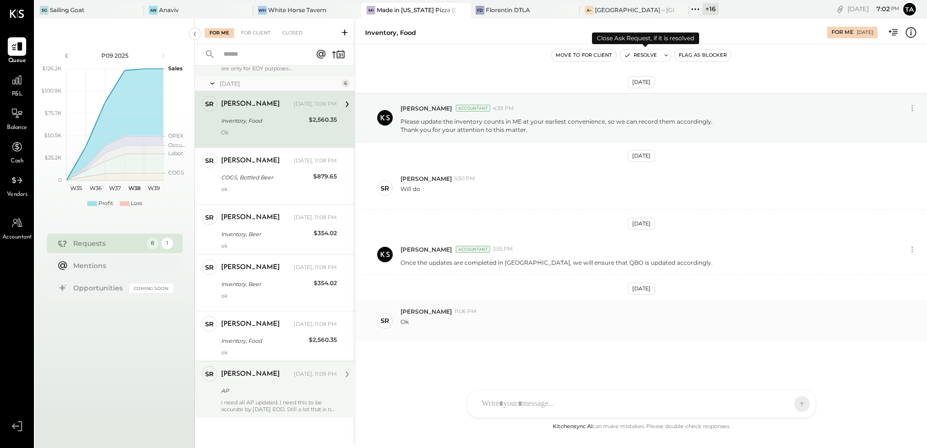
click at [640, 59] on button "Resolve" at bounding box center [640, 55] width 41 height 12
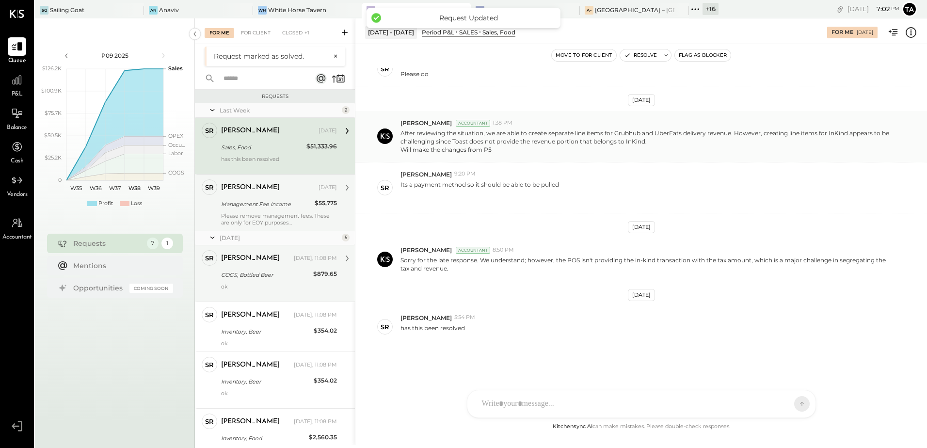
click at [255, 286] on div "ok" at bounding box center [279, 290] width 116 height 14
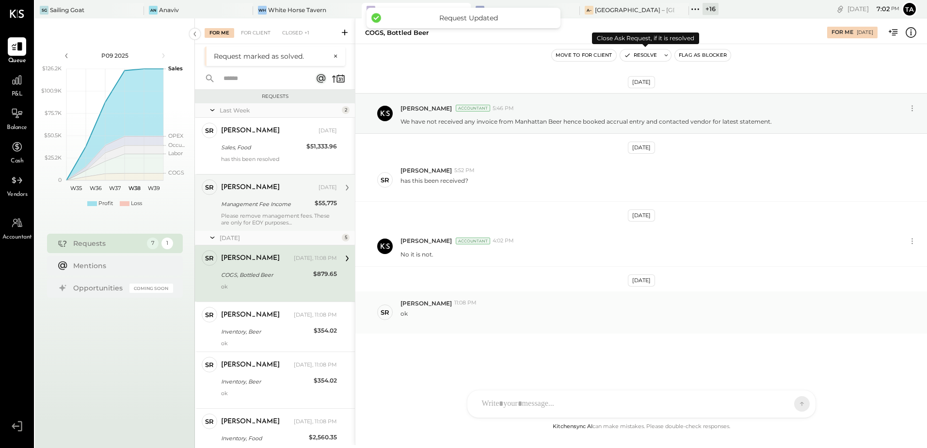
click at [637, 53] on button "Resolve" at bounding box center [640, 55] width 41 height 12
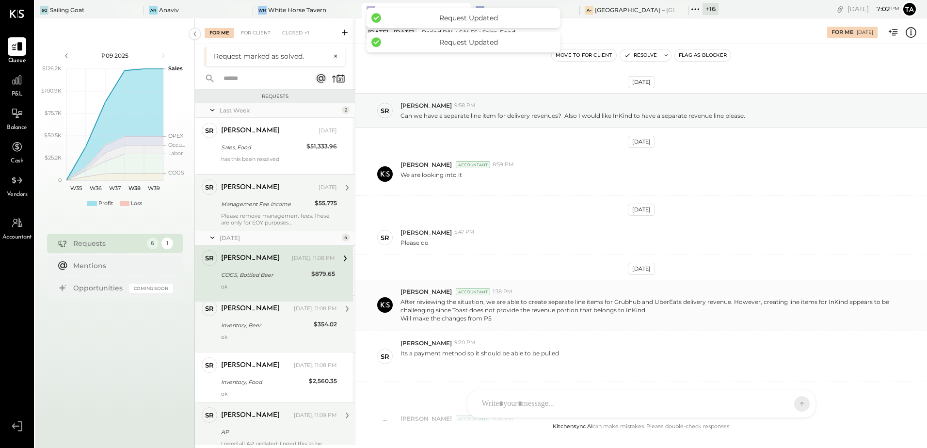
scroll to position [169, 0]
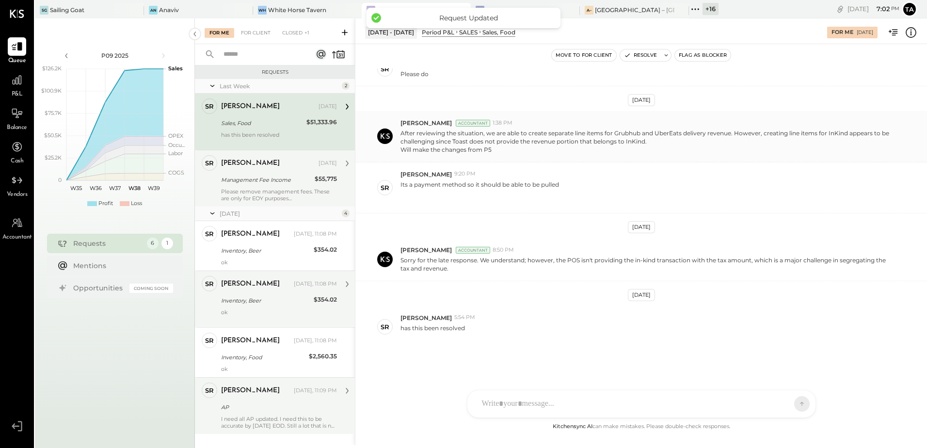
click at [263, 280] on div "[PERSON_NAME]" at bounding box center [256, 284] width 71 height 10
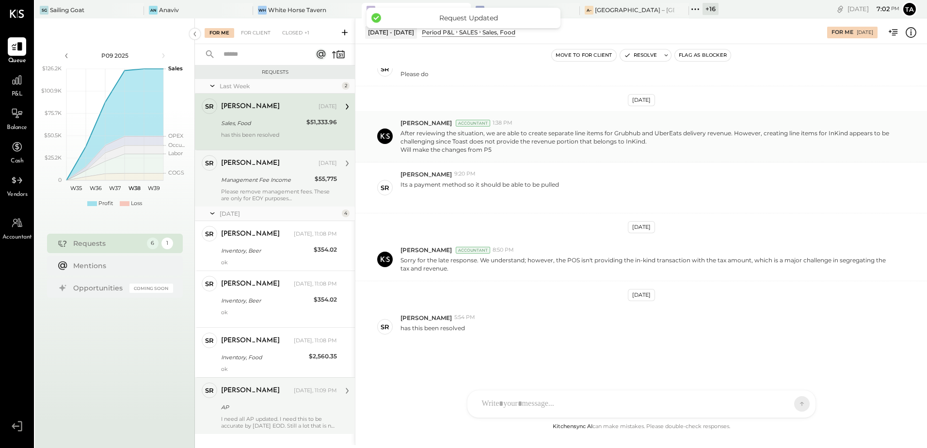
scroll to position [2, 0]
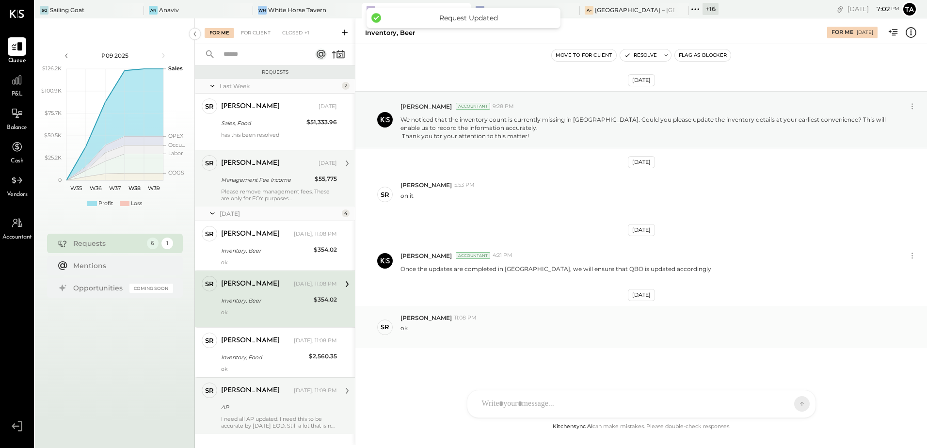
click at [274, 303] on div "Inventory, Beer" at bounding box center [266, 301] width 90 height 10
click at [640, 58] on button "Resolve" at bounding box center [640, 55] width 41 height 12
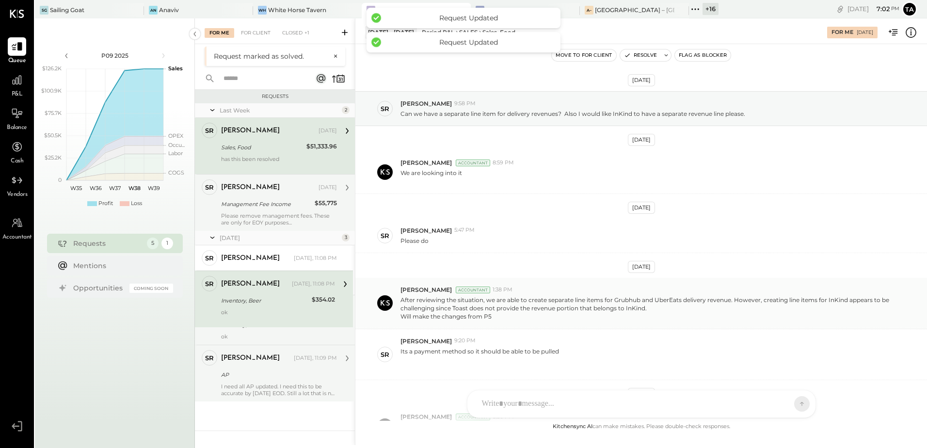
scroll to position [169, 0]
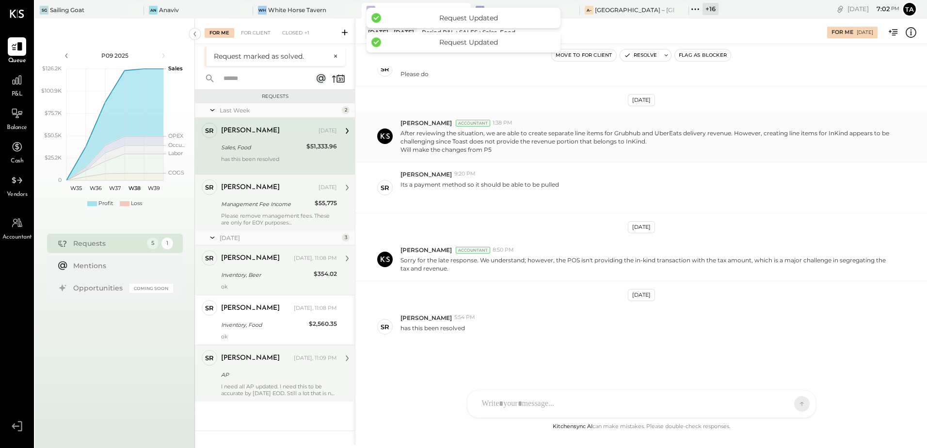
click at [257, 279] on div "Inventory, Beer" at bounding box center [266, 275] width 90 height 10
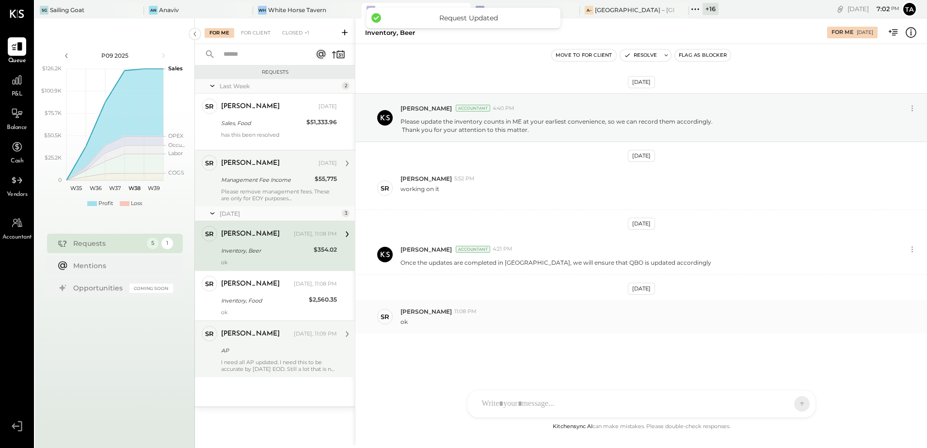
click at [270, 254] on div "Inventory, Beer" at bounding box center [266, 251] width 90 height 10
click at [634, 60] on button "Resolve" at bounding box center [640, 55] width 41 height 12
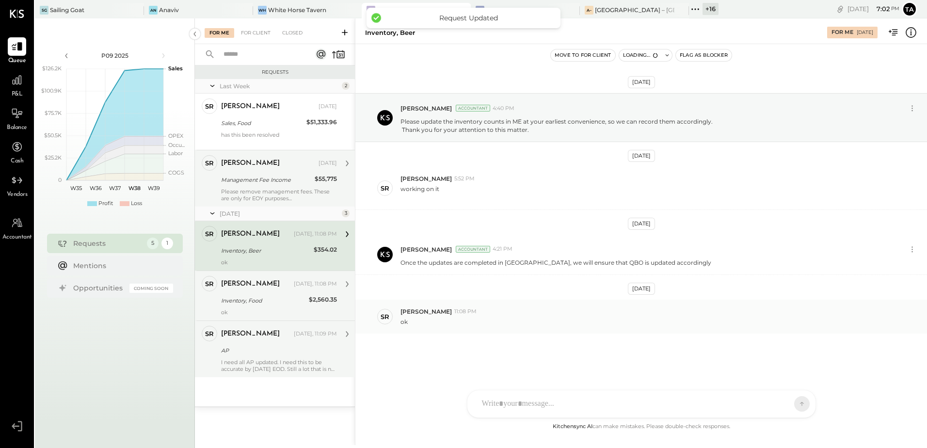
scroll to position [169, 0]
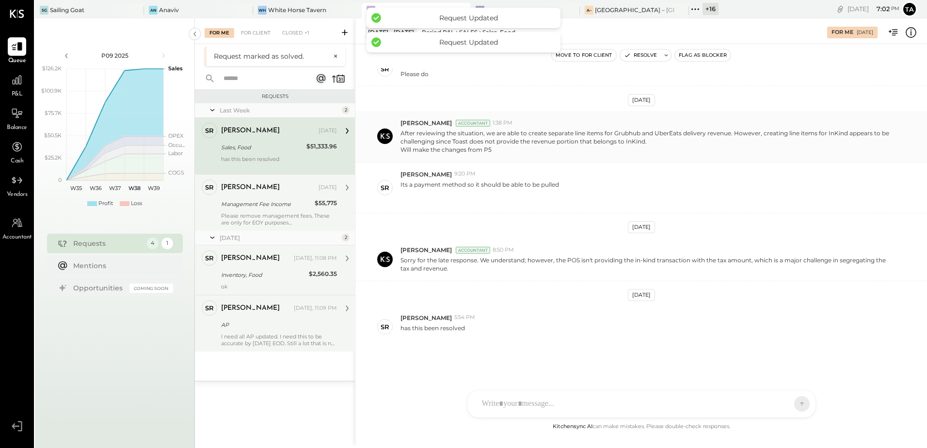
click at [250, 278] on div "Inventory, Food" at bounding box center [263, 275] width 85 height 10
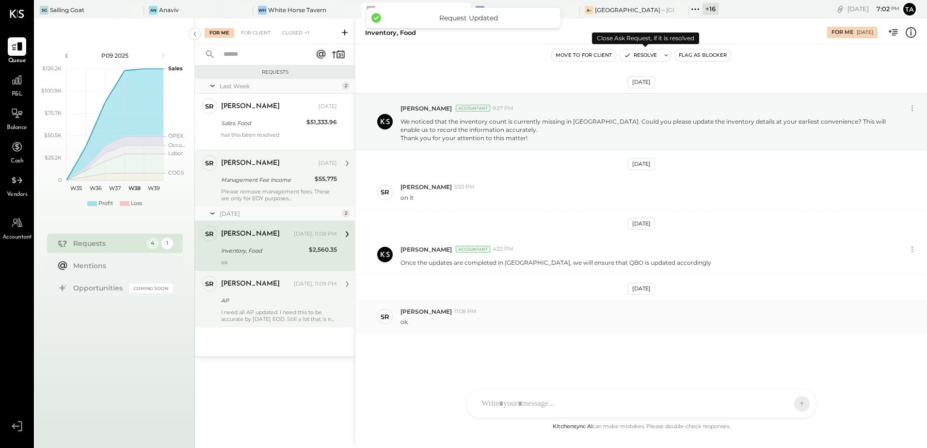
click at [639, 56] on button "Resolve" at bounding box center [640, 55] width 41 height 12
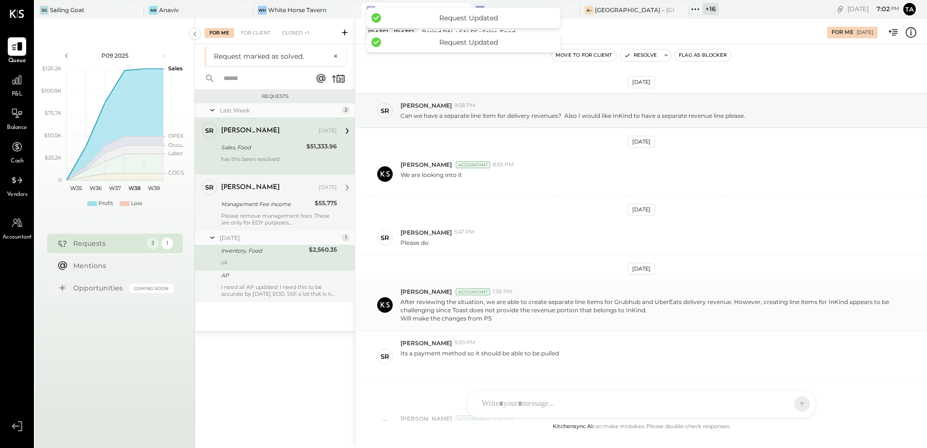
scroll to position [169, 0]
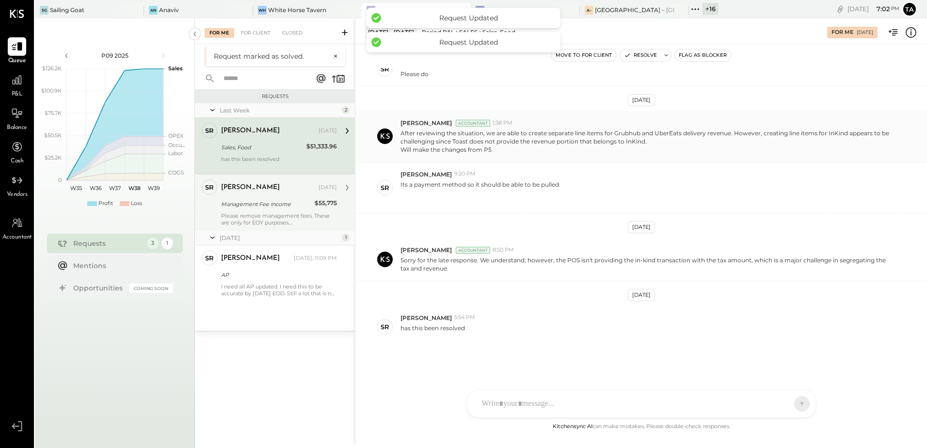
click at [267, 214] on div "Please remove management fees. These are only for EOY purposes" at bounding box center [279, 219] width 116 height 14
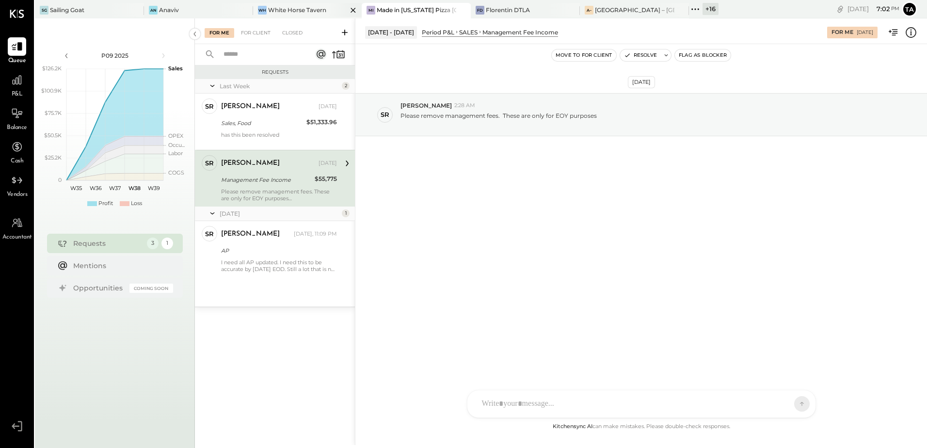
click at [296, 14] on div "White Horse Tavern" at bounding box center [297, 10] width 58 height 8
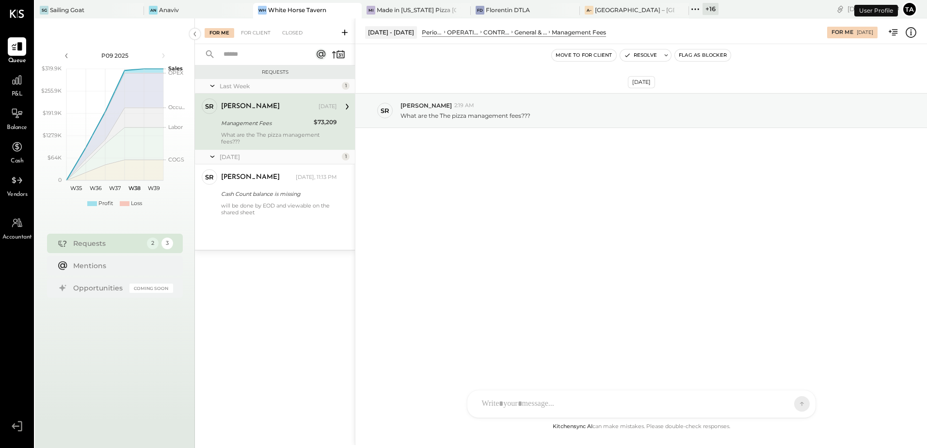
click at [251, 134] on div "What are the The pizza management fees???" at bounding box center [279, 138] width 116 height 14
click at [262, 124] on div "Management Fees" at bounding box center [266, 123] width 90 height 10
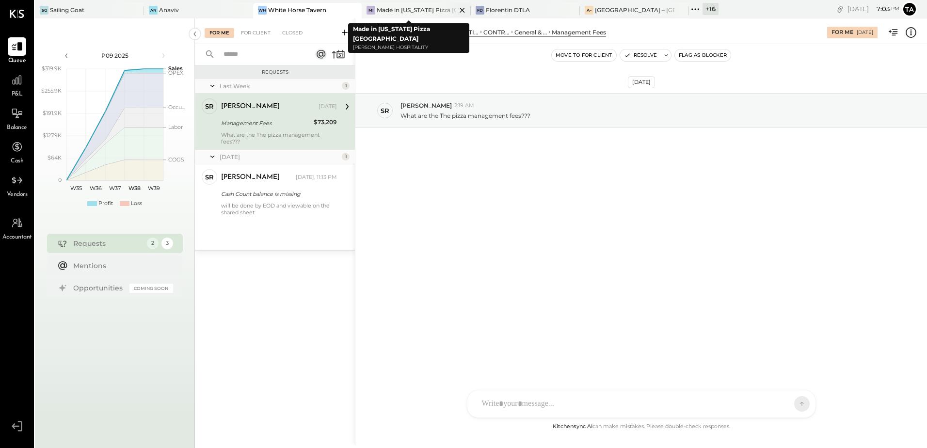
click at [415, 12] on div "Made in [US_STATE] Pizza [GEOGRAPHIC_DATA]" at bounding box center [417, 10] width 80 height 8
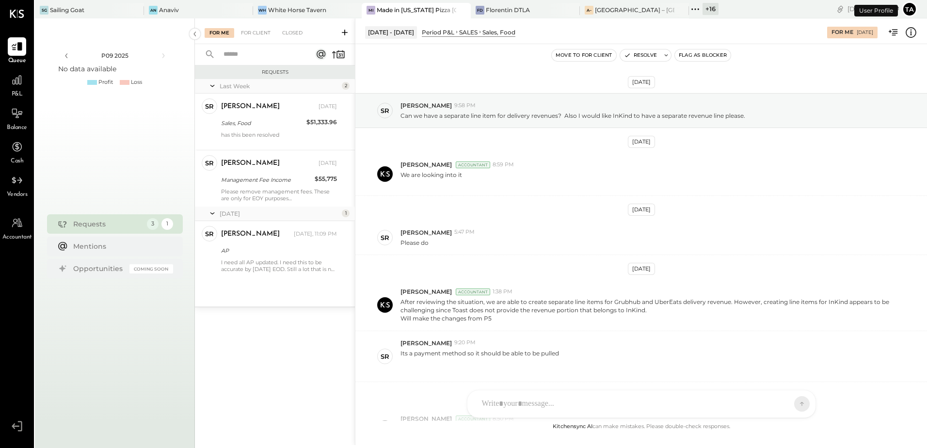
scroll to position [169, 0]
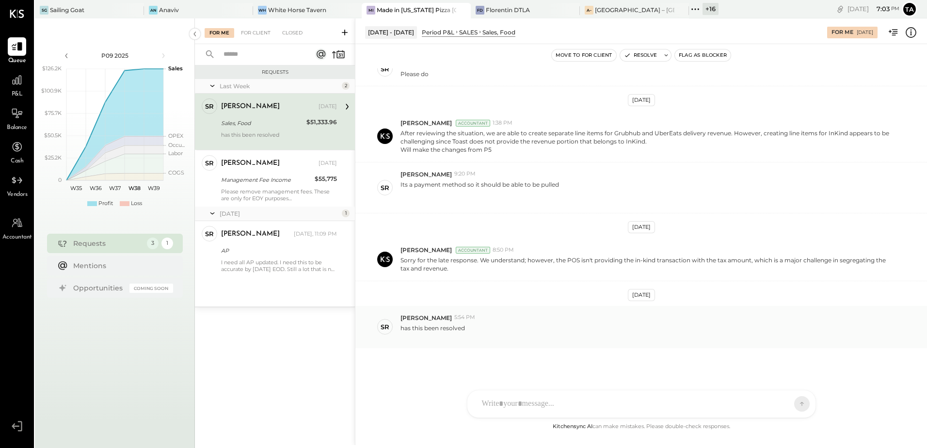
click at [547, 342] on div "SR [PERSON_NAME] 5:54 PM has this been resolved" at bounding box center [641, 327] width 572 height 42
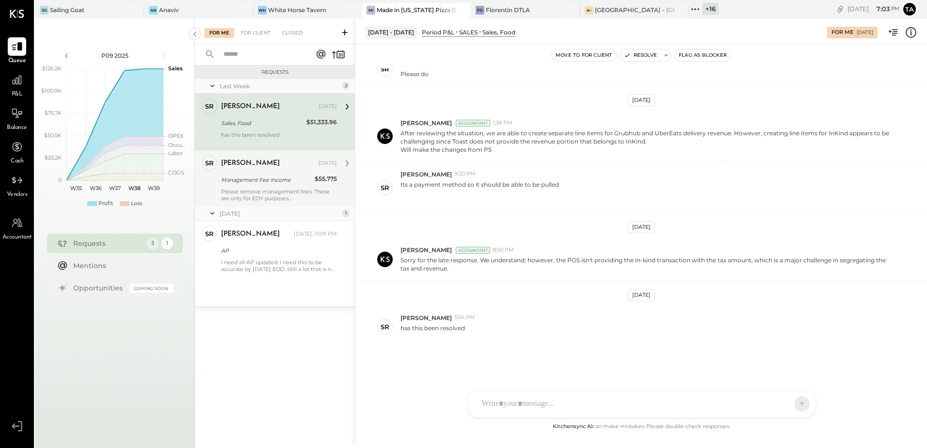
click at [267, 200] on div "Please remove management fees. These are only for EOY purposes" at bounding box center [279, 195] width 116 height 14
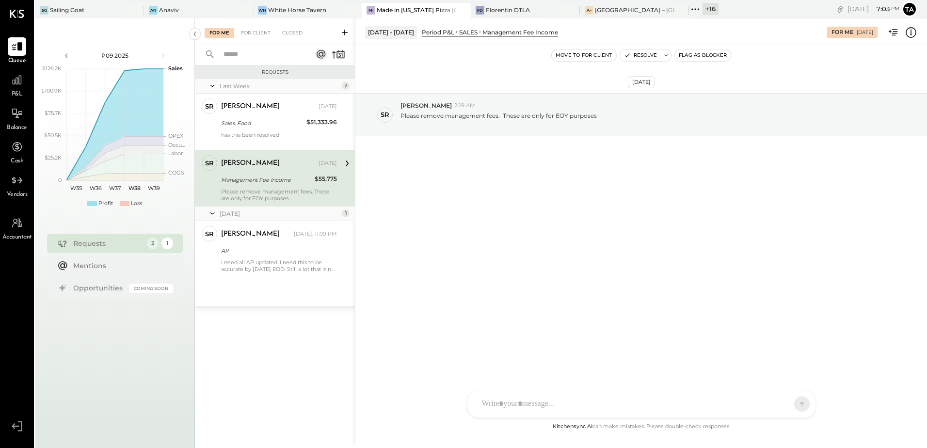
click at [573, 204] on div "[DATE] SR [PERSON_NAME] 2:28 AM Please remove management fees. These are only f…" at bounding box center [641, 138] width 572 height 141
drag, startPoint x: 518, startPoint y: 115, endPoint x: 578, endPoint y: 121, distance: 60.9
click at [578, 121] on p "Please remove management fees. These are only for EOY purposes" at bounding box center [498, 120] width 196 height 16
click at [288, 3] on div "[PERSON_NAME] Horse Tavern" at bounding box center [307, 11] width 109 height 16
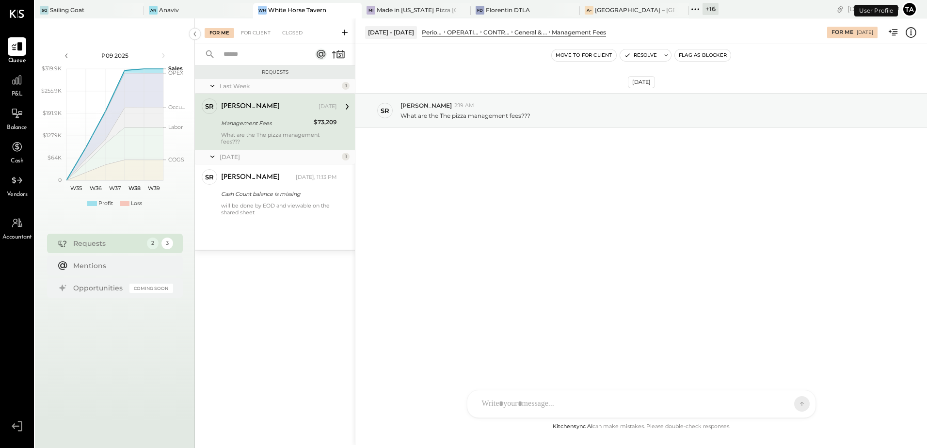
click at [255, 127] on div "Management Fees" at bounding box center [266, 123] width 90 height 10
click at [578, 400] on div at bounding box center [632, 403] width 311 height 21
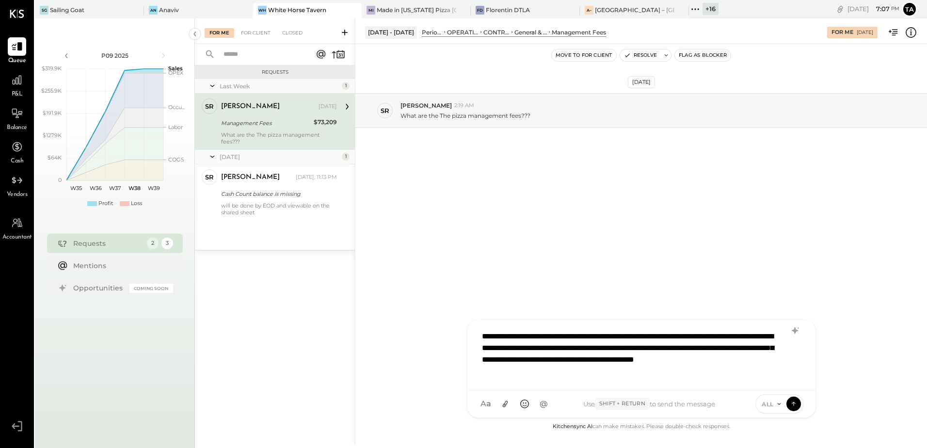
click at [663, 373] on div "**********" at bounding box center [641, 354] width 329 height 56
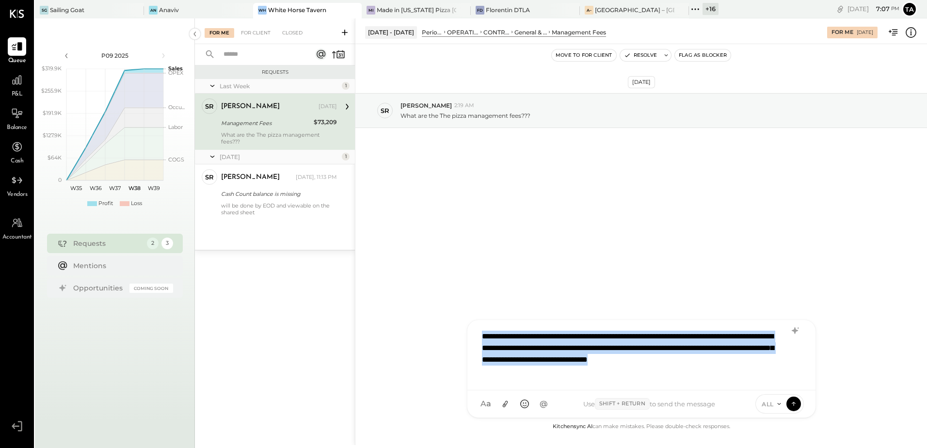
copy div "**********"
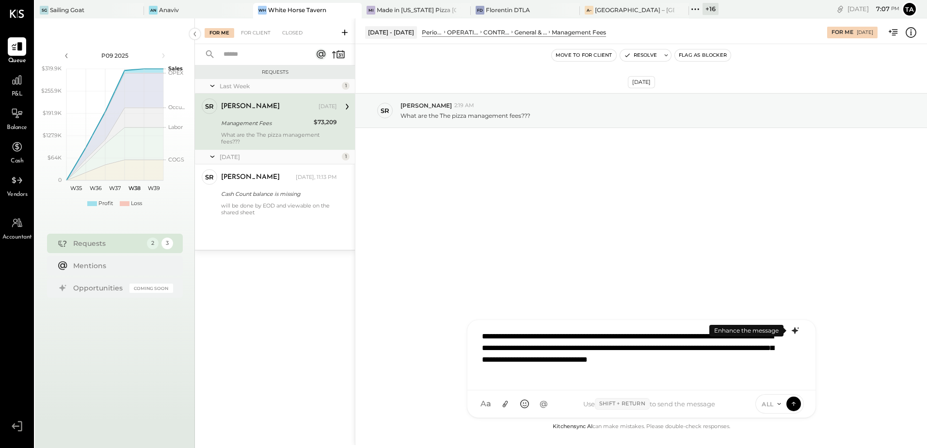
click at [796, 332] on icon at bounding box center [795, 331] width 12 height 12
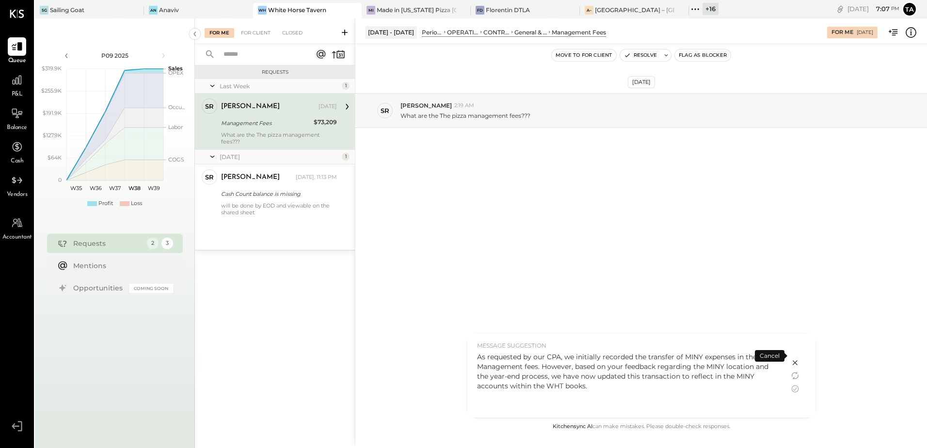
click at [796, 388] on icon at bounding box center [795, 389] width 12 height 12
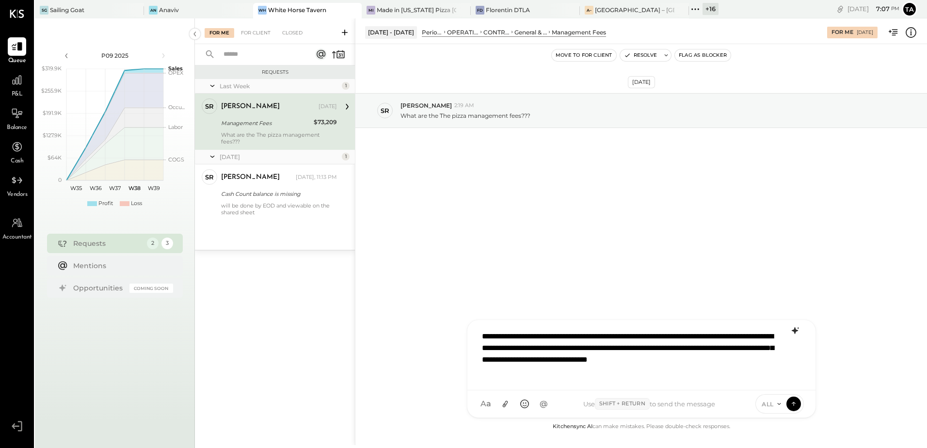
click at [532, 335] on div "**********" at bounding box center [641, 354] width 329 height 56
click at [581, 340] on div "**********" at bounding box center [641, 354] width 329 height 56
click at [507, 369] on div "**********" at bounding box center [641, 354] width 329 height 56
click at [556, 372] on div "**********" at bounding box center [641, 354] width 329 height 56
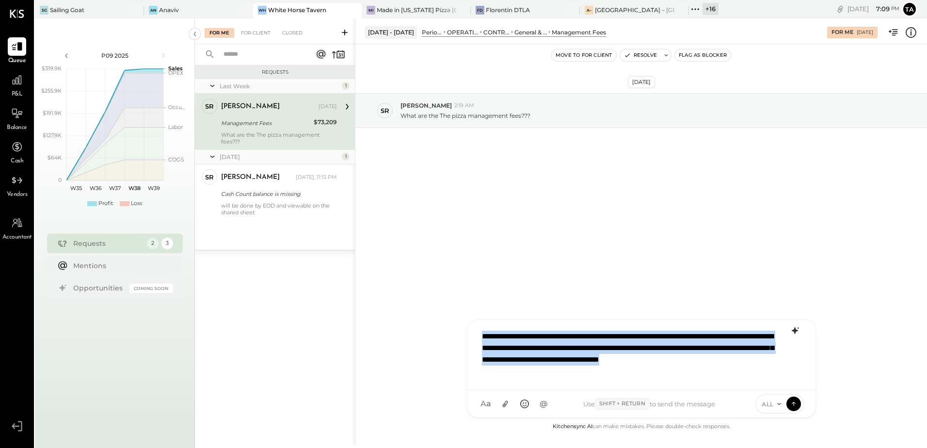
copy div "**********"
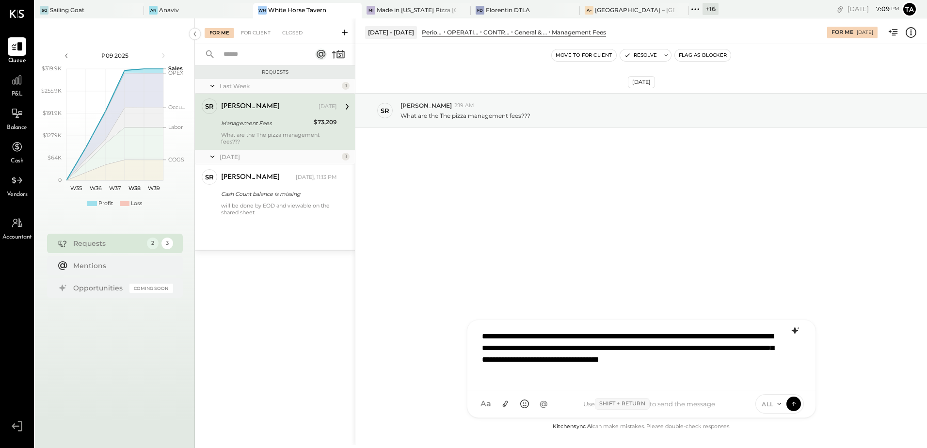
click at [794, 332] on icon at bounding box center [794, 330] width 6 height 7
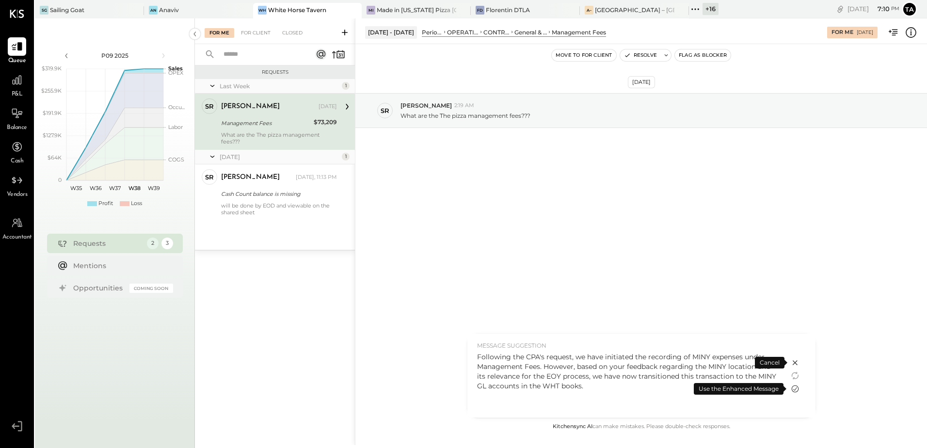
click at [797, 390] on icon at bounding box center [795, 389] width 12 height 12
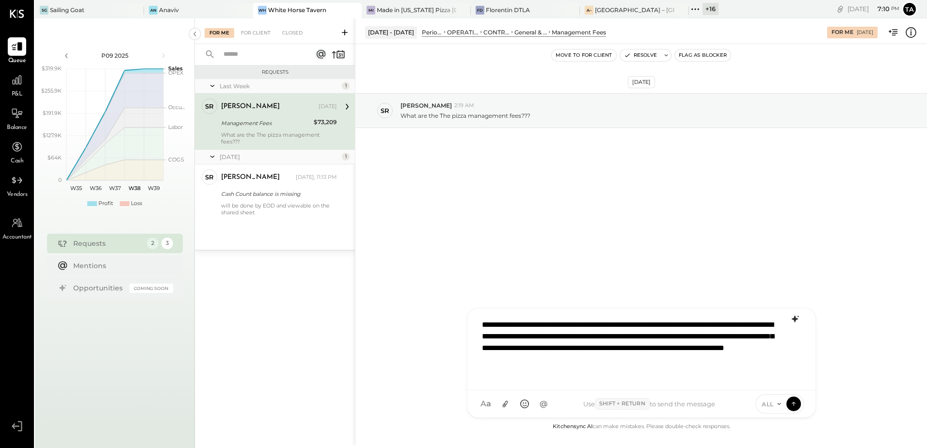
click at [520, 348] on div "**********" at bounding box center [641, 348] width 329 height 68
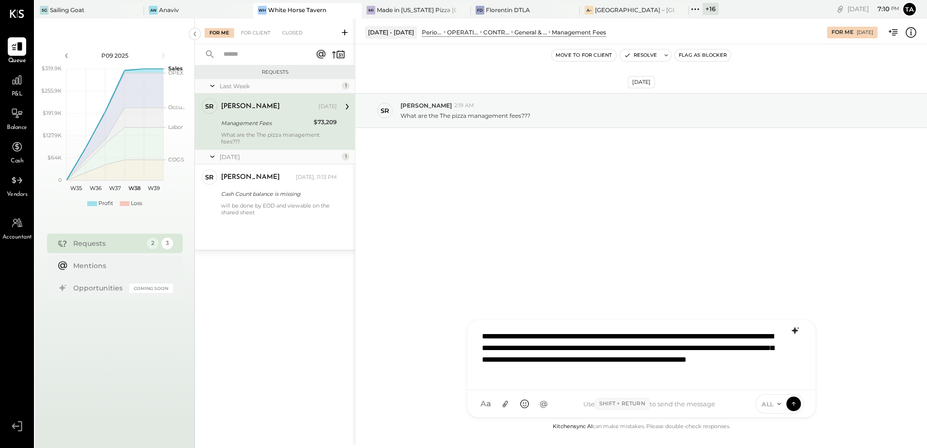
click at [749, 372] on div "**********" at bounding box center [641, 354] width 329 height 56
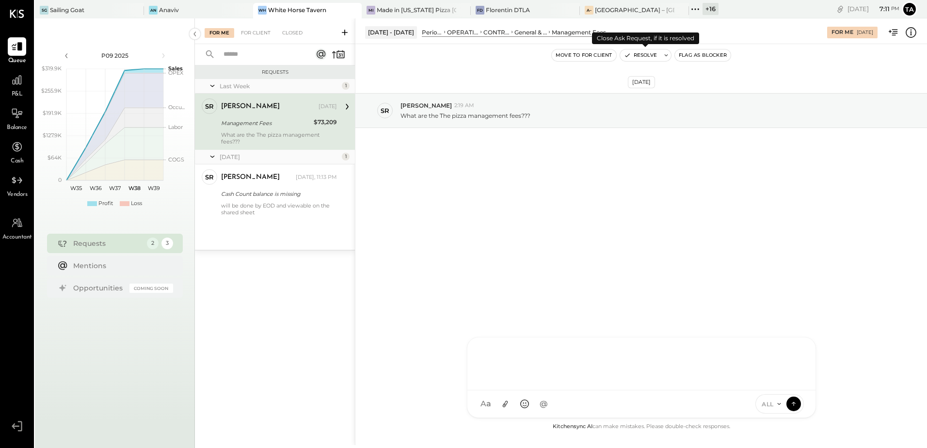
click at [666, 56] on icon at bounding box center [666, 55] width 3 height 2
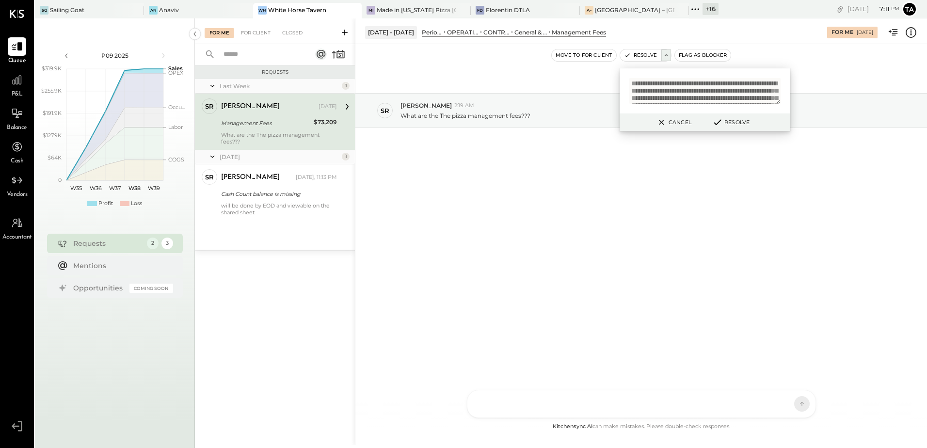
scroll to position [37, 0]
type textarea "**********"
click at [724, 123] on button "Resolve" at bounding box center [731, 122] width 44 height 12
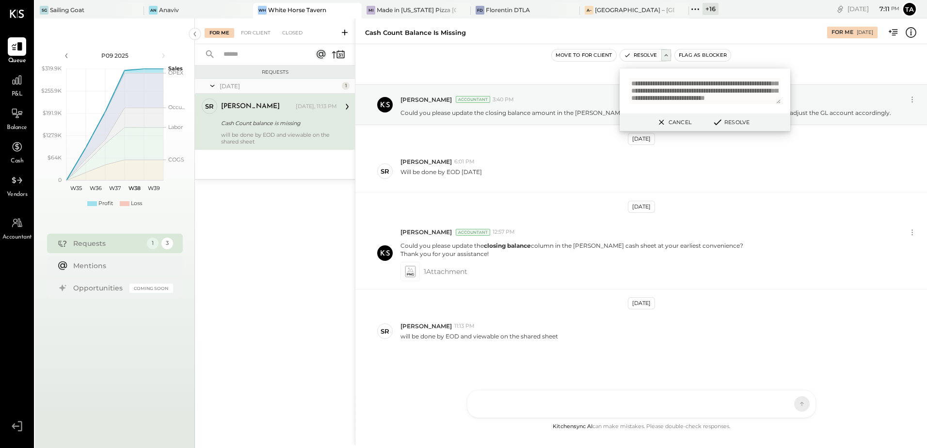
click at [678, 124] on button "Cancel" at bounding box center [674, 122] width 42 height 13
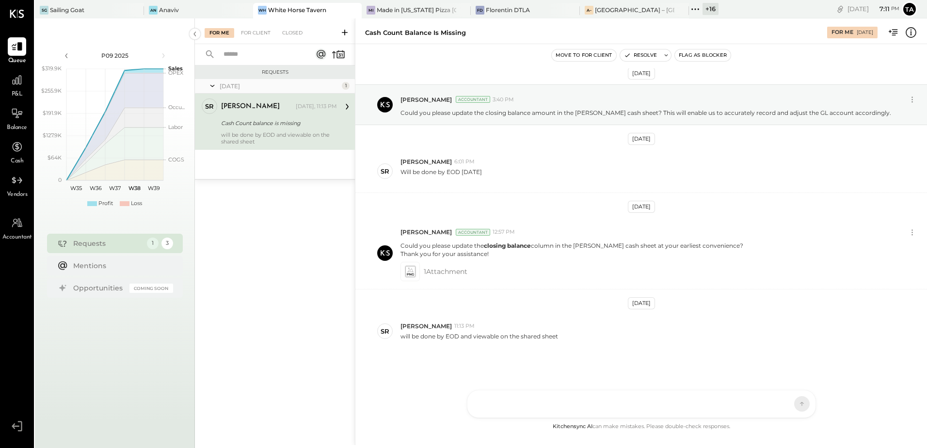
click at [250, 146] on div "SR [PERSON_NAME] Owner [PERSON_NAME] [DATE], 11:13 PM Cash Count balance is mis…" at bounding box center [275, 122] width 160 height 56
click at [407, 15] on div "Mi Made in [US_STATE] Pizza [GEOGRAPHIC_DATA]" at bounding box center [416, 11] width 109 height 16
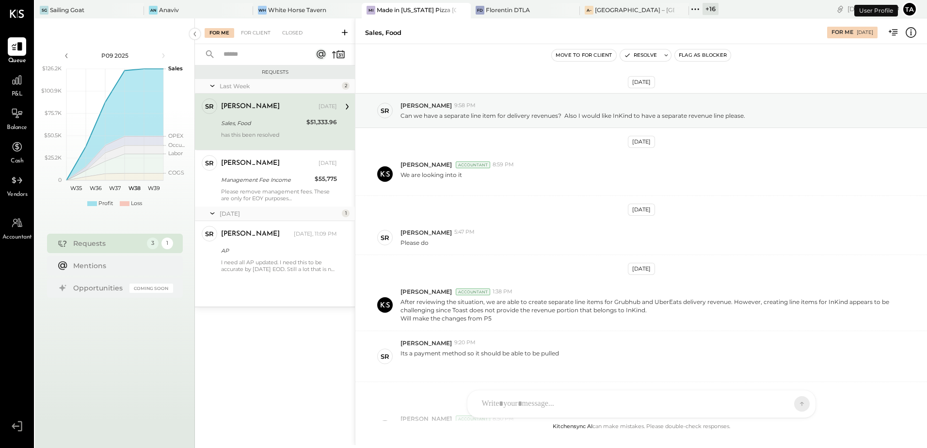
scroll to position [169, 0]
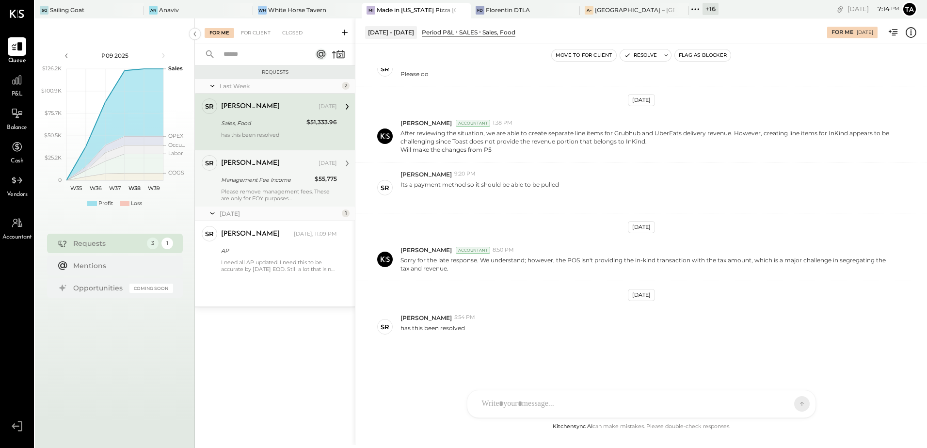
click at [251, 188] on div "Please remove management fees. These are only for EOY purposes" at bounding box center [279, 195] width 116 height 14
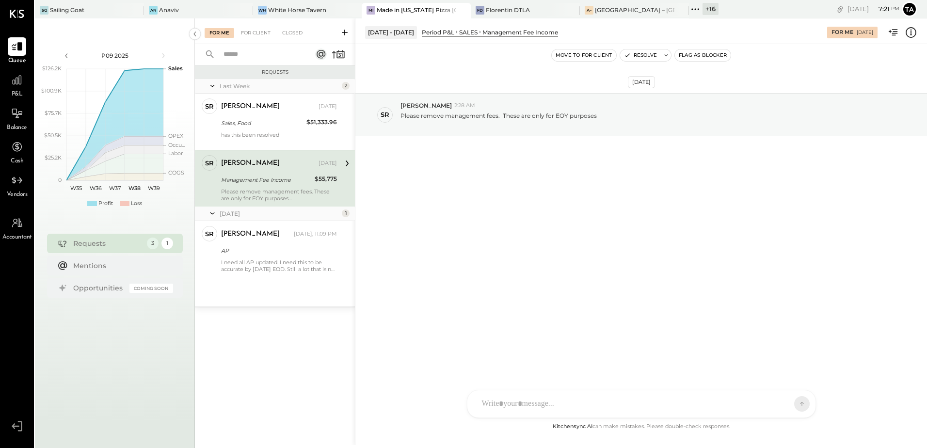
click at [473, 254] on div "[DATE] SR [PERSON_NAME] 2:28 AM Please remove management fees. These are only f…" at bounding box center [641, 232] width 572 height 377
click at [270, 183] on div "Management Fee Income" at bounding box center [266, 180] width 91 height 10
click at [513, 192] on div "[DATE] SR [PERSON_NAME] 2:28 AM Please remove management fees. These are only f…" at bounding box center [641, 138] width 572 height 141
click at [278, 13] on div "White Horse Tavern" at bounding box center [297, 10] width 58 height 8
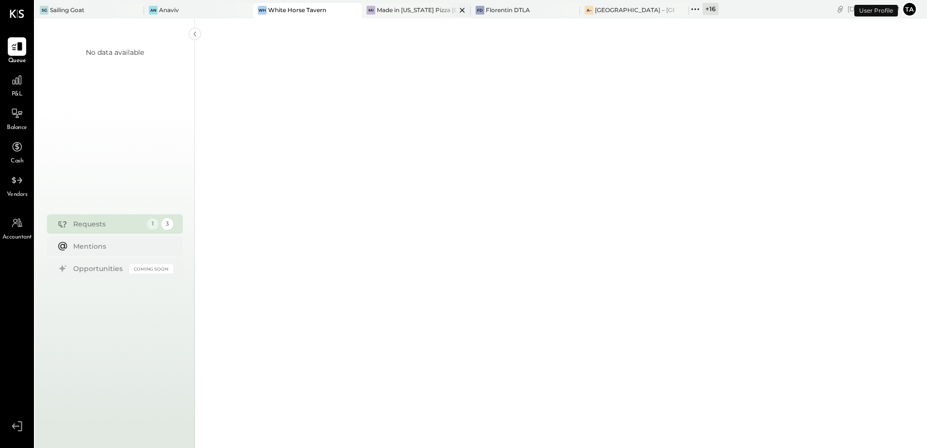
click at [402, 15] on div "Mi Made in [US_STATE] Pizza [GEOGRAPHIC_DATA]" at bounding box center [416, 11] width 109 height 16
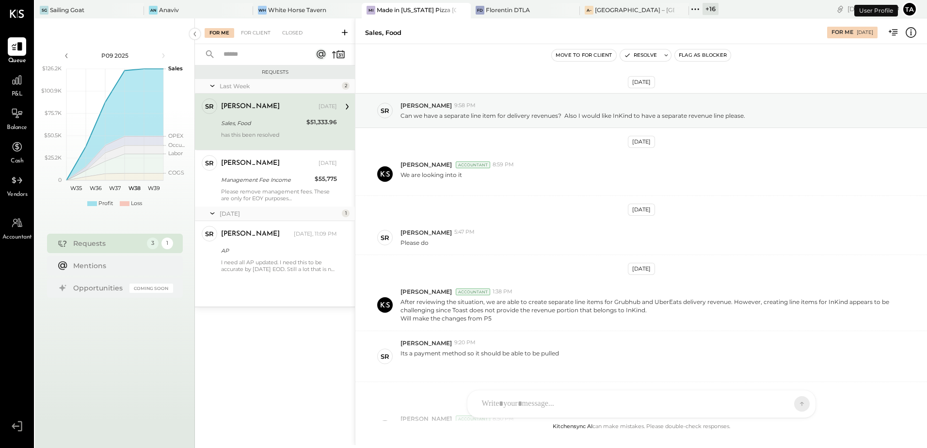
scroll to position [169, 0]
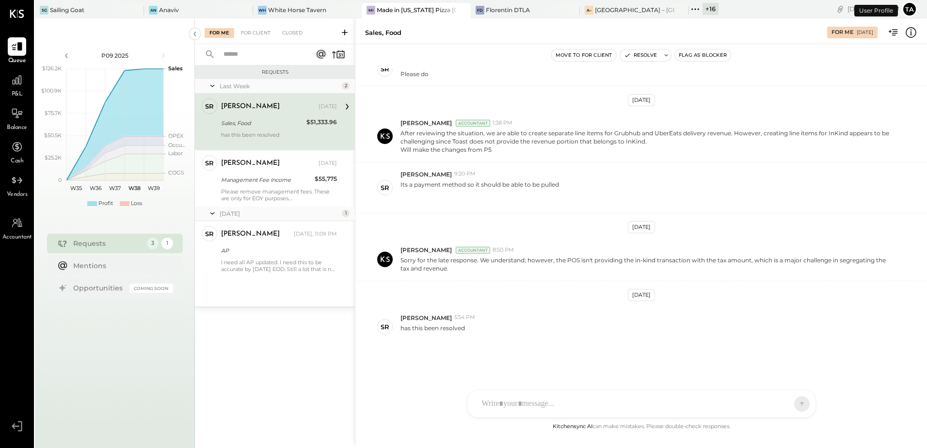
click at [270, 188] on div "Please remove management fees. These are only for EOY purposes" at bounding box center [279, 195] width 116 height 14
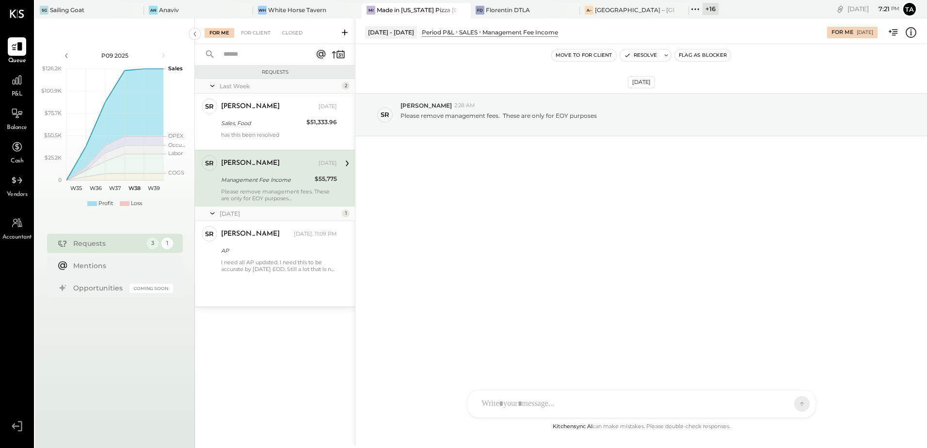
click at [559, 408] on div at bounding box center [632, 403] width 311 height 21
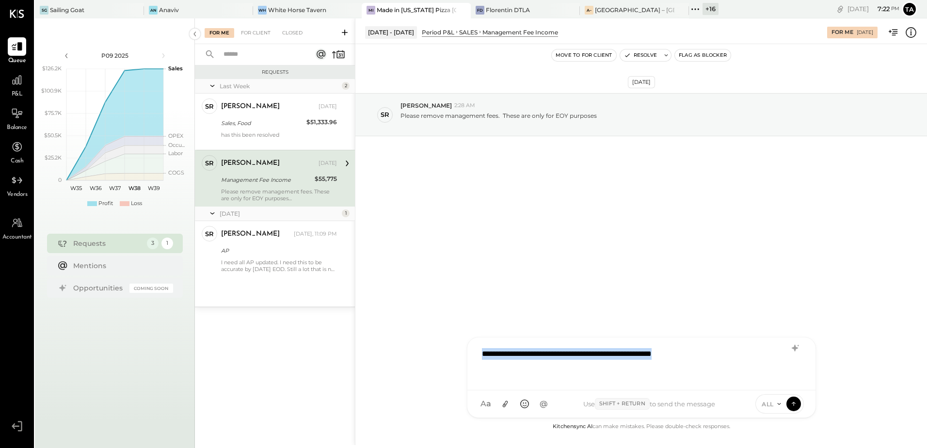
click at [735, 355] on div "**********" at bounding box center [641, 362] width 329 height 39
copy div "**********"
click at [794, 352] on icon at bounding box center [795, 348] width 12 height 12
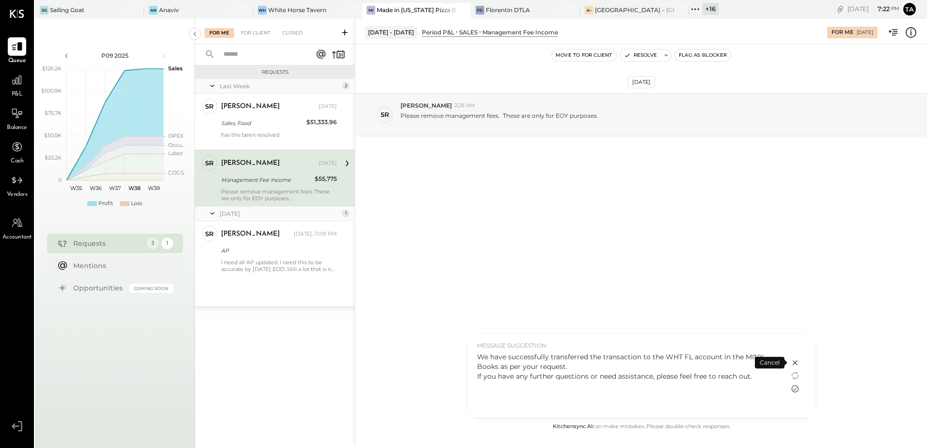
click at [796, 388] on icon at bounding box center [794, 388] width 7 height 7
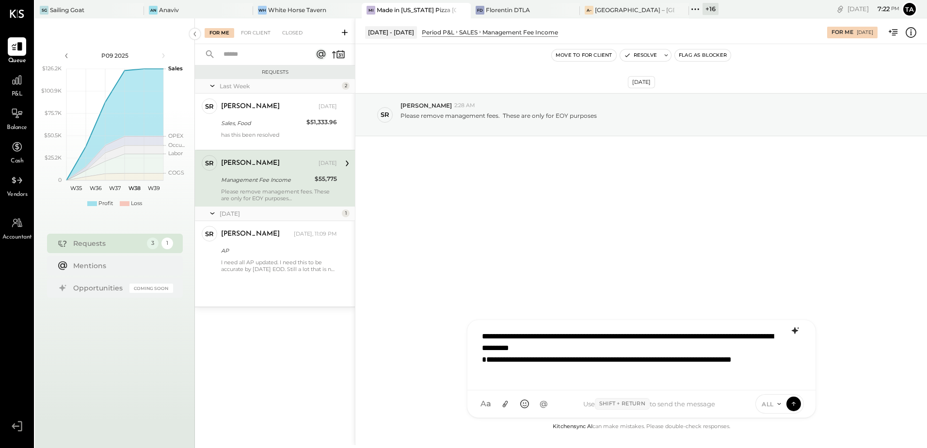
click at [635, 349] on div "**********" at bounding box center [641, 354] width 329 height 56
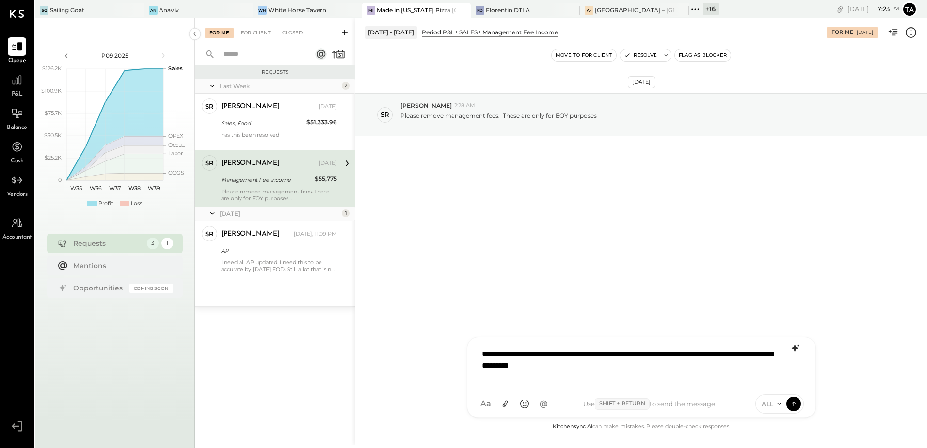
click at [726, 356] on div "**********" at bounding box center [641, 362] width 329 height 39
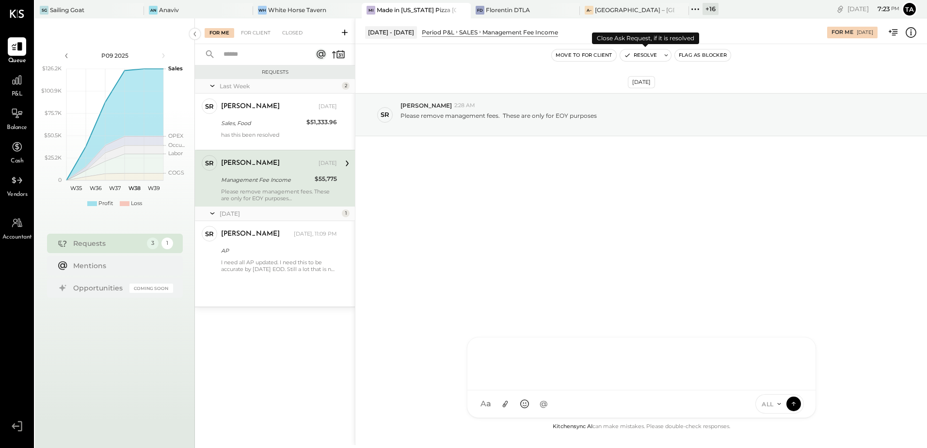
click at [665, 56] on icon at bounding box center [666, 55] width 7 height 7
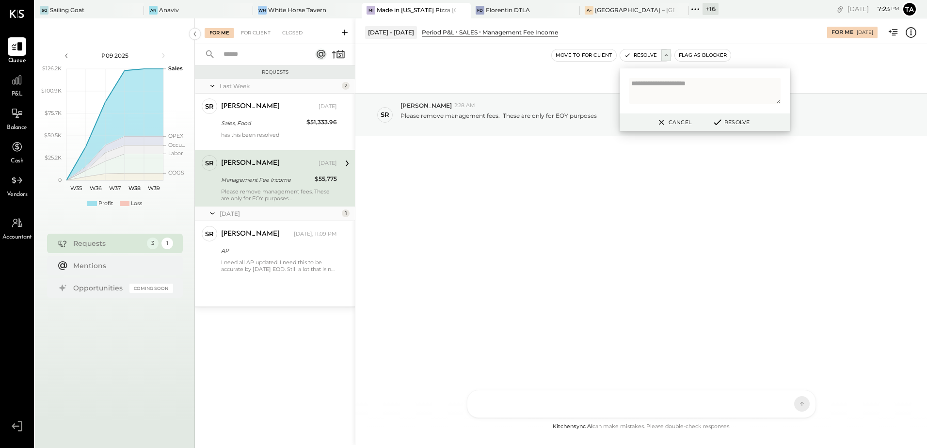
click at [660, 85] on textarea at bounding box center [704, 91] width 151 height 26
type textarea "**********"
click at [732, 125] on button "Resolve" at bounding box center [731, 122] width 44 height 12
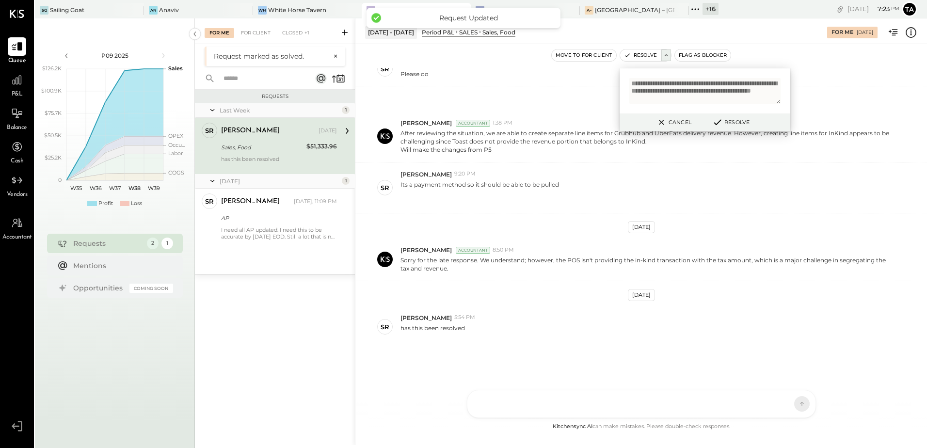
click at [266, 147] on div "Sales, Food" at bounding box center [262, 148] width 82 height 10
click at [659, 125] on icon at bounding box center [661, 122] width 12 height 12
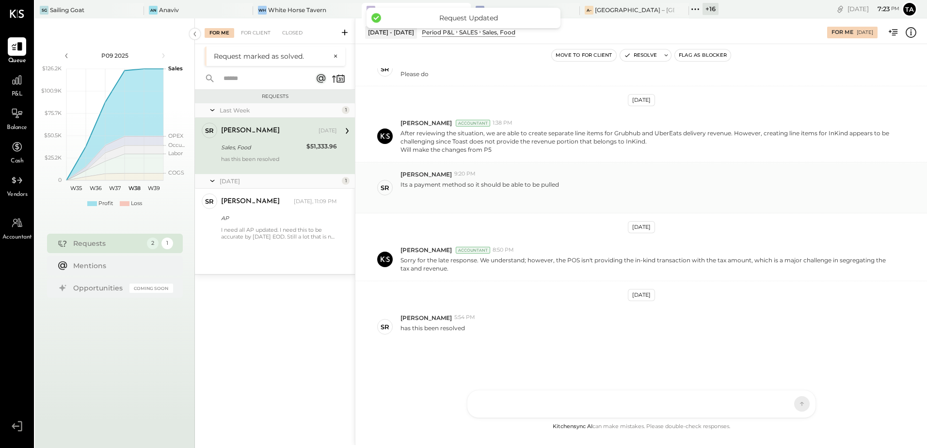
click at [646, 209] on div "SR [PERSON_NAME] 9:20 PM Its a payment method so it should be able to be pulled" at bounding box center [641, 187] width 572 height 51
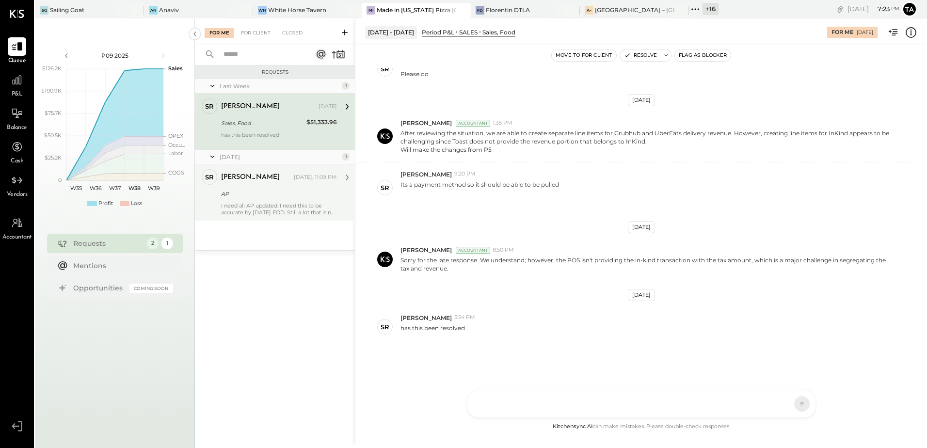
click at [256, 212] on div "I need all AP updated. I need this to be accurate by [DATE] EOD. Still a lot th…" at bounding box center [279, 209] width 116 height 14
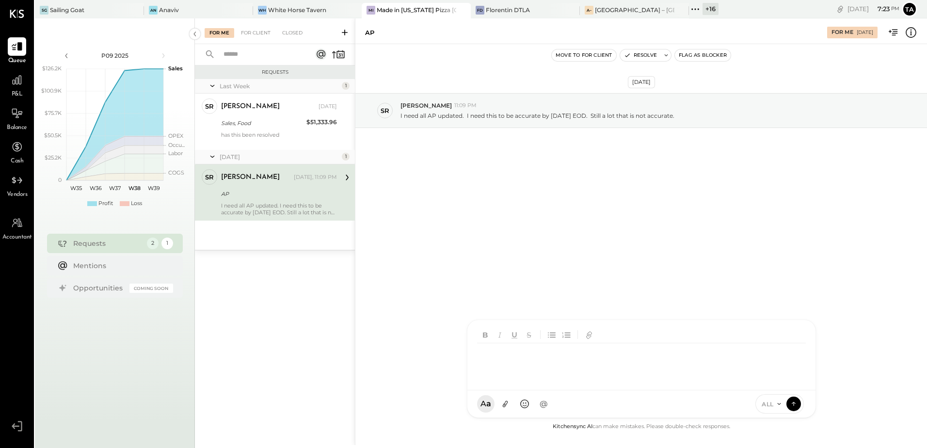
click at [588, 382] on div at bounding box center [643, 362] width 333 height 39
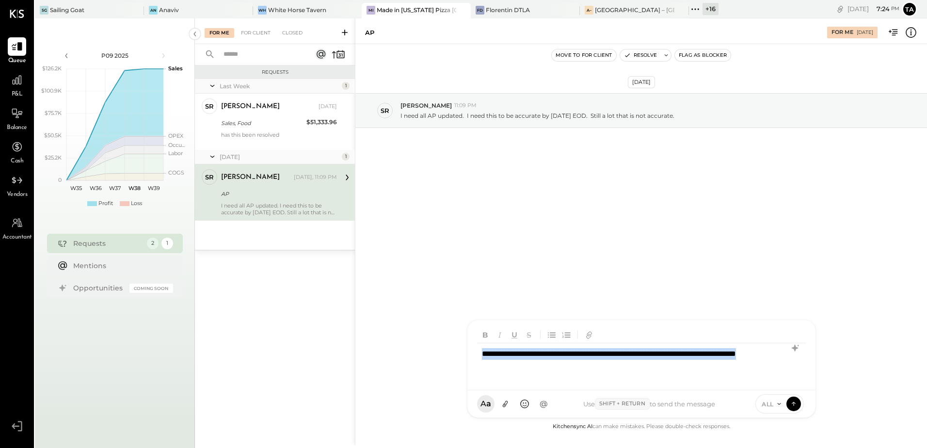
click at [587, 370] on div "**********" at bounding box center [641, 362] width 329 height 39
click at [792, 350] on icon at bounding box center [795, 348] width 12 height 12
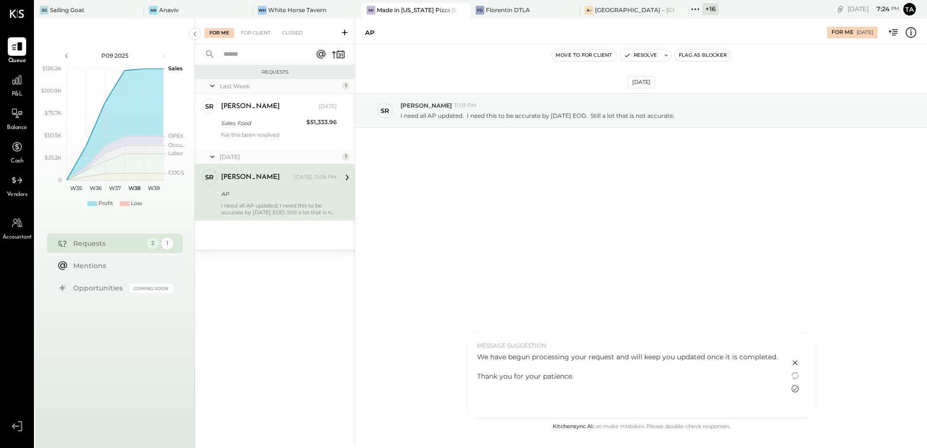
click at [793, 389] on icon at bounding box center [795, 389] width 12 height 12
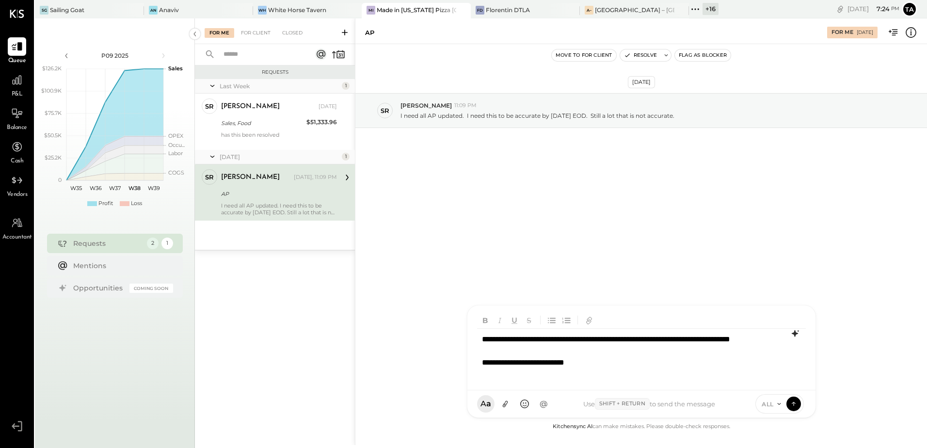
click at [699, 356] on div "**********" at bounding box center [641, 357] width 328 height 56
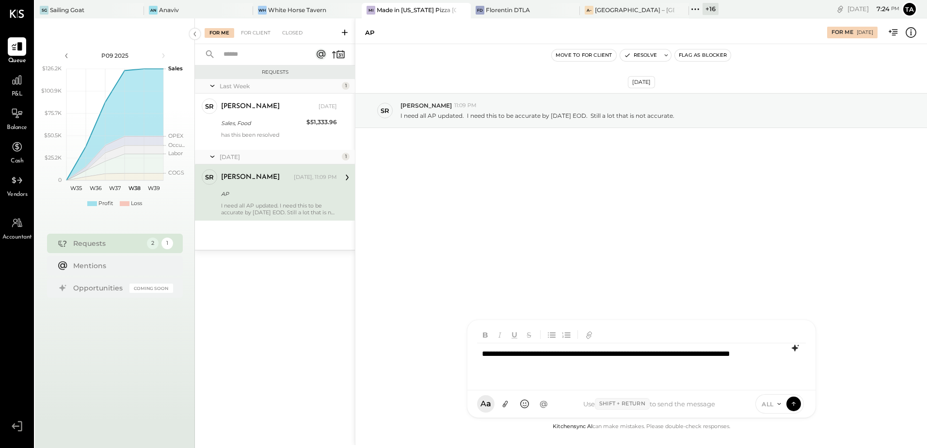
click at [541, 357] on div "**********" at bounding box center [641, 362] width 329 height 39
click at [624, 370] on div "**********" at bounding box center [641, 362] width 329 height 39
drag, startPoint x: 795, startPoint y: 399, endPoint x: 802, endPoint y: 398, distance: 7.3
click at [795, 399] on icon at bounding box center [793, 404] width 9 height 10
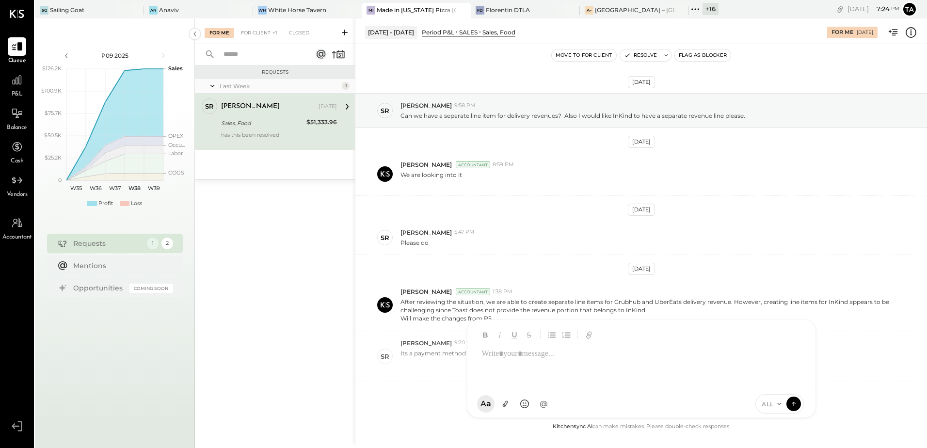
click at [254, 126] on div "Sales, Food" at bounding box center [262, 123] width 82 height 10
click at [252, 34] on div "For Client +1" at bounding box center [259, 33] width 46 height 10
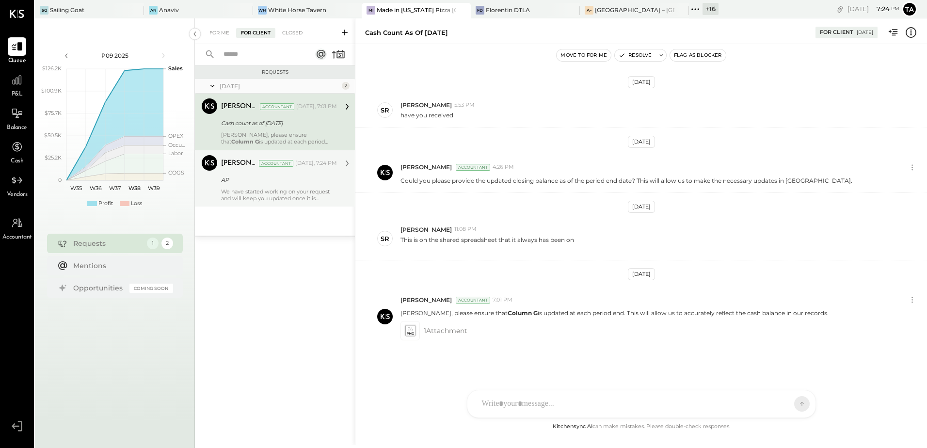
click at [240, 192] on div "We have started working on your request and will keep you updated once it is co…" at bounding box center [279, 195] width 116 height 14
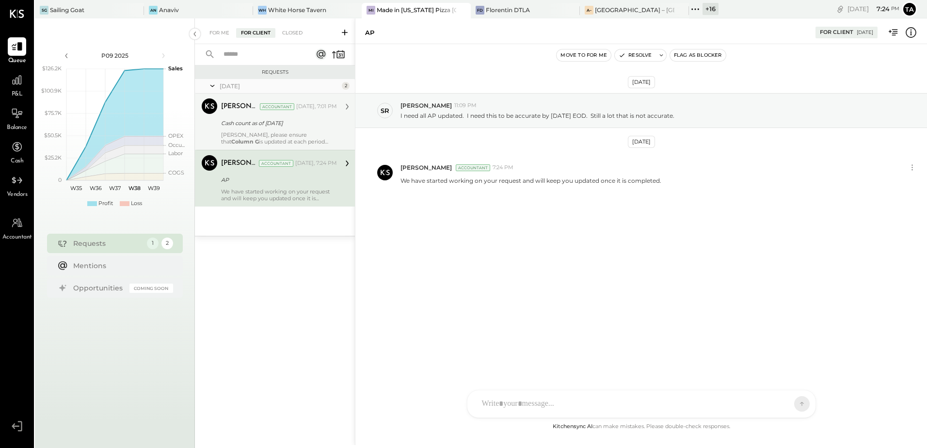
click at [244, 130] on div "[PERSON_NAME] Accountant [DATE], 7:01 PM Cash count as of [DATE] [PERSON_NAME],…" at bounding box center [279, 121] width 116 height 47
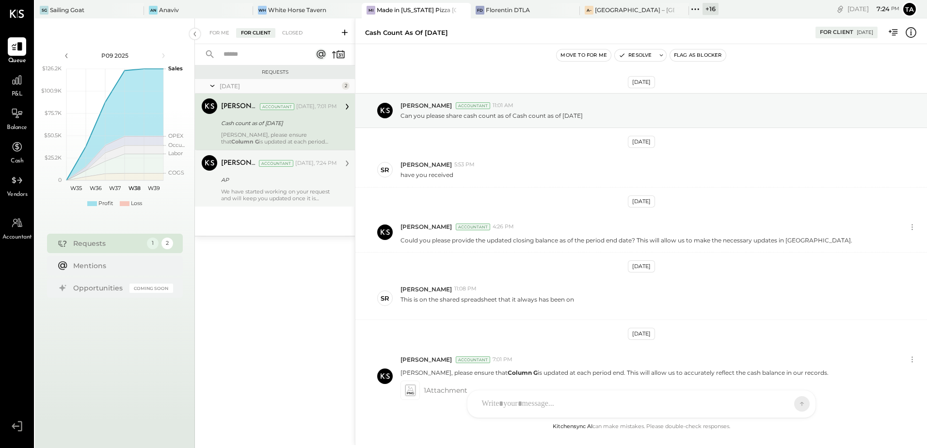
scroll to position [60, 0]
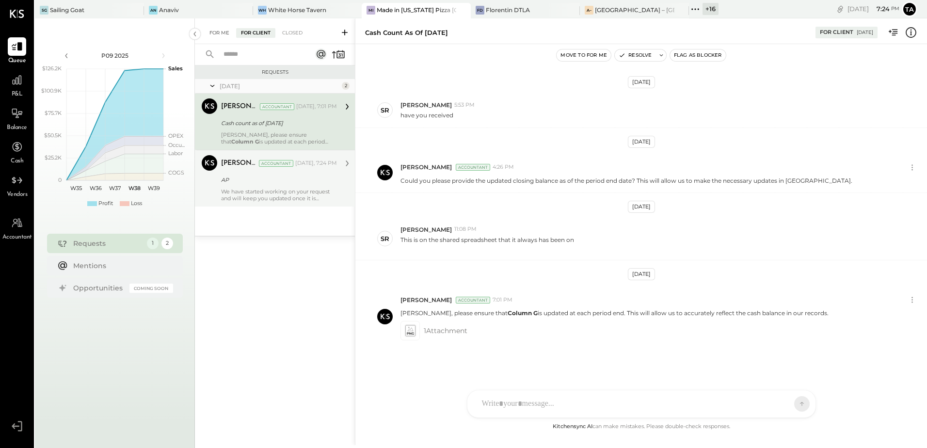
click at [218, 31] on div "For Me" at bounding box center [220, 33] width 30 height 10
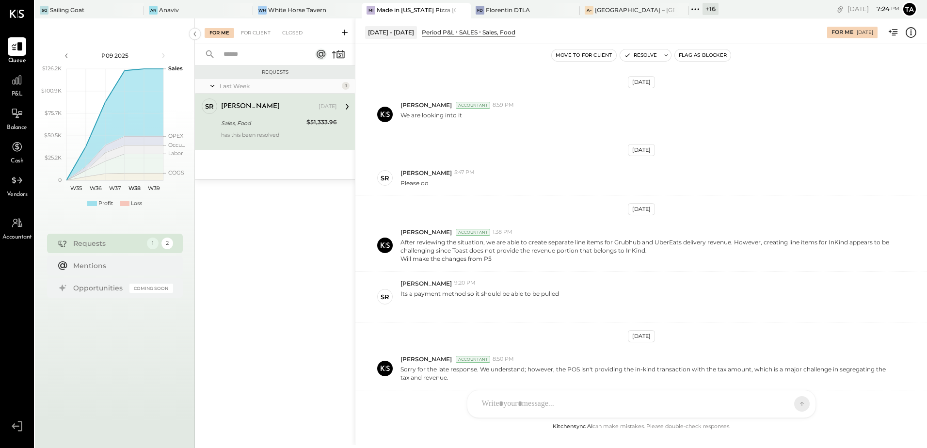
scroll to position [169, 0]
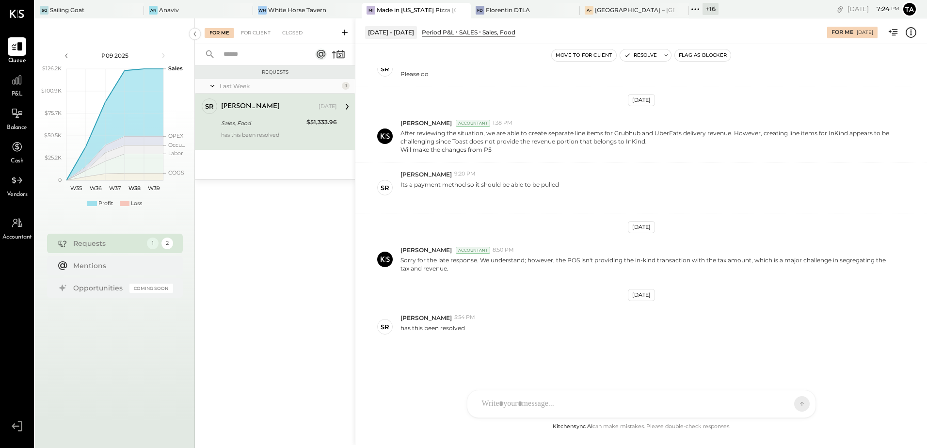
click at [291, 113] on div "[PERSON_NAME] [DATE]" at bounding box center [279, 106] width 116 height 16
click at [279, 8] on div "White Horse Tavern" at bounding box center [297, 10] width 58 height 8
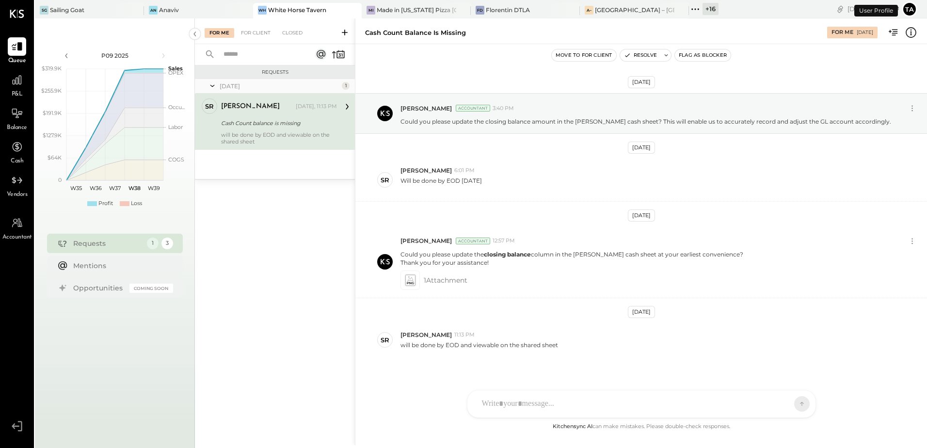
scroll to position [9, 0]
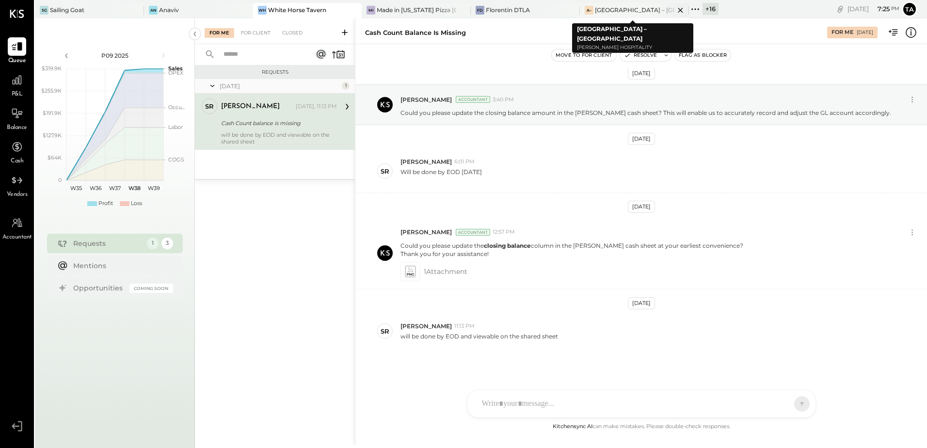
click at [612, 10] on div "[GEOGRAPHIC_DATA] – [GEOGRAPHIC_DATA]" at bounding box center [635, 10] width 80 height 8
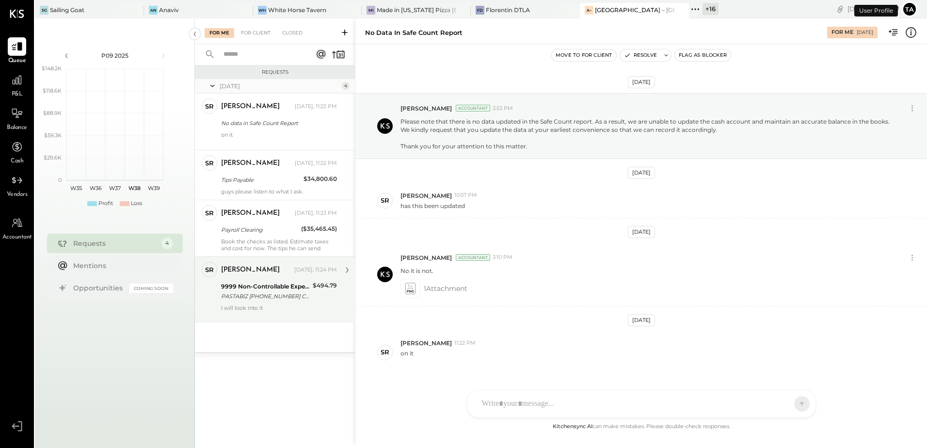
scroll to position [25, 0]
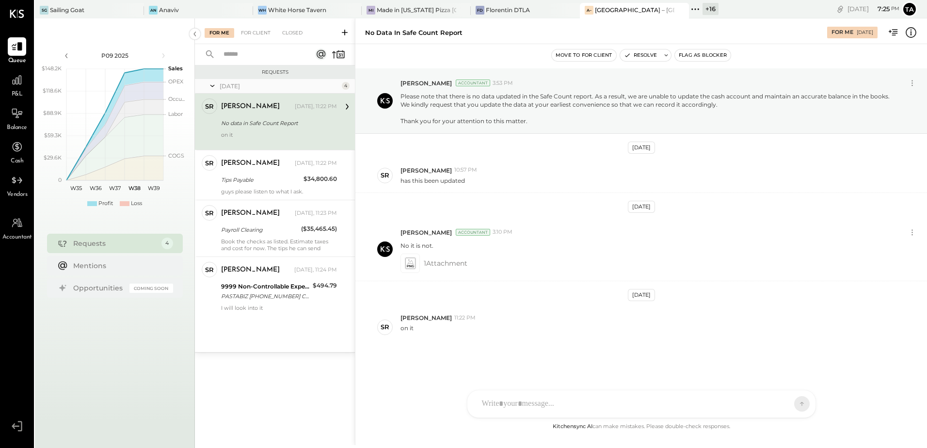
click at [278, 133] on div "on it" at bounding box center [279, 138] width 116 height 14
click at [527, 341] on div "SR [PERSON_NAME] 11:22 PM on it" at bounding box center [641, 327] width 572 height 42
click at [250, 174] on div "Tips Payable" at bounding box center [261, 180] width 80 height 12
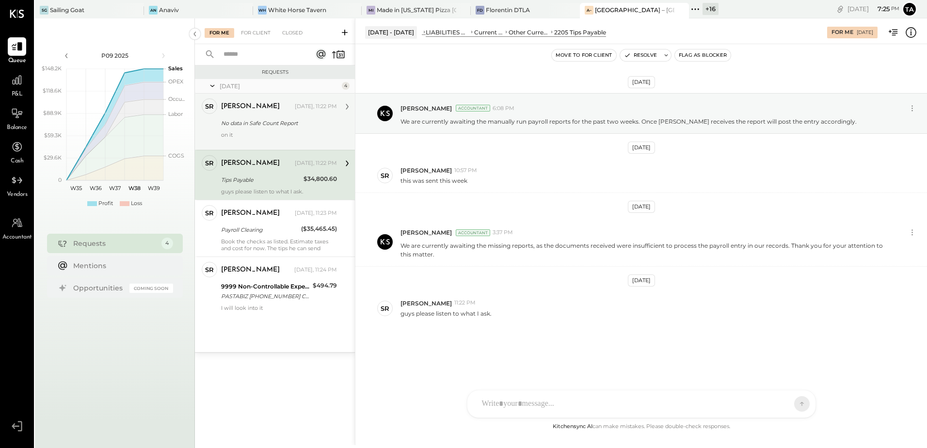
click at [505, 328] on div "[DATE] [PERSON_NAME] Accountant 6:08 PM We are currently awaiting the manually …" at bounding box center [641, 233] width 572 height 330
drag, startPoint x: 412, startPoint y: 314, endPoint x: 457, endPoint y: 320, distance: 45.4
click at [457, 320] on div "SR [PERSON_NAME] 11:22 PM guys please listen to what I ask." at bounding box center [641, 308] width 572 height 34
drag, startPoint x: 457, startPoint y: 320, endPoint x: 575, endPoint y: 336, distance: 119.0
click at [571, 337] on div "[DATE] [PERSON_NAME] Accountant 6:08 PM We are currently awaiting the manually …" at bounding box center [641, 233] width 572 height 330
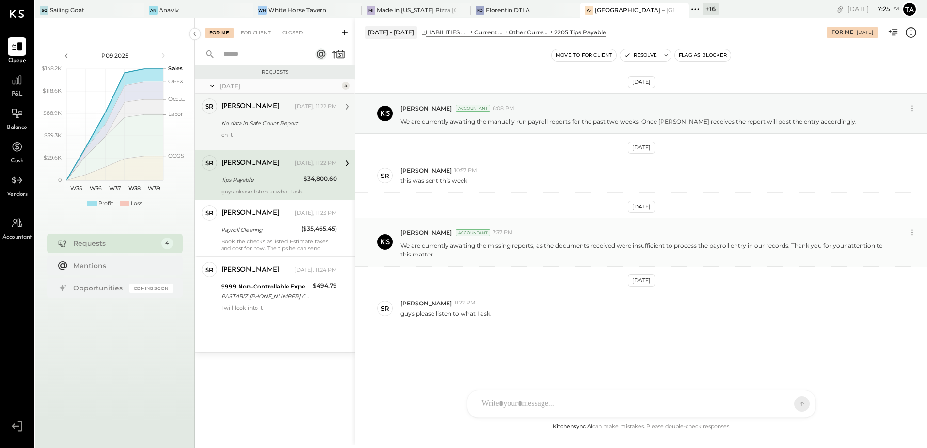
click at [514, 249] on p "We are currently awaiting the missing reports, as the documents received were i…" at bounding box center [646, 249] width 493 height 16
click at [516, 265] on div "[PERSON_NAME] Accountant 3:37 PM We are currently awaiting the missing reports,…" at bounding box center [641, 242] width 572 height 48
click at [527, 348] on div "[DATE] [PERSON_NAME] Accountant 6:08 PM We are currently awaiting the manually …" at bounding box center [641, 233] width 572 height 330
click at [667, 55] on icon at bounding box center [666, 55] width 3 height 2
type textarea "**********"
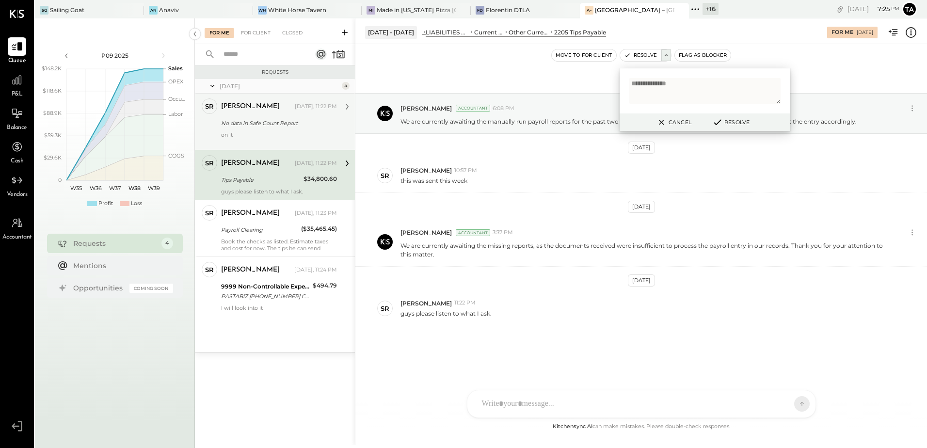
click at [671, 118] on button "Cancel" at bounding box center [674, 122] width 42 height 13
click at [590, 399] on div at bounding box center [632, 403] width 311 height 21
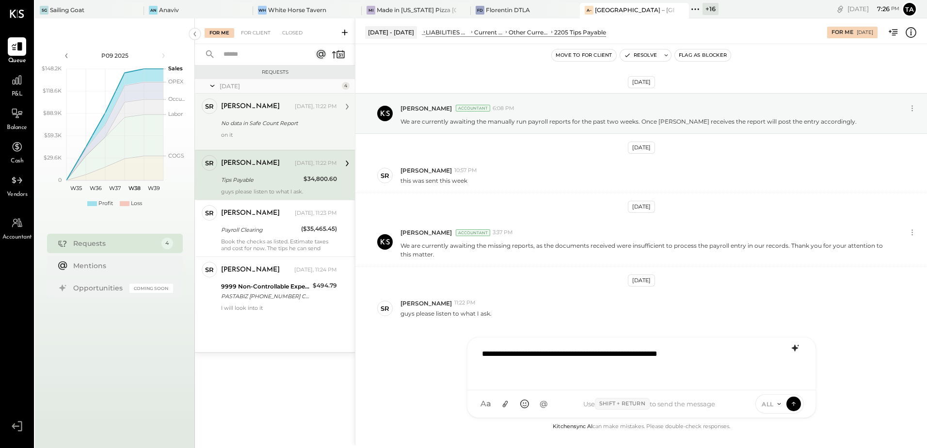
click at [798, 351] on icon at bounding box center [795, 348] width 12 height 12
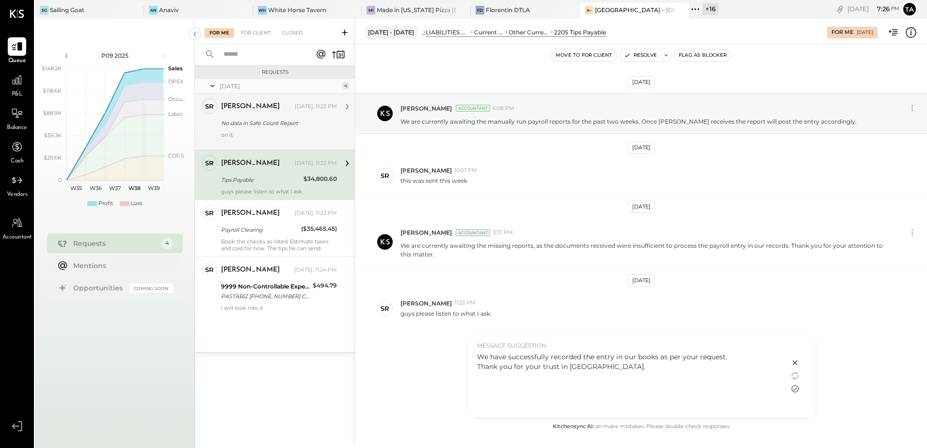
click at [795, 388] on icon at bounding box center [795, 389] width 12 height 12
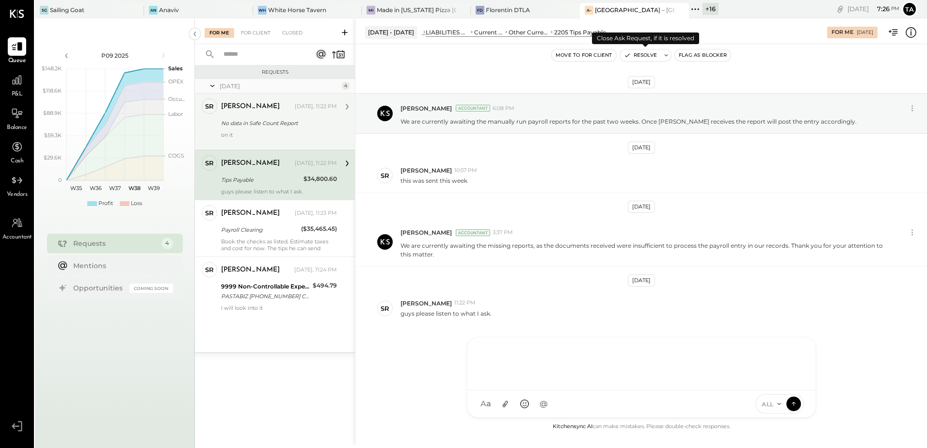
click at [666, 59] on button at bounding box center [666, 55] width 10 height 12
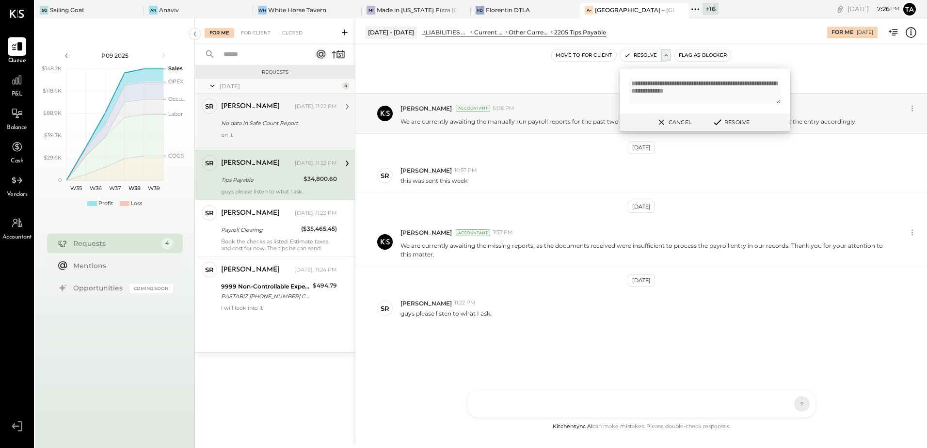
type textarea "**********"
click at [735, 122] on button "Resolve" at bounding box center [731, 122] width 44 height 12
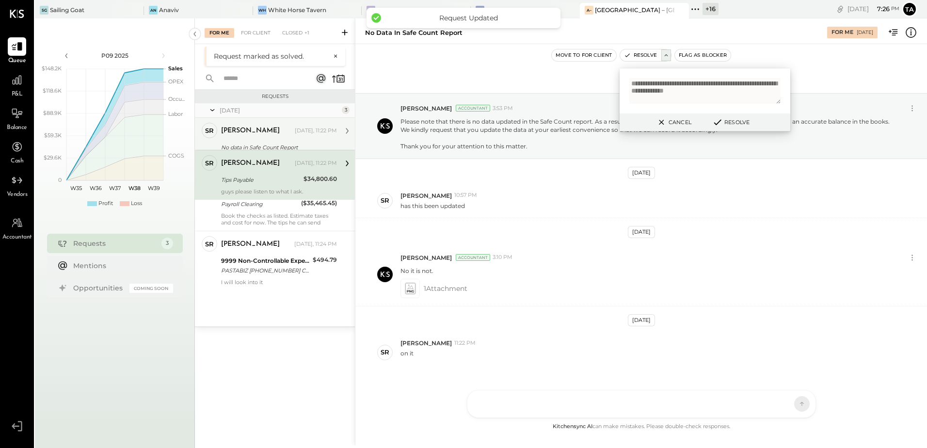
scroll to position [25, 0]
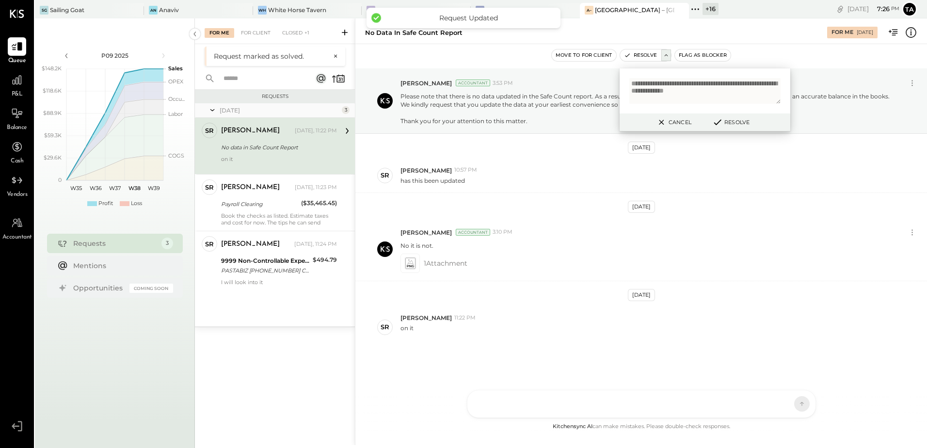
click at [675, 120] on button "Cancel" at bounding box center [674, 122] width 42 height 13
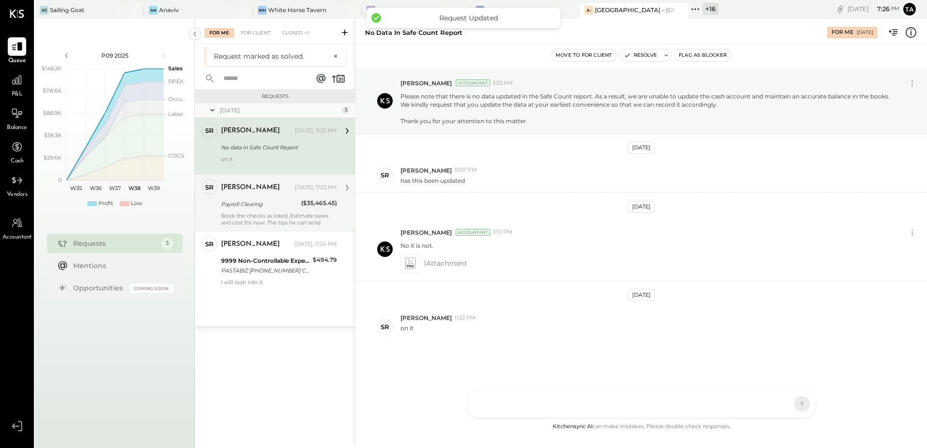
click at [259, 214] on div "Book the checks as listed. Estimate taxes and cost for now. The tips he can send" at bounding box center [279, 219] width 116 height 14
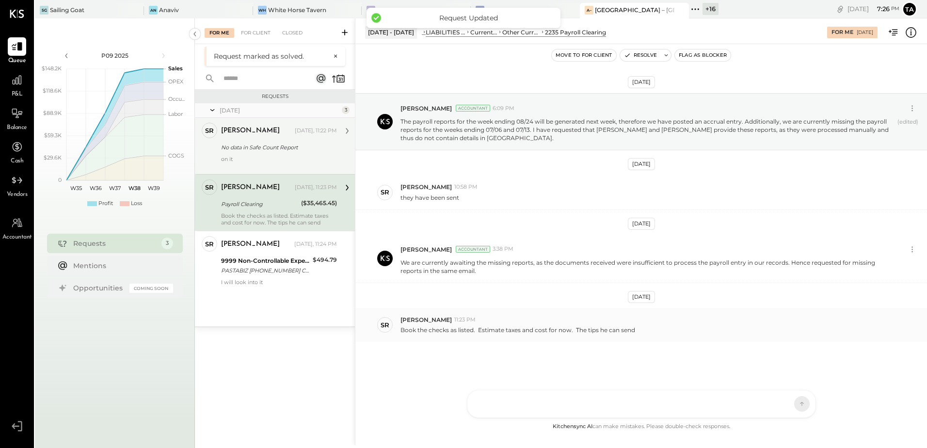
drag, startPoint x: 454, startPoint y: 333, endPoint x: 461, endPoint y: 332, distance: 7.3
click at [455, 332] on p "Book the checks as listed. Estimate taxes and cost for now. The tips he can send" at bounding box center [517, 330] width 235 height 8
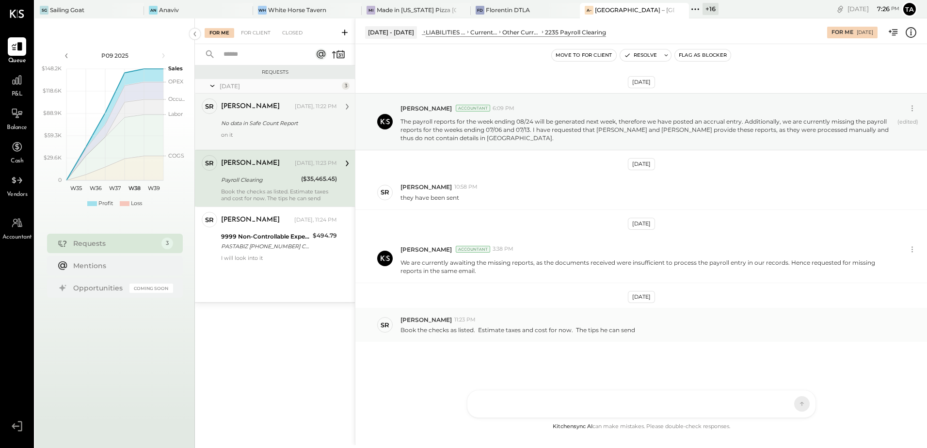
click at [515, 334] on p "Book the checks as listed. Estimate taxes and cost for now. The tips he can send" at bounding box center [517, 330] width 235 height 8
click at [549, 340] on div "SR [PERSON_NAME] 11:23 PM Book the checks as listed. Estimate taxes and cost fo…" at bounding box center [641, 325] width 572 height 34
click at [582, 337] on div "SR [PERSON_NAME] 11:23 PM Book the checks as listed. Estimate taxes and cost fo…" at bounding box center [641, 325] width 572 height 34
drag, startPoint x: 573, startPoint y: 329, endPoint x: 618, endPoint y: 329, distance: 45.1
click at [618, 329] on p "Book the checks as listed. Estimate taxes and cost for now. The tips he can send" at bounding box center [517, 330] width 235 height 8
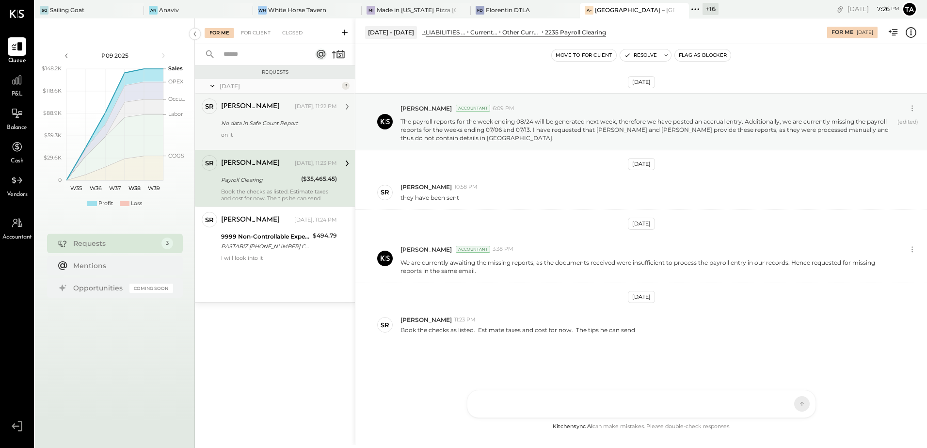
drag, startPoint x: 618, startPoint y: 329, endPoint x: 544, endPoint y: 344, distance: 75.2
click at [544, 344] on div "[DATE] [PERSON_NAME] Accountant 6:09 PM The payroll reports for the week ending…" at bounding box center [641, 241] width 572 height 346
click at [668, 55] on icon at bounding box center [666, 55] width 7 height 7
type textarea "**********"
click at [669, 122] on button "Cancel" at bounding box center [674, 122] width 42 height 13
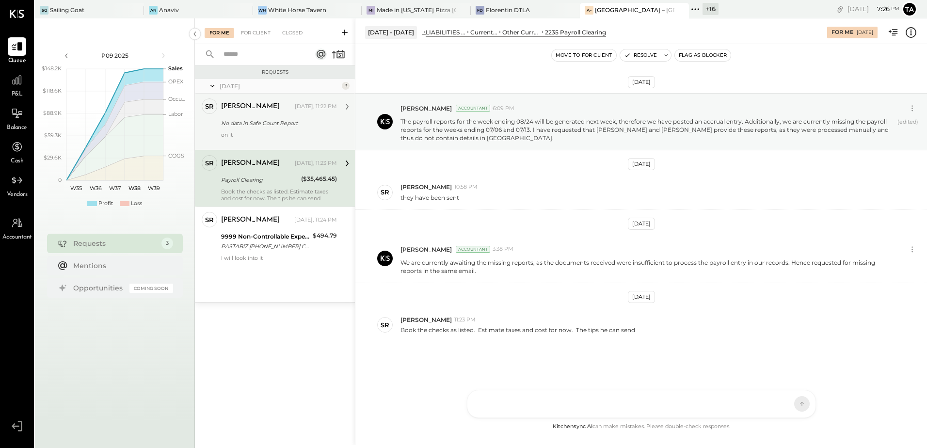
click at [580, 404] on div at bounding box center [632, 403] width 311 height 21
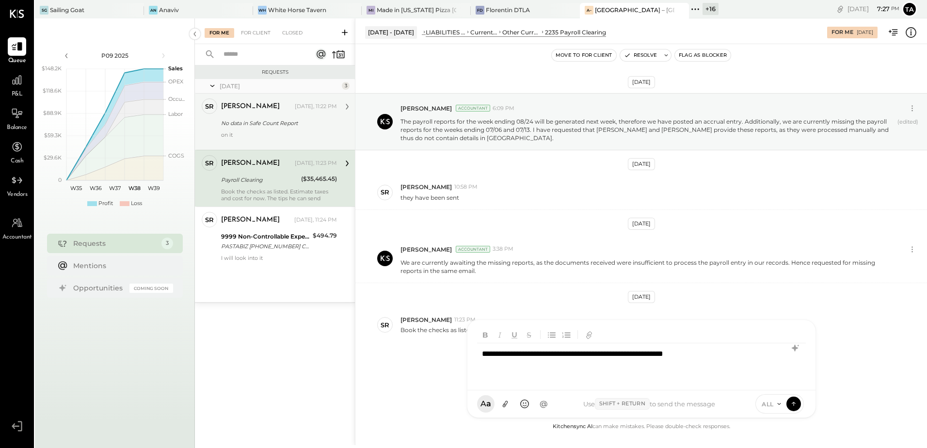
click at [593, 356] on div "**********" at bounding box center [641, 362] width 329 height 39
click at [792, 351] on icon at bounding box center [795, 348] width 12 height 12
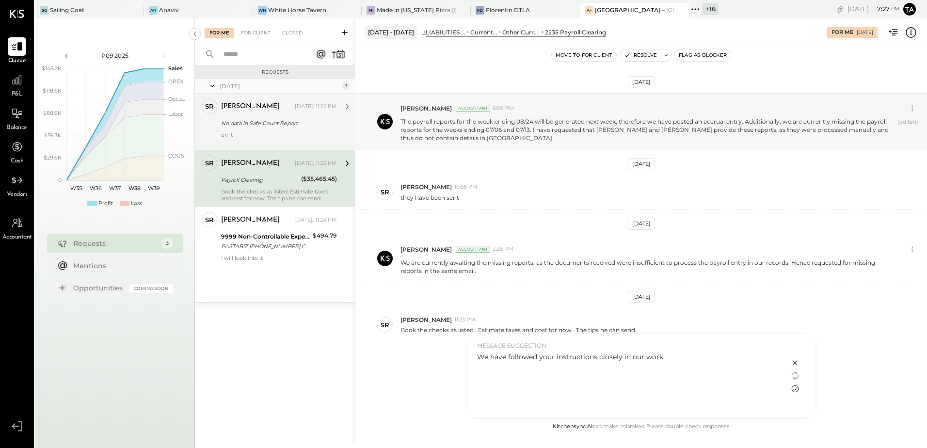
click at [796, 389] on icon at bounding box center [795, 389] width 12 height 12
drag, startPoint x: 695, startPoint y: 204, endPoint x: 656, endPoint y: 55, distance: 154.4
click at [695, 203] on div "SR [PERSON_NAME] 10:58 PM they have been sent" at bounding box center [641, 192] width 572 height 34
click at [668, 54] on icon at bounding box center [666, 55] width 3 height 2
type textarea "**********"
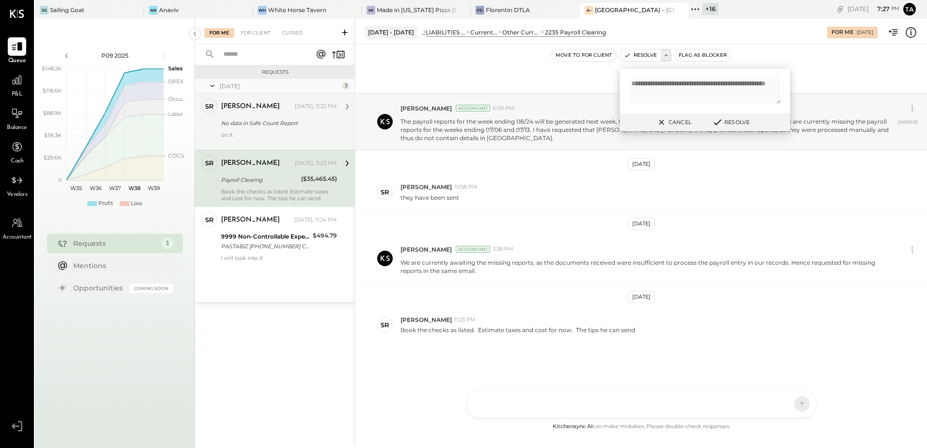
click at [728, 123] on button "Resolve" at bounding box center [731, 122] width 44 height 12
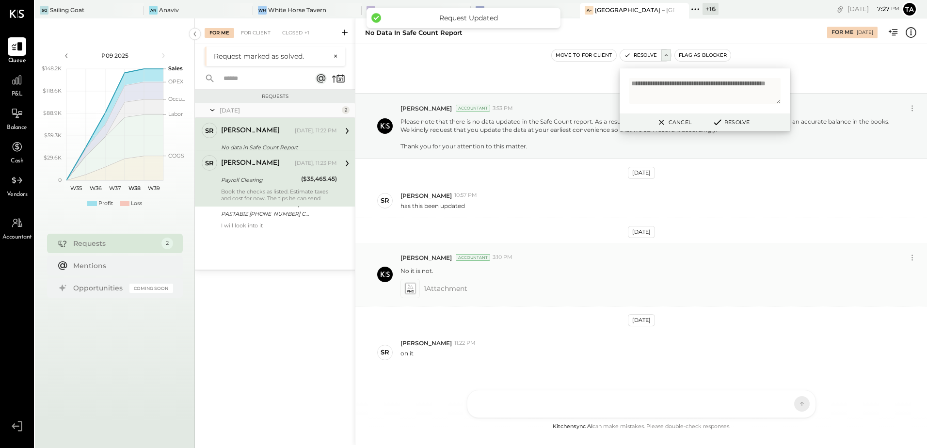
scroll to position [25, 0]
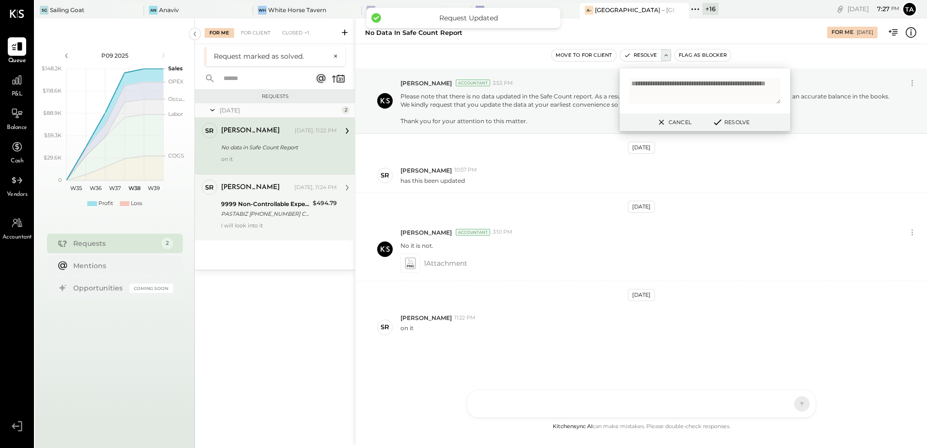
click at [273, 218] on div "PASTABIZ [PHONE_NUMBER] CA 09/04" at bounding box center [265, 214] width 89 height 10
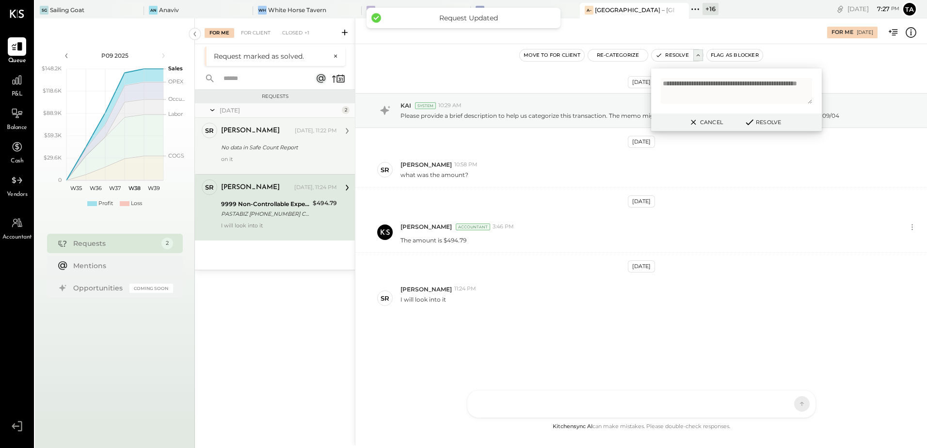
click at [491, 338] on div "[DATE] KAI System 10:29 AM Please provide a brief description to help us catego…" at bounding box center [641, 230] width 572 height 324
click at [707, 123] on button "Cancel" at bounding box center [706, 122] width 42 height 13
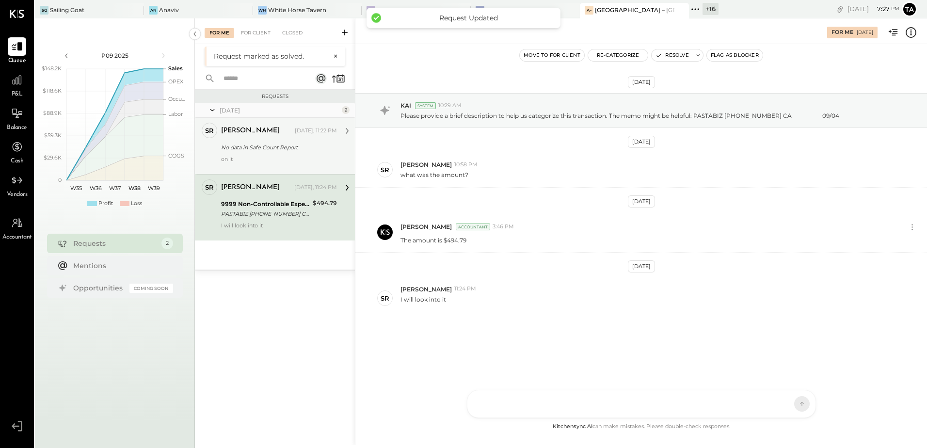
click at [516, 325] on div "[DATE] KAI System 10:29 AM Please provide a brief description to help us catego…" at bounding box center [641, 230] width 572 height 324
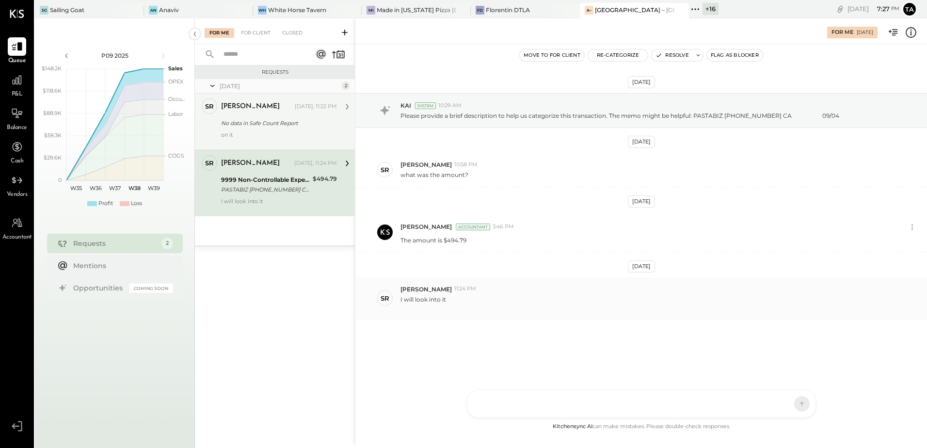
click at [563, 307] on div "I will look into it" at bounding box center [659, 302] width 519 height 18
click at [548, 382] on div at bounding box center [643, 362] width 333 height 39
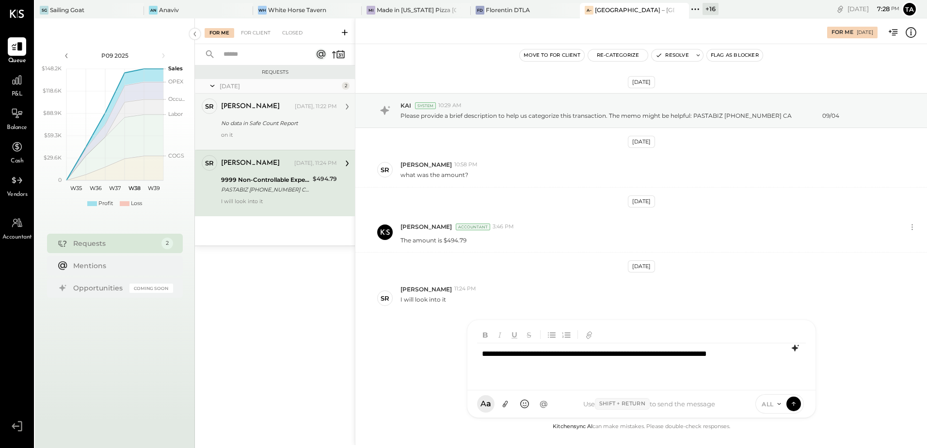
click at [795, 345] on icon at bounding box center [794, 348] width 6 height 7
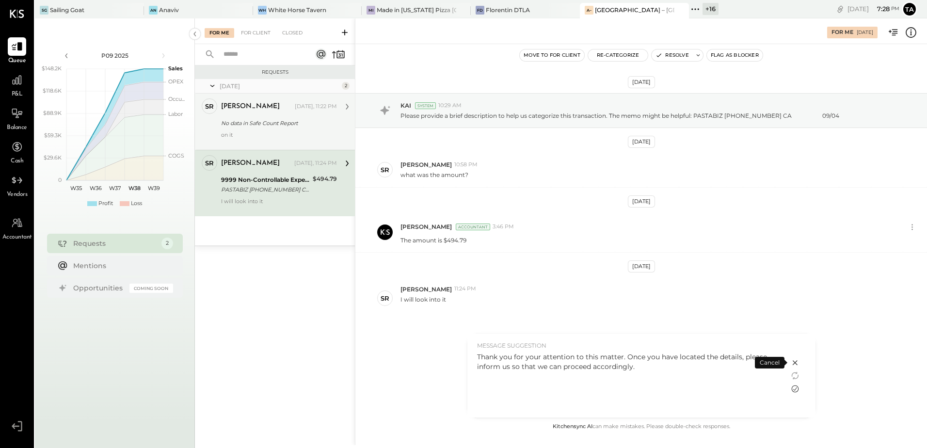
click at [794, 390] on icon at bounding box center [794, 388] width 7 height 7
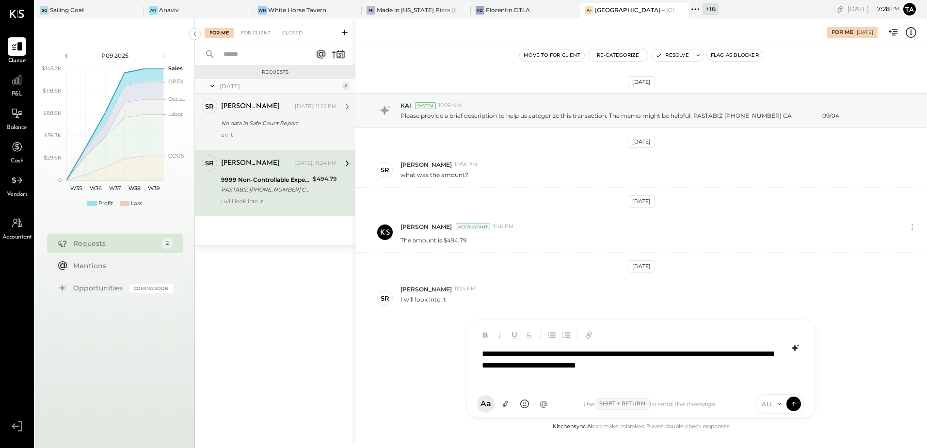
click at [725, 367] on div "**********" at bounding box center [641, 362] width 329 height 39
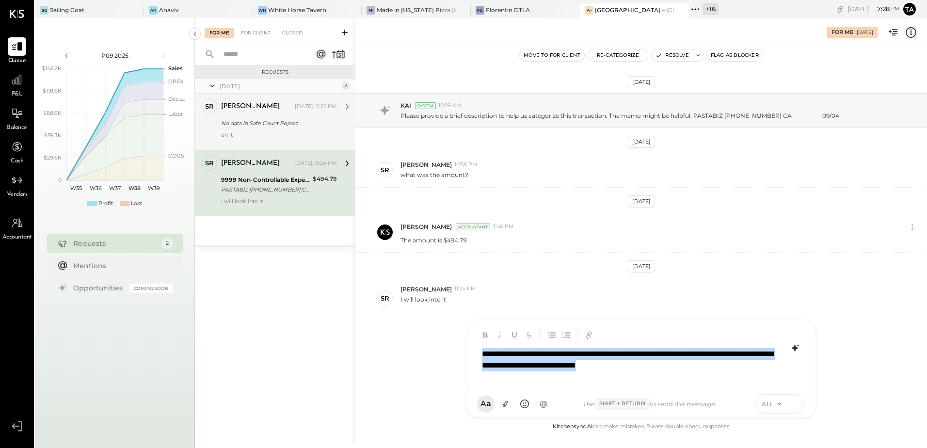
click at [791, 400] on icon at bounding box center [793, 404] width 9 height 10
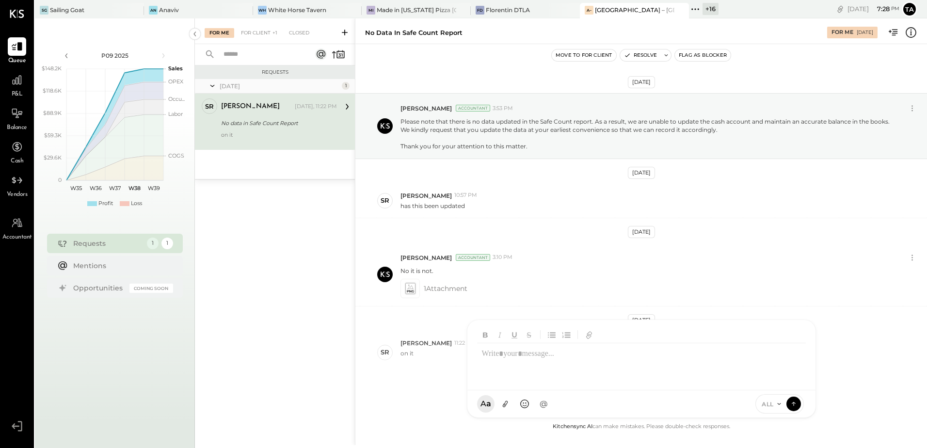
scroll to position [25, 0]
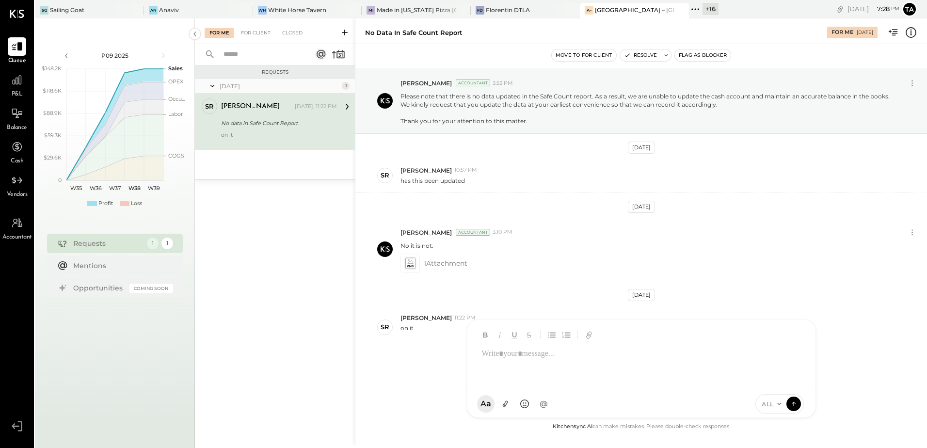
click at [252, 121] on div "No data in Safe Count Report" at bounding box center [277, 123] width 113 height 10
click at [249, 30] on div "For Client" at bounding box center [255, 33] width 39 height 10
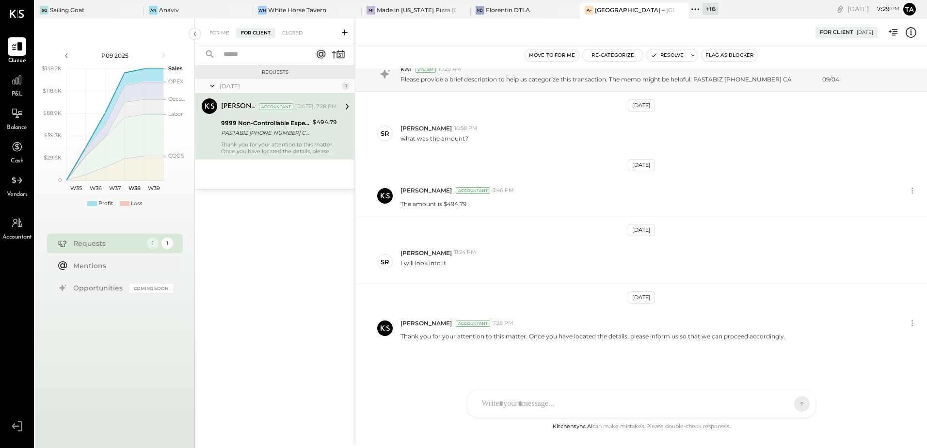
click at [267, 142] on div "Thank you for your attention to this matter. Once you have located the details,…" at bounding box center [279, 148] width 116 height 14
drag, startPoint x: 527, startPoint y: 337, endPoint x: 756, endPoint y: 352, distance: 228.8
click at [781, 337] on p "Thank you for your attention to this matter. Once you have located the details,…" at bounding box center [592, 336] width 385 height 8
click at [731, 359] on div "[DATE] KAI System 10:29 AM Please provide a brief description to help us catego…" at bounding box center [641, 244] width 572 height 352
click at [217, 35] on div "For Me" at bounding box center [220, 33] width 30 height 10
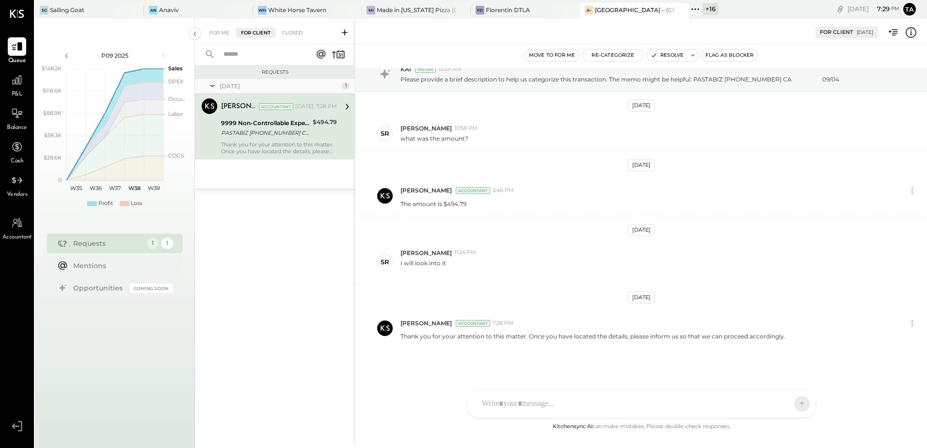
scroll to position [25, 0]
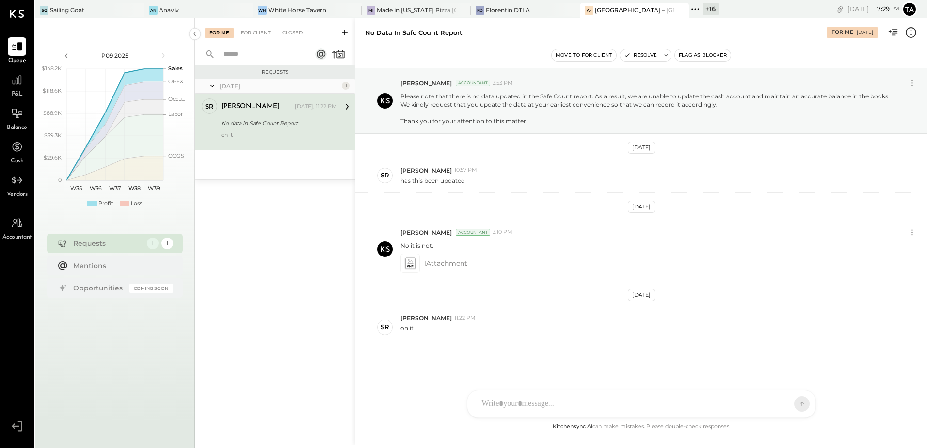
click at [273, 136] on div "on it" at bounding box center [279, 138] width 116 height 14
click at [532, 406] on div "SR [PERSON_NAME] AM [PERSON_NAME] RS [PERSON_NAME] [PERSON_NAME] [PERSON_NAME] …" at bounding box center [641, 404] width 349 height 28
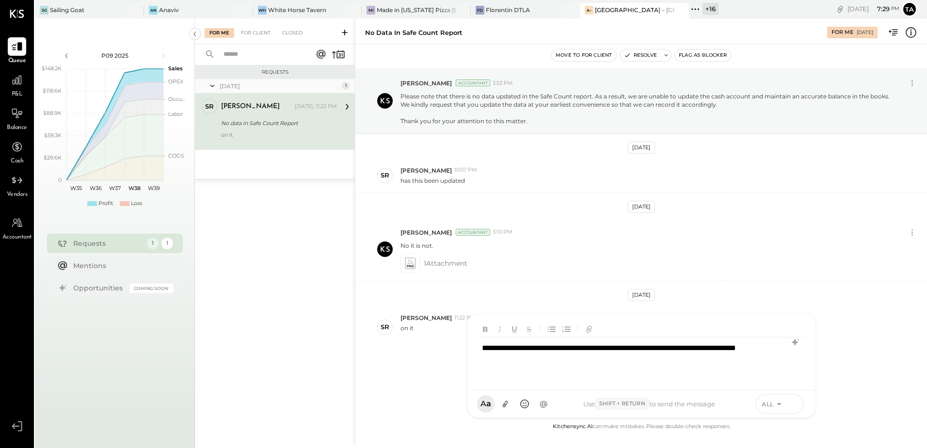
click at [795, 409] on button at bounding box center [793, 403] width 15 height 15
